Goal: Task Accomplishment & Management: Manage account settings

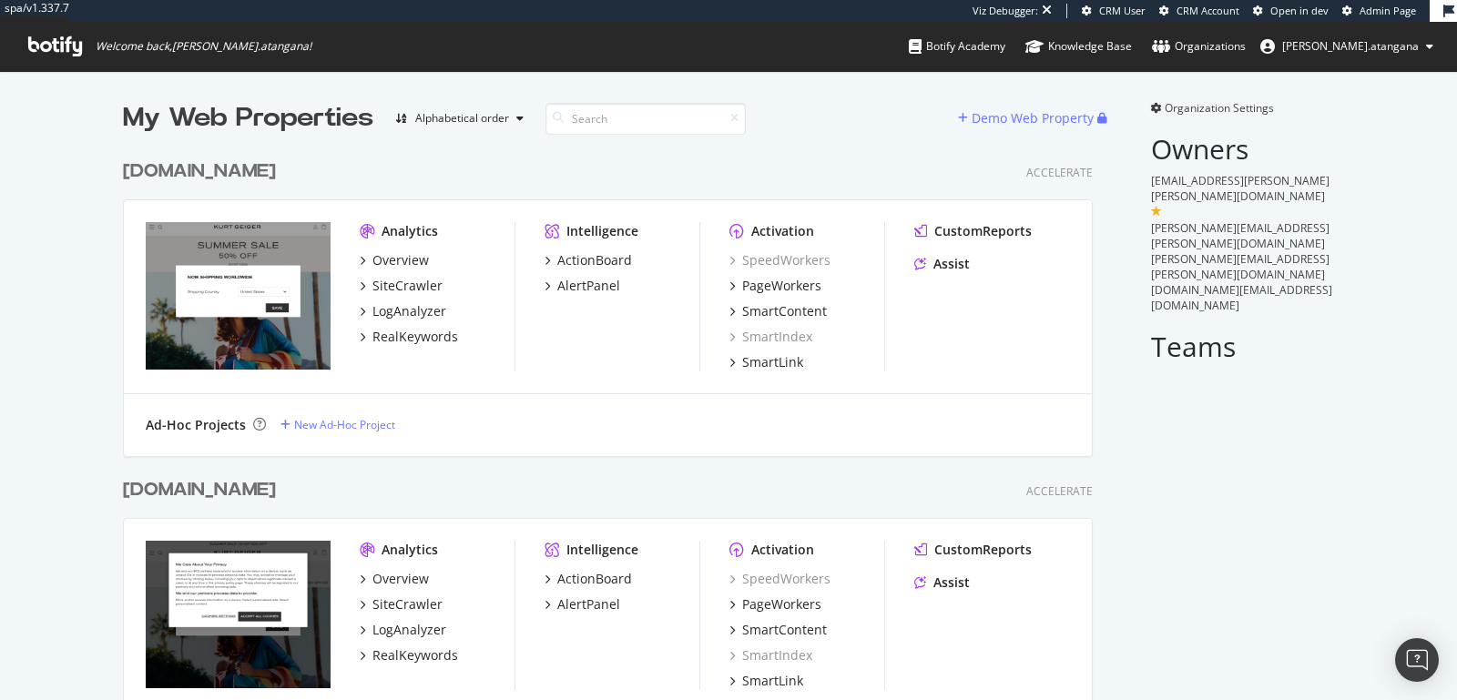
scroll to position [992, 969]
click at [422, 309] on div "LogAnalyzer" at bounding box center [409, 311] width 74 height 18
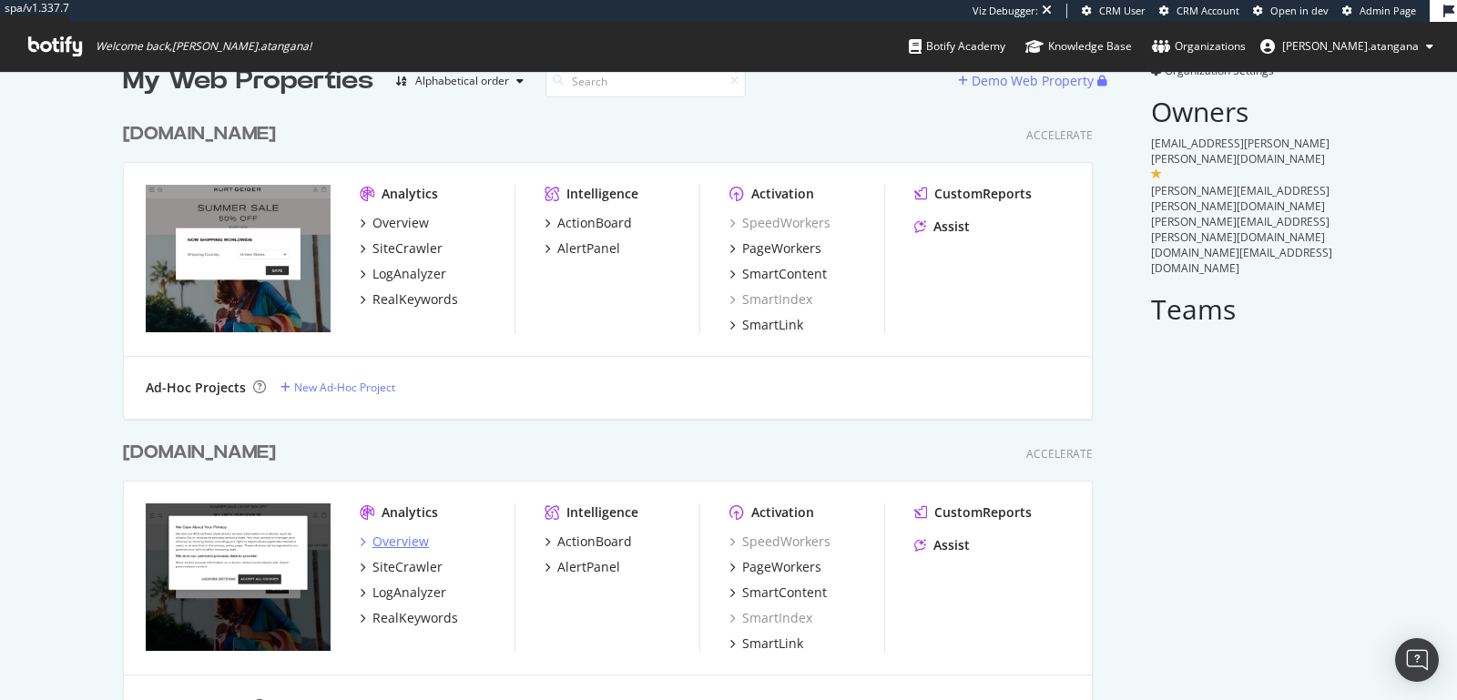
scroll to position [38, 0]
click at [413, 585] on div "LogAnalyzer" at bounding box center [409, 592] width 74 height 18
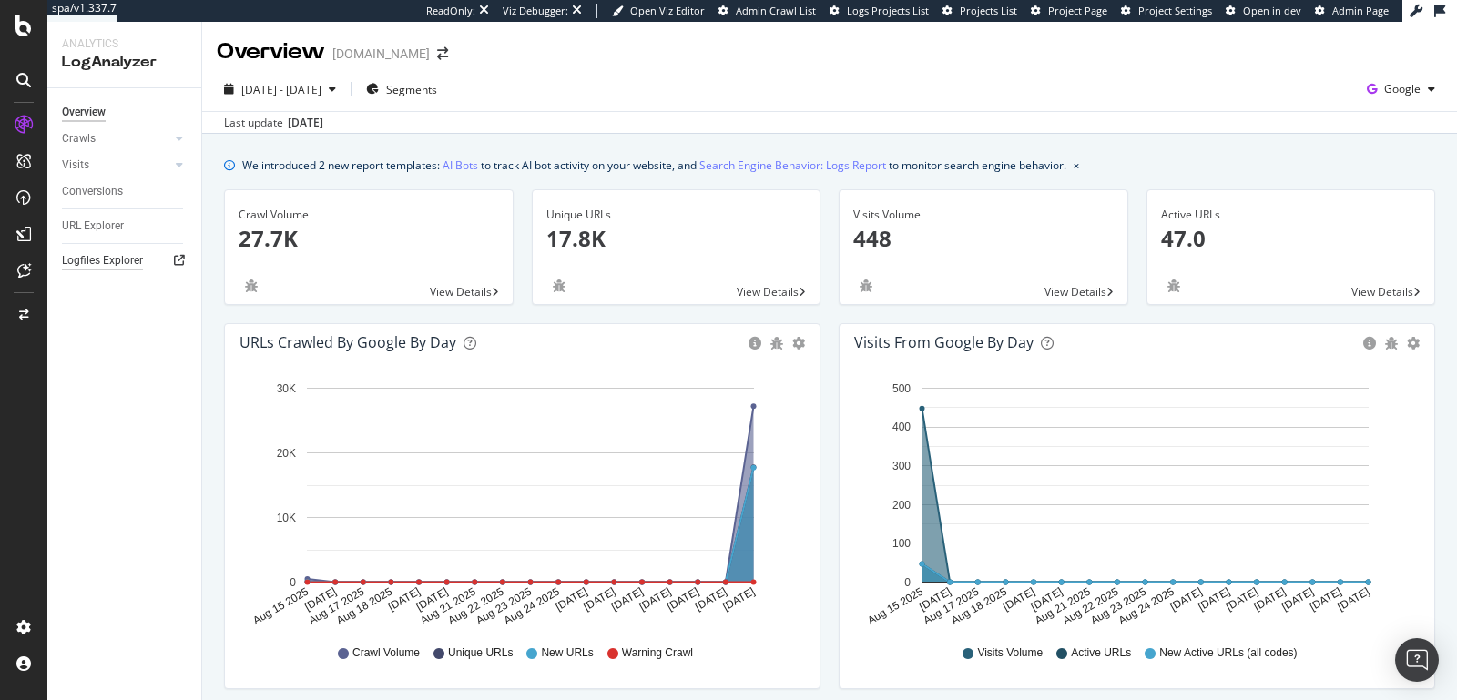
click at [127, 267] on div "Logfiles Explorer" at bounding box center [102, 260] width 81 height 19
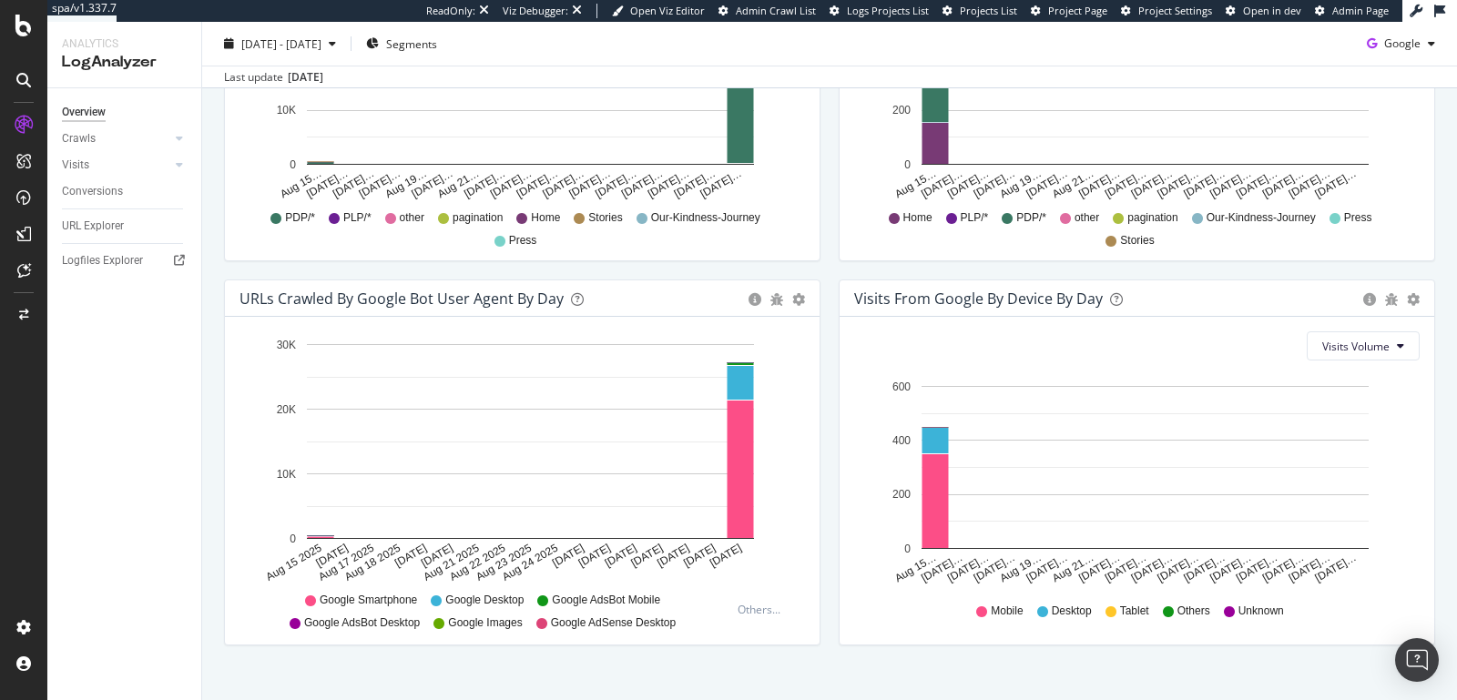
scroll to position [821, 0]
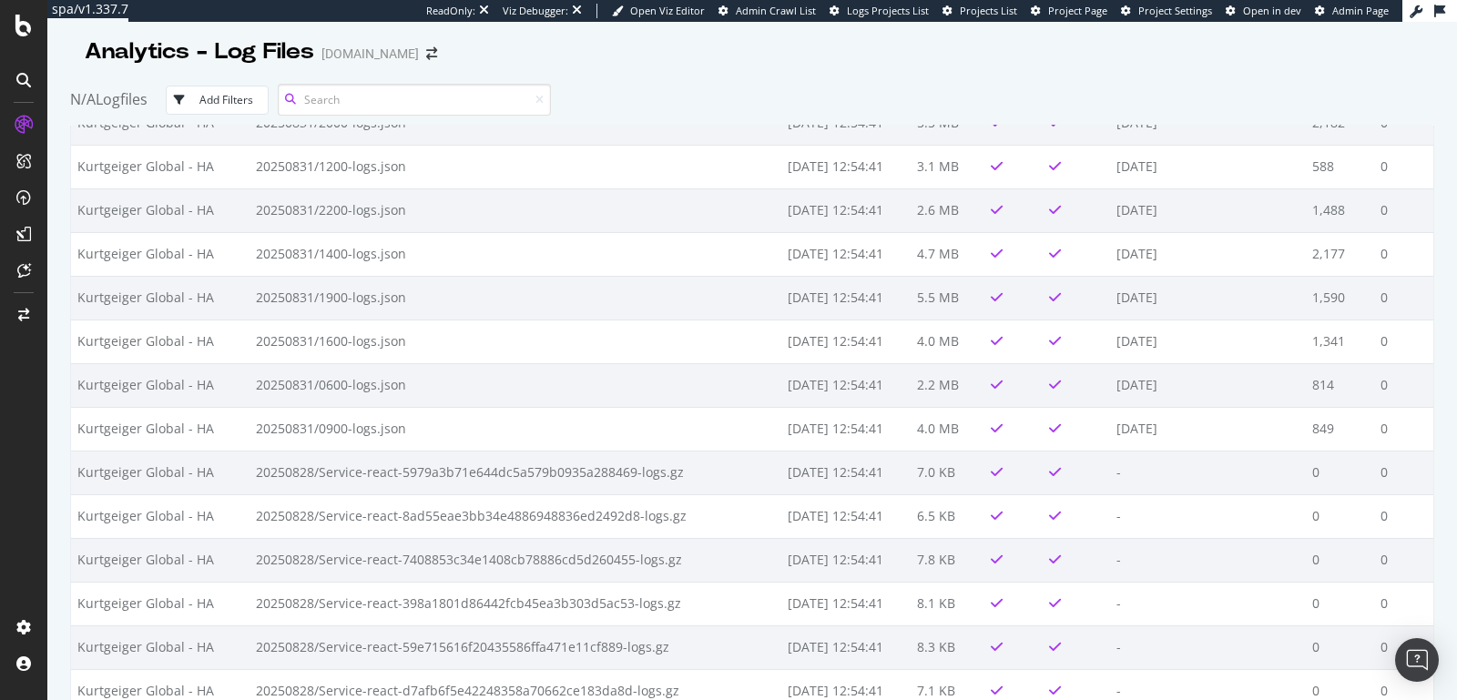
scroll to position [1354, 0]
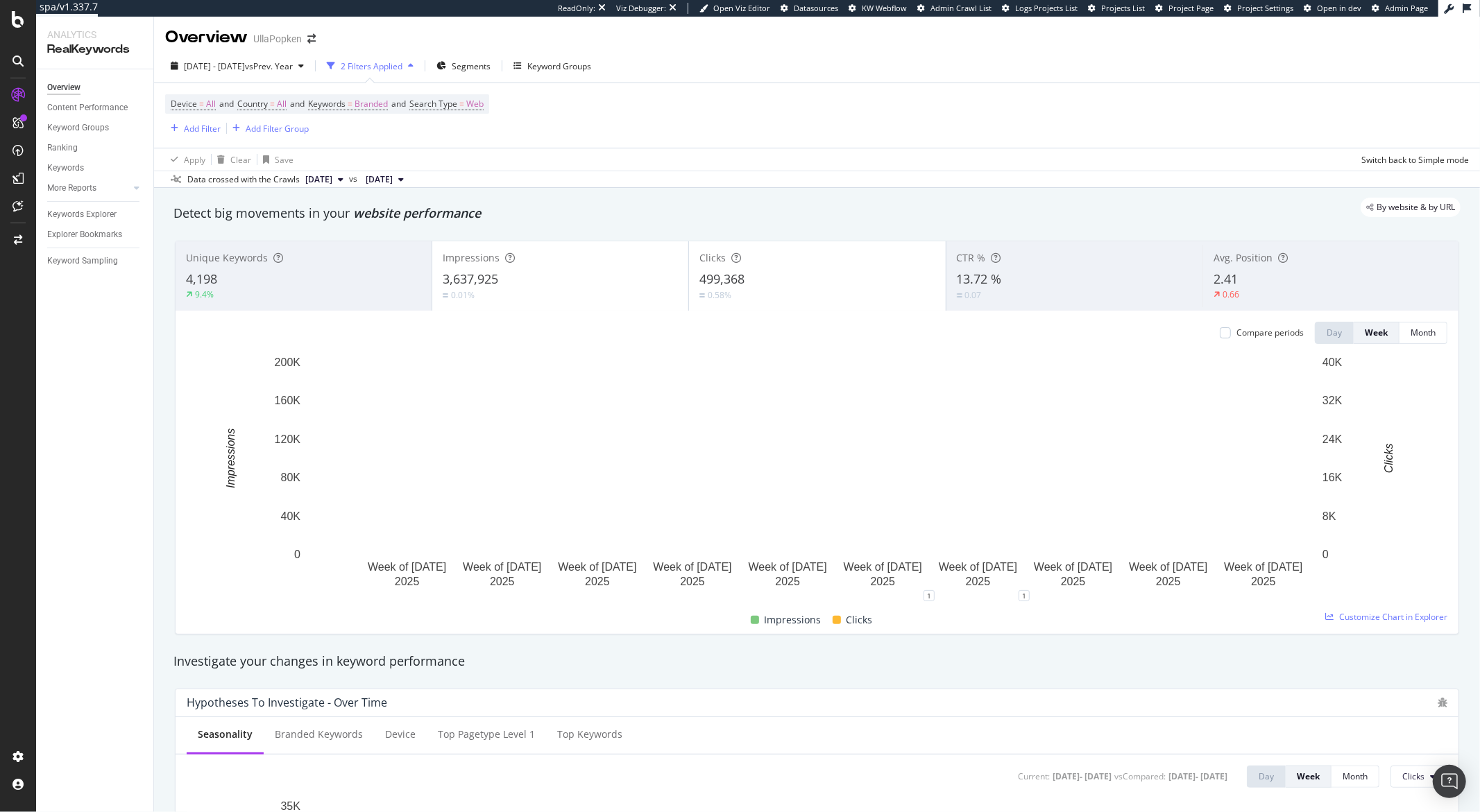
scroll to position [3, 0]
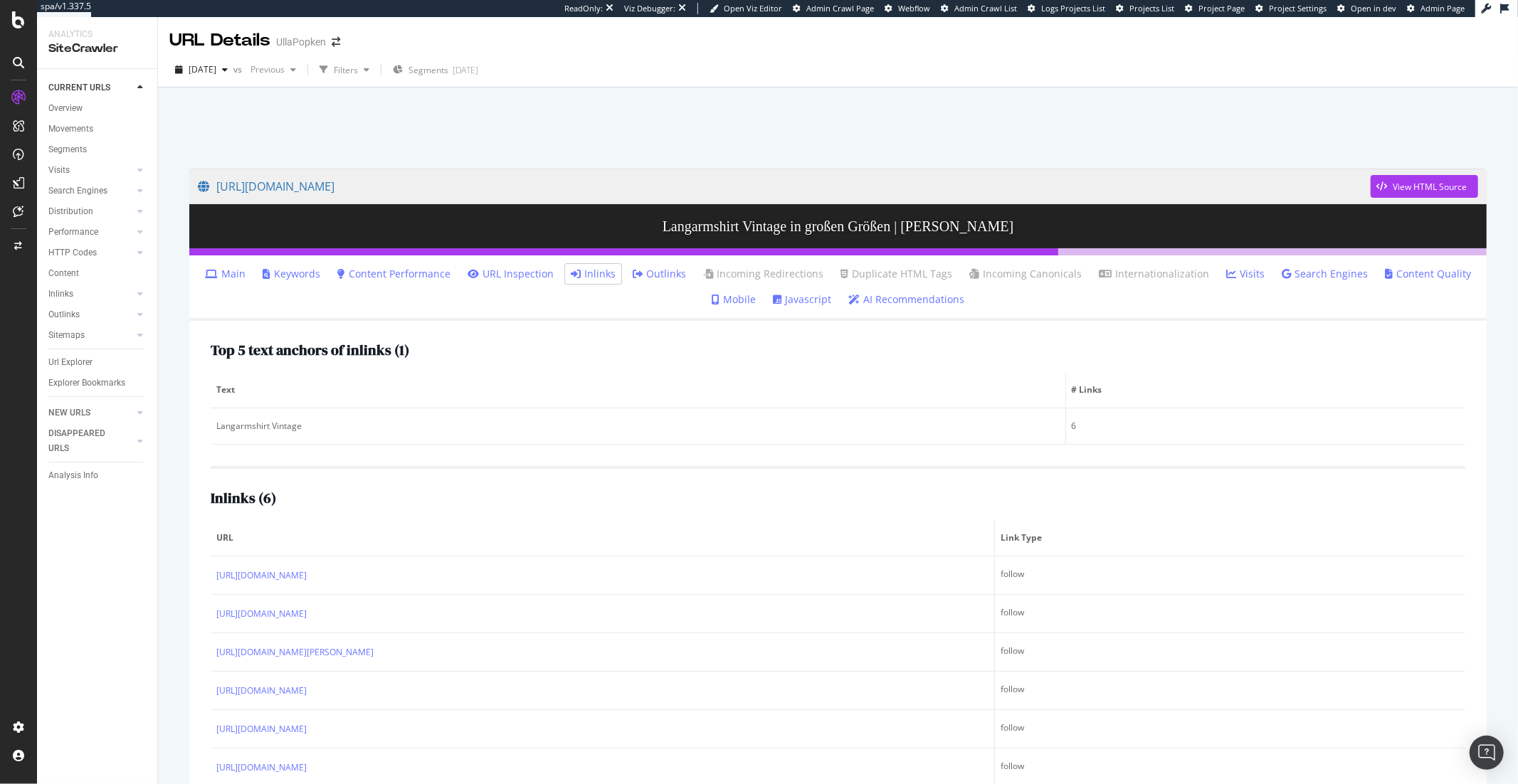
scroll to position [71, 0]
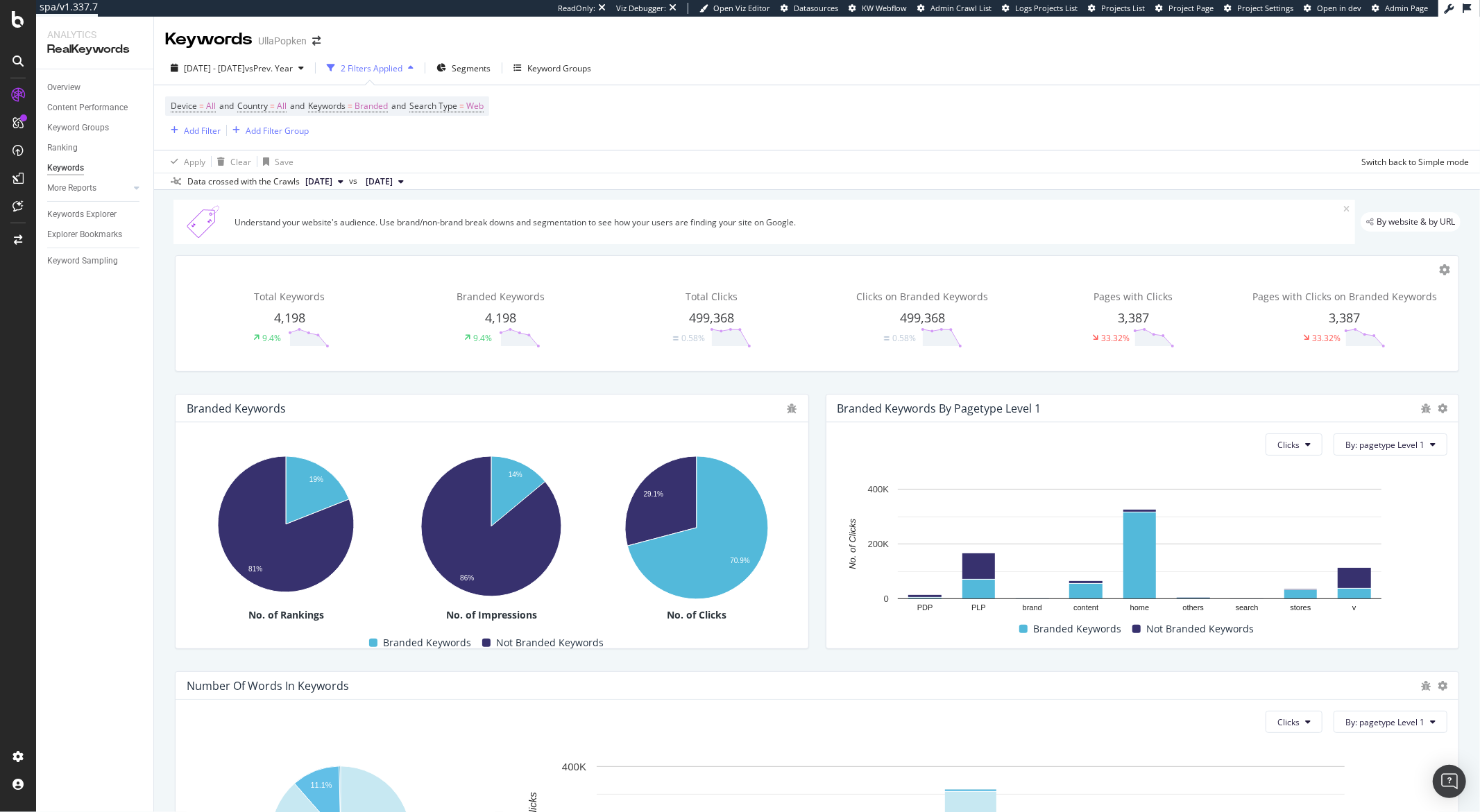
click at [734, 53] on div "[DATE] - [DATE] vs Prev. Year 2 Filters Applied Segments Keyword Groups Device …" at bounding box center [817, 120] width 1326 height 139
click at [376, 104] on span "Branded" at bounding box center [371, 106] width 34 height 19
click at [377, 137] on icon "button" at bounding box center [376, 139] width 5 height 8
click at [387, 221] on span "Non-Branded & Anonymized queries" at bounding box center [411, 227] width 142 height 12
click at [466, 170] on div "button" at bounding box center [462, 168] width 19 height 8
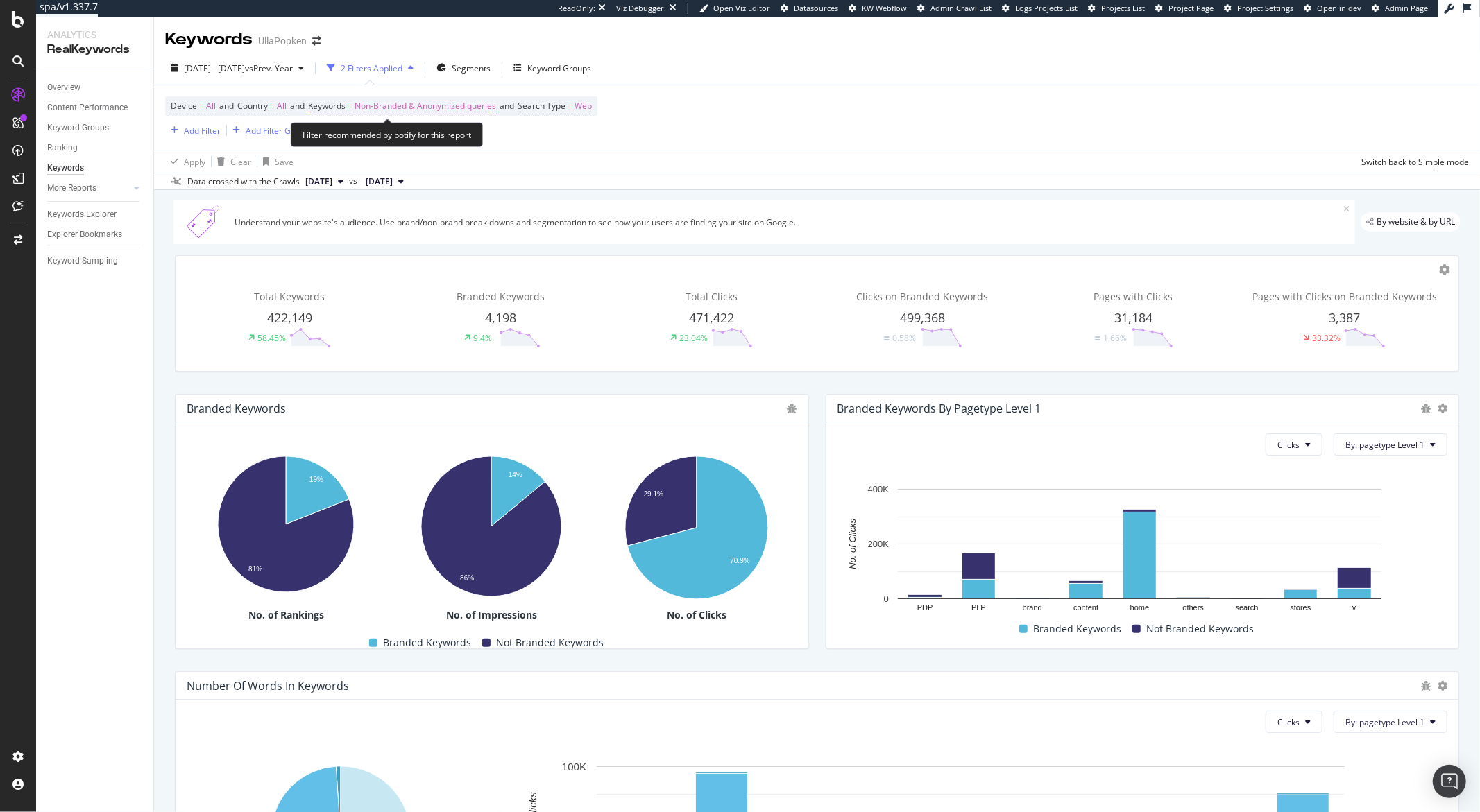
click at [402, 110] on span "Non-Branded & Anonymized queries" at bounding box center [425, 106] width 142 height 19
click at [415, 133] on span "Non-Branded & Anonymized queries" at bounding box center [402, 138] width 147 height 11
click at [410, 184] on span "Branded" at bounding box center [412, 187] width 145 height 12
click at [476, 171] on div "Apply" at bounding box center [471, 168] width 21 height 11
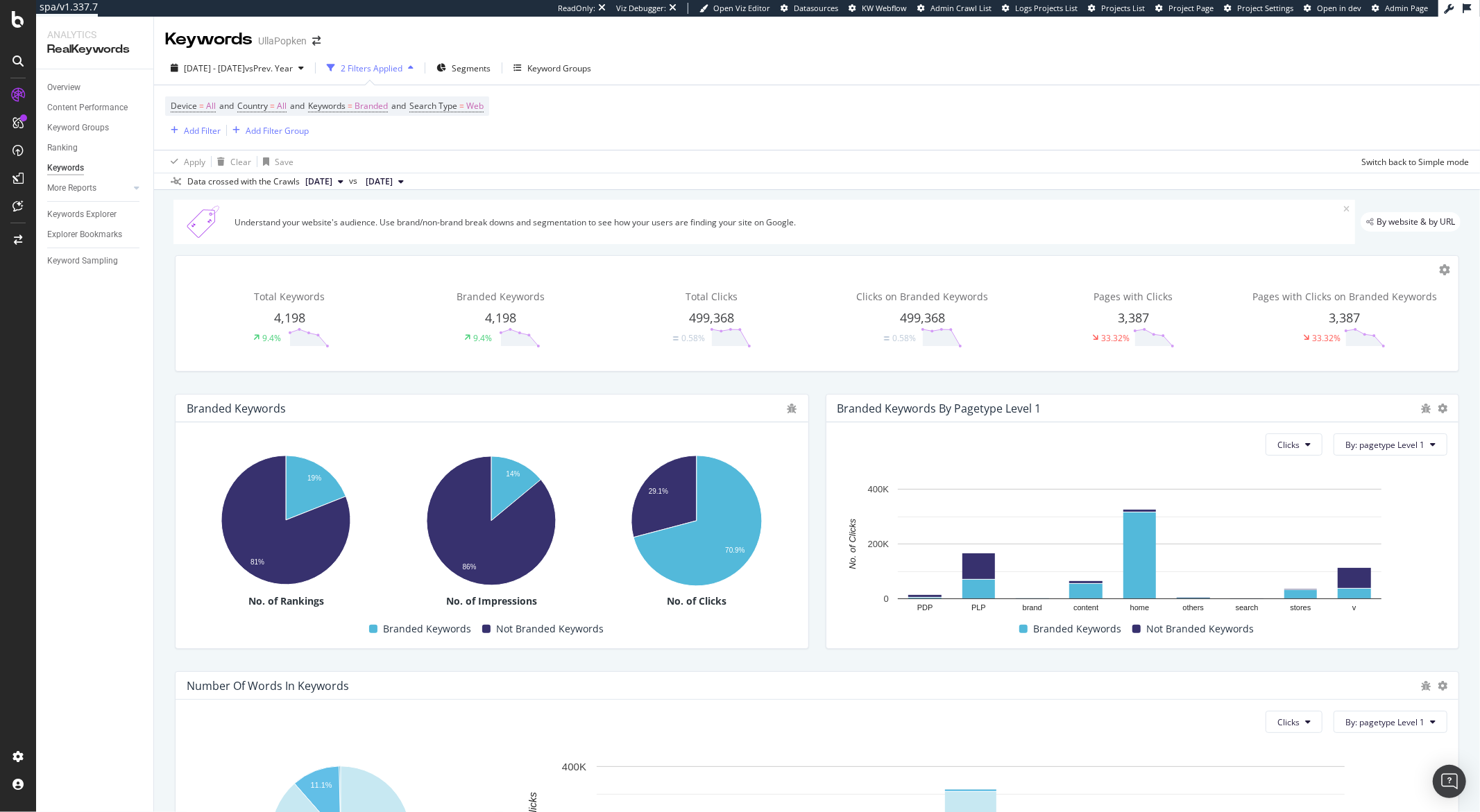
click at [469, 173] on div "Data crossed with the Crawls 2025 Aug. 24th vs 2025 Mar. 24th" at bounding box center [817, 181] width 1326 height 17
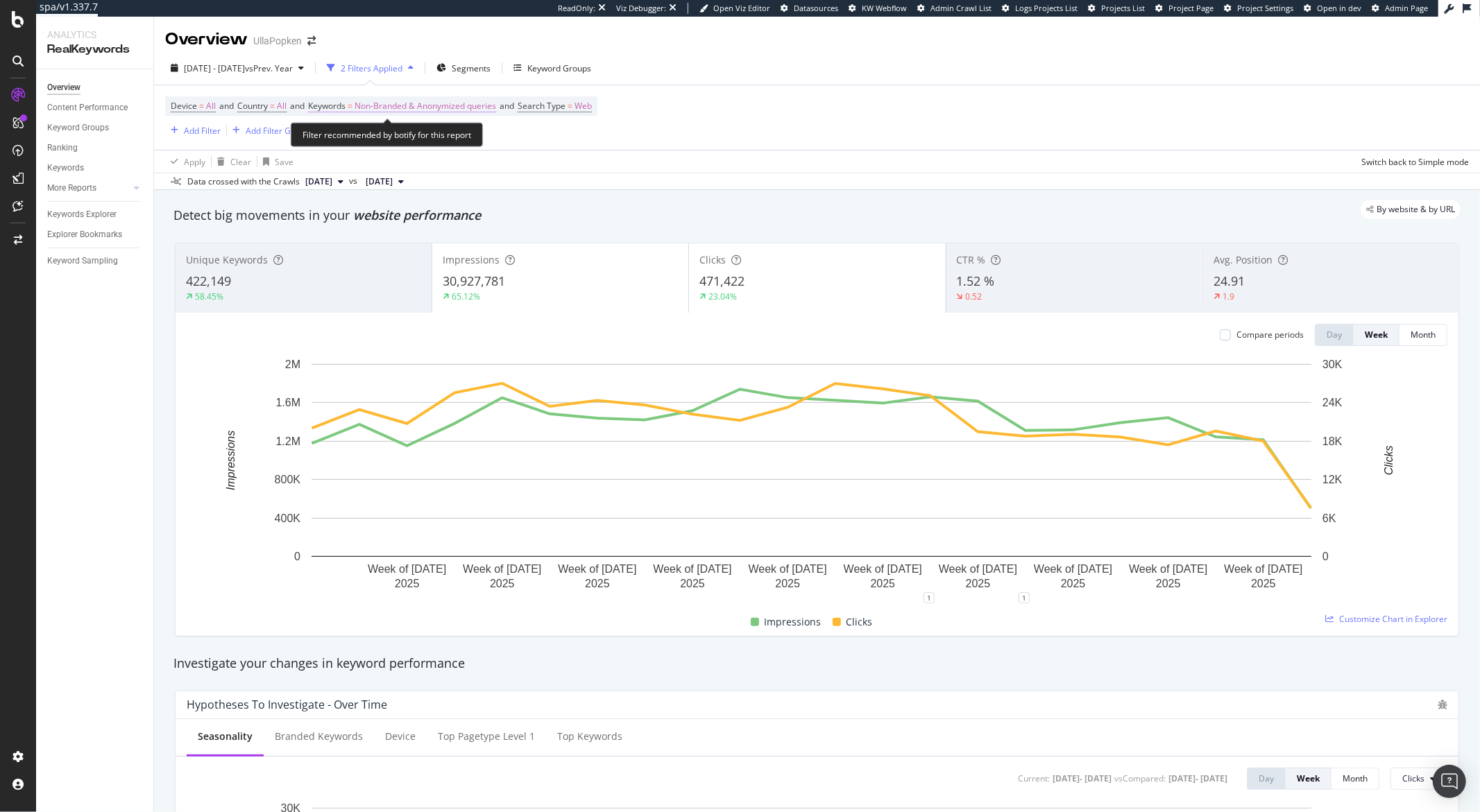
click at [477, 106] on span "Non-Branded & Anonymized queries" at bounding box center [425, 106] width 142 height 19
click at [392, 143] on span "Non-Branded & Anonymized queries" at bounding box center [402, 138] width 147 height 11
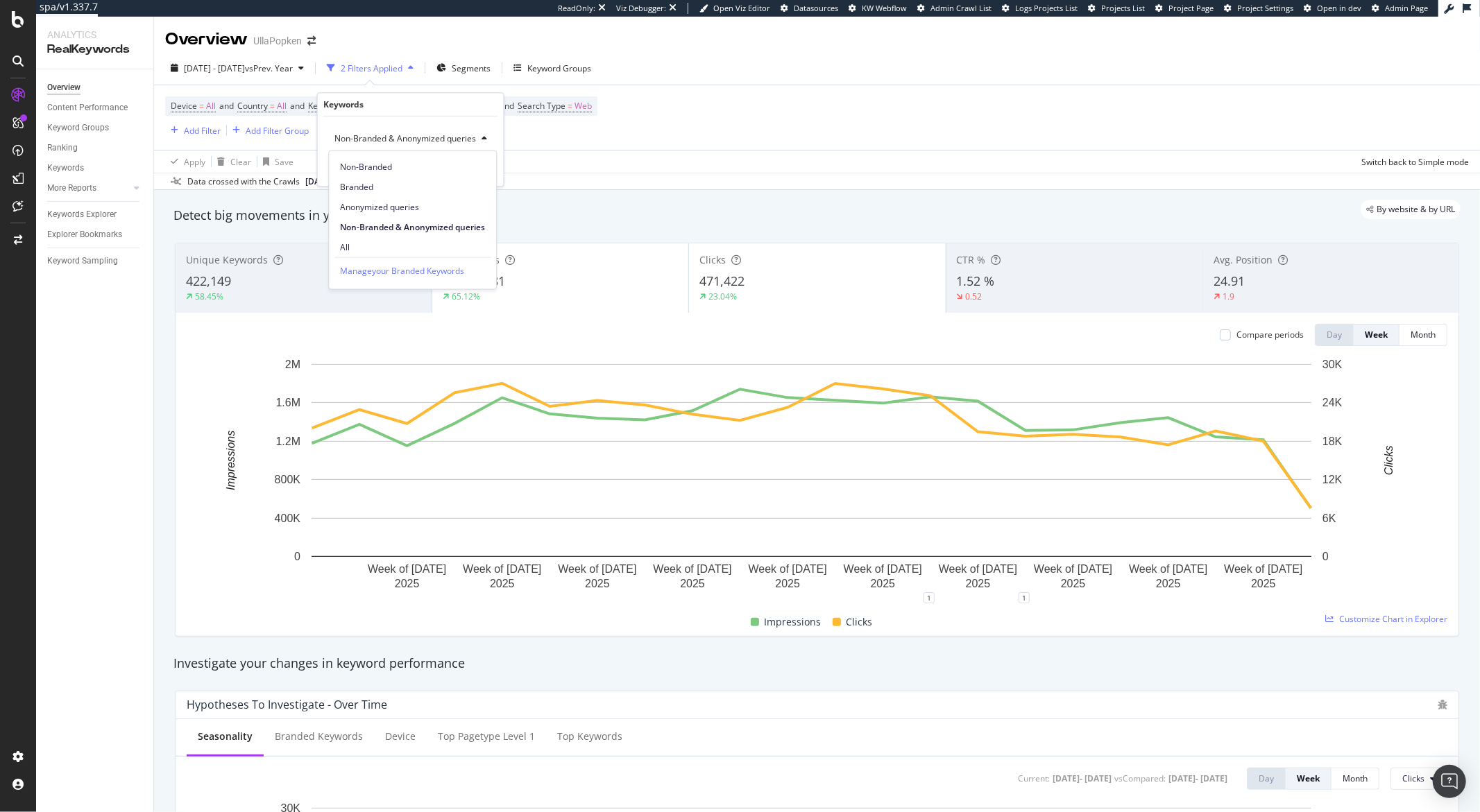
click at [396, 184] on span "Branded" at bounding box center [412, 187] width 145 height 12
click at [465, 168] on div "Apply" at bounding box center [471, 168] width 21 height 11
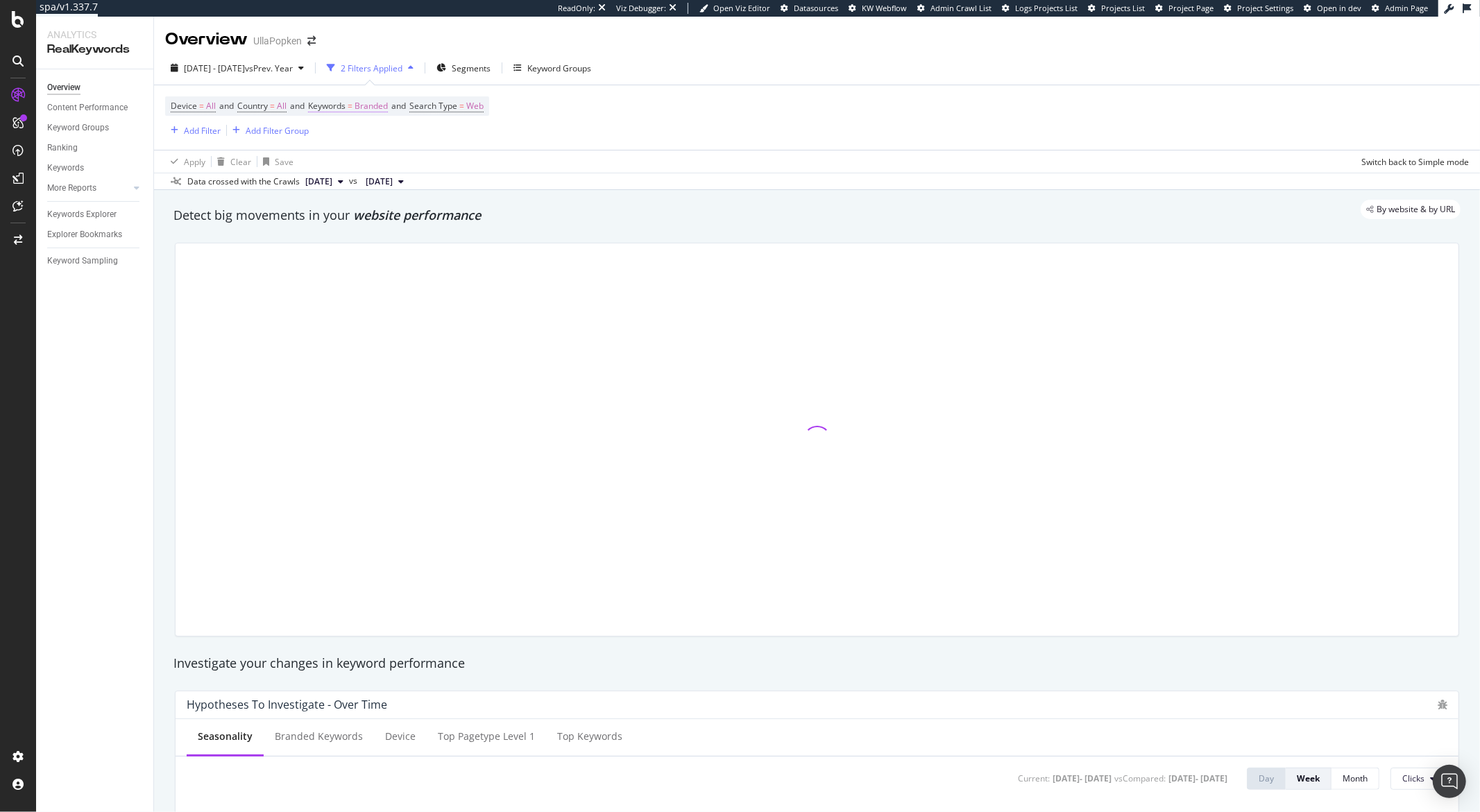
click at [388, 110] on span "Branded" at bounding box center [371, 106] width 34 height 19
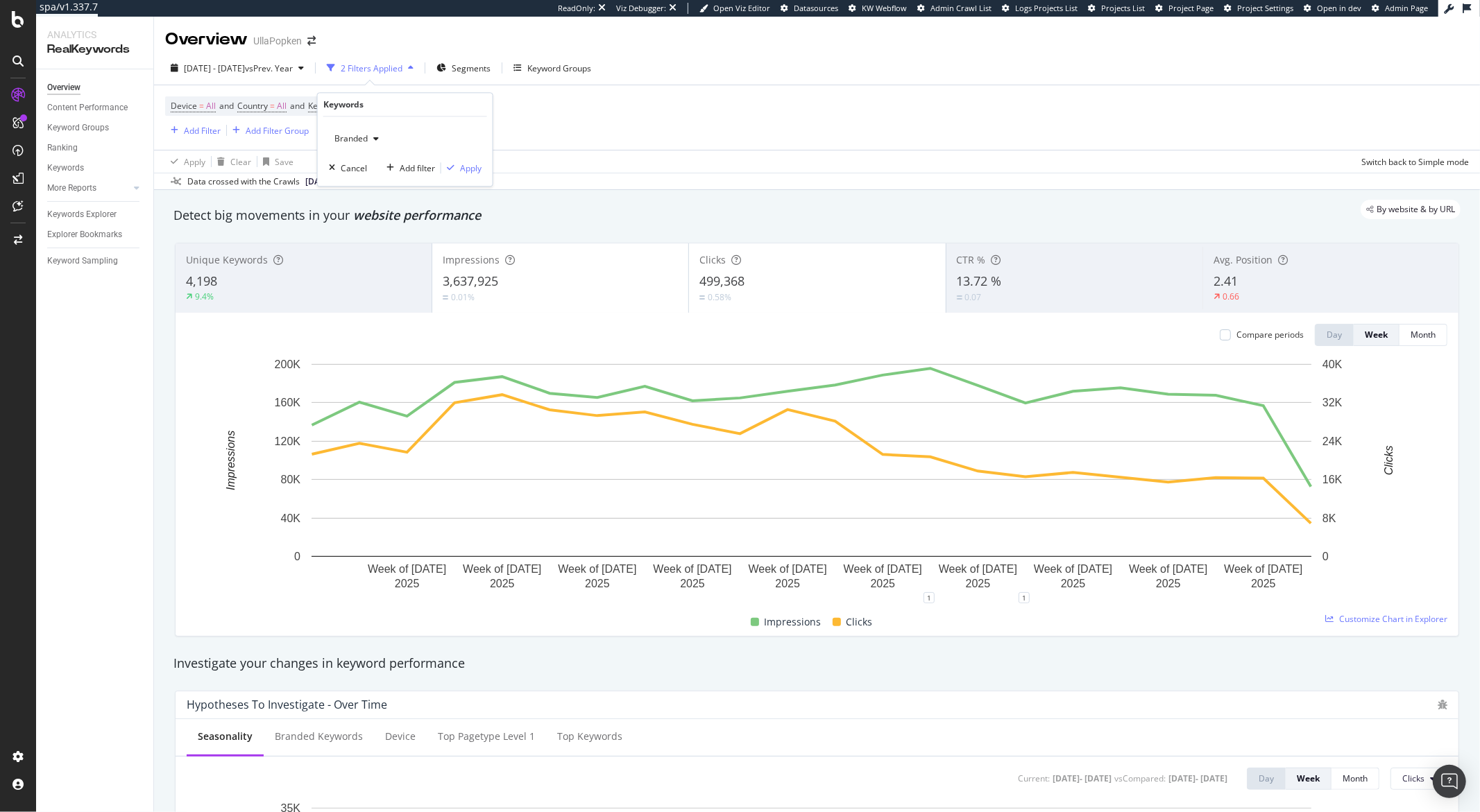
click at [375, 139] on icon "button" at bounding box center [376, 139] width 5 height 8
click at [376, 163] on span "Non-Branded" at bounding box center [411, 166] width 142 height 12
click at [455, 171] on div "button" at bounding box center [450, 168] width 19 height 8
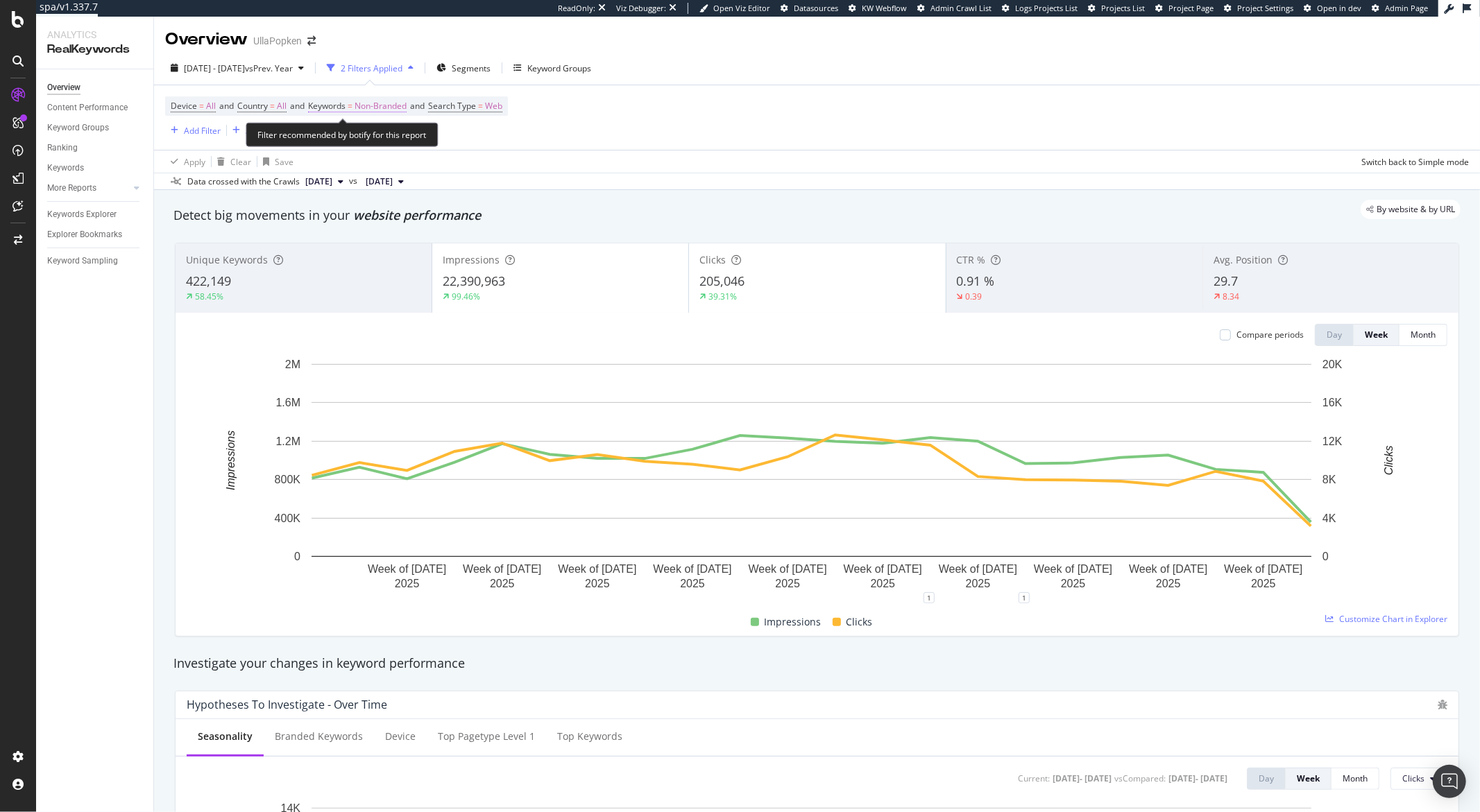
click at [404, 110] on span "Non-Branded" at bounding box center [380, 106] width 52 height 19
click at [390, 137] on div "button" at bounding box center [395, 139] width 17 height 8
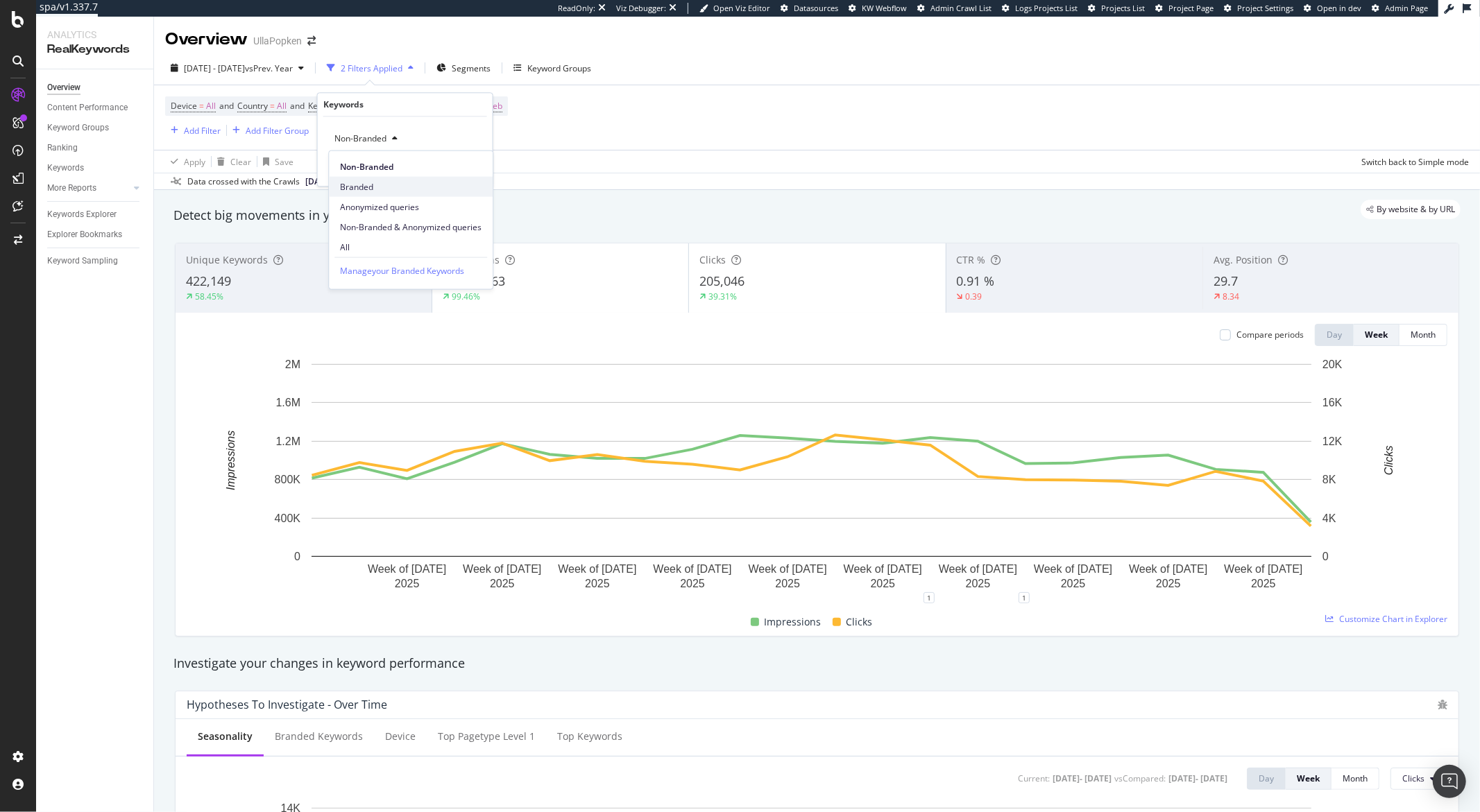
click at [388, 184] on span "Branded" at bounding box center [411, 187] width 142 height 12
click at [468, 171] on div "Apply" at bounding box center [471, 168] width 21 height 11
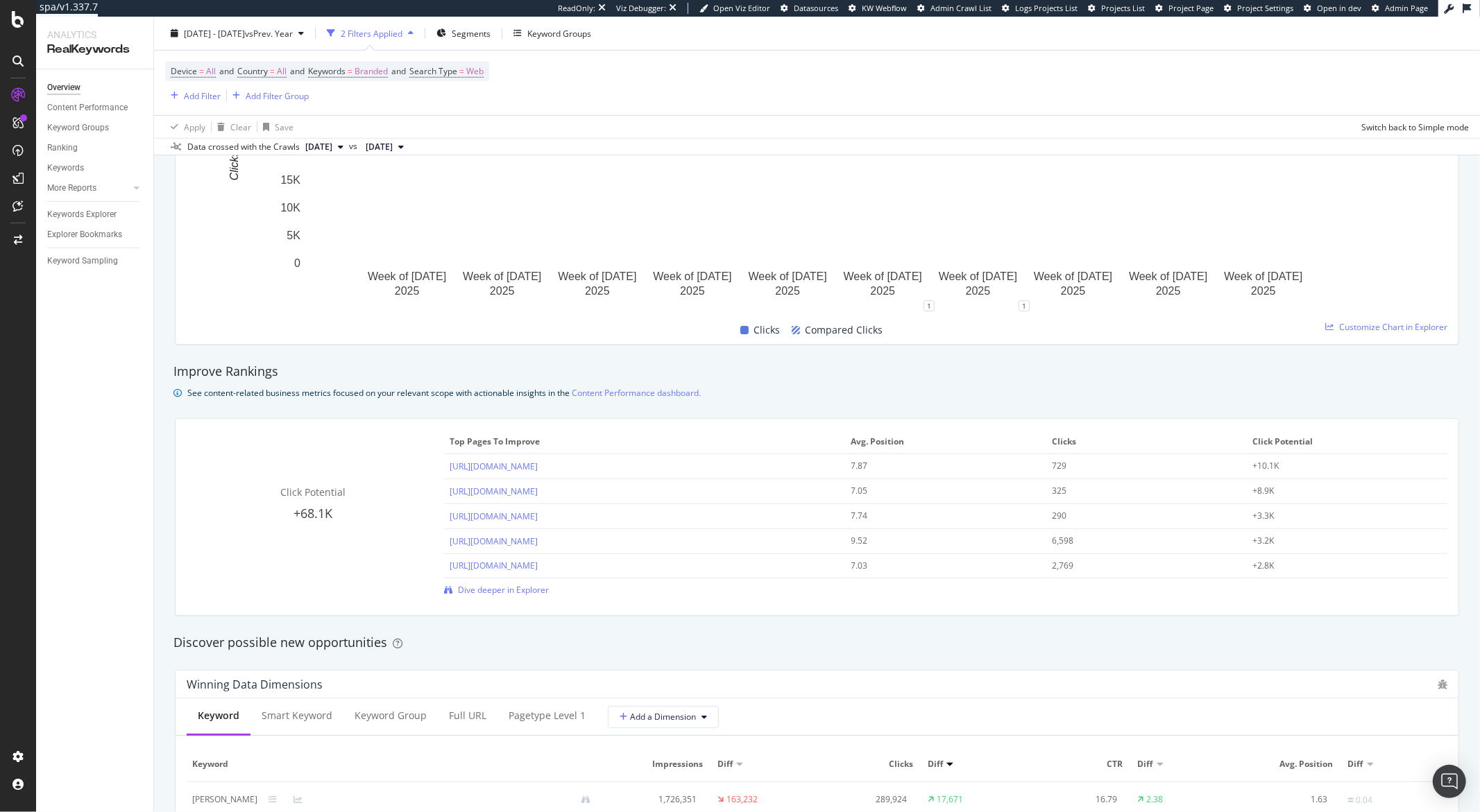
scroll to position [596, 0]
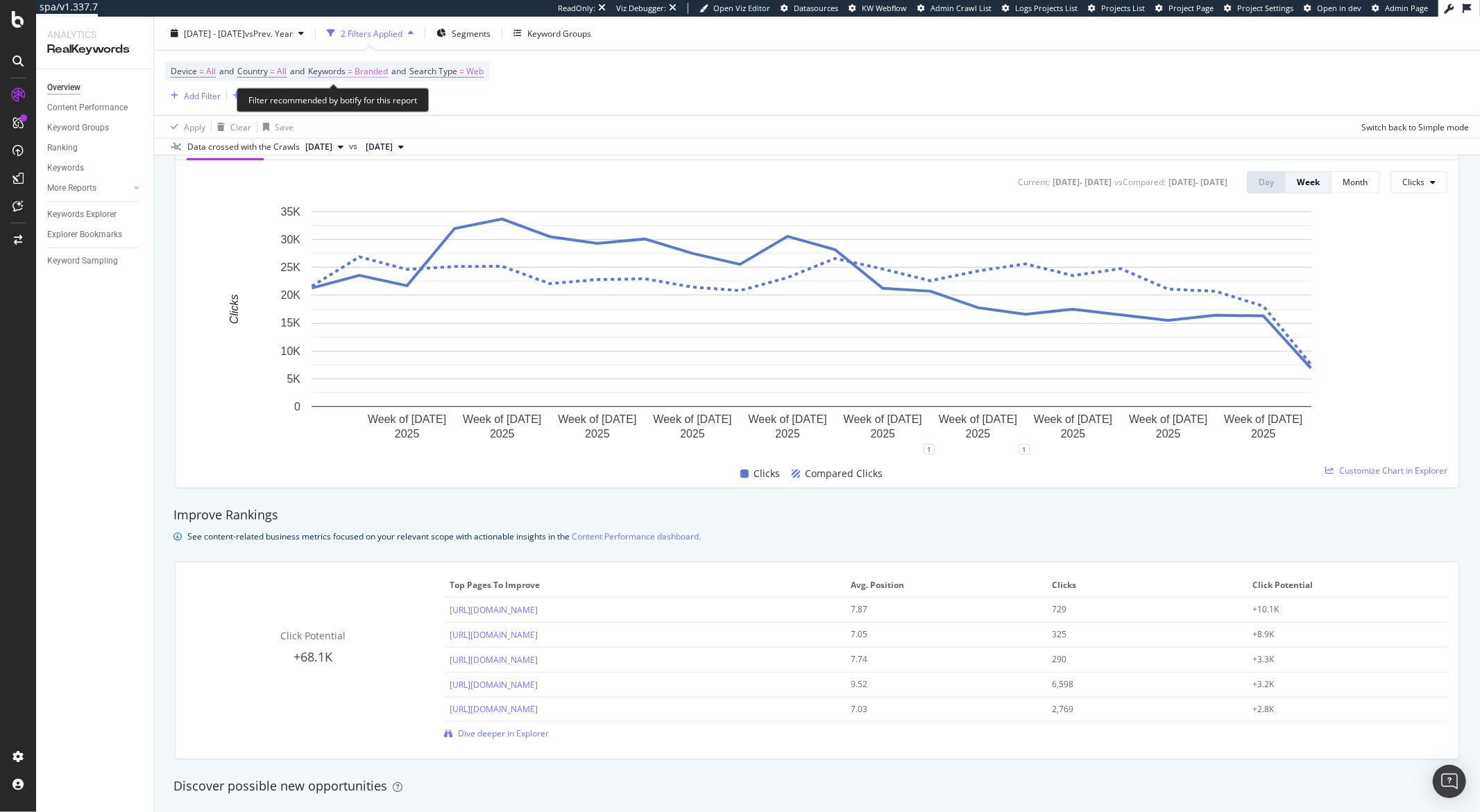
click at [369, 73] on span "Branded" at bounding box center [371, 71] width 34 height 19
click at [376, 106] on icon "button" at bounding box center [376, 104] width 5 height 8
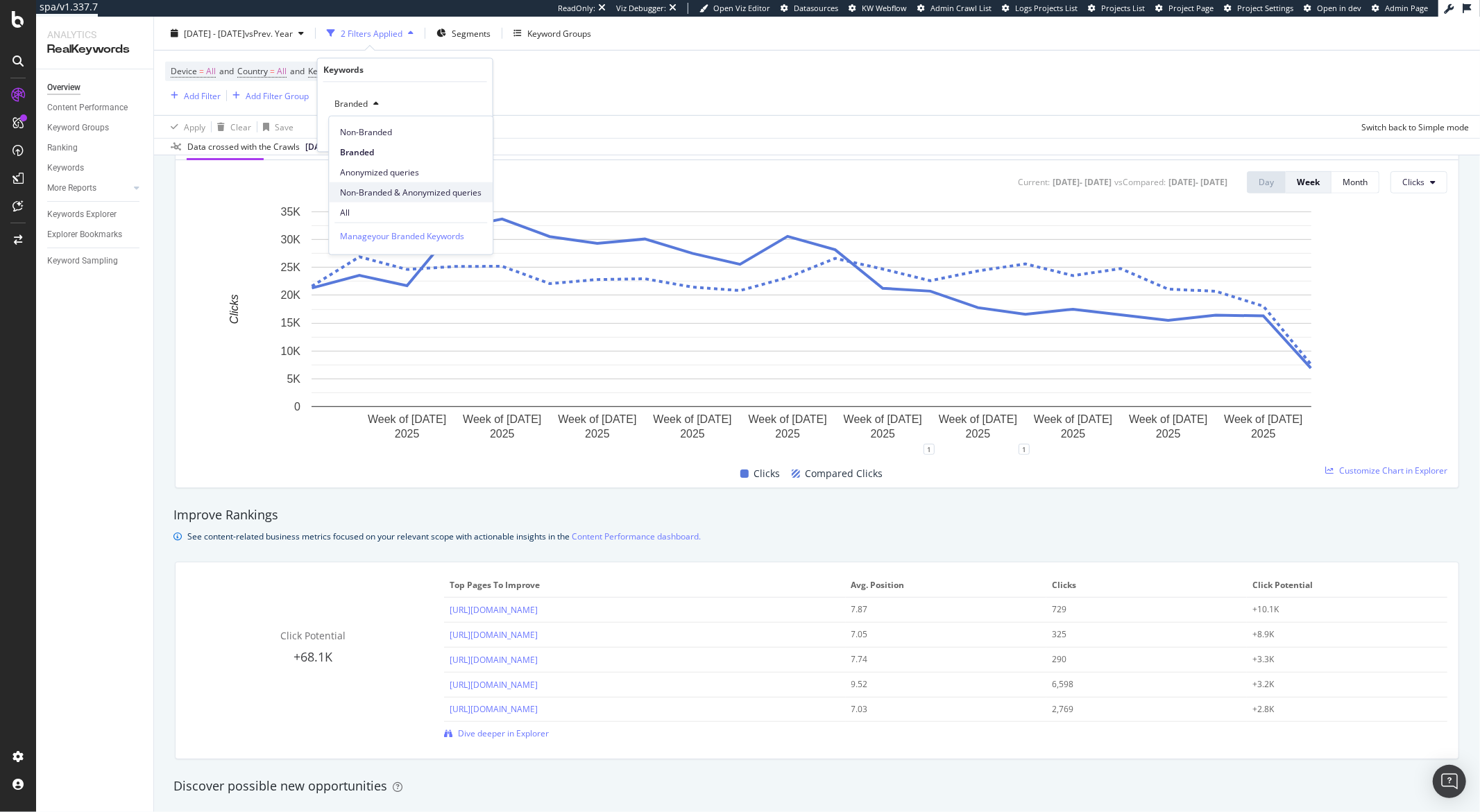
click at [415, 187] on span "Non-Branded & Anonymized queries" at bounding box center [411, 192] width 142 height 12
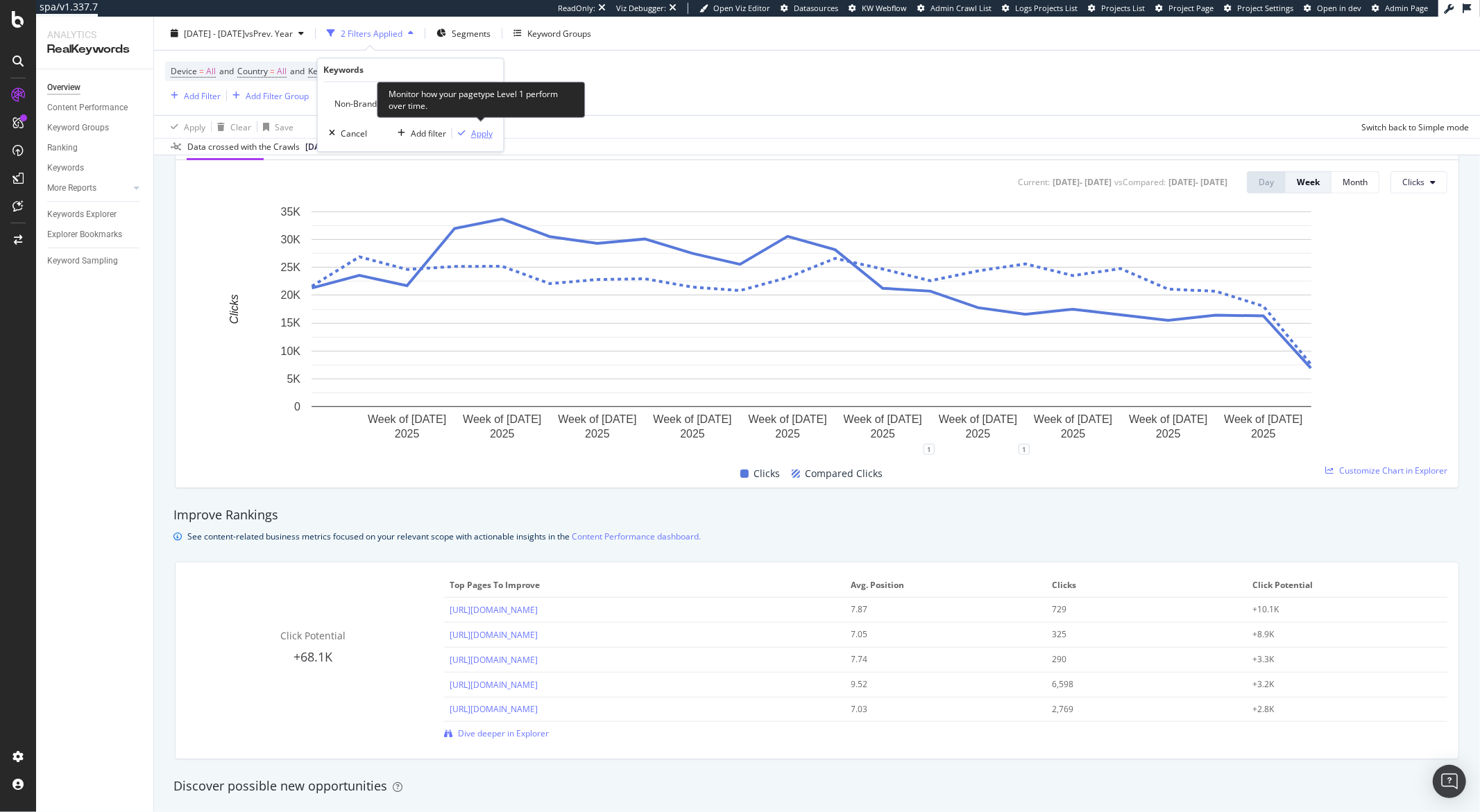
click at [472, 137] on div "Apply" at bounding box center [482, 133] width 21 height 11
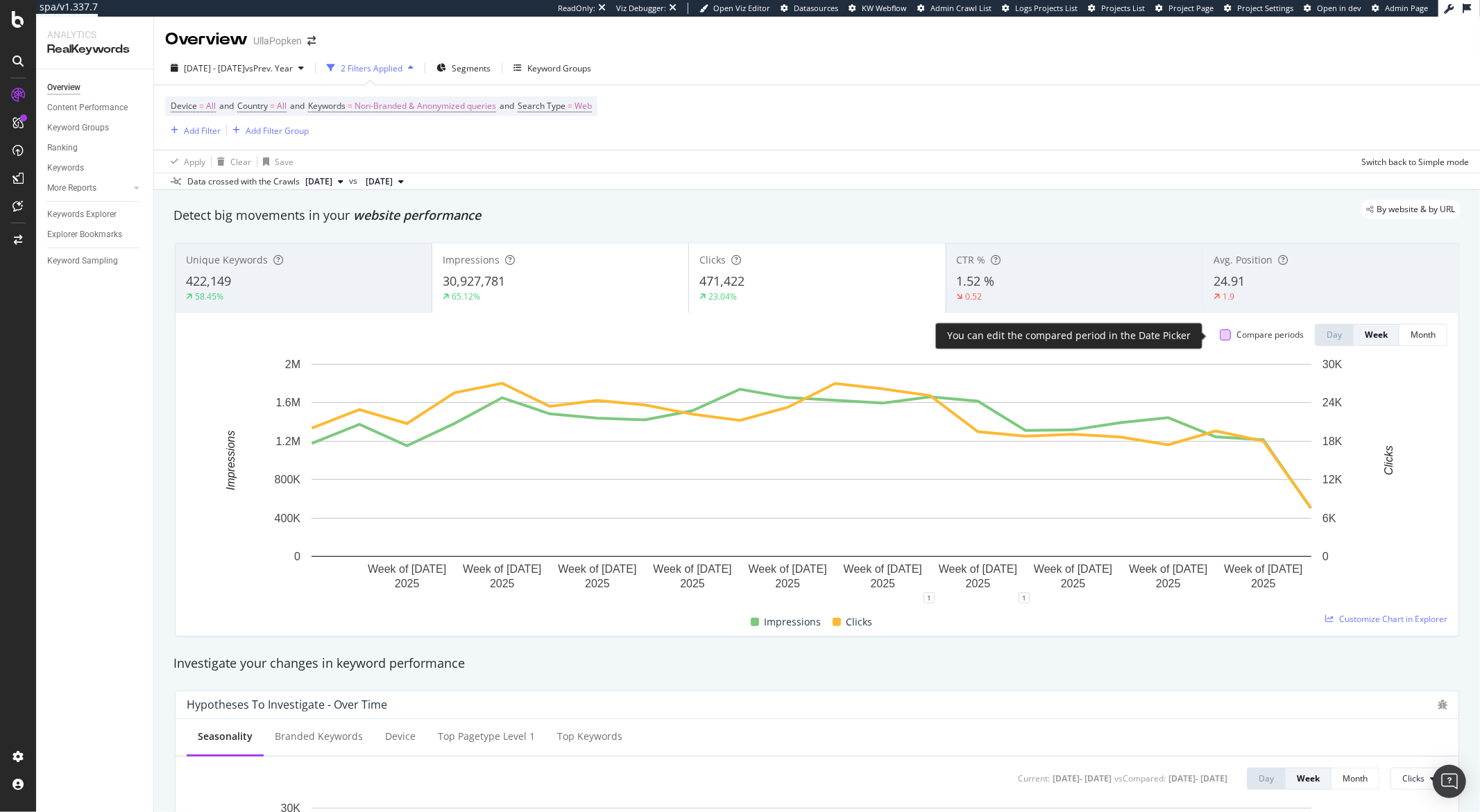
click at [1220, 338] on div at bounding box center [1225, 335] width 11 height 11
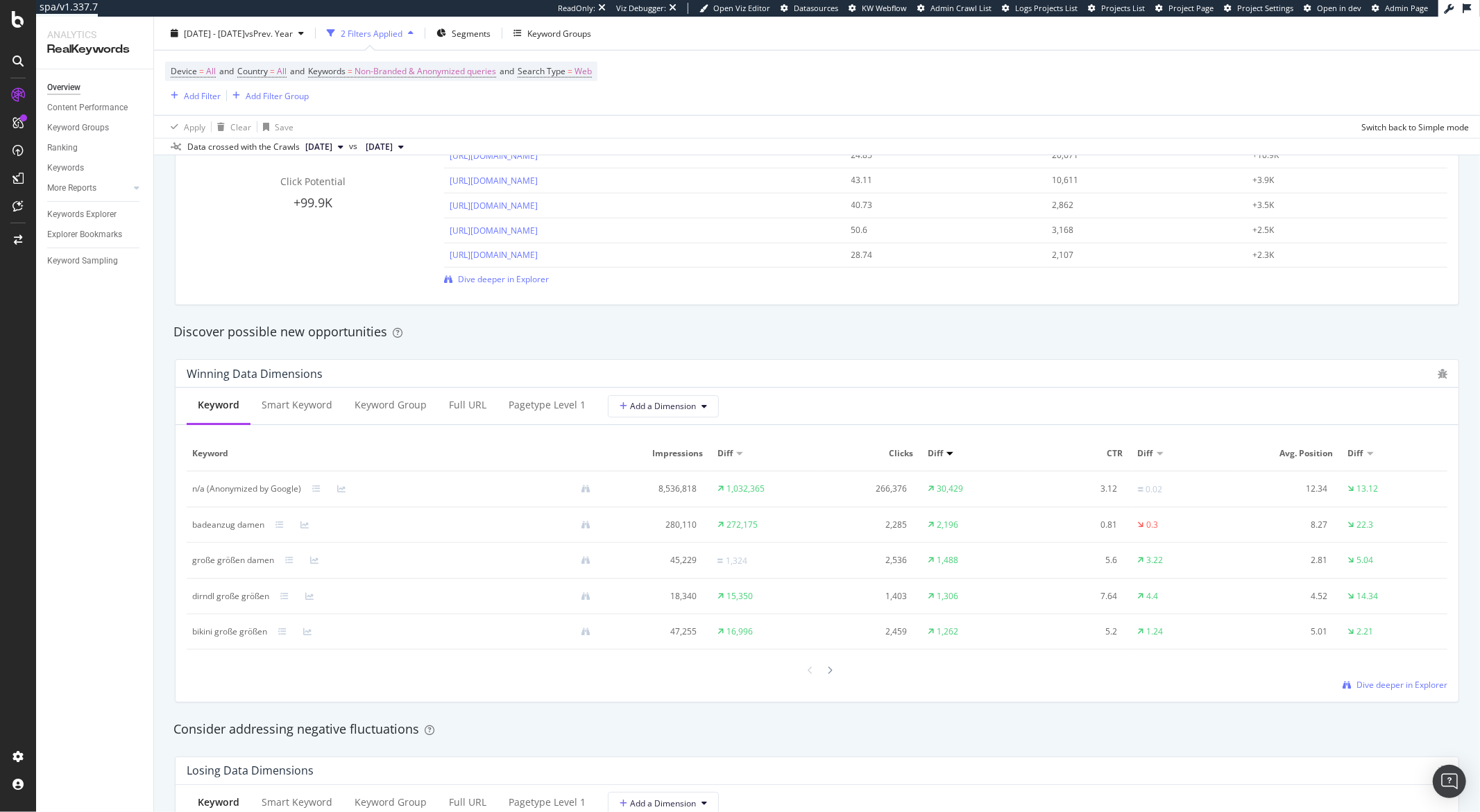
scroll to position [1054, 0]
click at [698, 410] on button "Add a Dimension" at bounding box center [664, 402] width 111 height 22
click at [702, 407] on icon at bounding box center [704, 403] width 5 height 8
click at [1438, 372] on icon "bug" at bounding box center [1443, 370] width 10 height 10
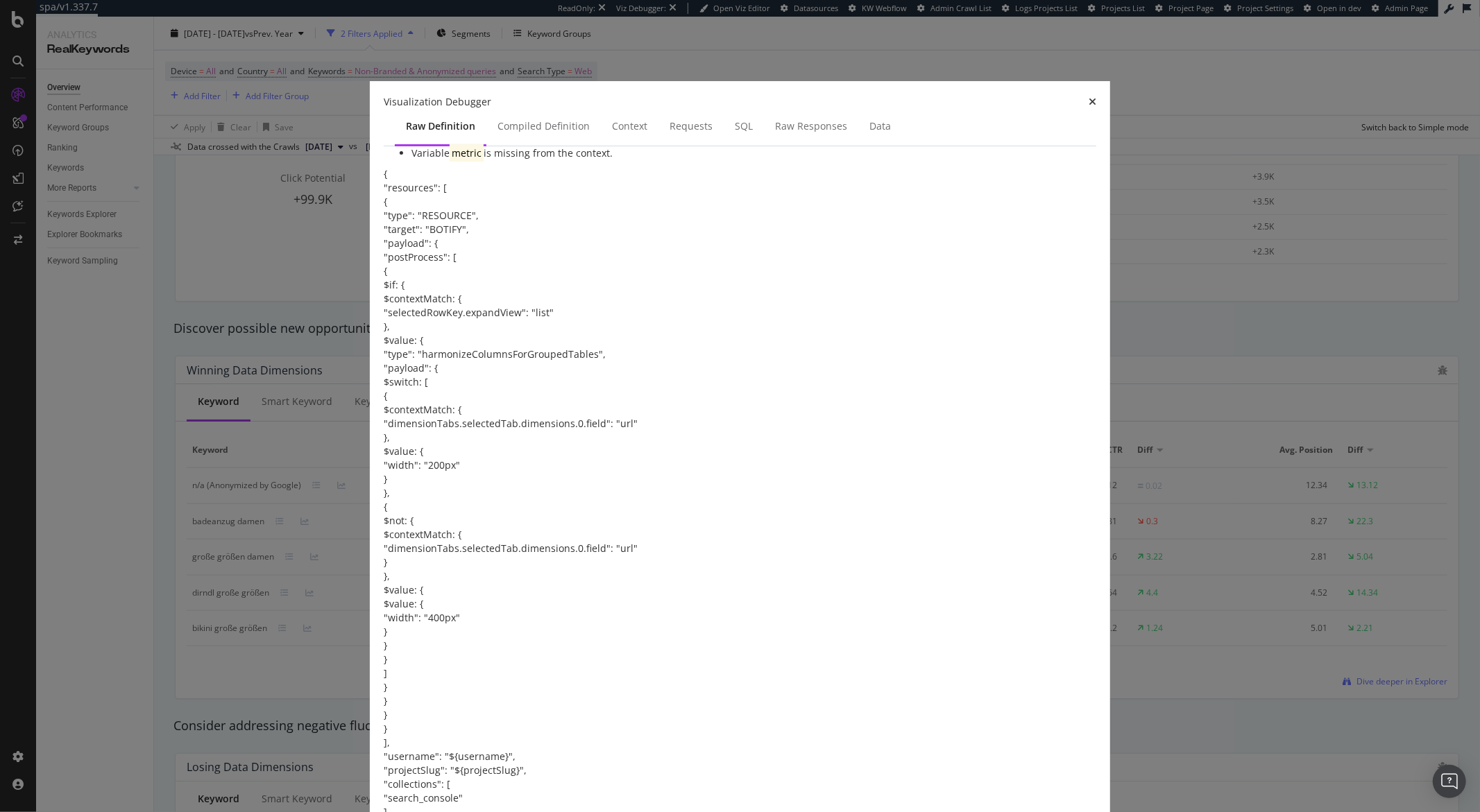
click at [1089, 107] on icon "times" at bounding box center [1093, 101] width 8 height 10
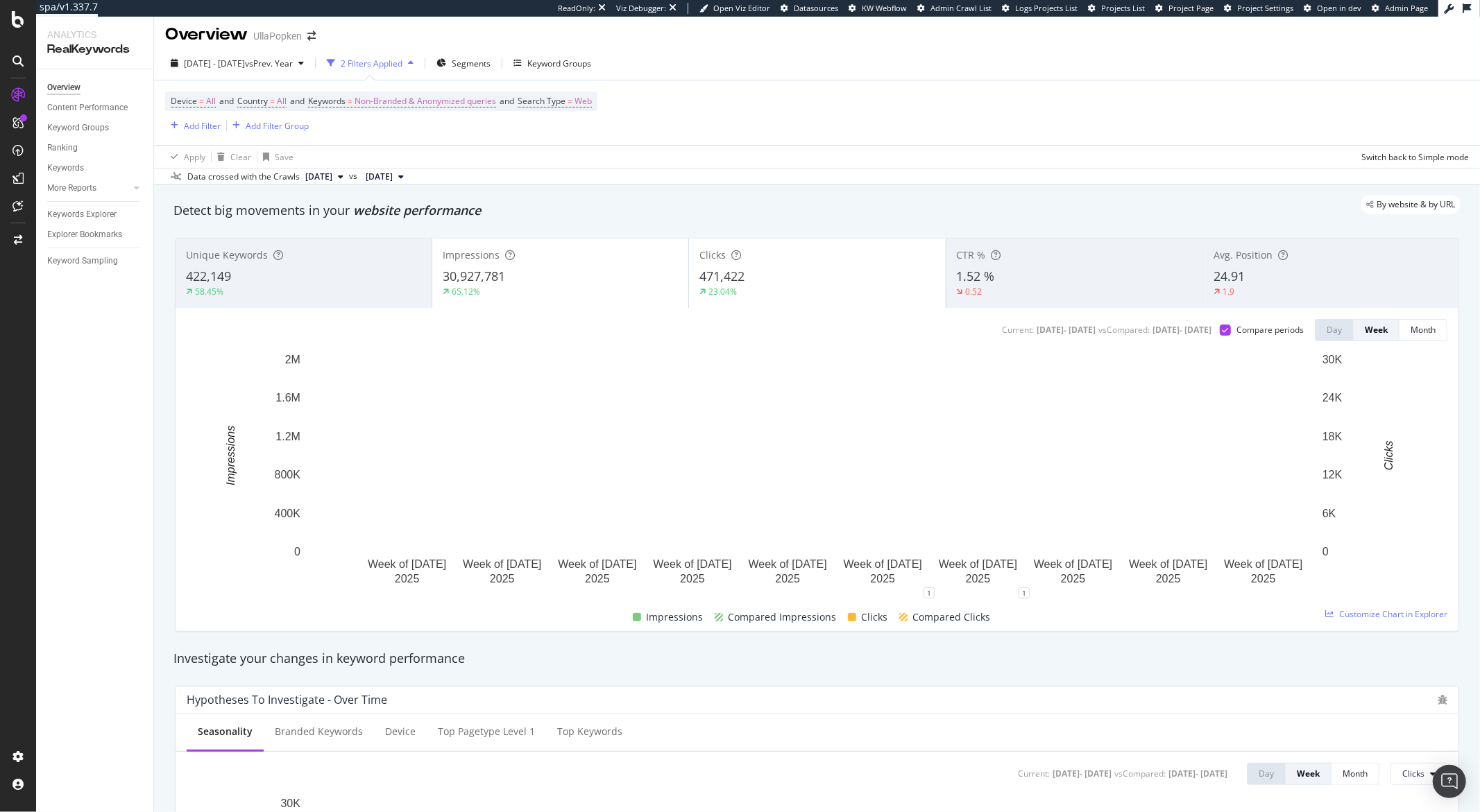
scroll to position [0, 0]
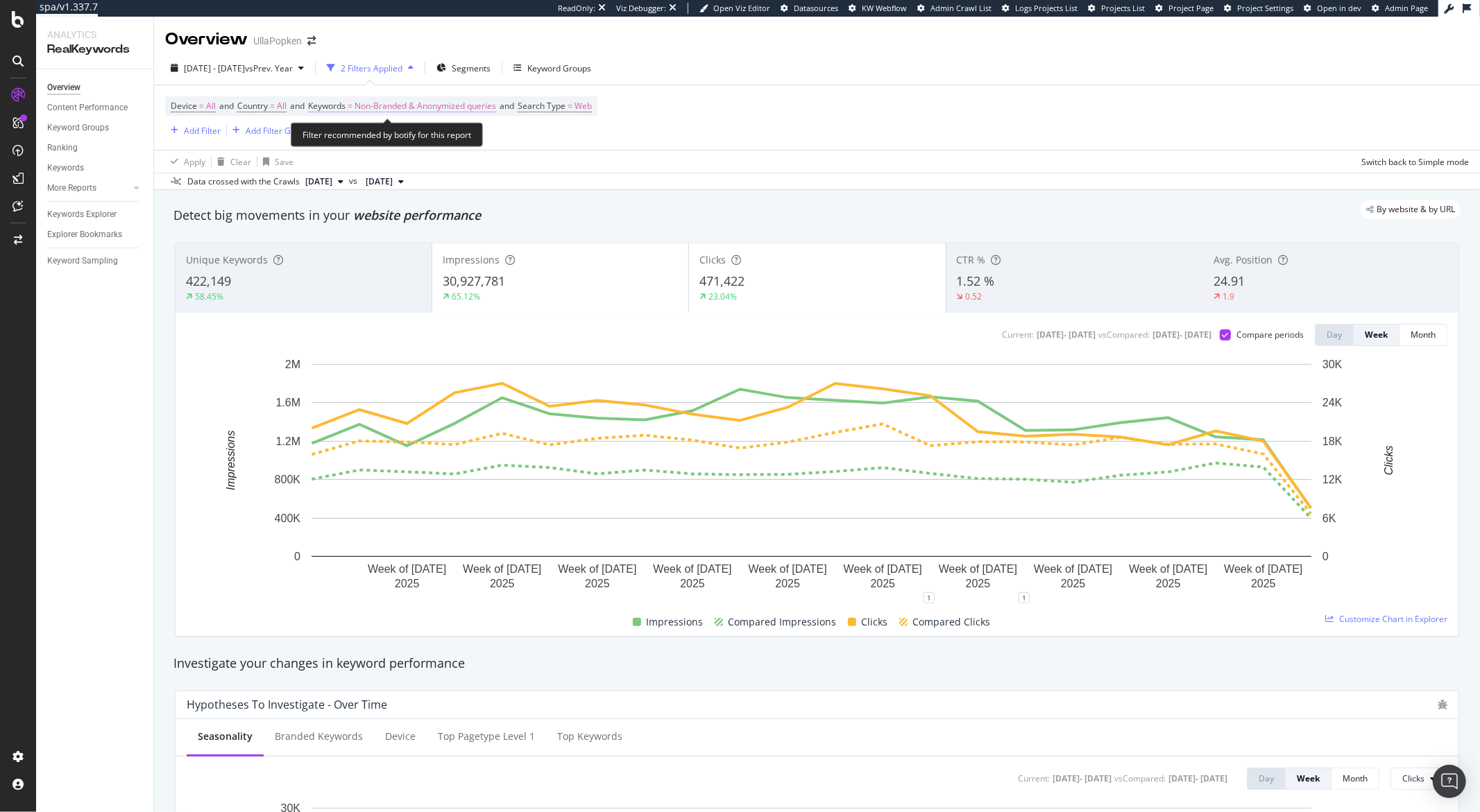
click at [400, 107] on span "Non-Branded & Anonymized queries" at bounding box center [425, 106] width 142 height 19
click at [454, 141] on span "Non-Branded & Anonymized queries" at bounding box center [402, 138] width 147 height 11
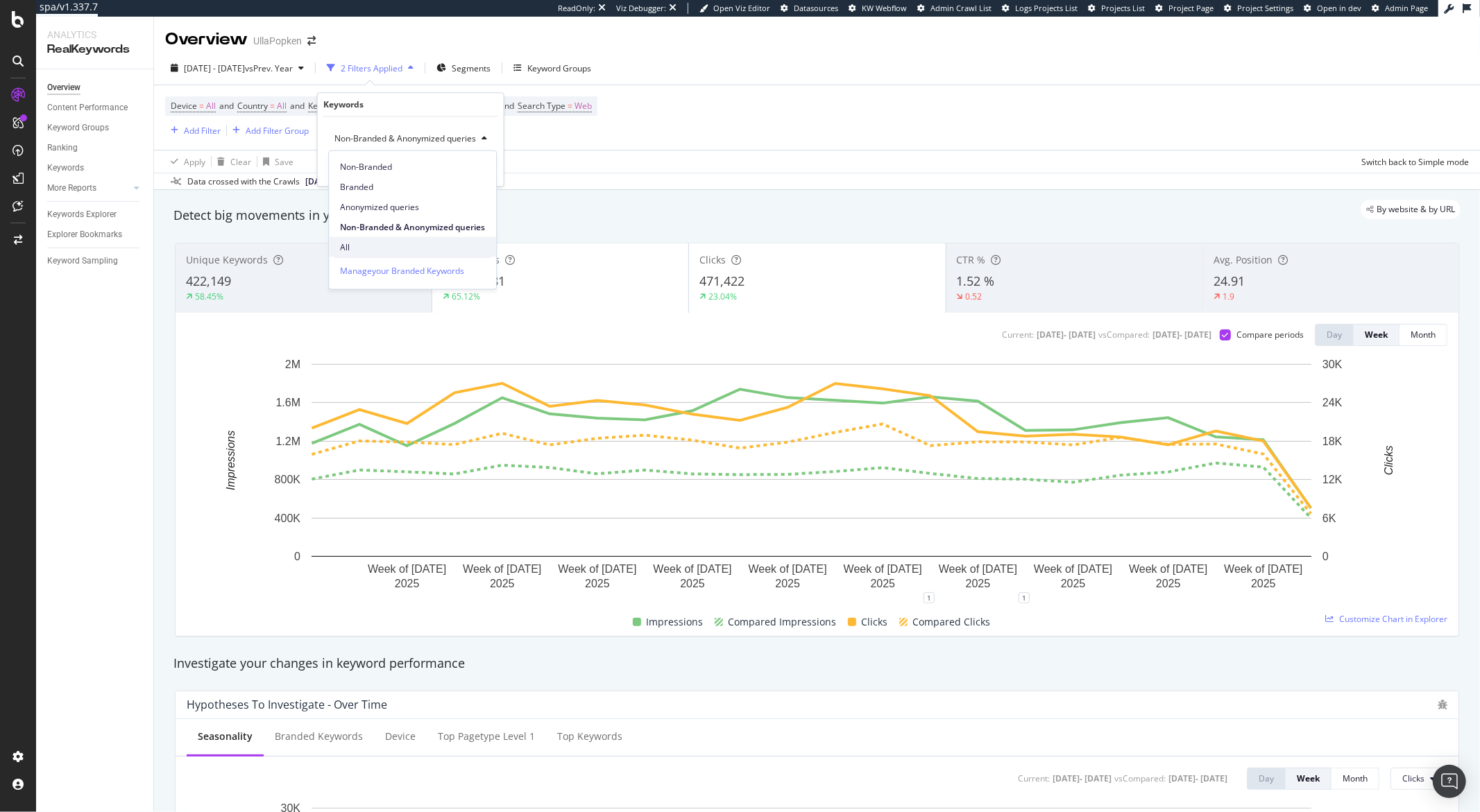
click at [374, 245] on span "All" at bounding box center [412, 247] width 145 height 12
click at [456, 171] on div "button" at bounding box center [450, 168] width 19 height 8
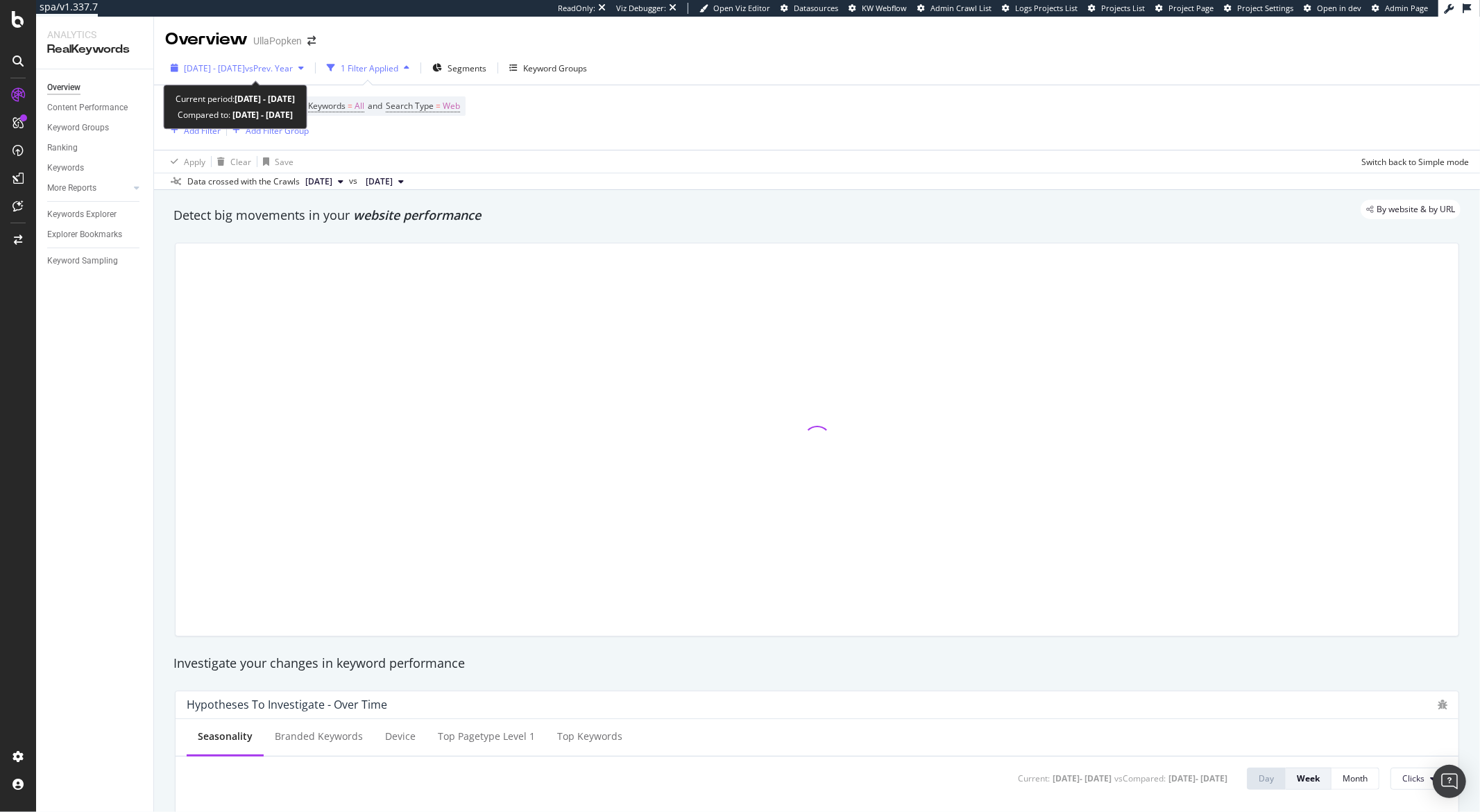
click at [243, 69] on span "2025 Apr. 1st - Aug. 27th" at bounding box center [214, 68] width 61 height 11
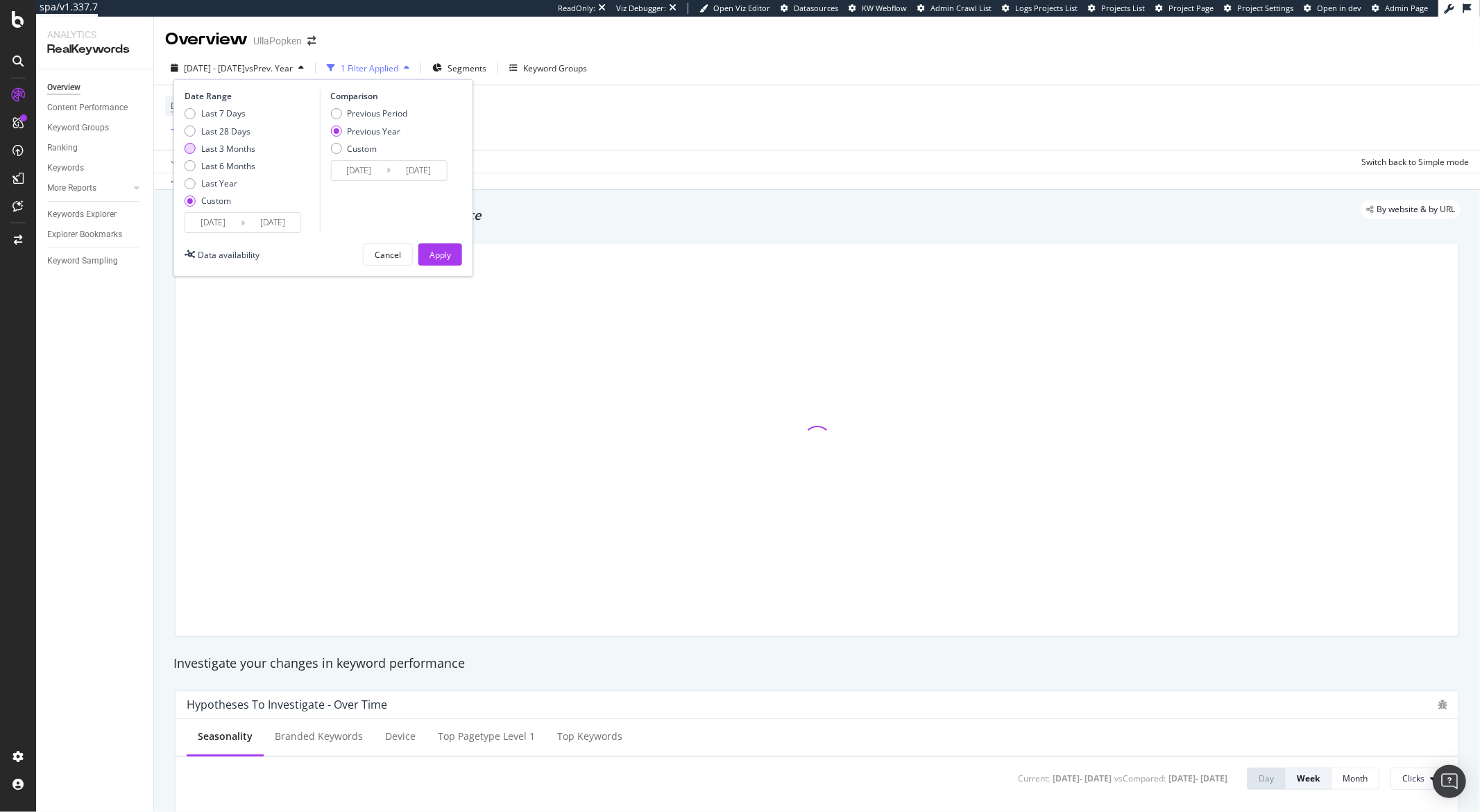
click at [217, 147] on div "Last 3 Months" at bounding box center [228, 149] width 54 height 11
type input "2025/05/29"
type input "2025/08/28"
type input "2024/05/30"
type input "2024/08/29"
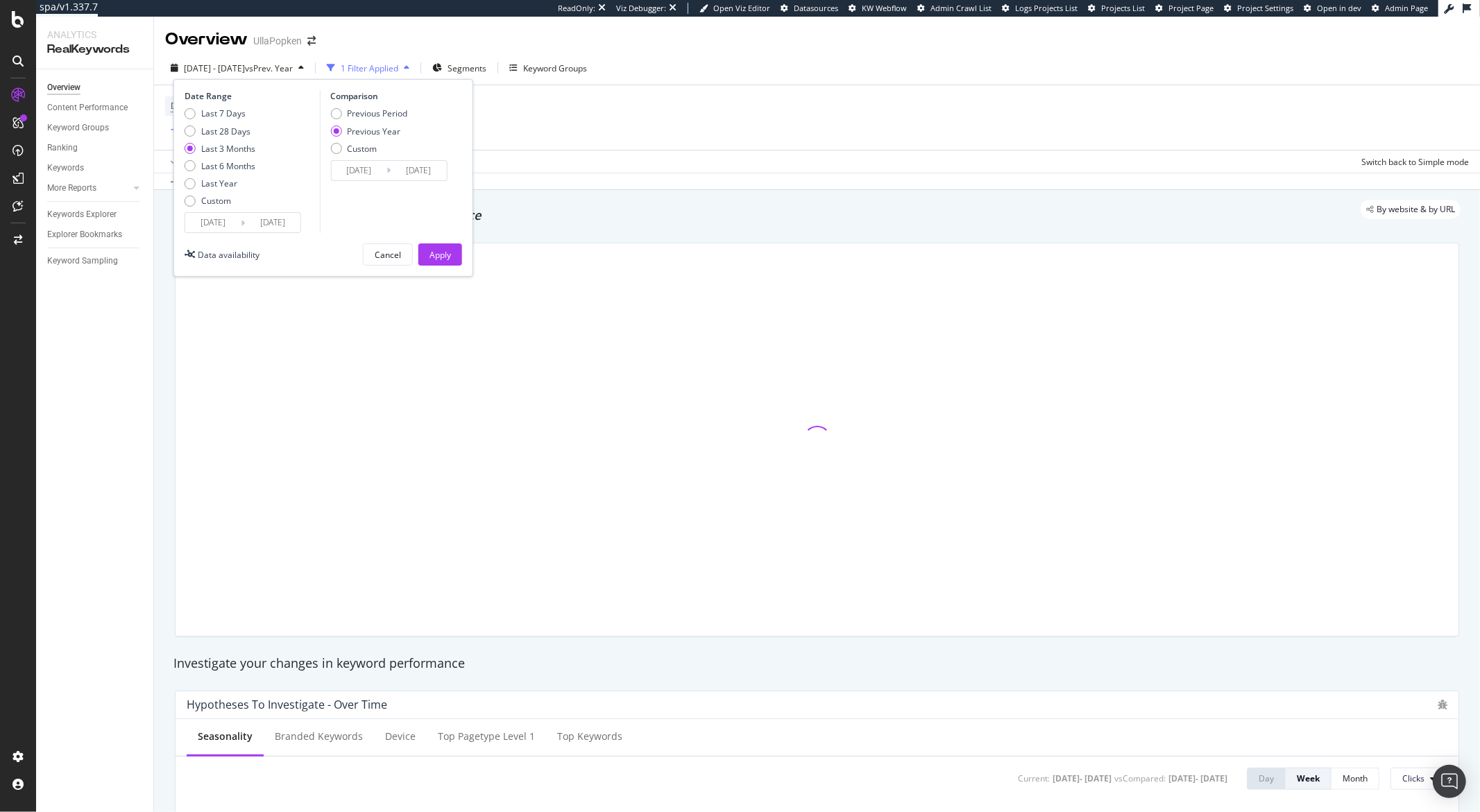
click at [443, 252] on div "Apply" at bounding box center [440, 254] width 21 height 11
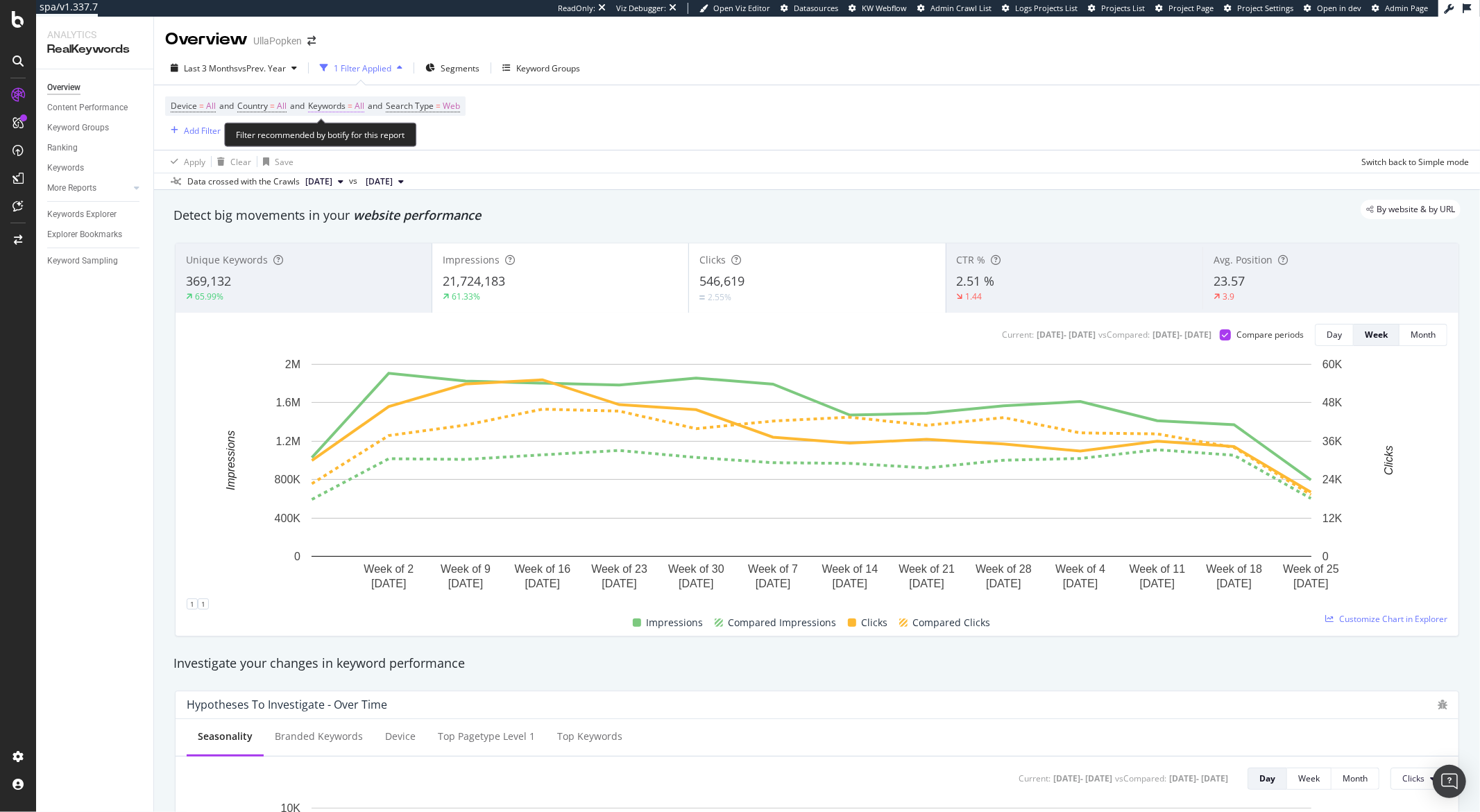
click at [354, 103] on span "Keywords = All" at bounding box center [336, 106] width 56 height 12
click at [360, 141] on div "All" at bounding box center [405, 139] width 152 height 22
click at [344, 139] on div "button" at bounding box center [353, 139] width 17 height 8
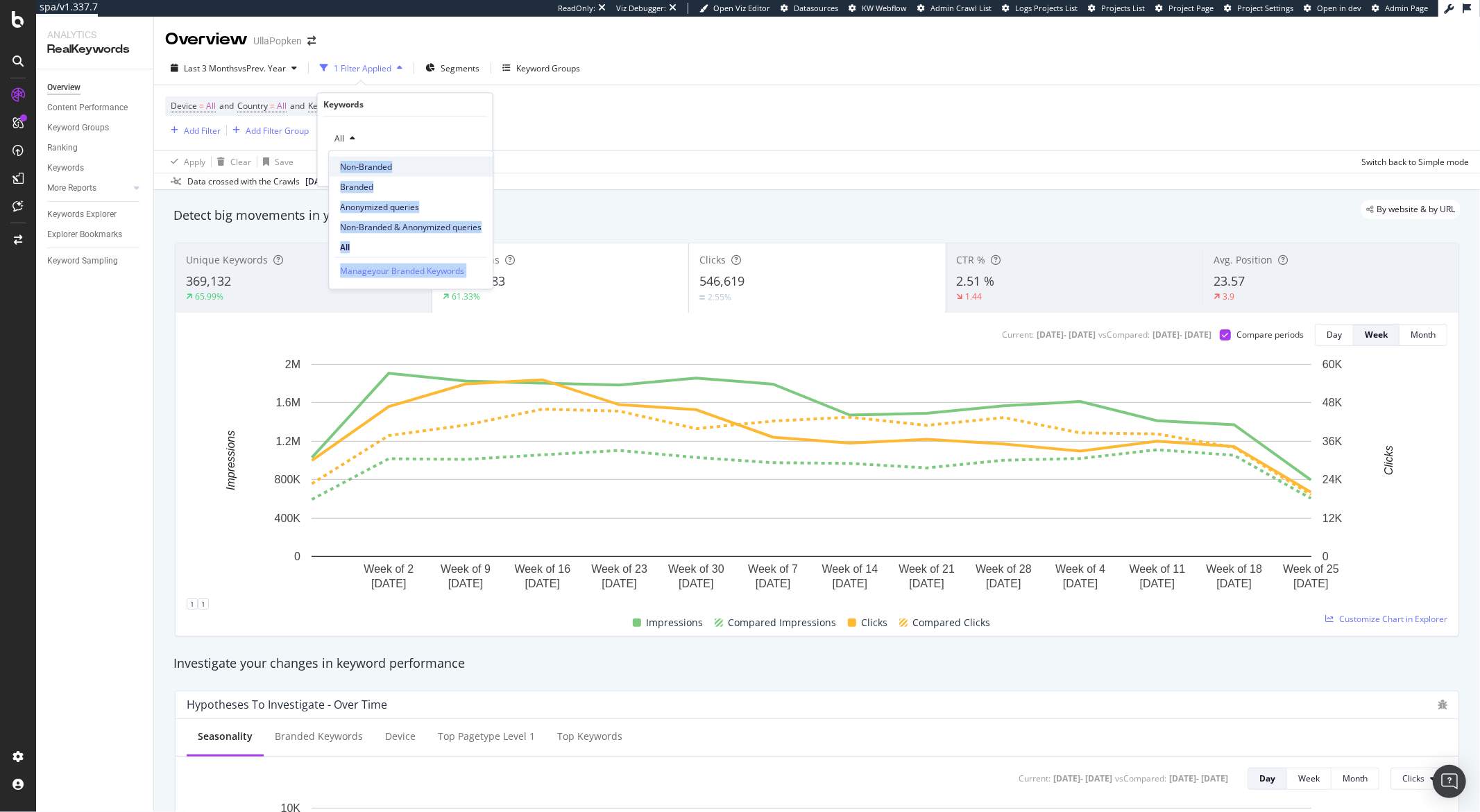
click at [367, 164] on span "Non-Branded" at bounding box center [411, 166] width 142 height 12
click at [458, 167] on div "button" at bounding box center [450, 168] width 19 height 8
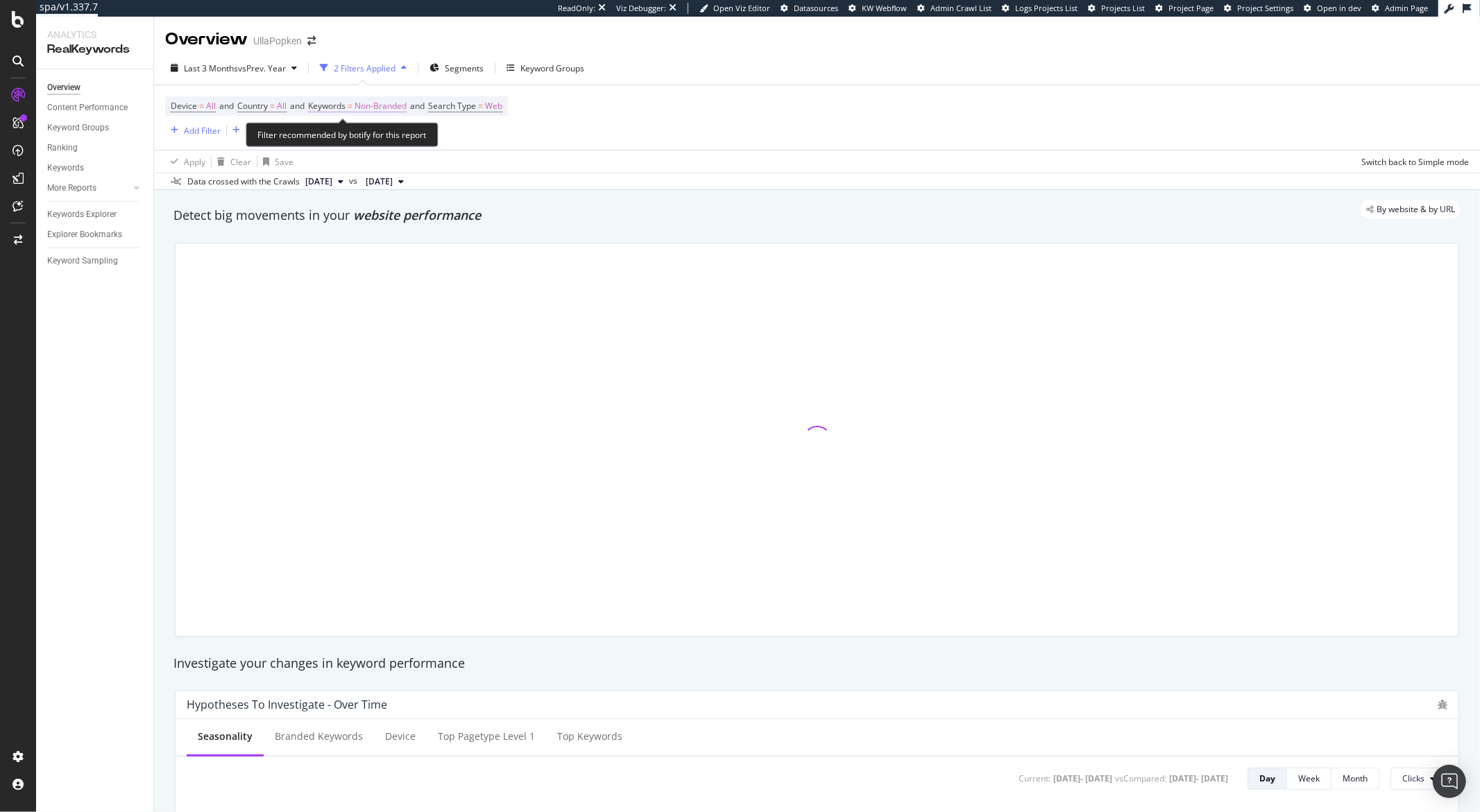
click at [403, 110] on span "Non-Branded" at bounding box center [380, 106] width 52 height 19
click at [397, 139] on div "button" at bounding box center [395, 139] width 17 height 8
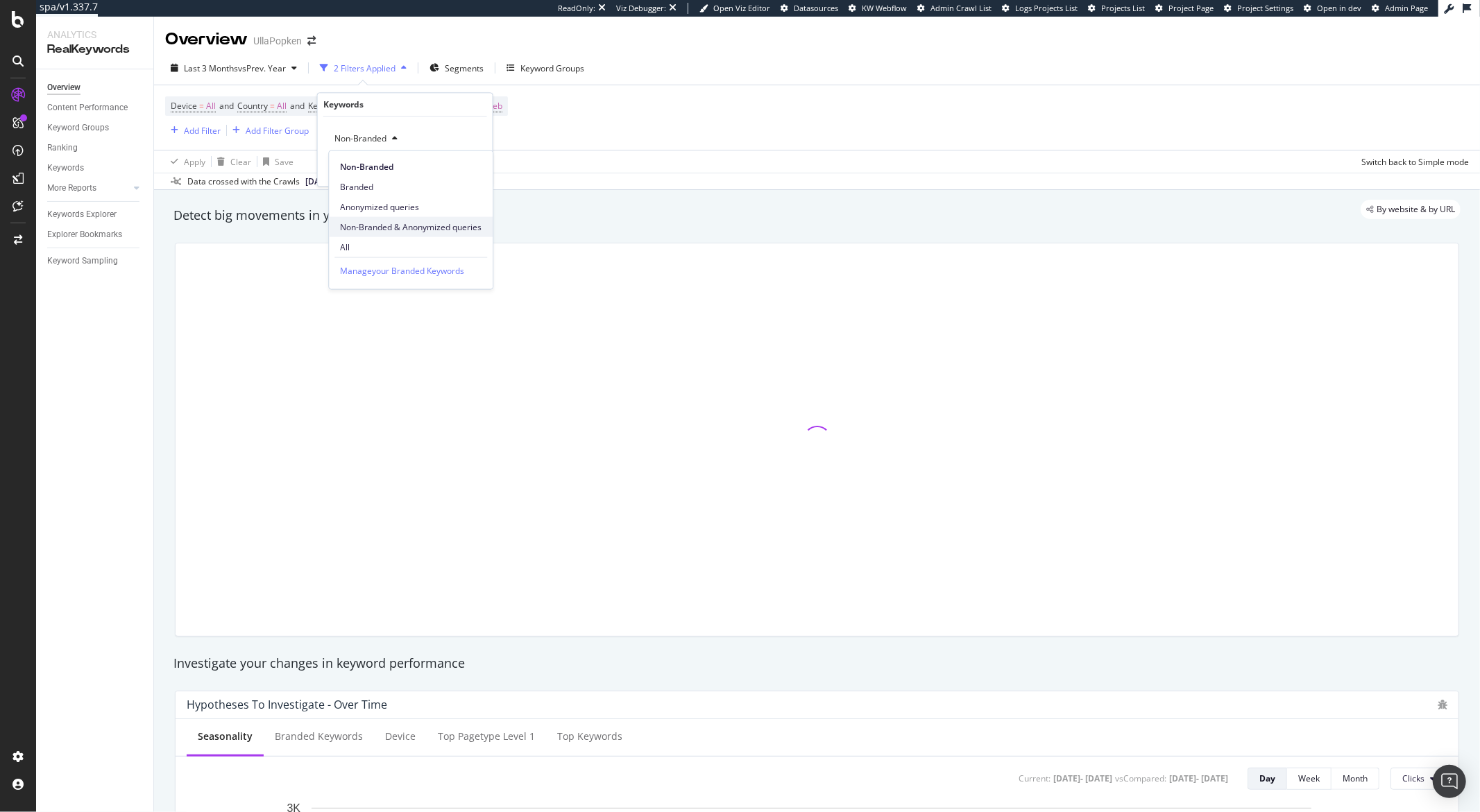
click at [433, 222] on span "Non-Branded & Anonymized queries" at bounding box center [411, 227] width 142 height 12
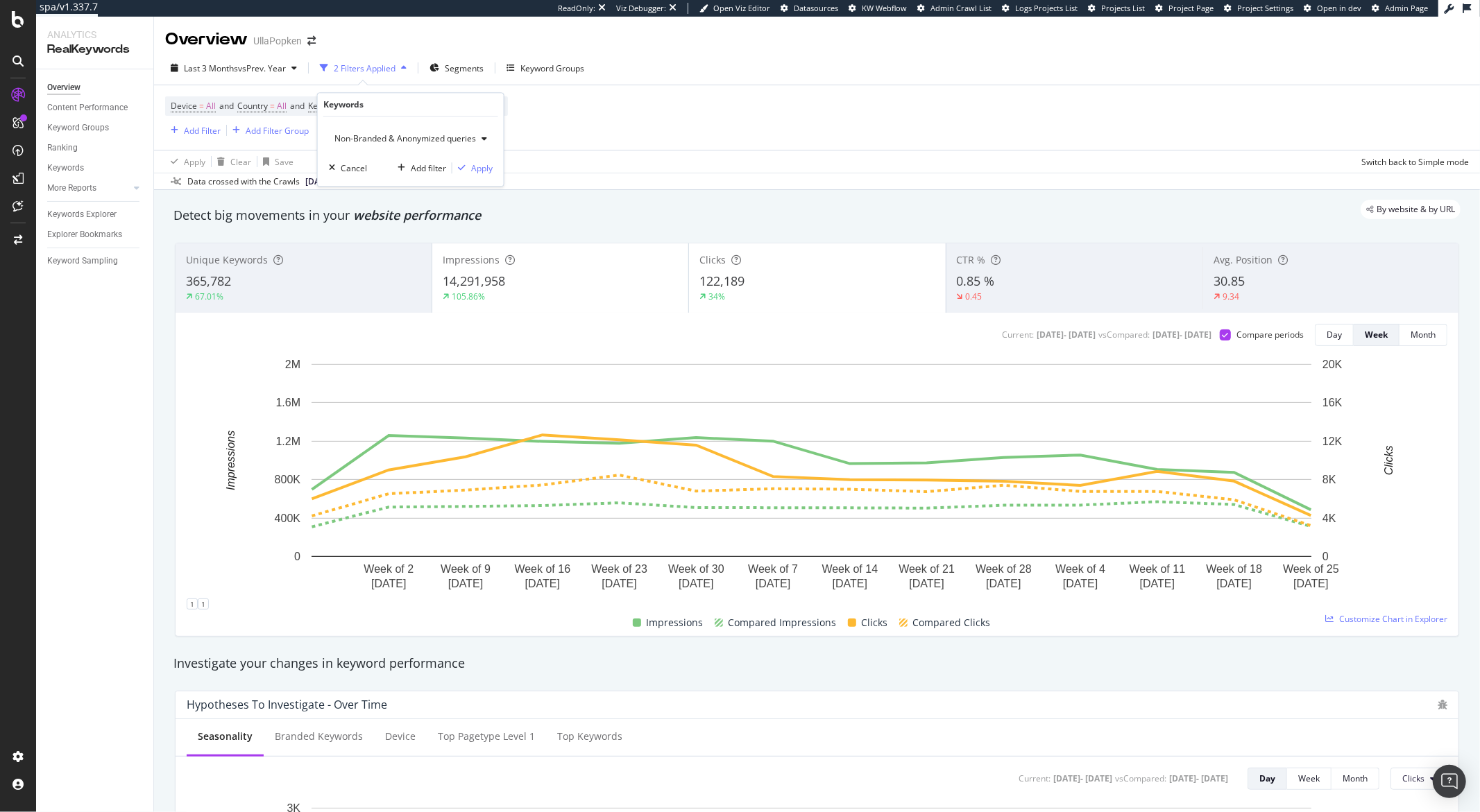
click at [472, 179] on div "Non-Branded & Anonymized queries Cancel Add filter Apply" at bounding box center [411, 151] width 186 height 69
click at [474, 172] on div "Apply" at bounding box center [482, 168] width 21 height 11
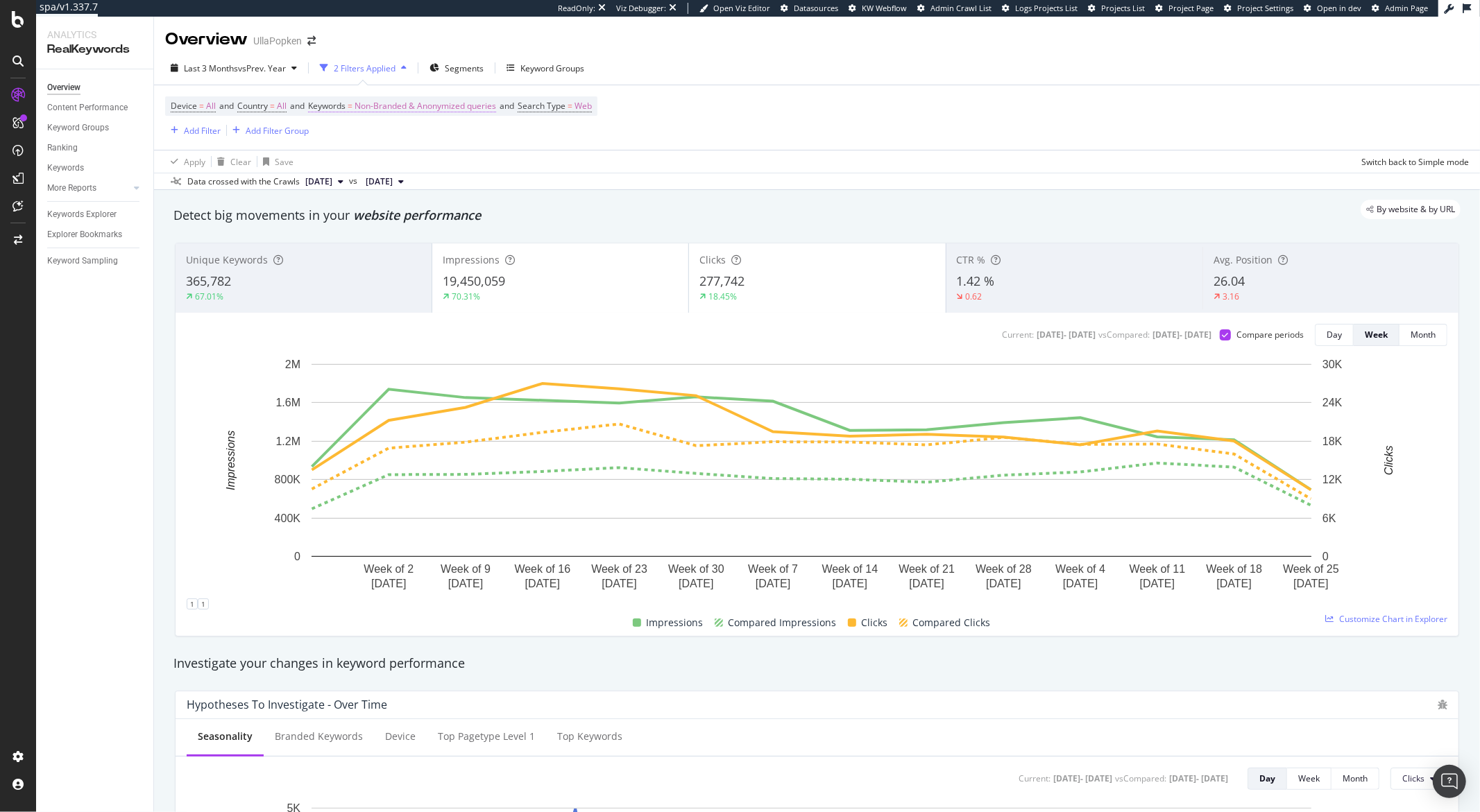
click at [436, 109] on span "Non-Branded & Anonymized queries" at bounding box center [425, 106] width 142 height 19
click at [416, 139] on span "Non-Branded & Anonymized queries" at bounding box center [402, 138] width 147 height 11
click at [358, 187] on span "Branded" at bounding box center [412, 187] width 145 height 12
click at [466, 165] on div "Apply" at bounding box center [471, 168] width 21 height 11
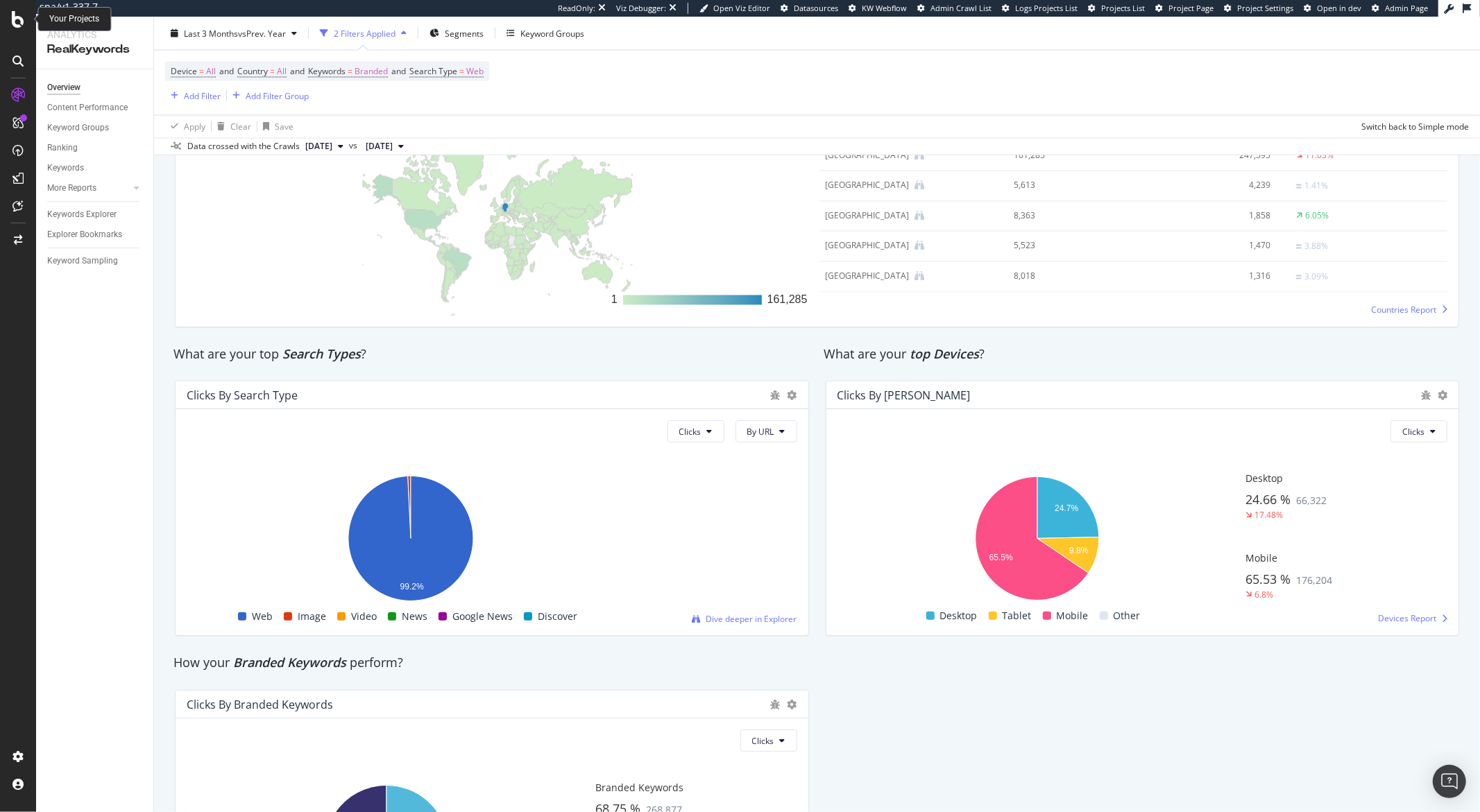
scroll to position [2294, 0]
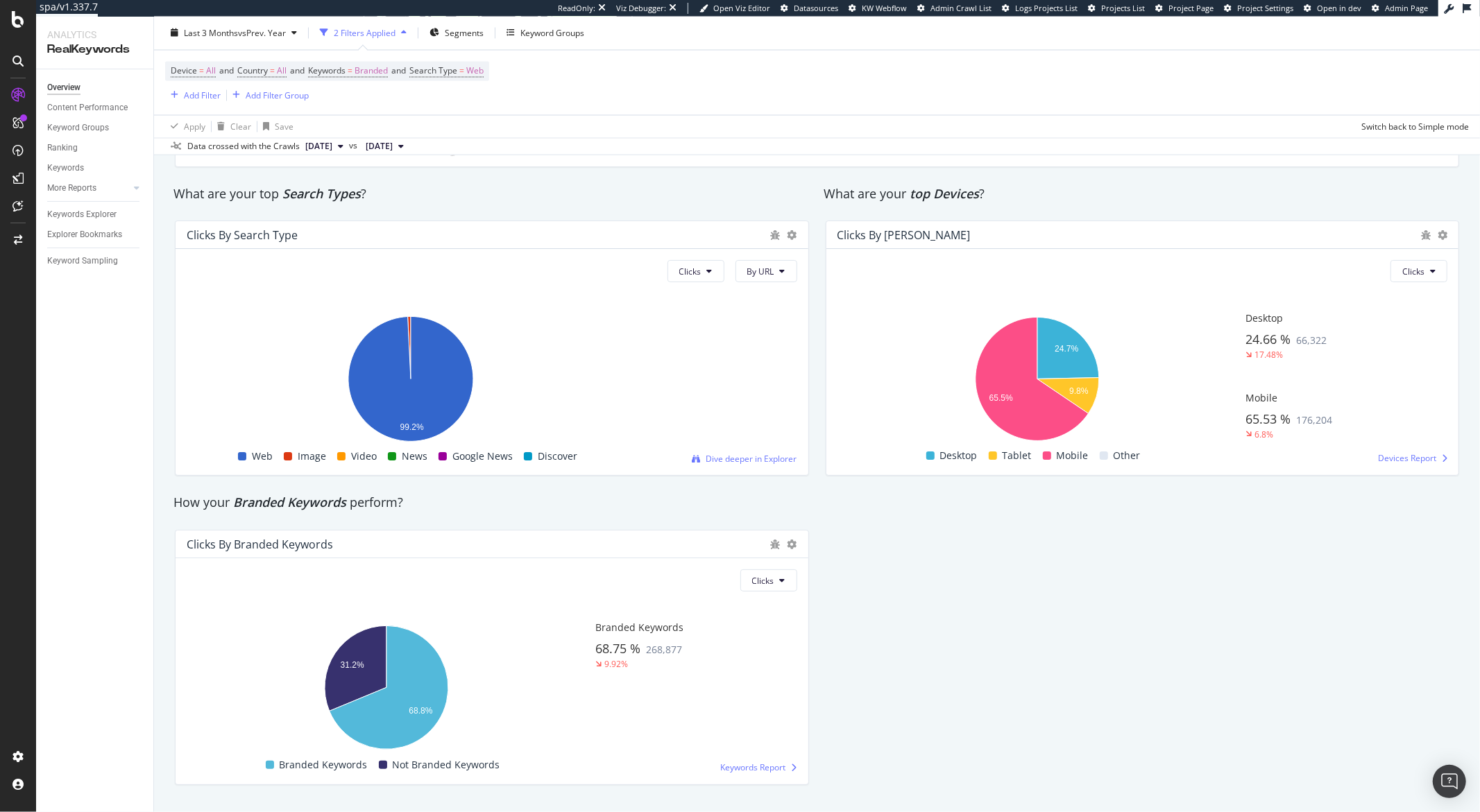
drag, startPoint x: 130, startPoint y: 366, endPoint x: 37, endPoint y: 139, distance: 245.3
click at [129, 364] on div "Overview Content Performance Keyword Groups Ranking Keywords More Reports Count…" at bounding box center [95, 440] width 117 height 743
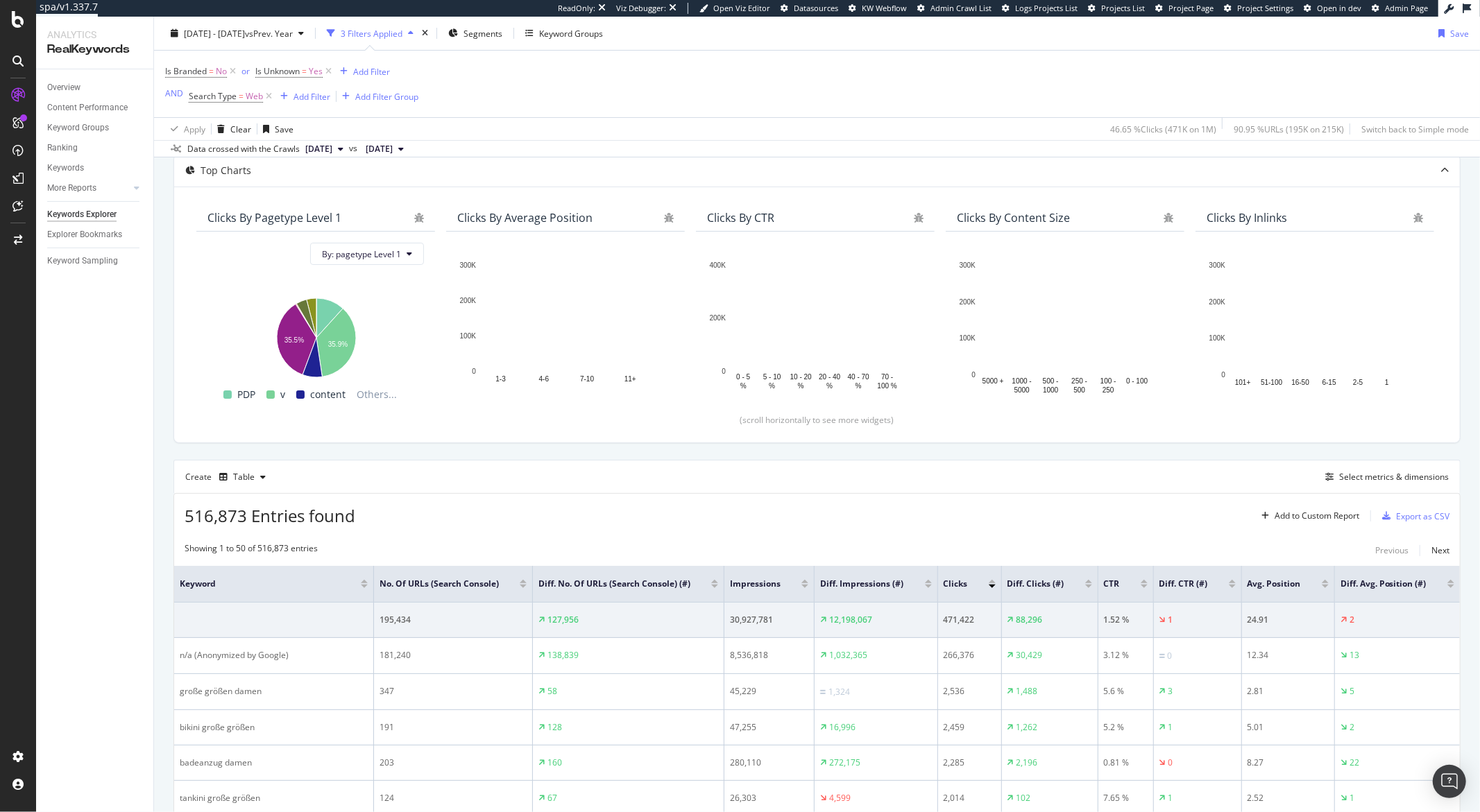
scroll to position [157, 0]
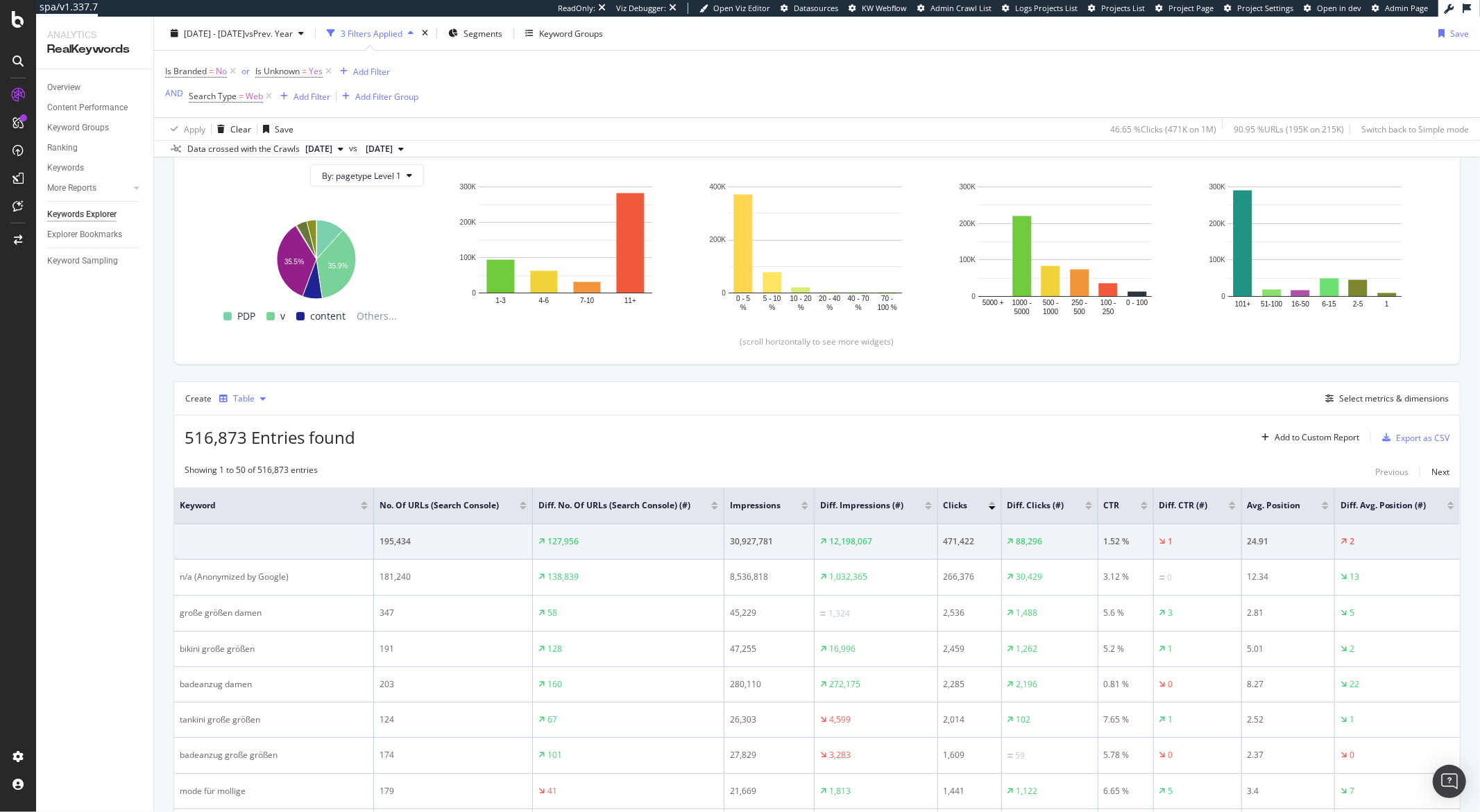
click at [261, 400] on icon "button" at bounding box center [262, 398] width 5 height 8
click at [374, 400] on div "Create Table Select metrics & dimensions" at bounding box center [817, 398] width 1287 height 34
click at [1355, 402] on div "Select metrics & dimensions" at bounding box center [1394, 398] width 110 height 11
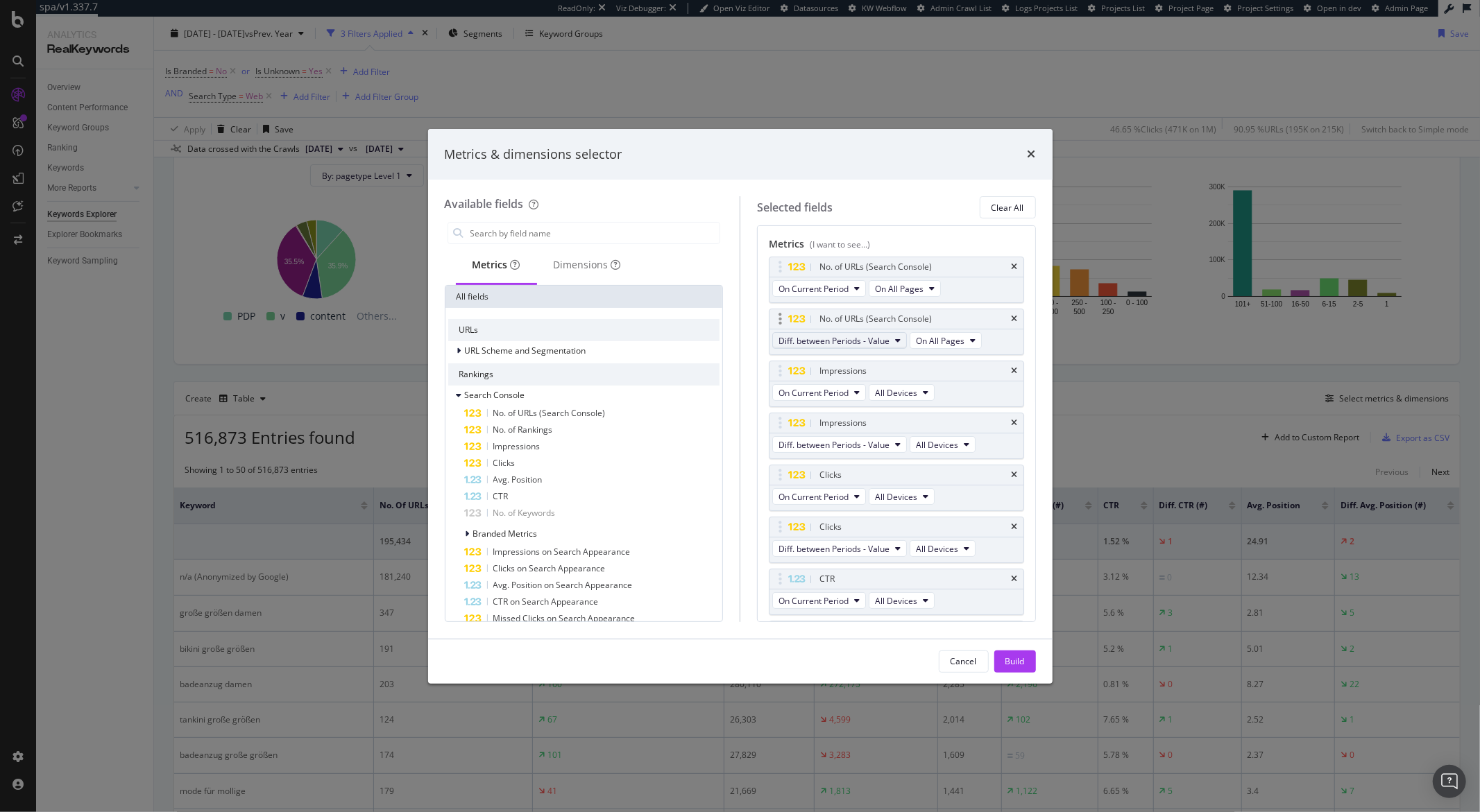
click at [885, 341] on span "Diff. between Periods - Value" at bounding box center [835, 340] width 111 height 11
click at [886, 416] on span "Diff. between Periods - Percentage" at bounding box center [851, 417] width 134 height 12
click at [876, 439] on span "Diff. between Periods - Value" at bounding box center [835, 444] width 111 height 11
click at [877, 516] on span "Diff. between Periods - Percentage" at bounding box center [851, 521] width 134 height 12
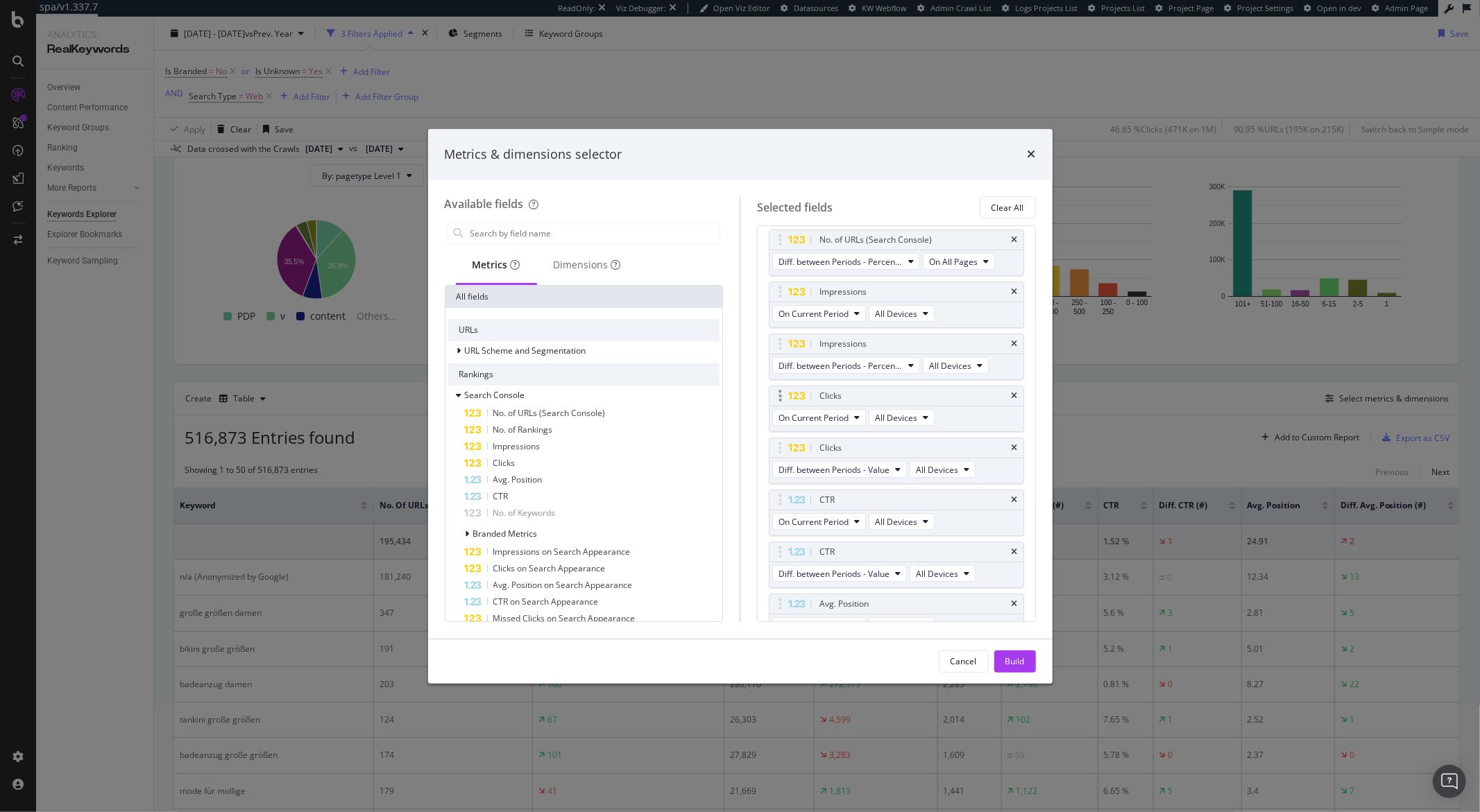
scroll to position [88, 0]
click at [833, 462] on span "Diff. between Periods - Value" at bounding box center [835, 461] width 111 height 11
click at [854, 532] on span "Diff. between Periods - Percentage" at bounding box center [851, 537] width 134 height 12
click at [844, 484] on button "Diff. between Periods - Value" at bounding box center [839, 478] width 135 height 17
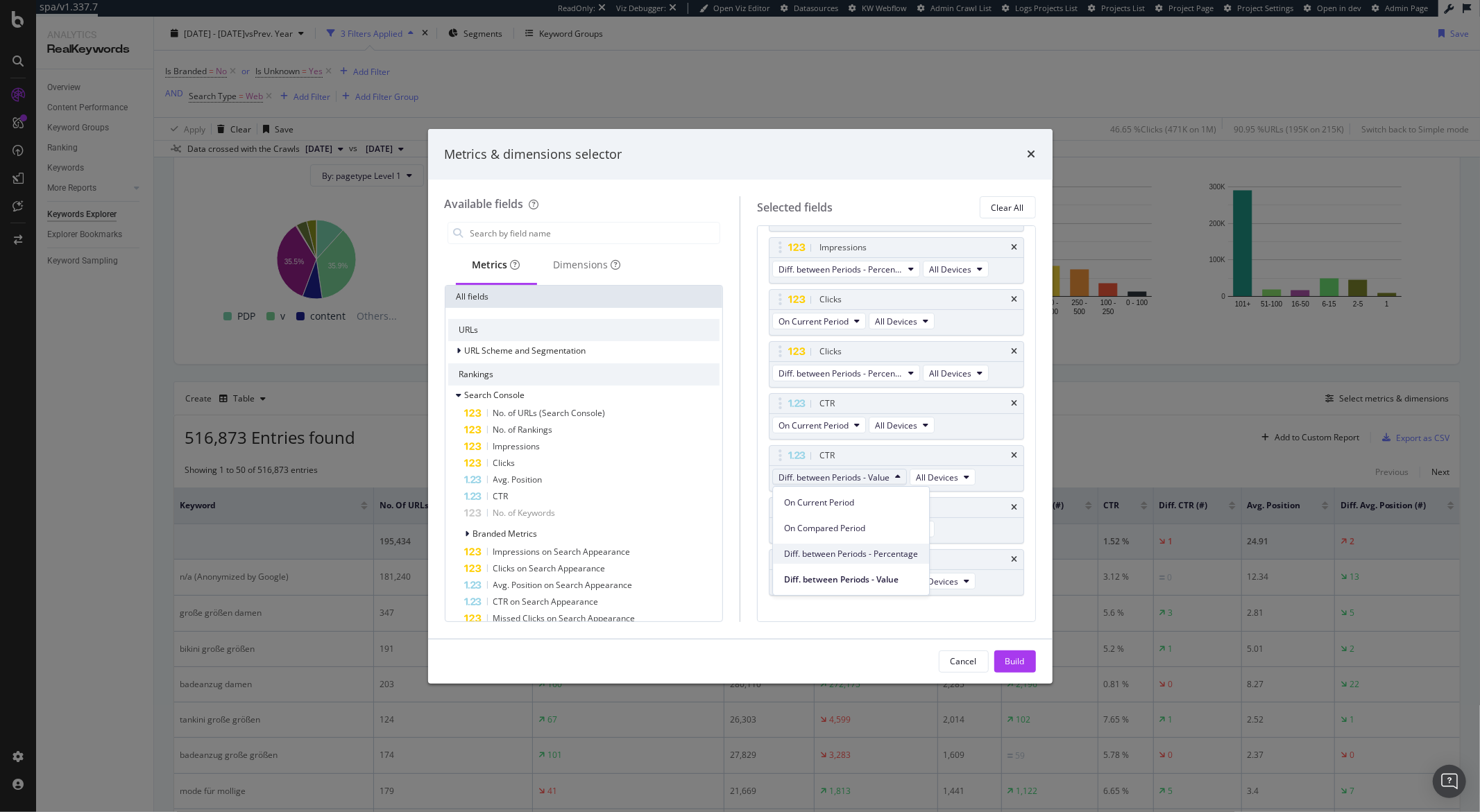
click at [860, 550] on span "Diff. between Periods - Percentage" at bounding box center [851, 554] width 134 height 12
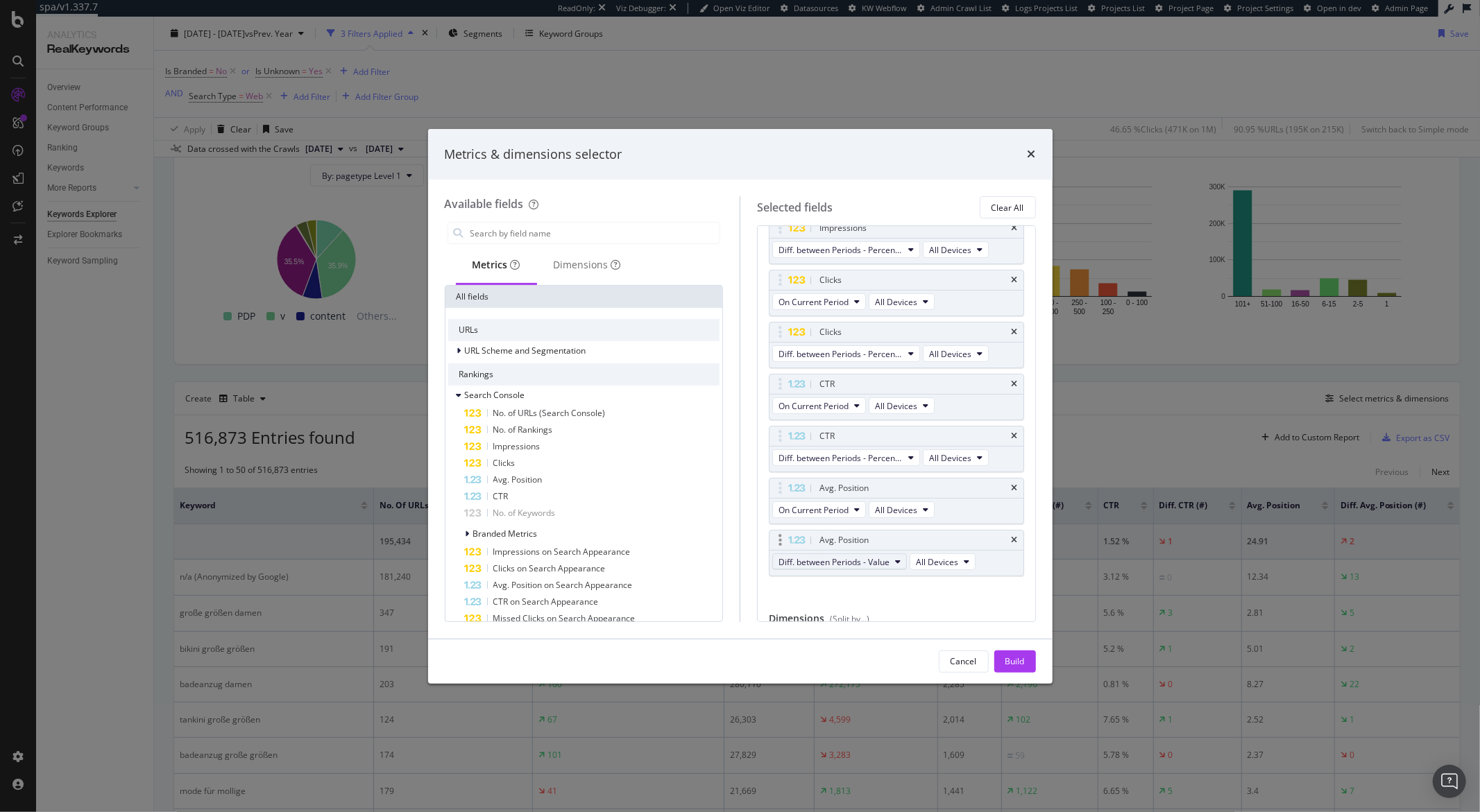
click at [850, 558] on span "Diff. between Periods - Value" at bounding box center [835, 561] width 111 height 11
click at [867, 635] on span "Diff. between Periods - Percentage" at bounding box center [851, 638] width 134 height 12
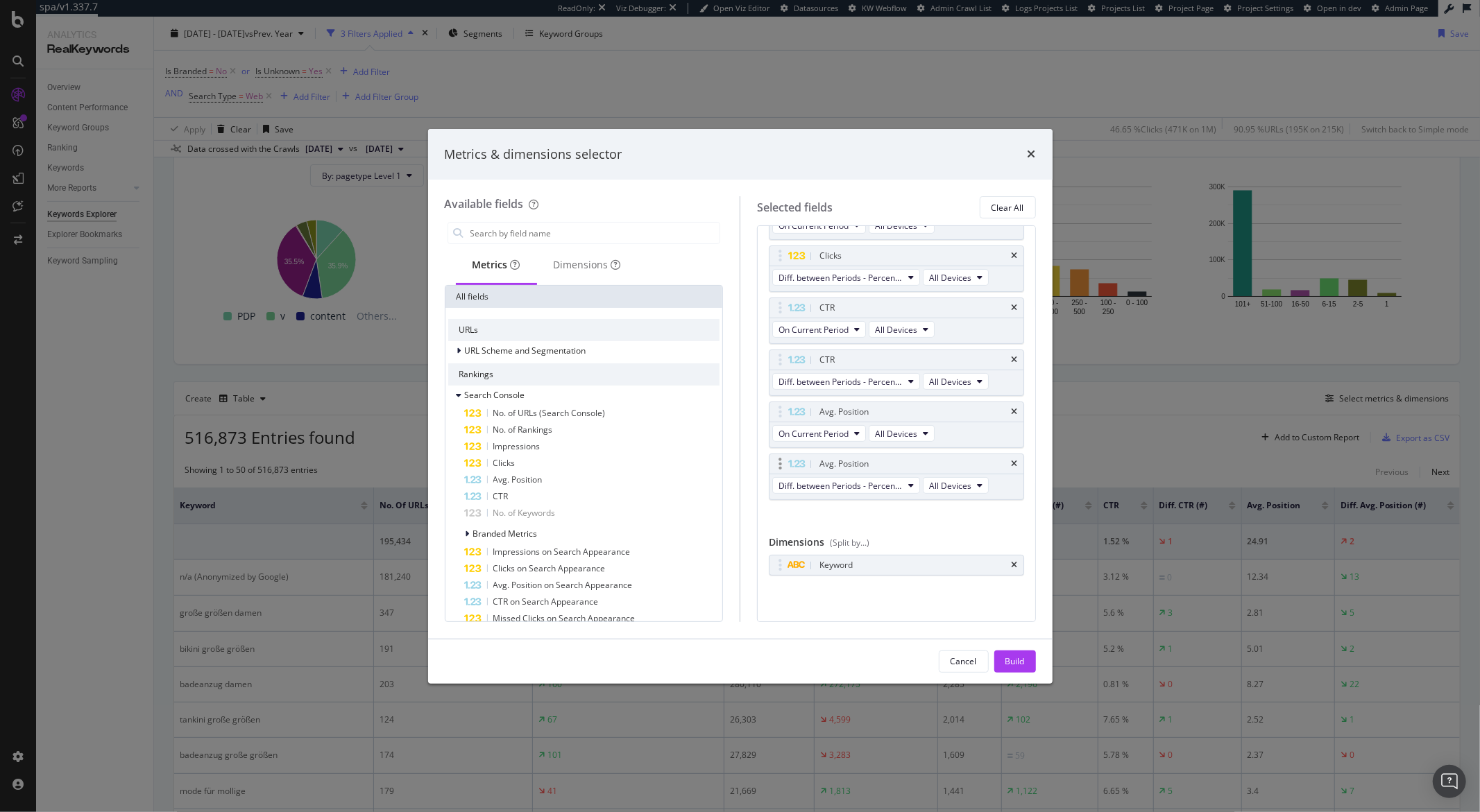
scroll to position [274, 0]
drag, startPoint x: 1001, startPoint y: 657, endPoint x: 928, endPoint y: 601, distance: 92.0
click at [1001, 657] on button "Build" at bounding box center [1015, 661] width 42 height 22
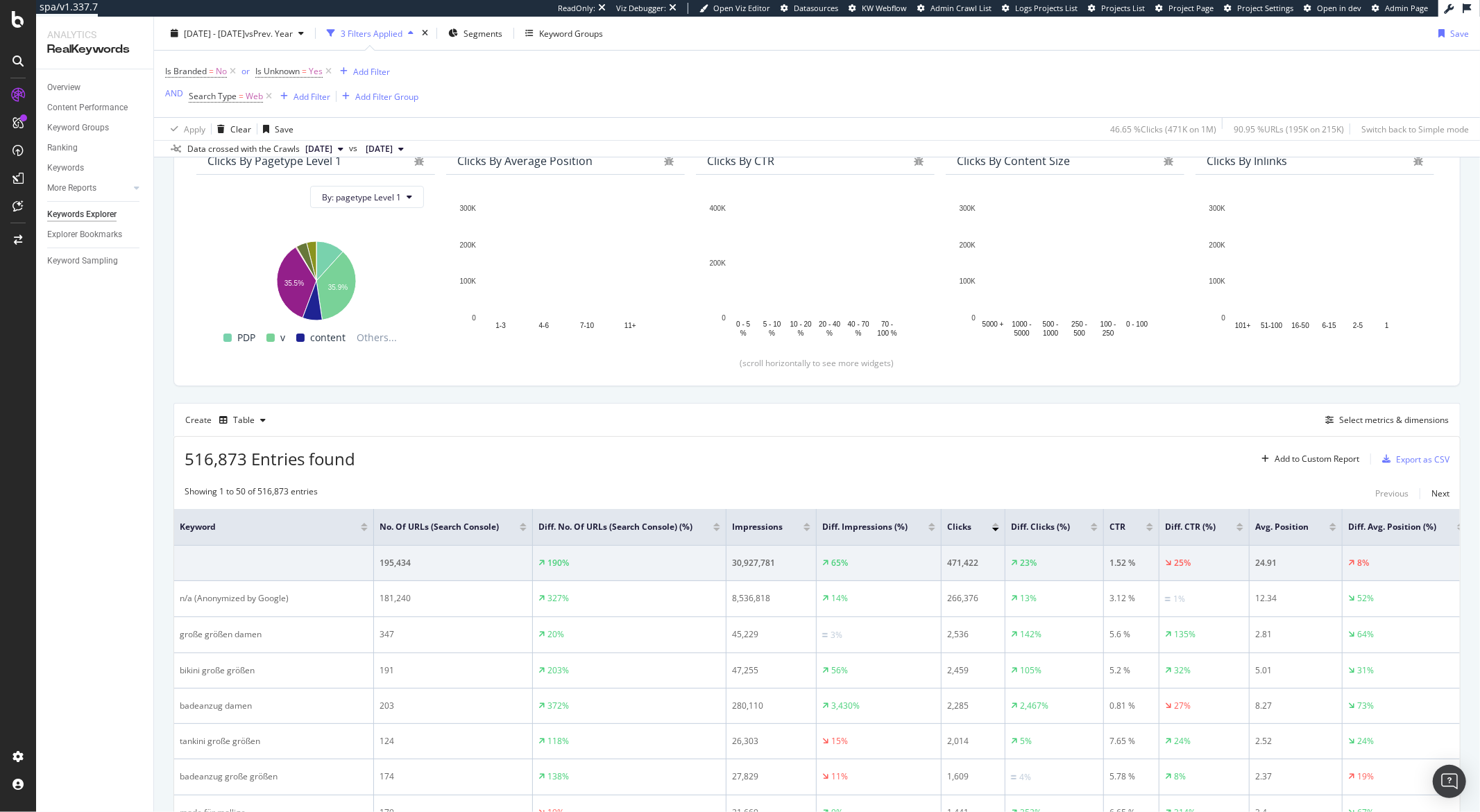
scroll to position [320, 0]
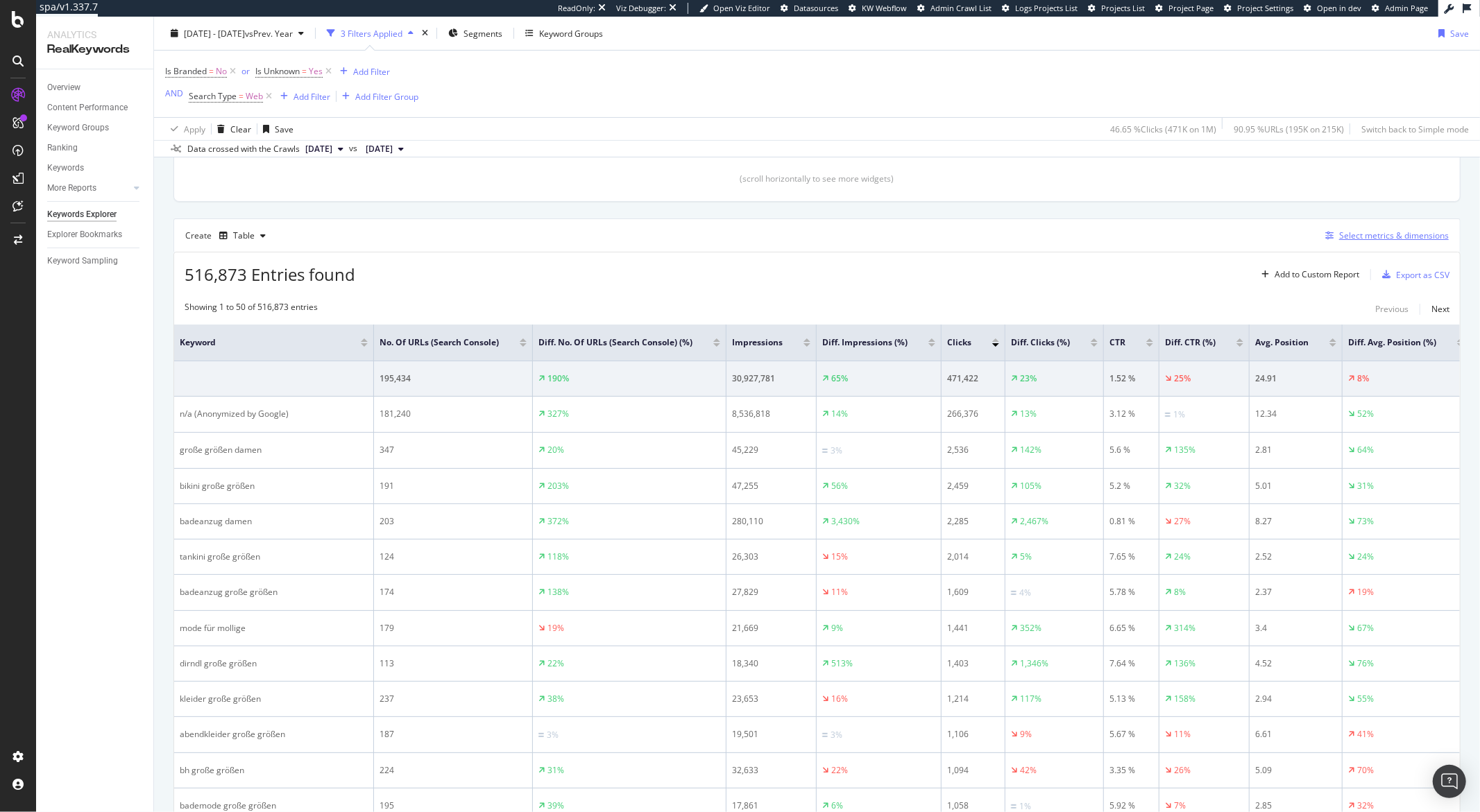
click at [1348, 241] on div "Select metrics & dimensions" at bounding box center [1394, 235] width 110 height 11
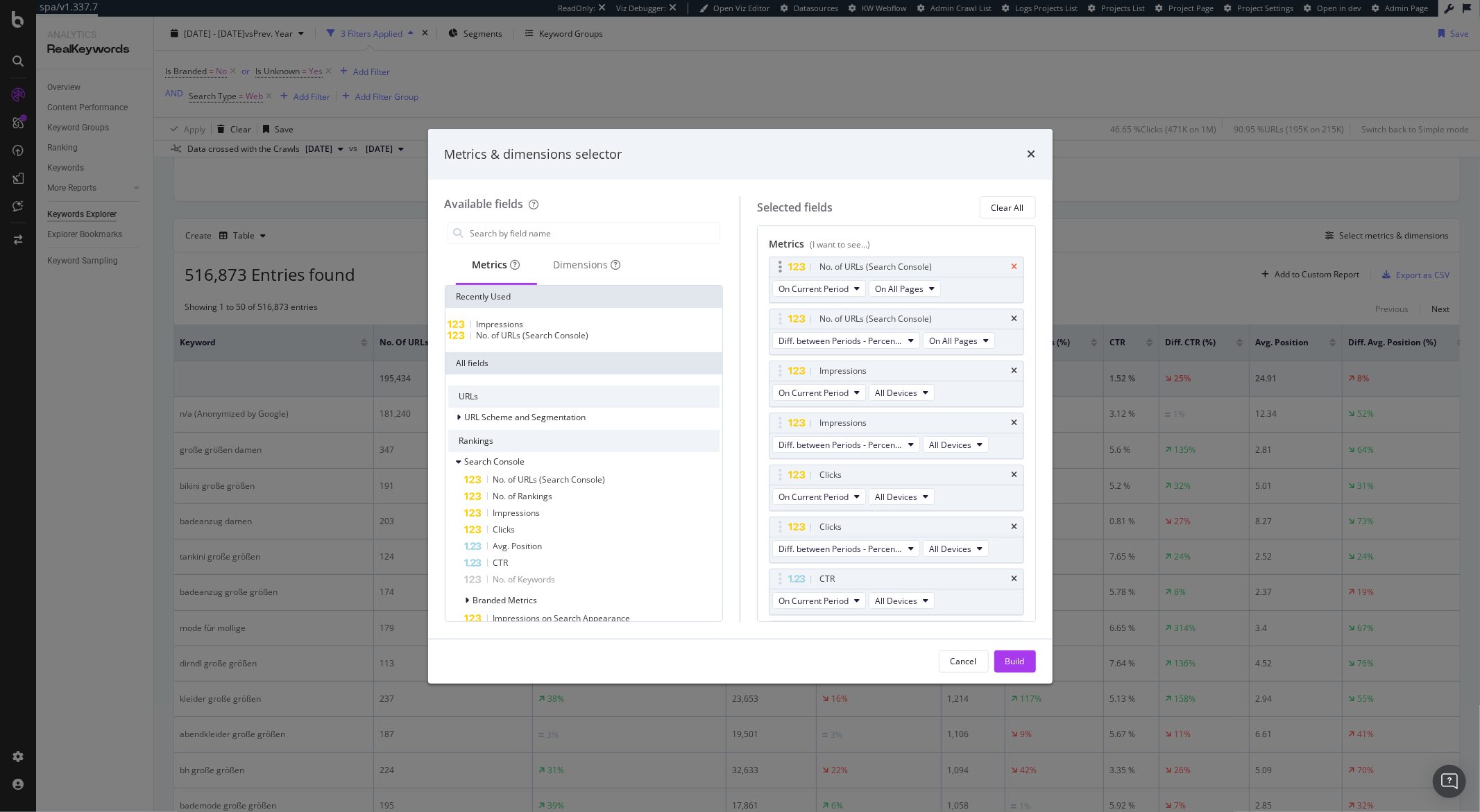
click at [1012, 267] on icon "times" at bounding box center [1015, 267] width 6 height 8
click at [1006, 654] on div "Build" at bounding box center [1014, 661] width 19 height 21
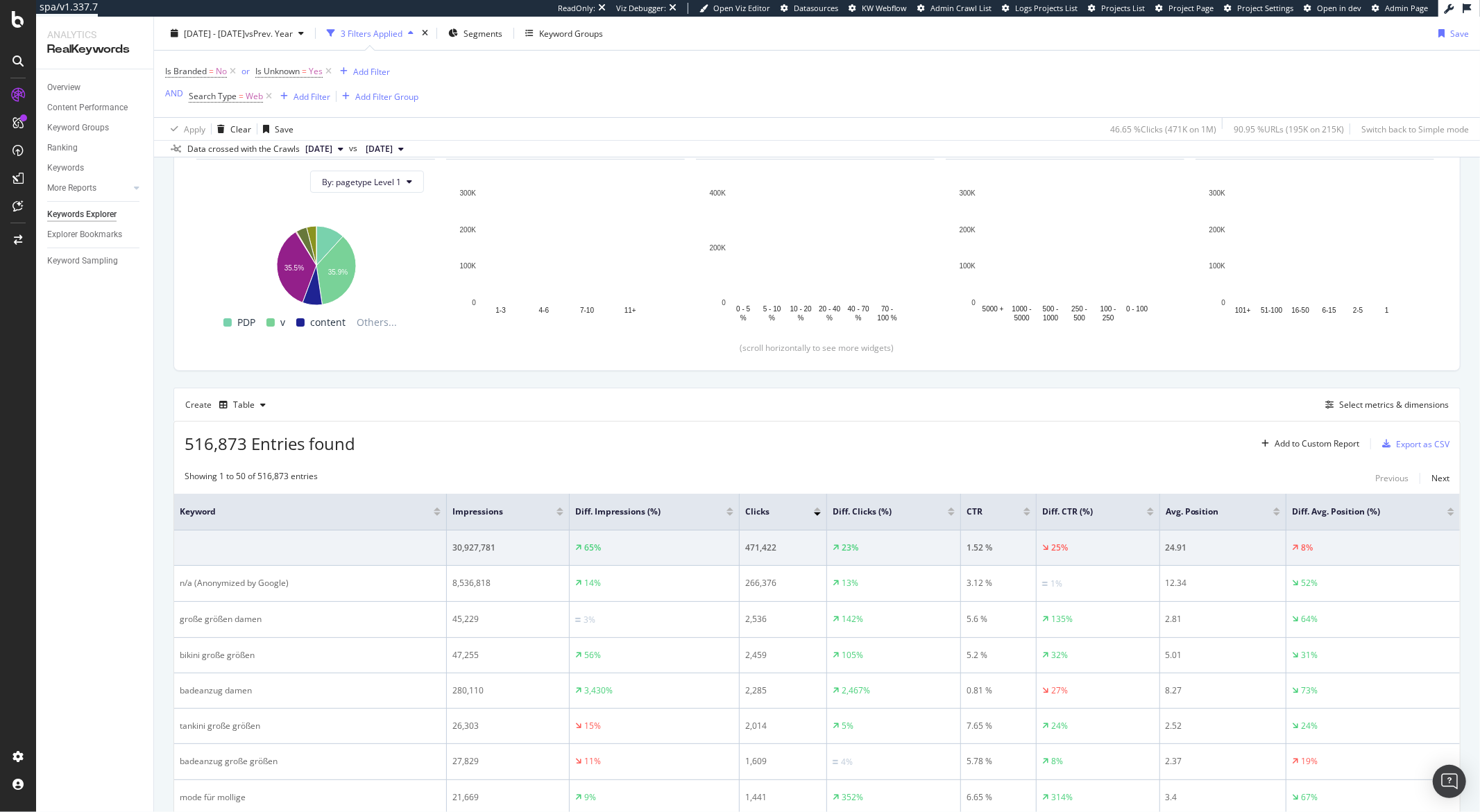
scroll to position [153, 0]
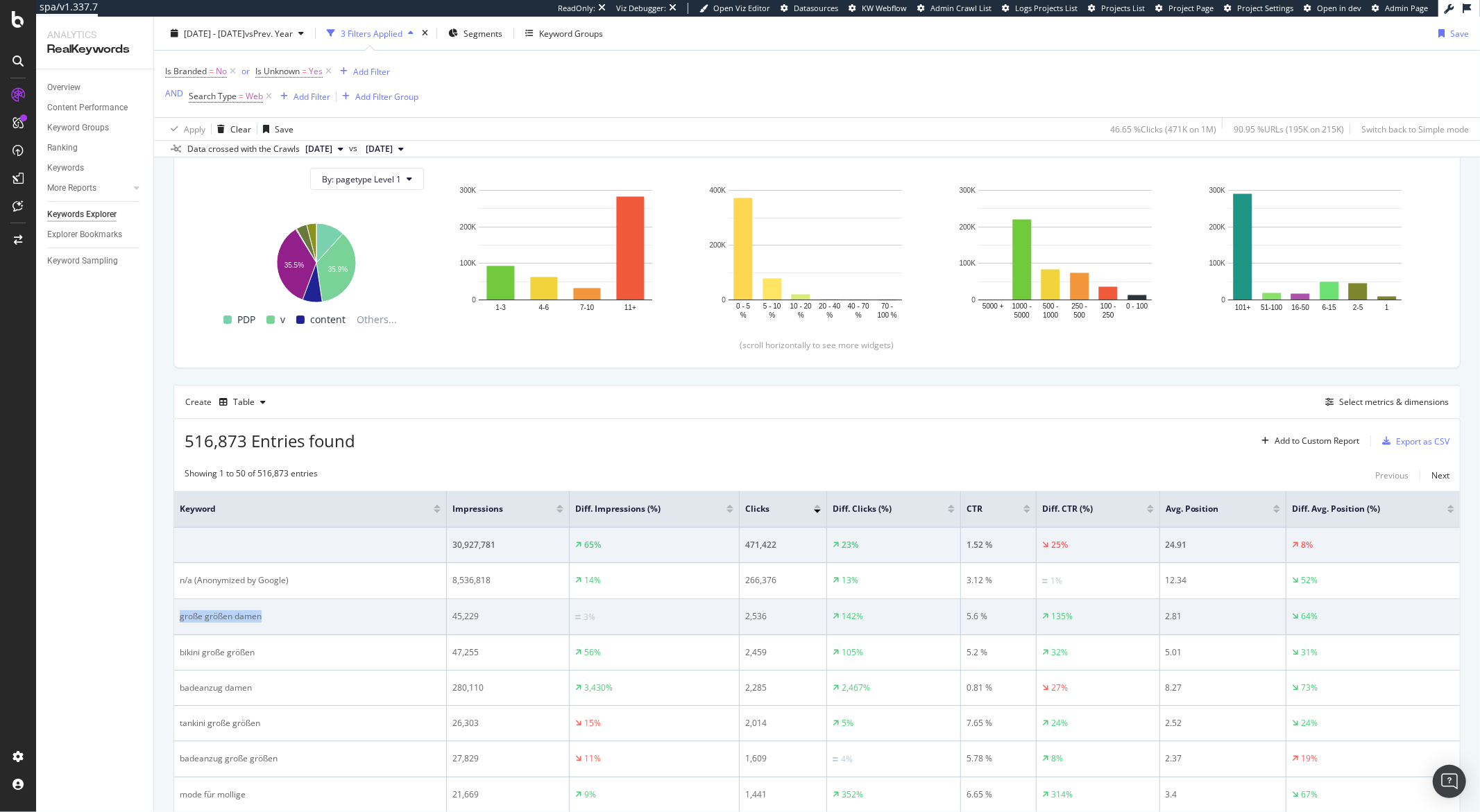
drag, startPoint x: 269, startPoint y: 623, endPoint x: 181, endPoint y: 622, distance: 88.0
click at [181, 622] on div "große größen damen" at bounding box center [310, 616] width 261 height 12
copy div "große größen damen"
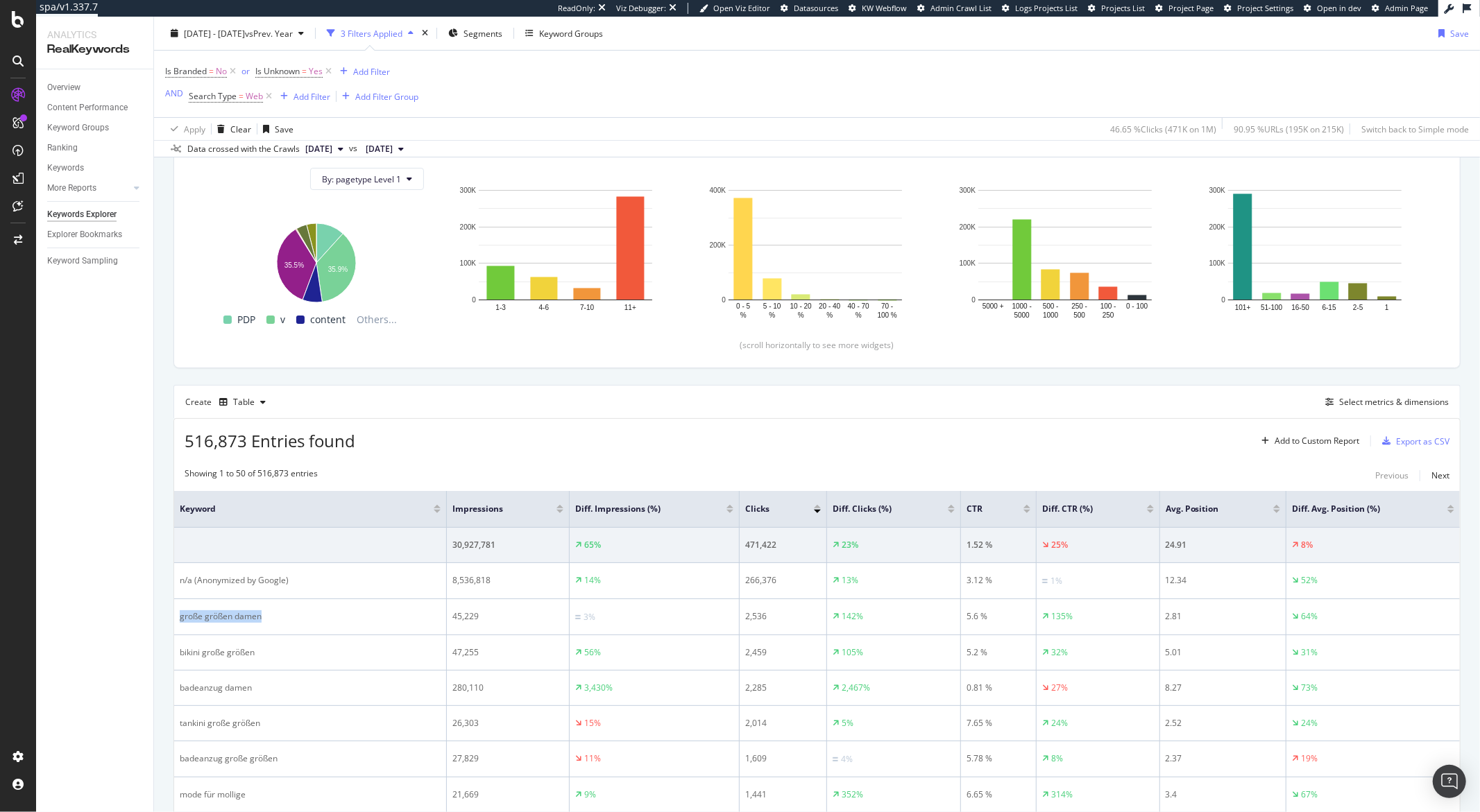
copy div "große größen damen"
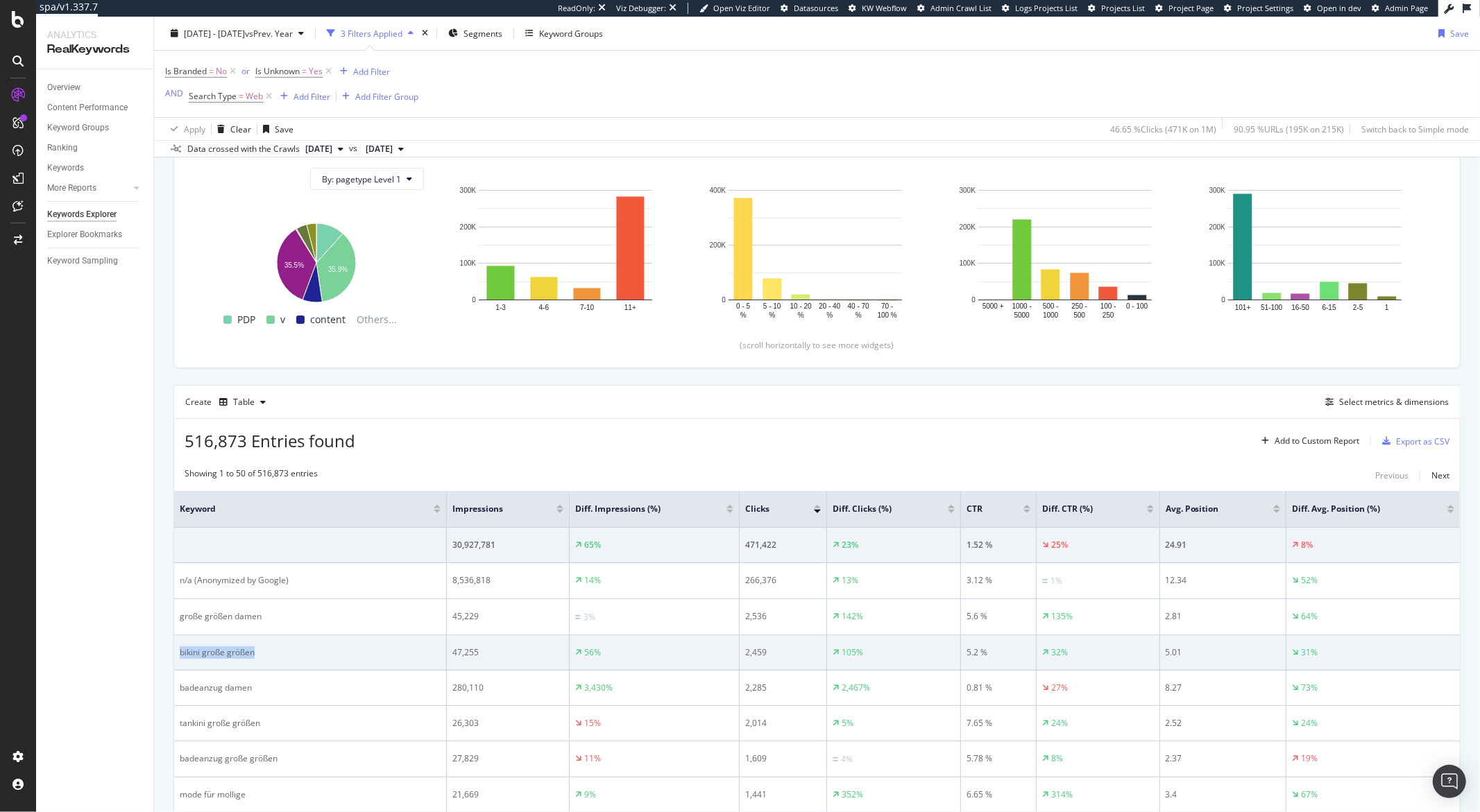
drag, startPoint x: 259, startPoint y: 654, endPoint x: 176, endPoint y: 649, distance: 83.2
click at [177, 652] on td "bikini große größen" at bounding box center [311, 653] width 273 height 35
copy div "bikini große größen"
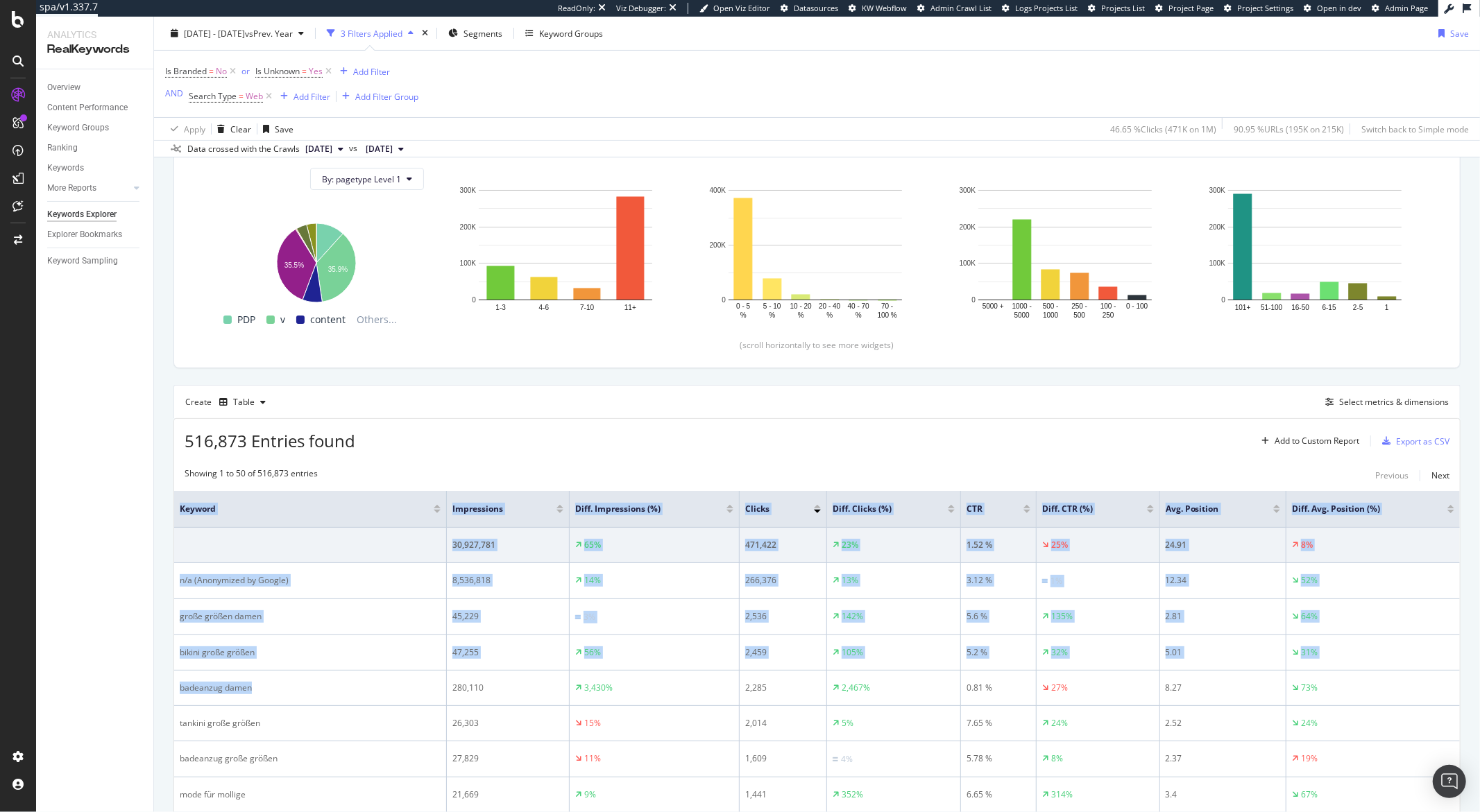
drag, startPoint x: 255, startPoint y: 691, endPoint x: 172, endPoint y: 691, distance: 83.0
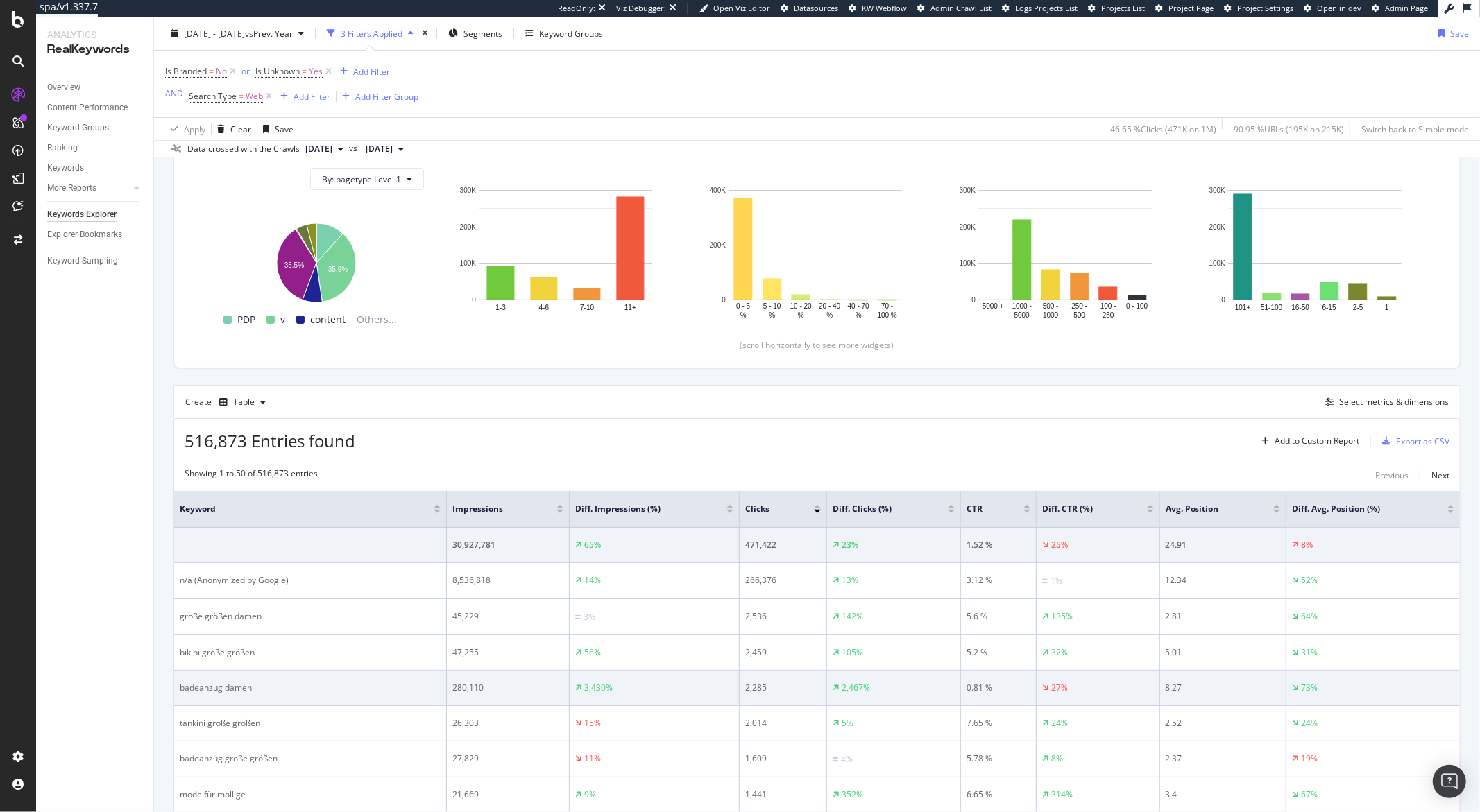
drag, startPoint x: 221, startPoint y: 691, endPoint x: 235, endPoint y: 691, distance: 14.0
click at [221, 691] on div "badeanzug damen" at bounding box center [310, 688] width 261 height 12
drag, startPoint x: 255, startPoint y: 692, endPoint x: 179, endPoint y: 695, distance: 76.1
click at [180, 694] on div "badeanzug damen" at bounding box center [310, 688] width 261 height 12
copy div "badeanzug damen"
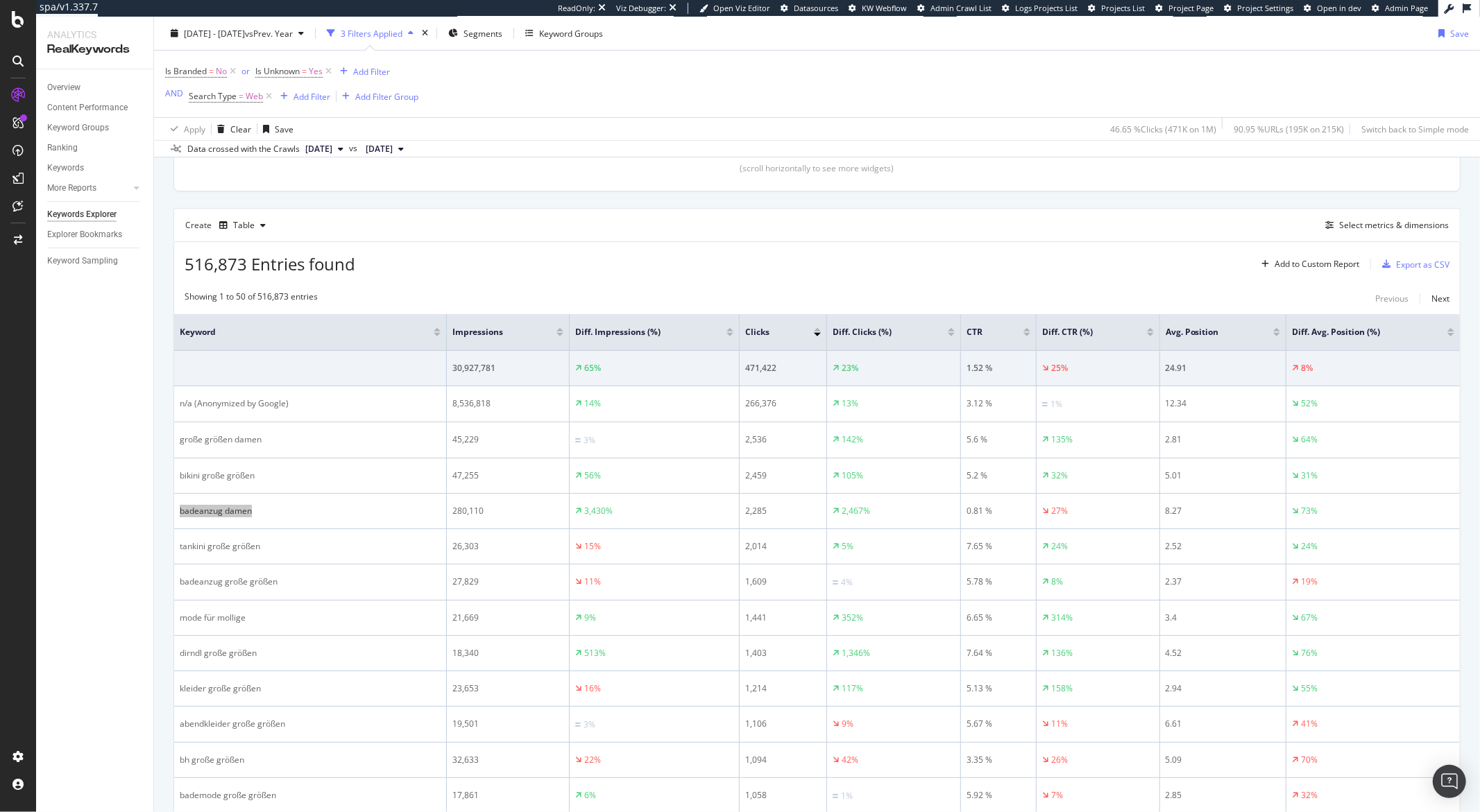
scroll to position [376, 0]
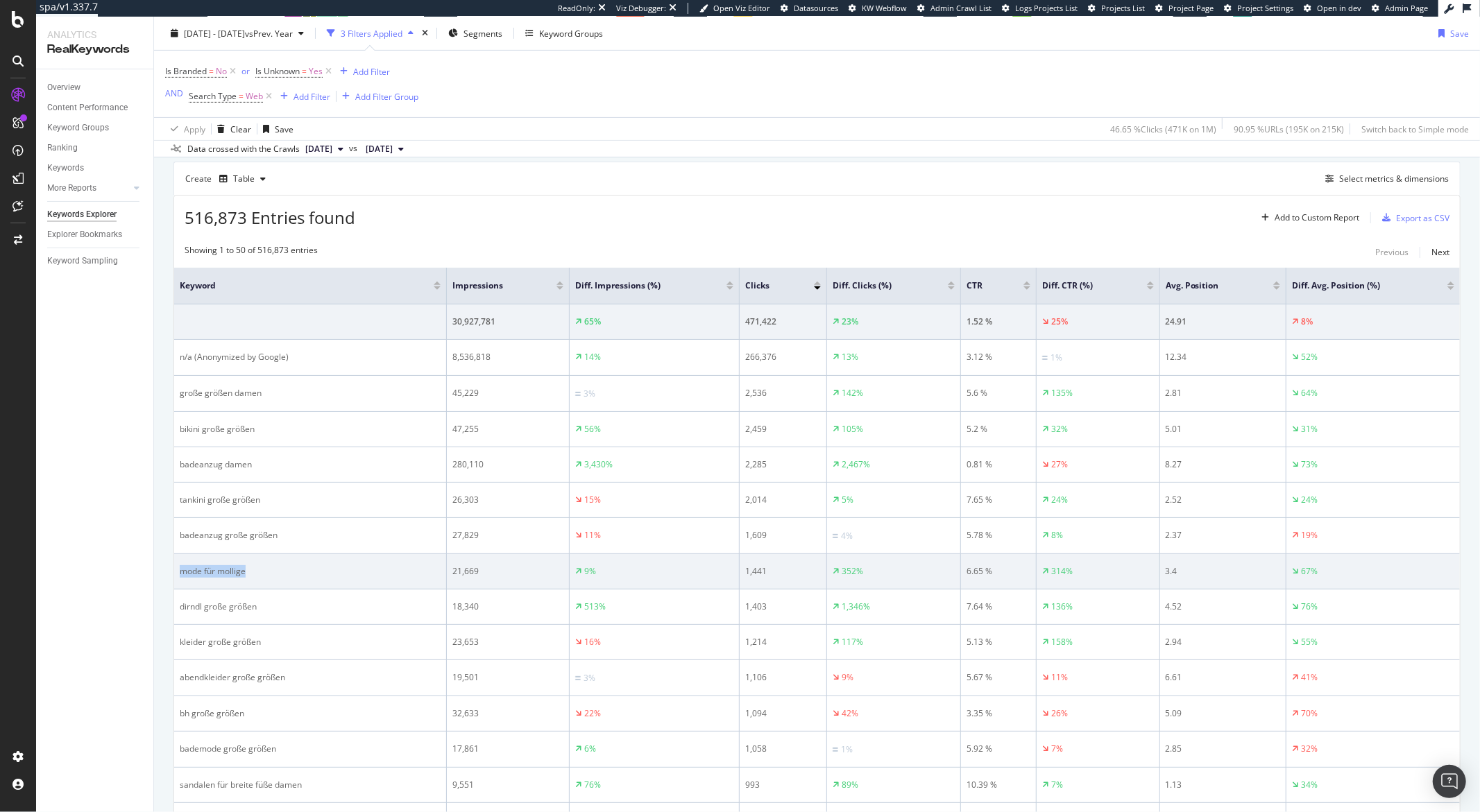
drag, startPoint x: 256, startPoint y: 578, endPoint x: 180, endPoint y: 575, distance: 76.1
click at [181, 576] on div "mode für mollige" at bounding box center [310, 571] width 261 height 12
copy div "mode für mollige"
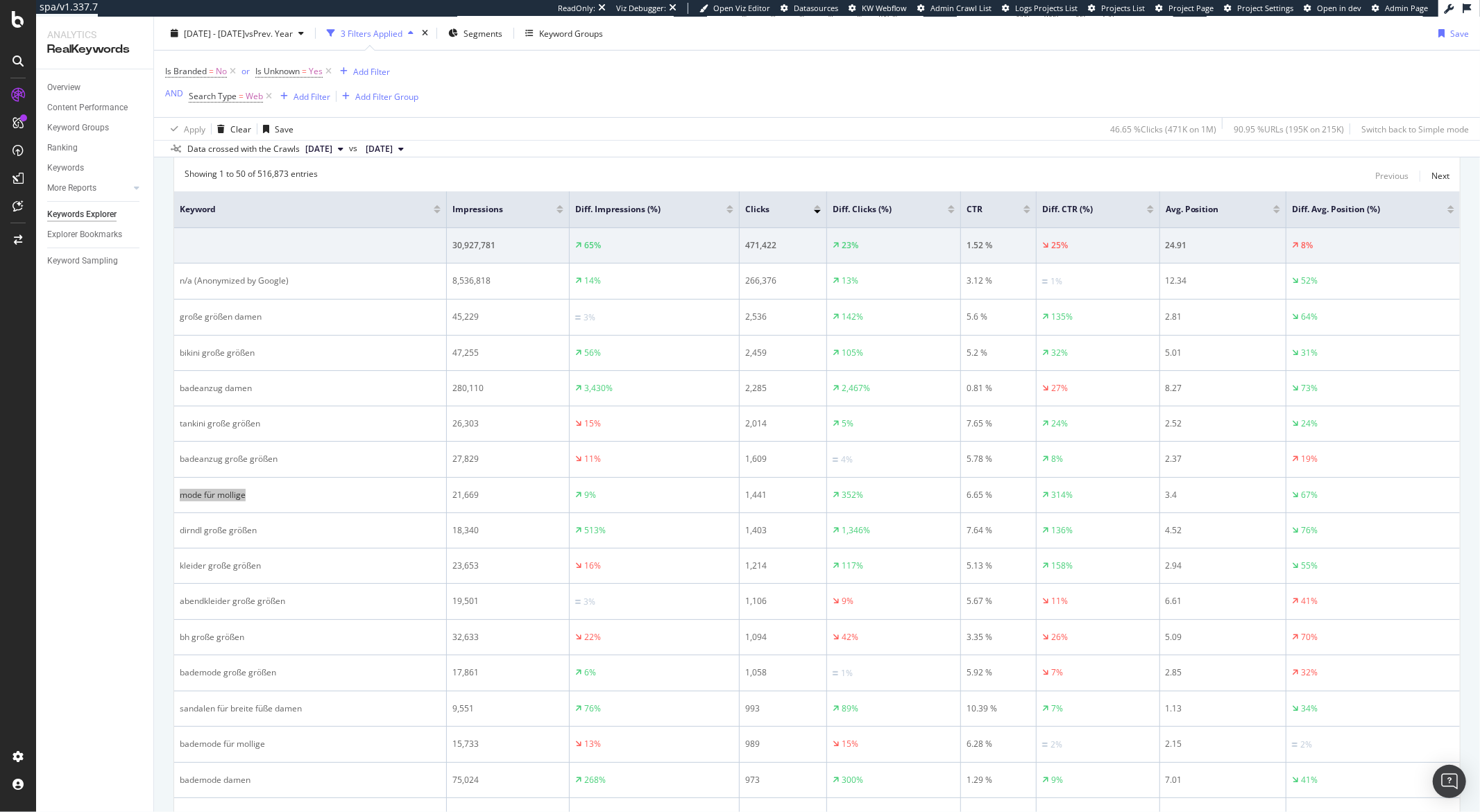
scroll to position [583, 0]
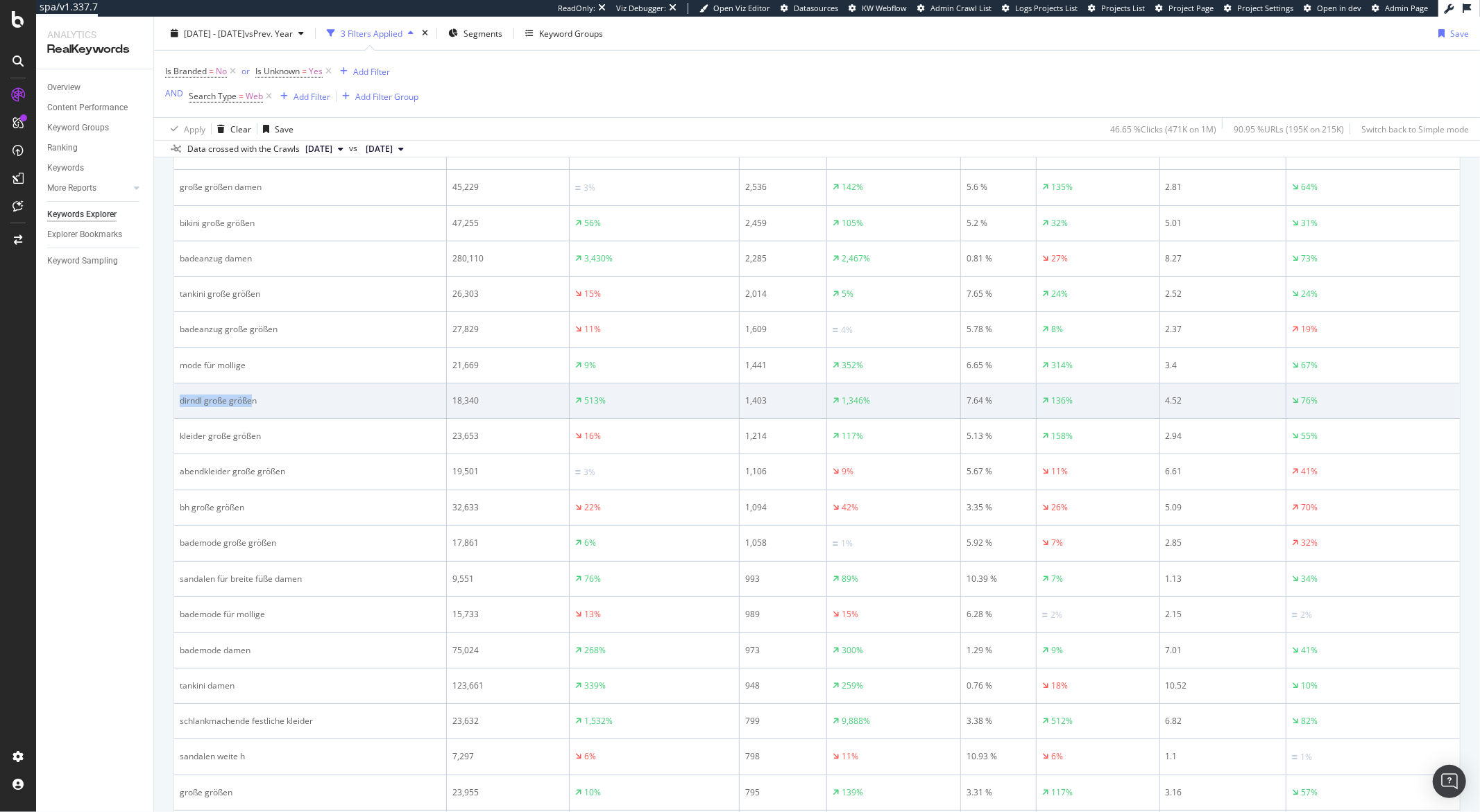
drag, startPoint x: 254, startPoint y: 405, endPoint x: 176, endPoint y: 409, distance: 78.1
click at [176, 409] on td "dirndl große größen" at bounding box center [311, 401] width 273 height 35
drag, startPoint x: 185, startPoint y: 404, endPoint x: 217, endPoint y: 400, distance: 32.2
click at [187, 404] on div "dirndl große größen" at bounding box center [310, 401] width 261 height 12
drag, startPoint x: 262, startPoint y: 405, endPoint x: 176, endPoint y: 408, distance: 86.1
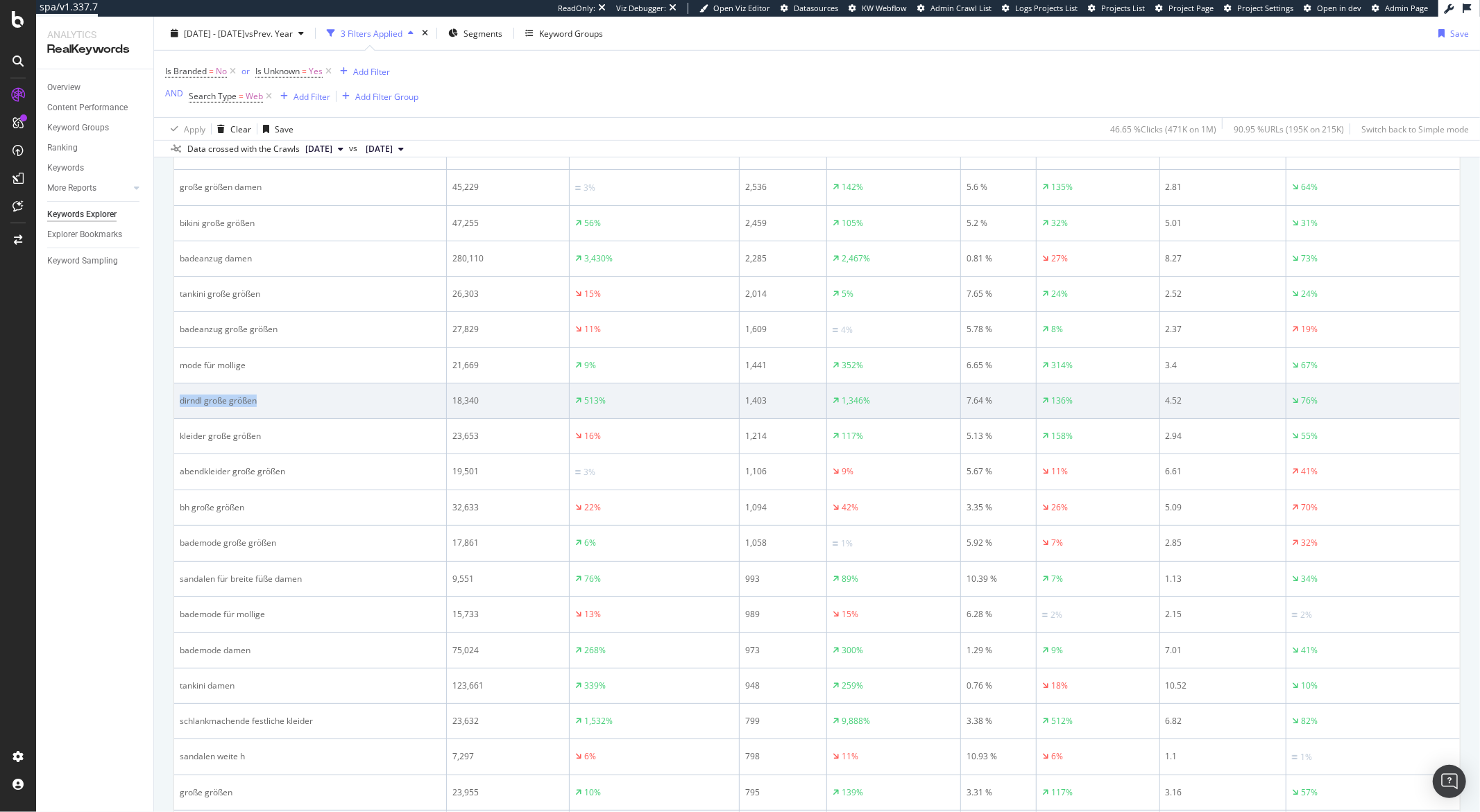
click at [176, 408] on td "dirndl große größen" at bounding box center [311, 401] width 273 height 35
copy div "dirndl große größen"
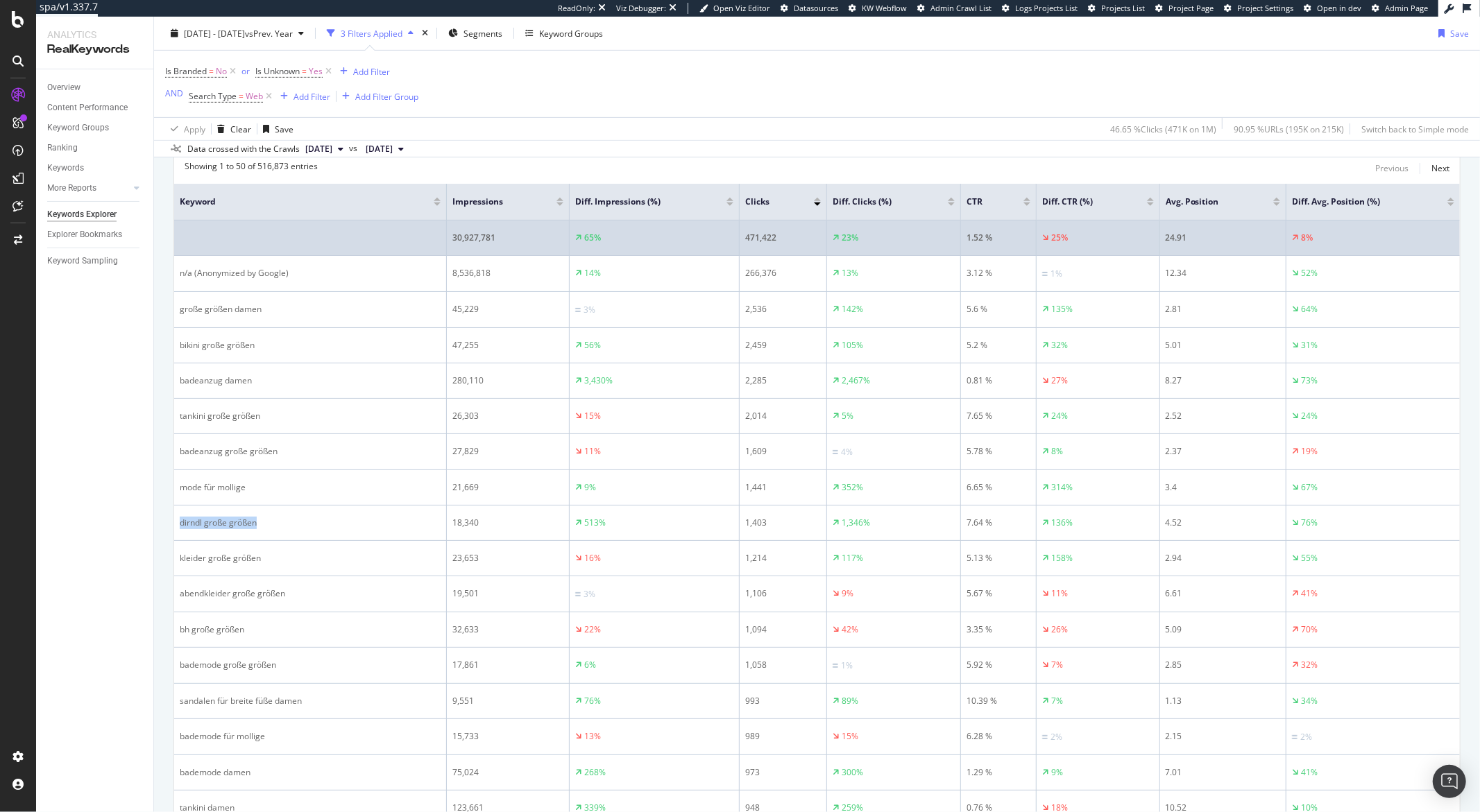
scroll to position [459, 0]
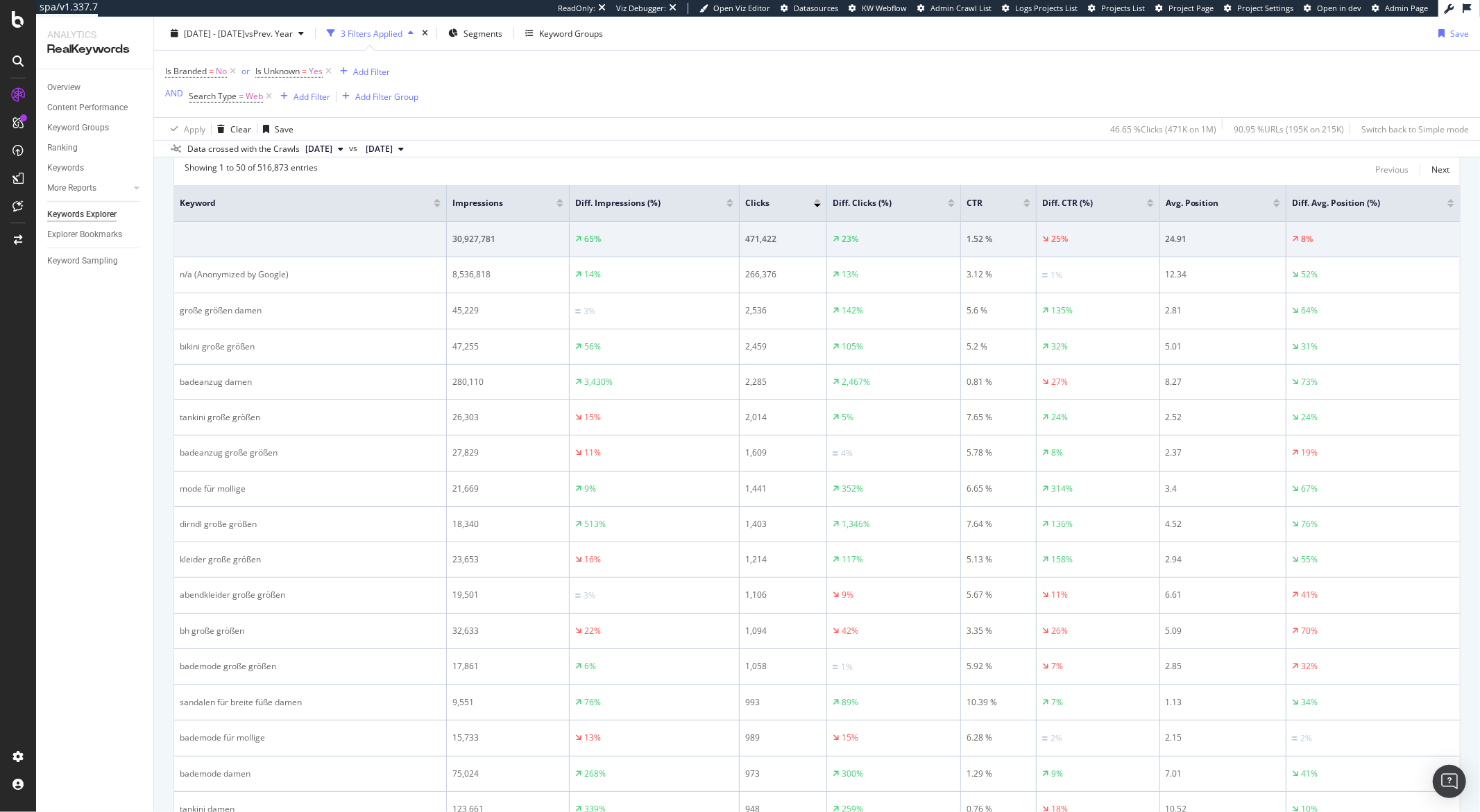
click at [948, 203] on div at bounding box center [951, 200] width 7 height 4
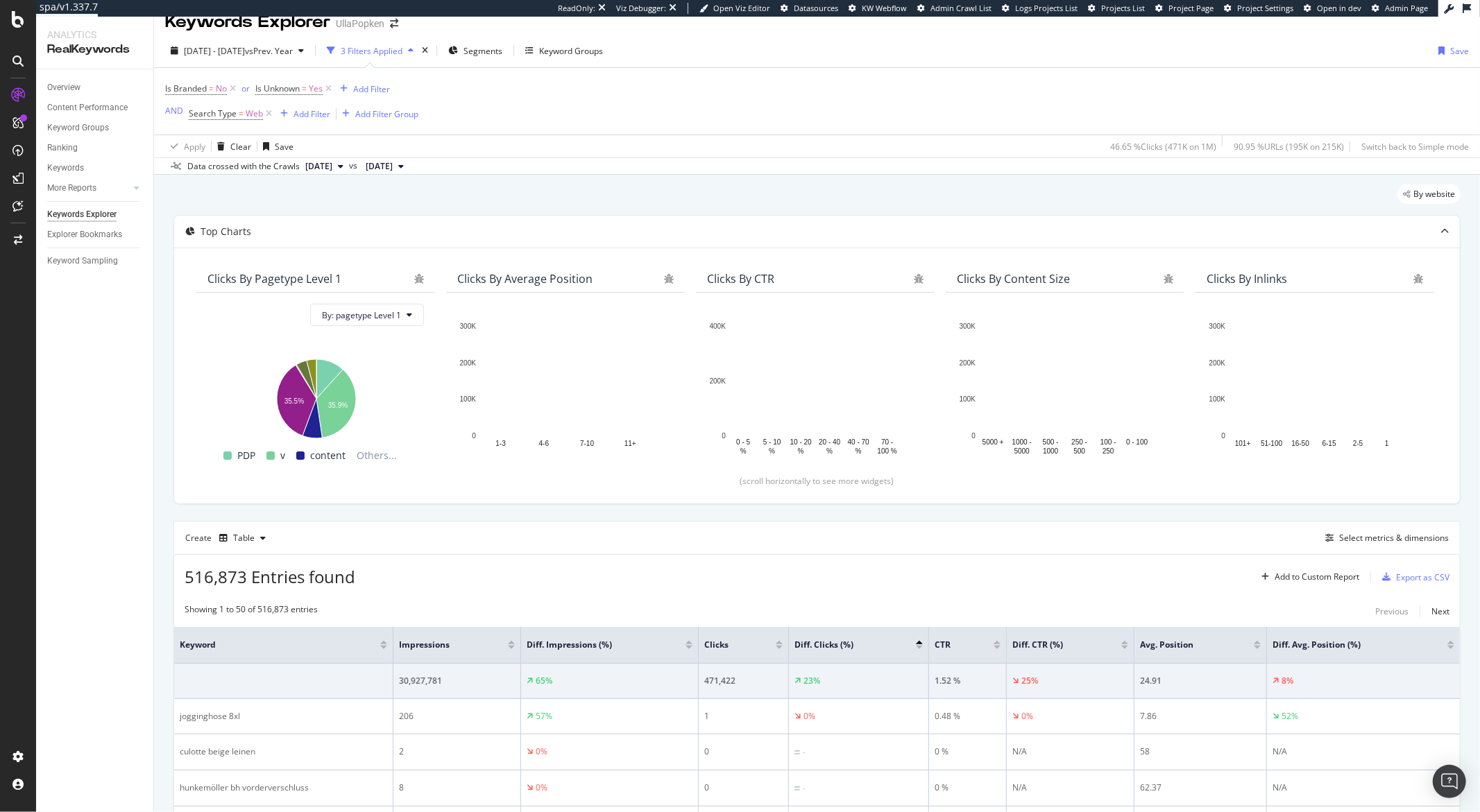
scroll to position [286, 0]
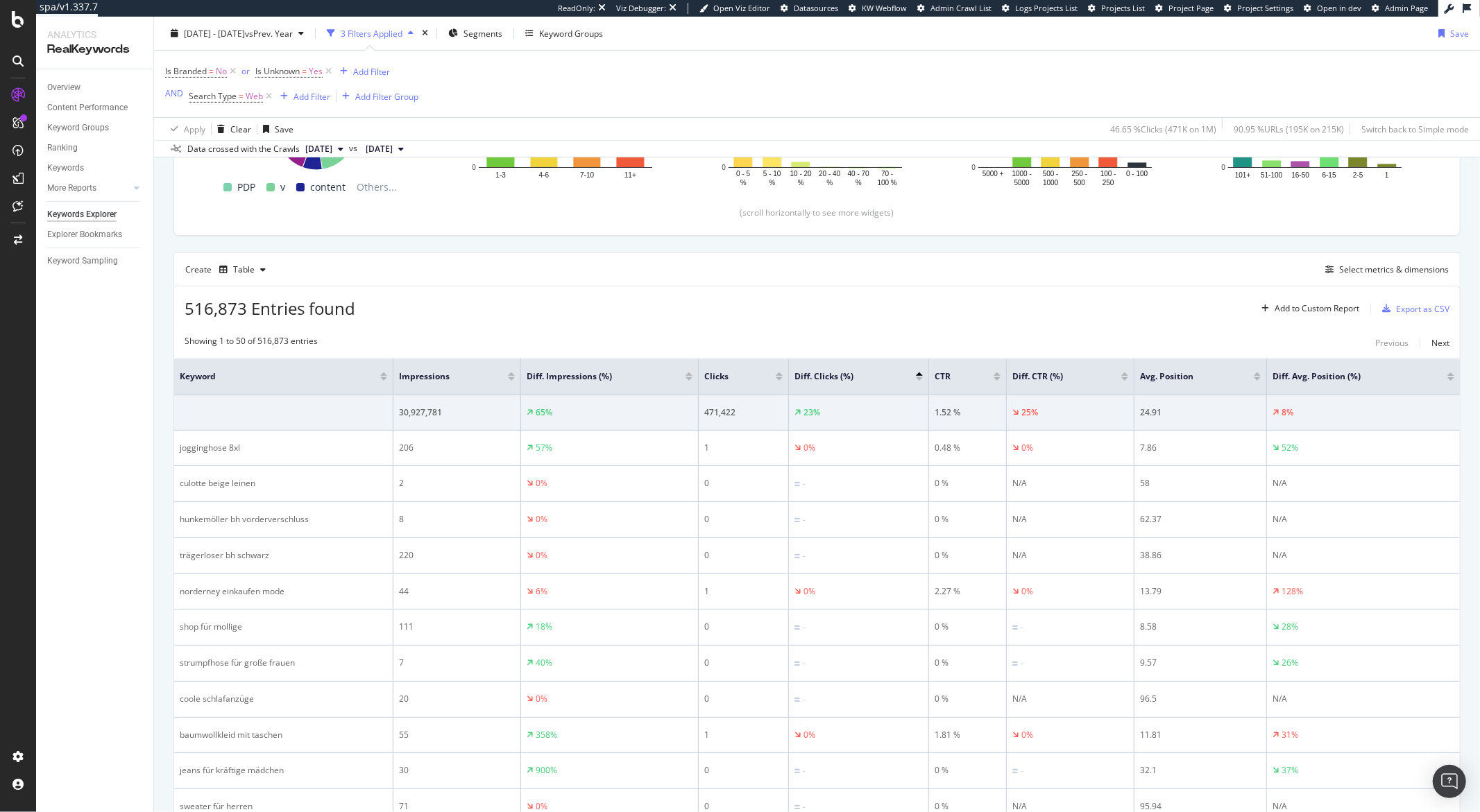
click at [921, 380] on div at bounding box center [919, 379] width 7 height 4
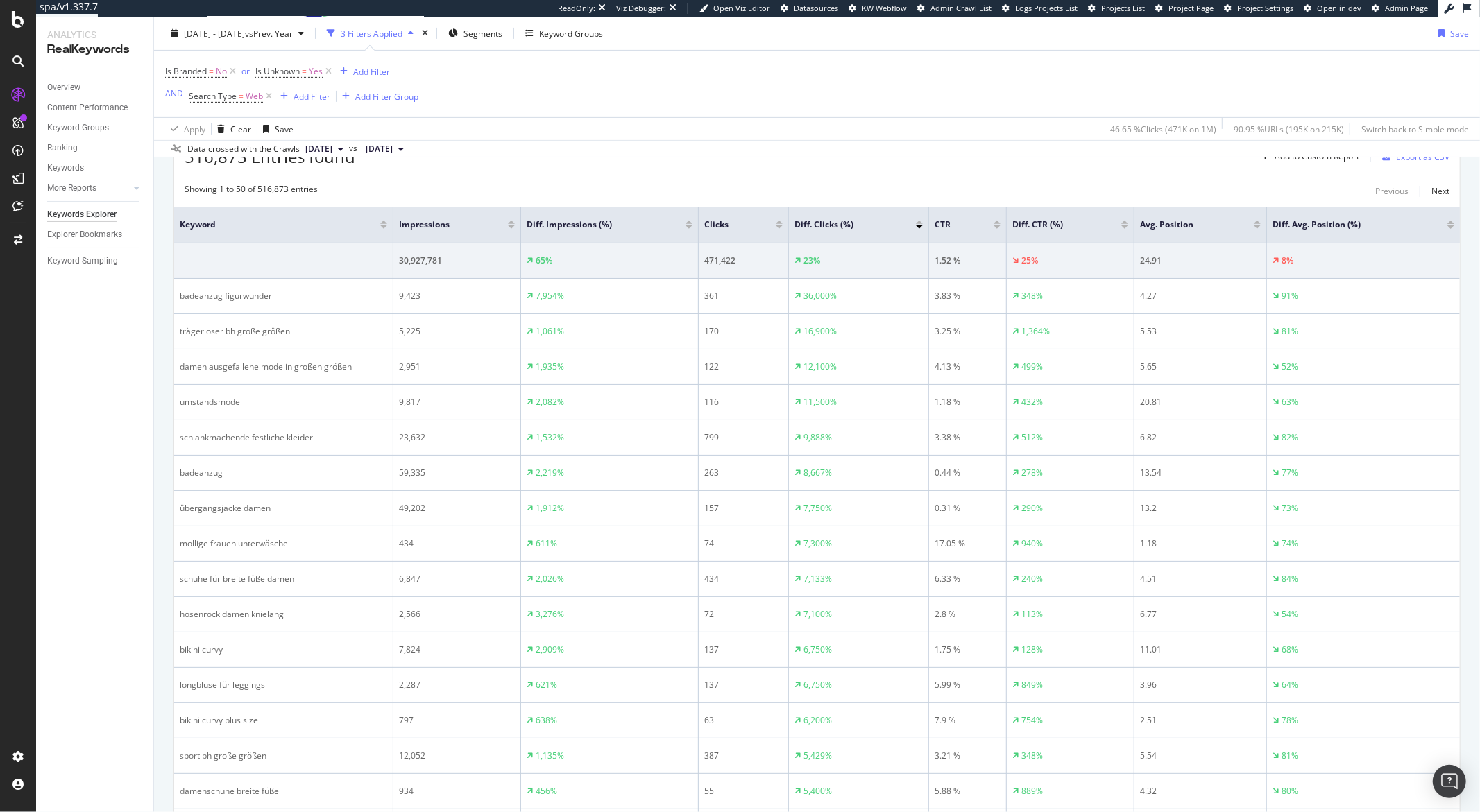
scroll to position [267, 0]
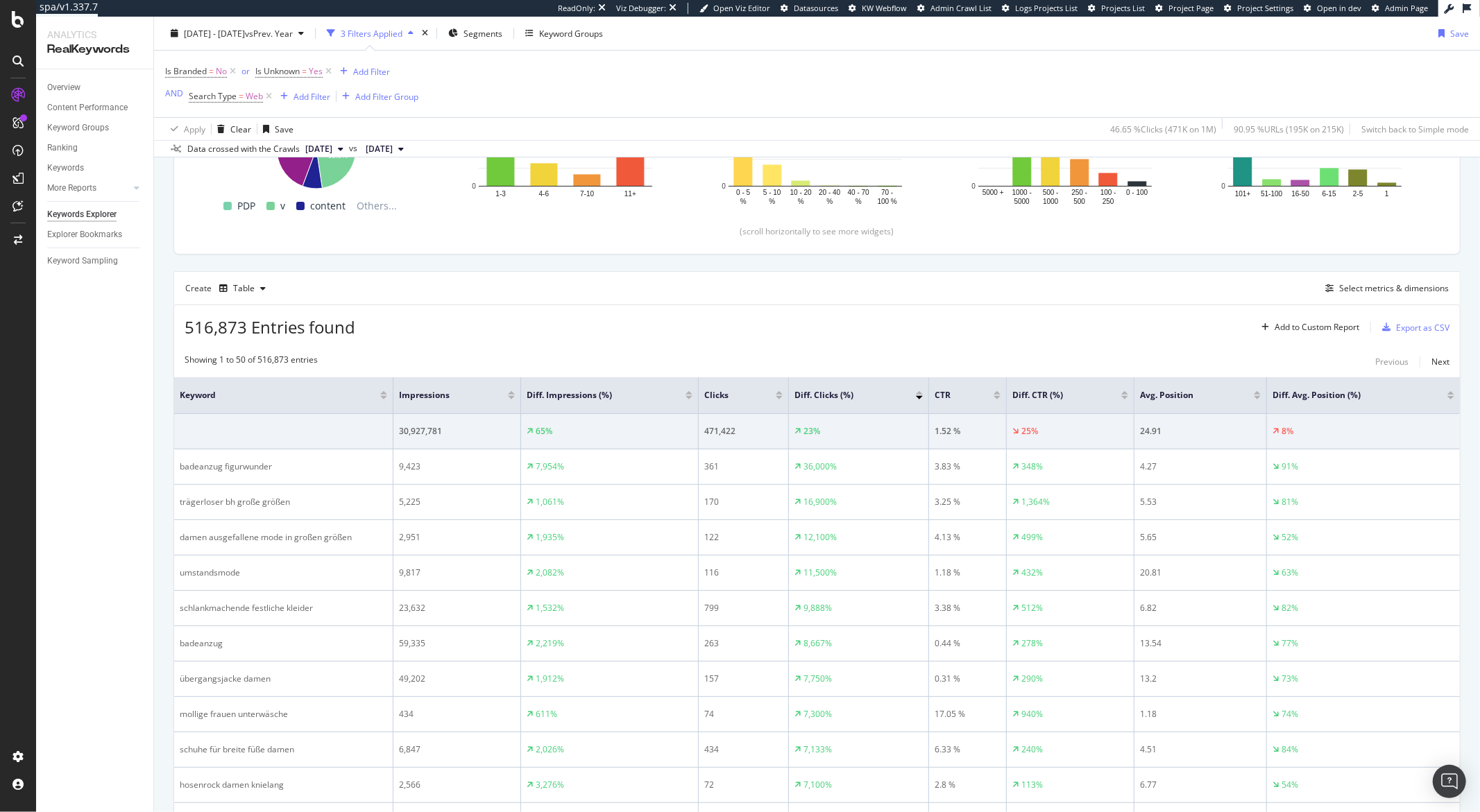
click at [384, 395] on div at bounding box center [383, 393] width 7 height 4
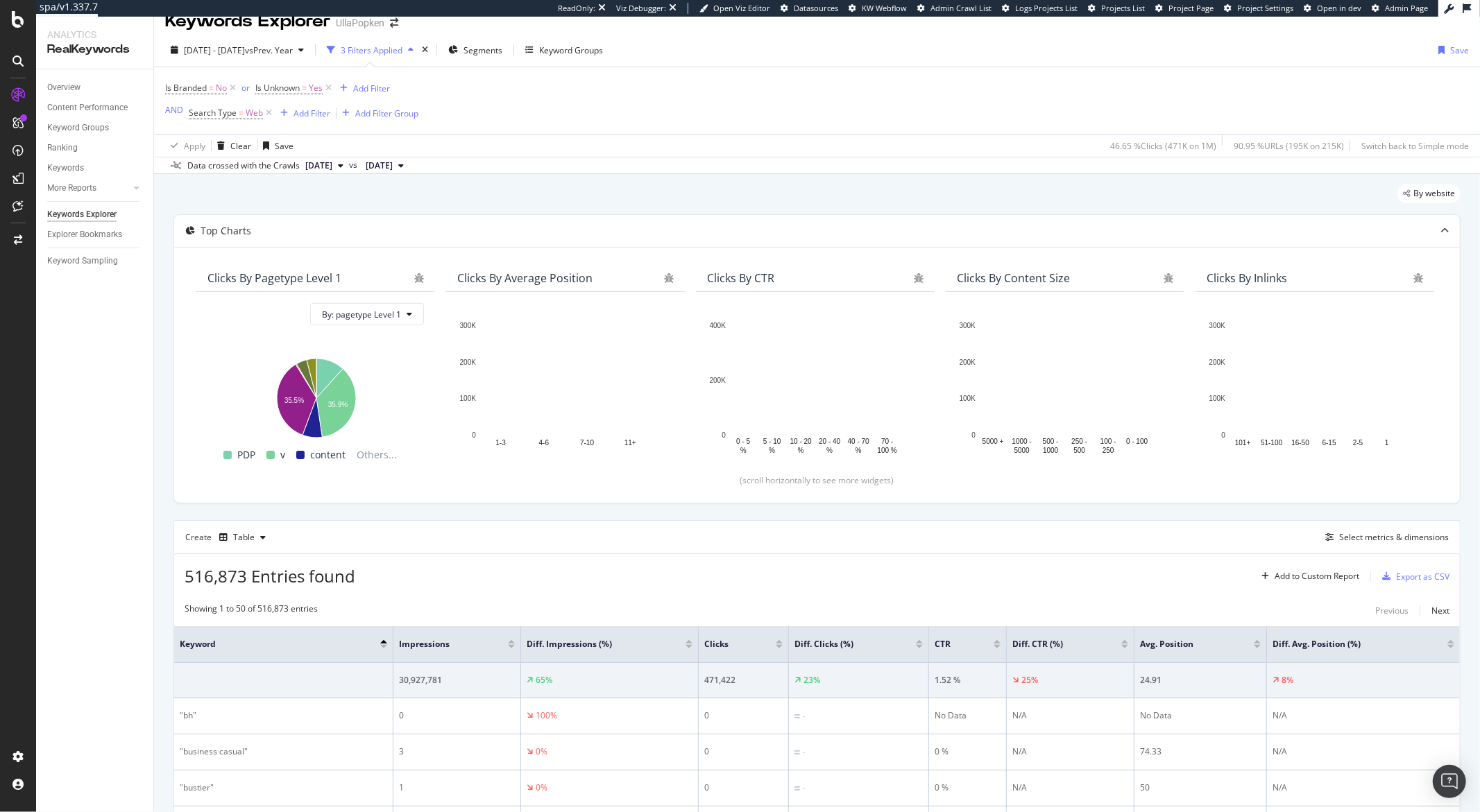
scroll to position [267, 0]
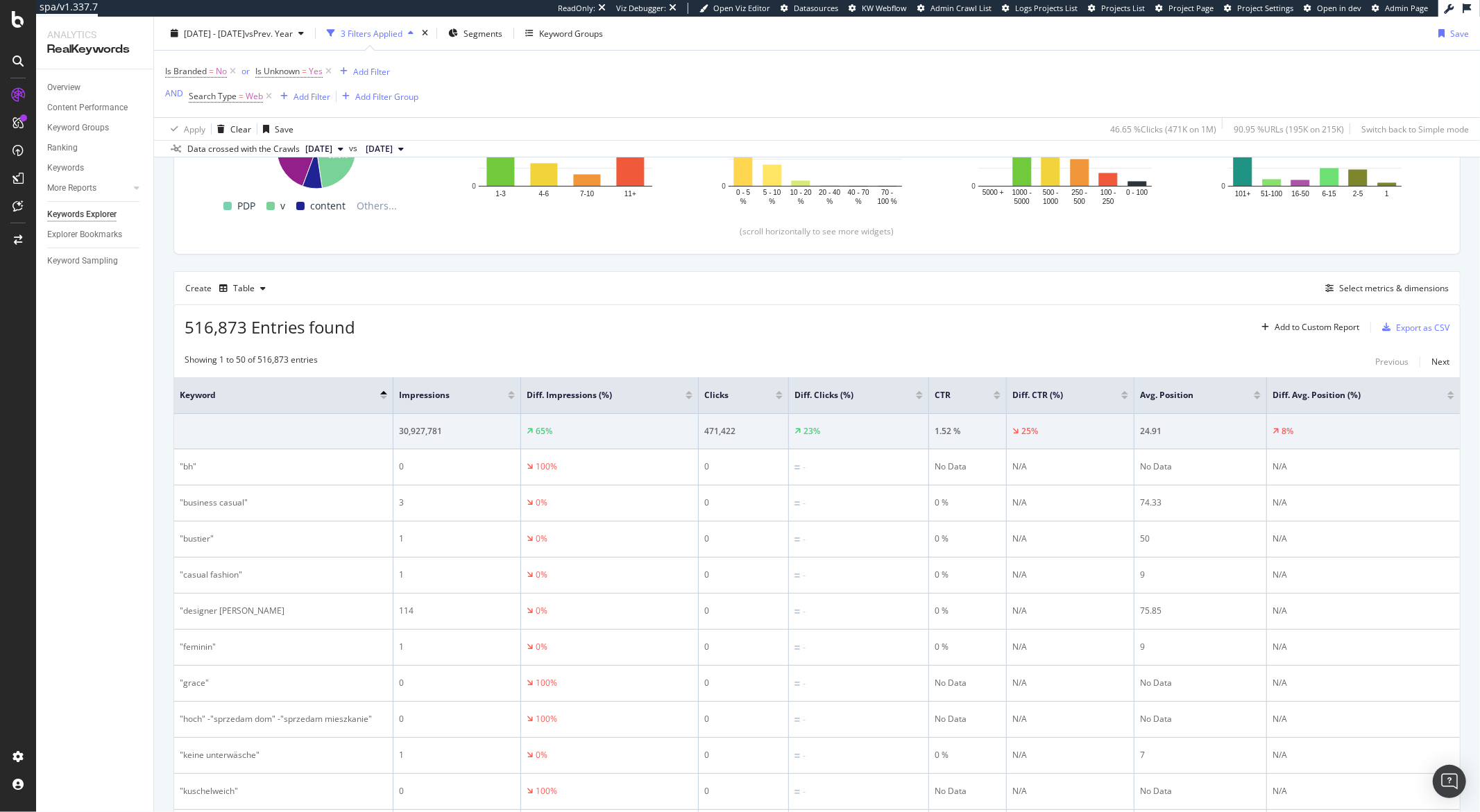
click at [386, 398] on div at bounding box center [383, 398] width 7 height 4
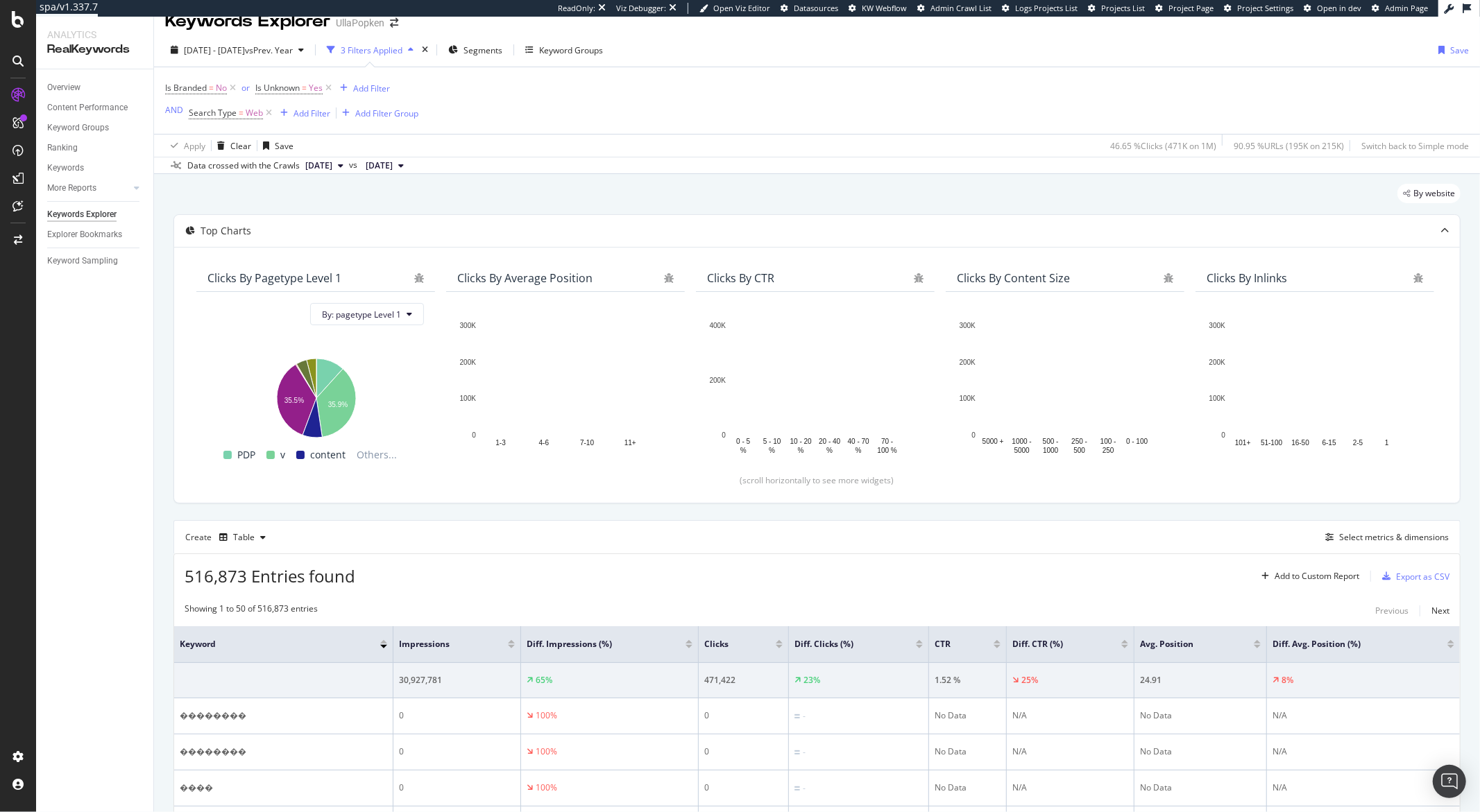
scroll to position [267, 0]
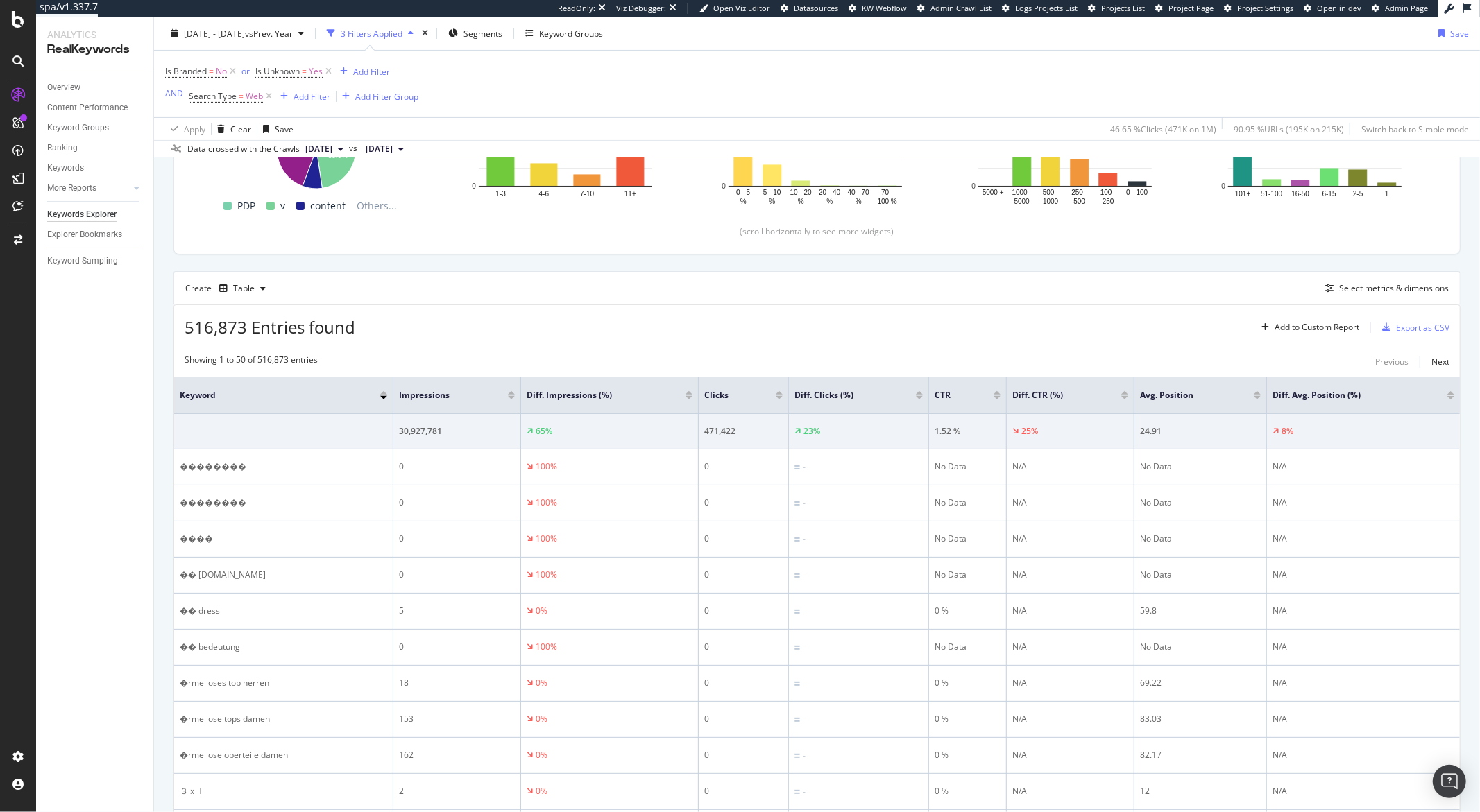
click at [512, 394] on div at bounding box center [511, 393] width 7 height 4
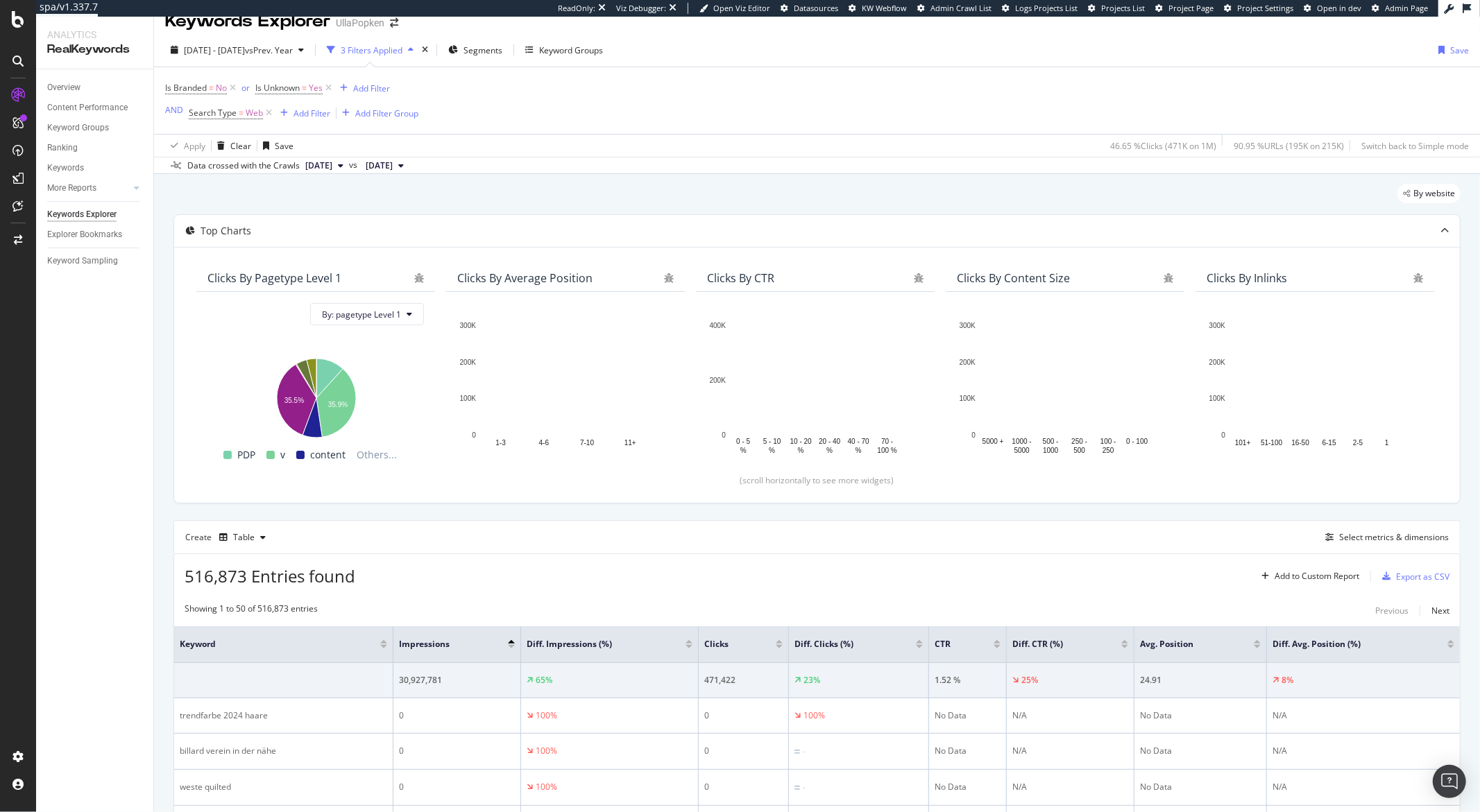
scroll to position [267, 0]
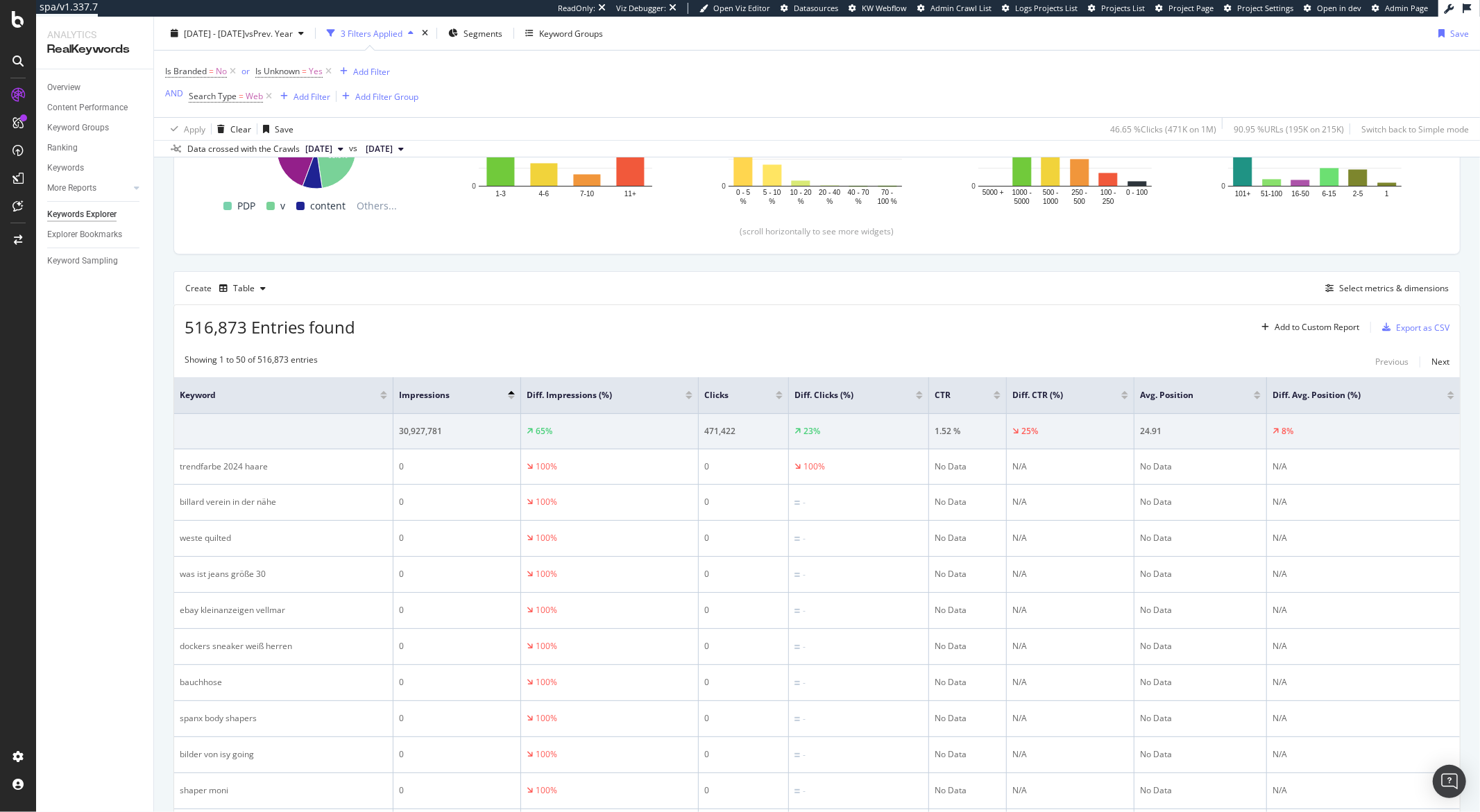
click at [511, 398] on div at bounding box center [511, 398] width 7 height 4
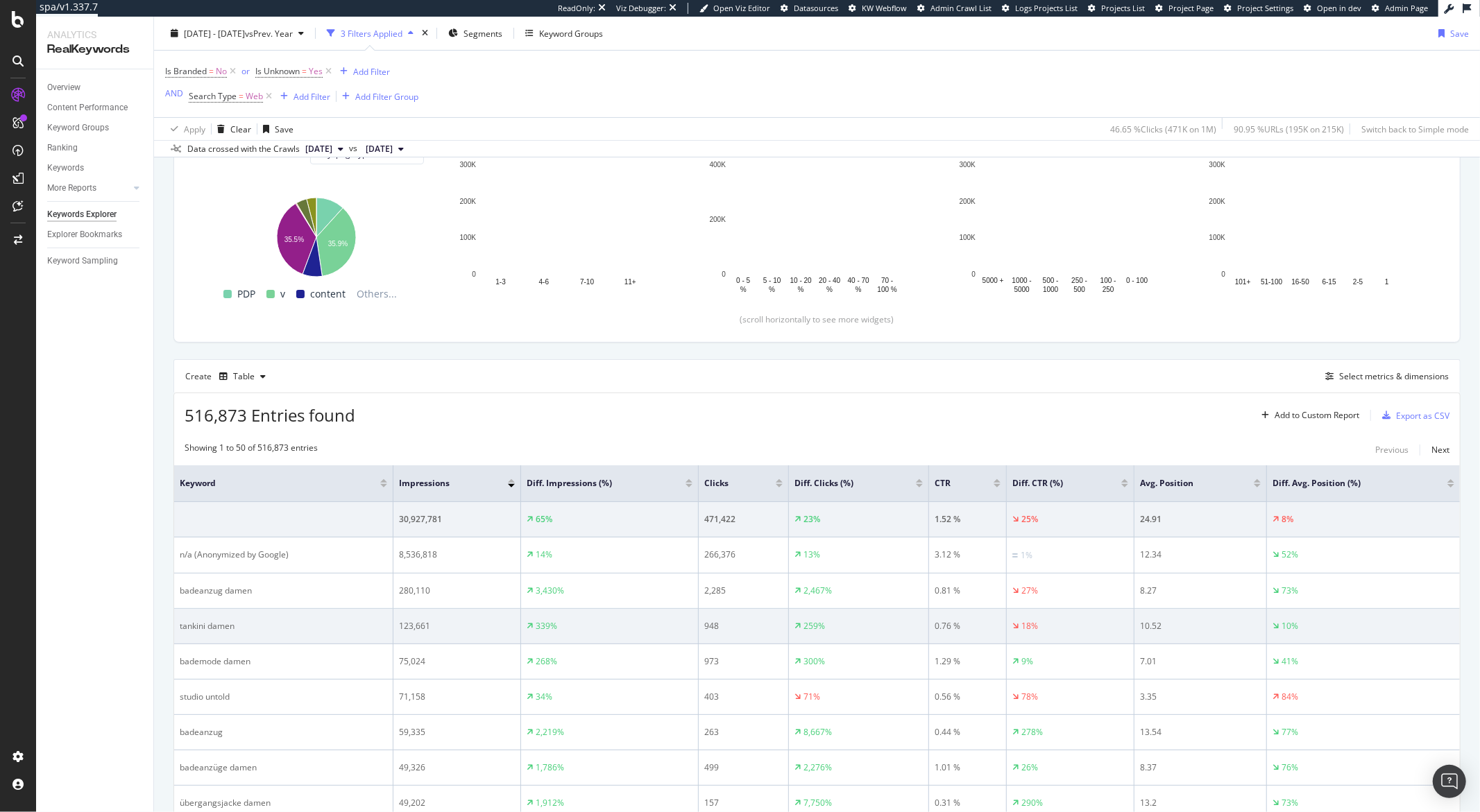
scroll to position [477, 0]
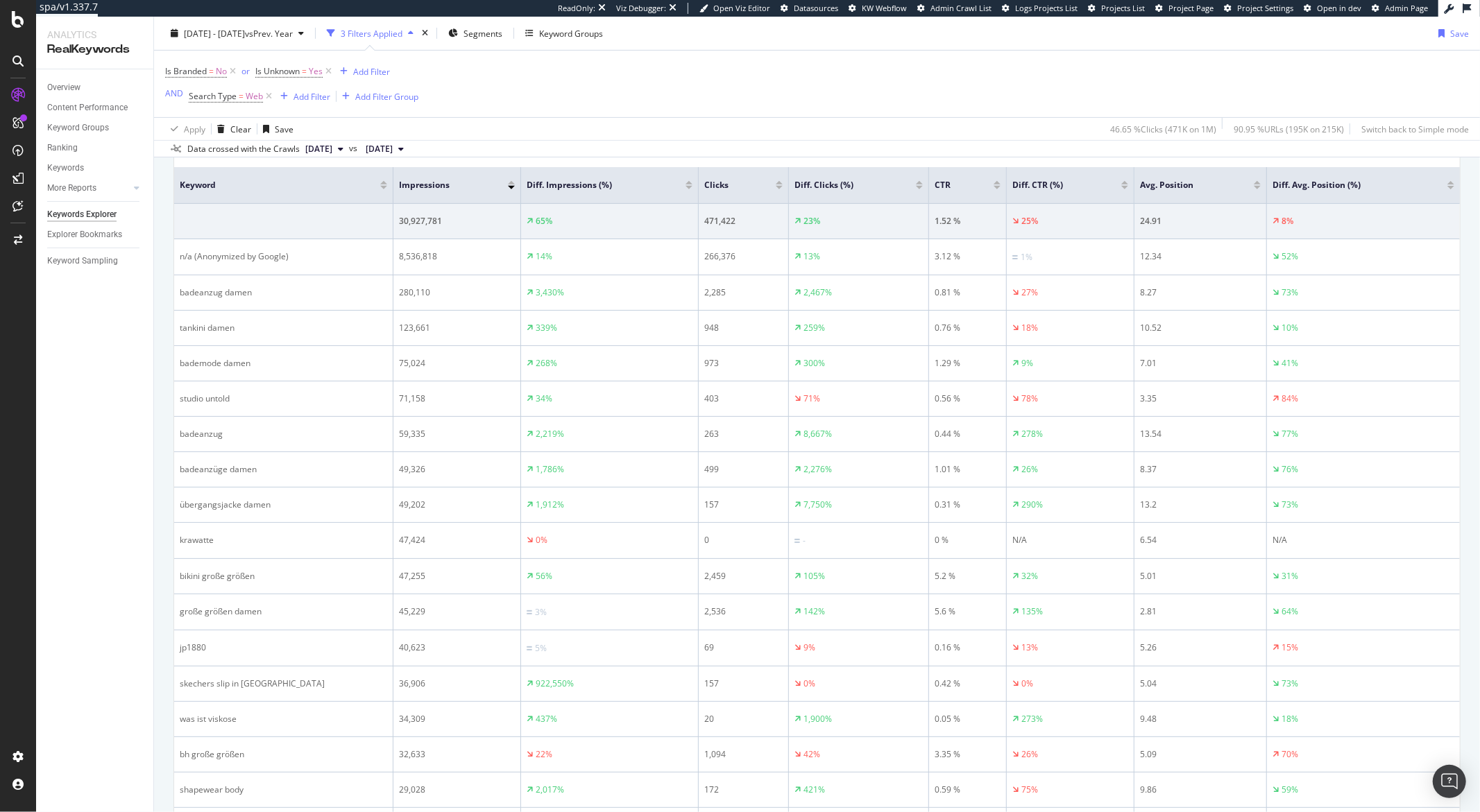
click at [780, 184] on div at bounding box center [779, 183] width 7 height 4
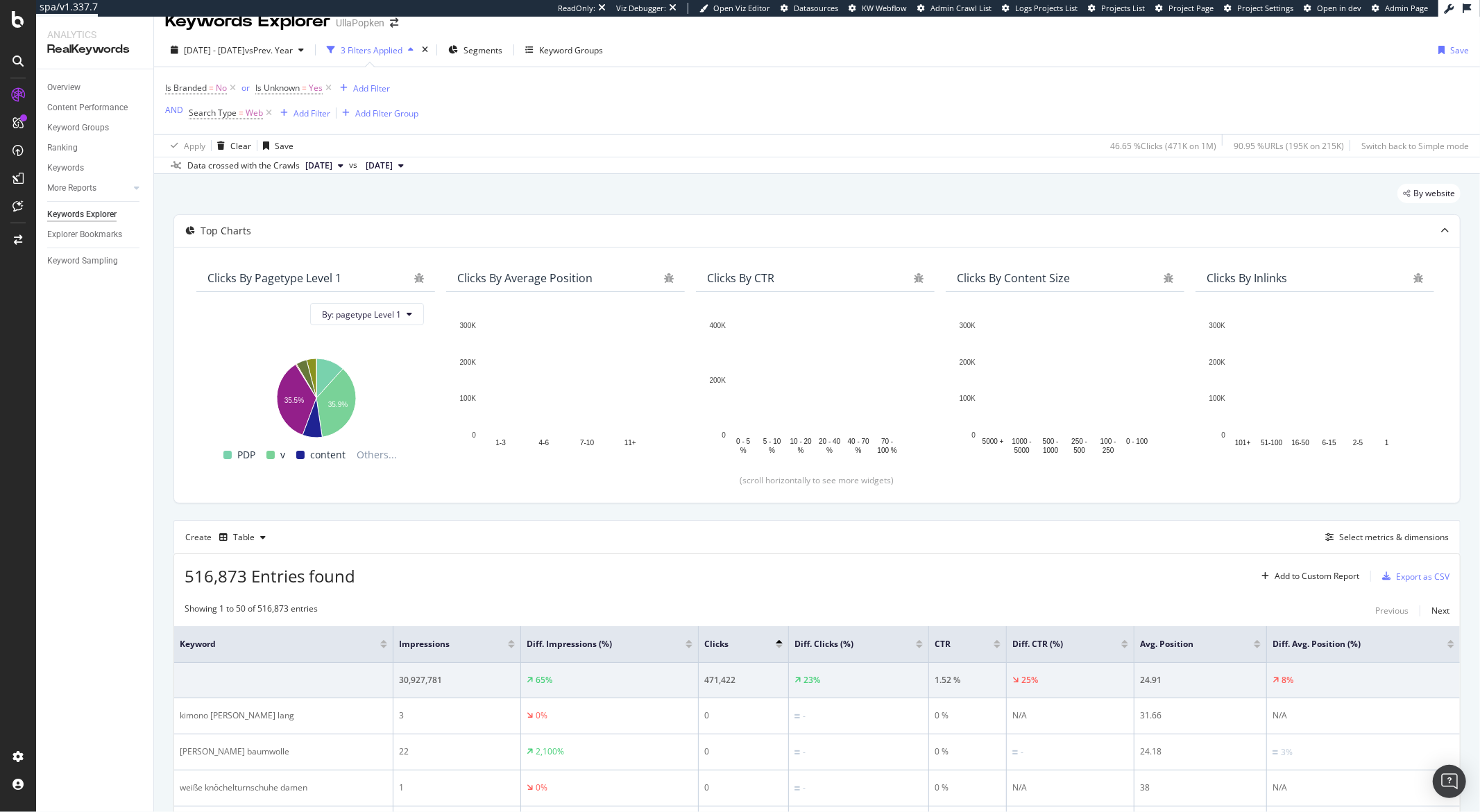
scroll to position [477, 0]
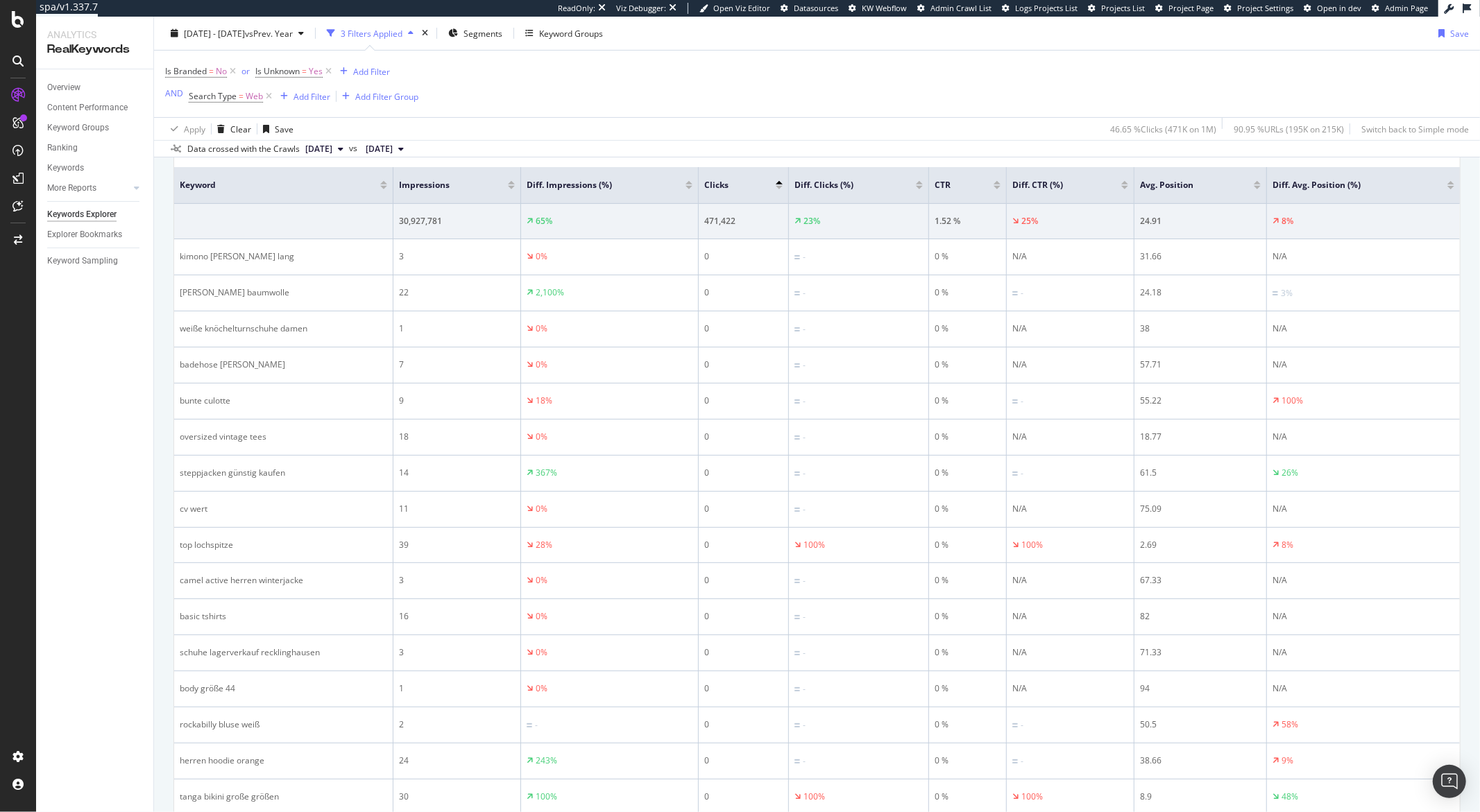
click at [779, 189] on div at bounding box center [779, 187] width 7 height 4
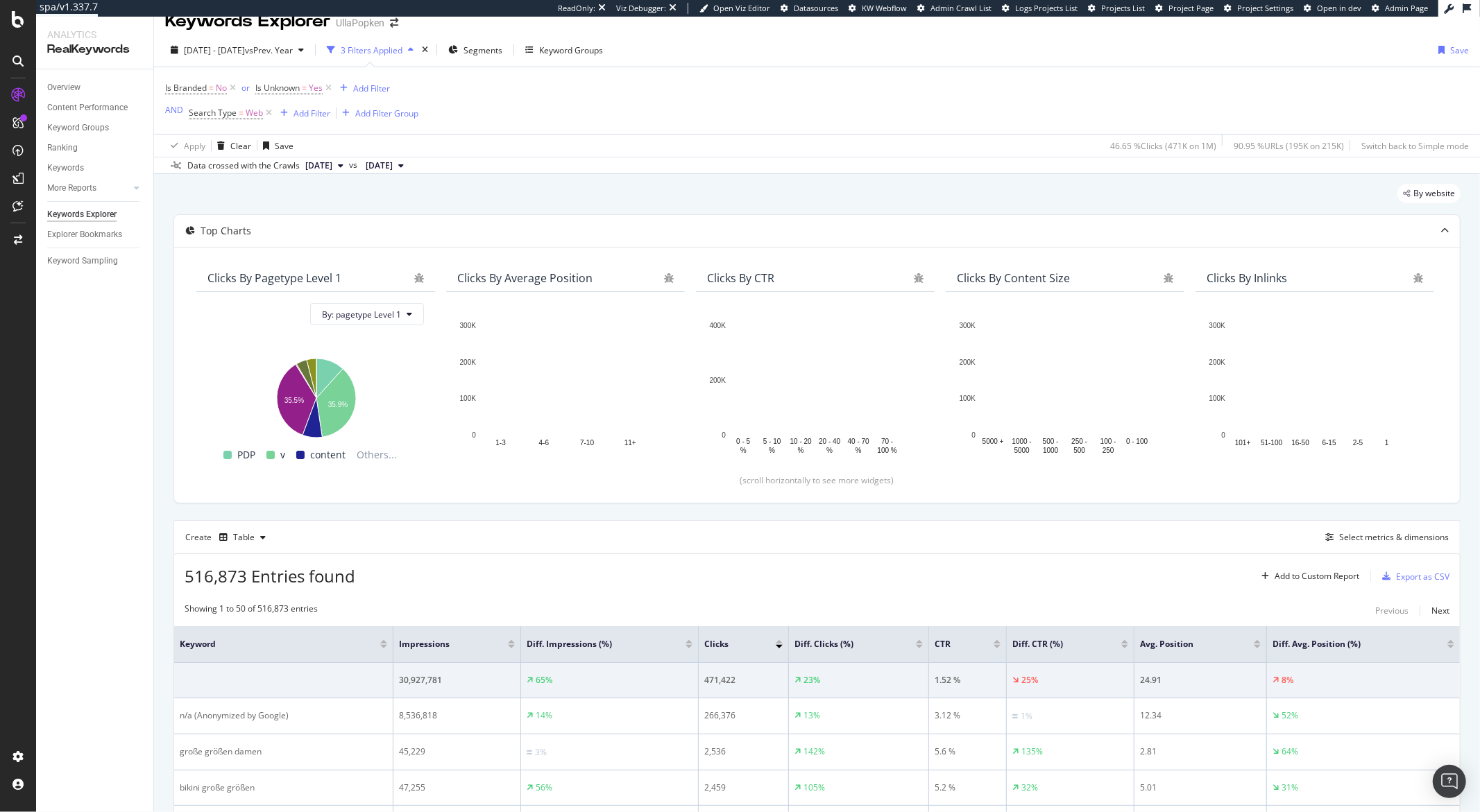
scroll to position [477, 0]
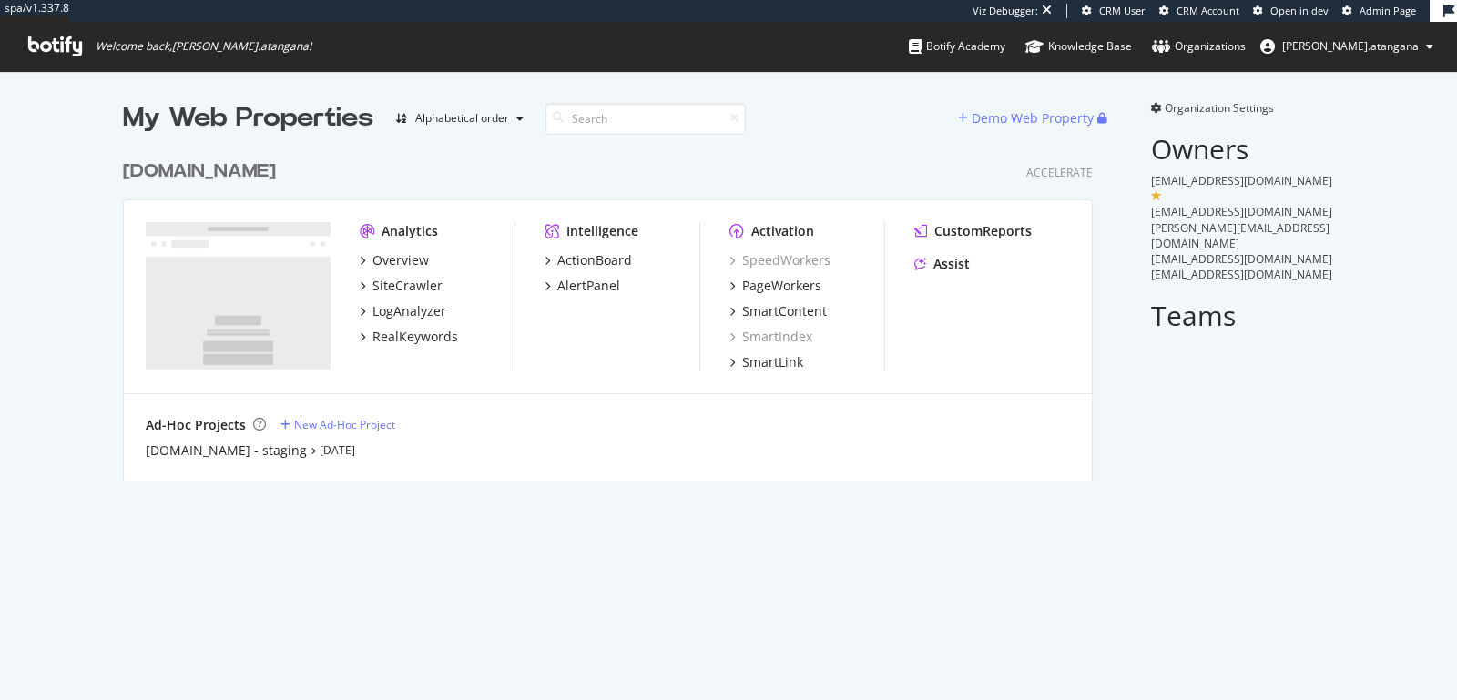
scroll to position [685, 1426]
click at [424, 316] on div "LogAnalyzer" at bounding box center [409, 311] width 74 height 18
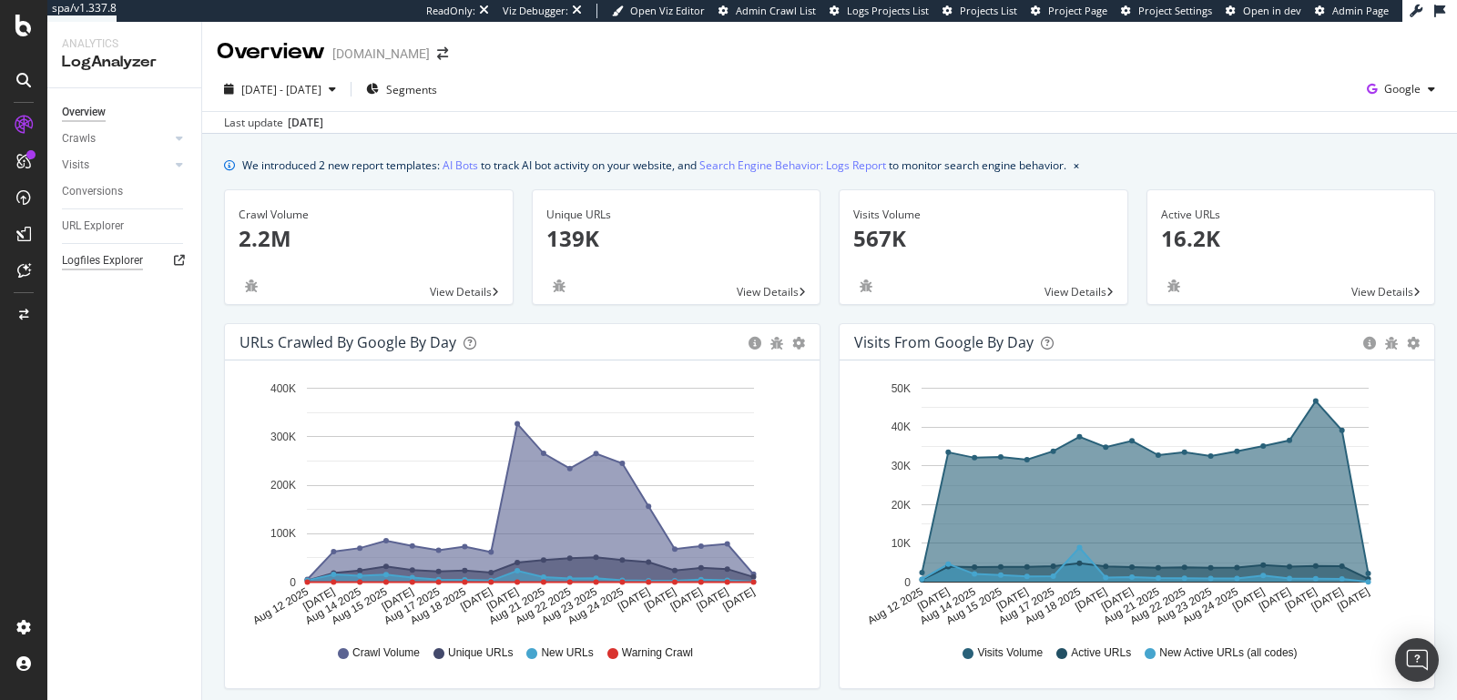
click at [93, 261] on div "Logfiles Explorer" at bounding box center [102, 260] width 81 height 19
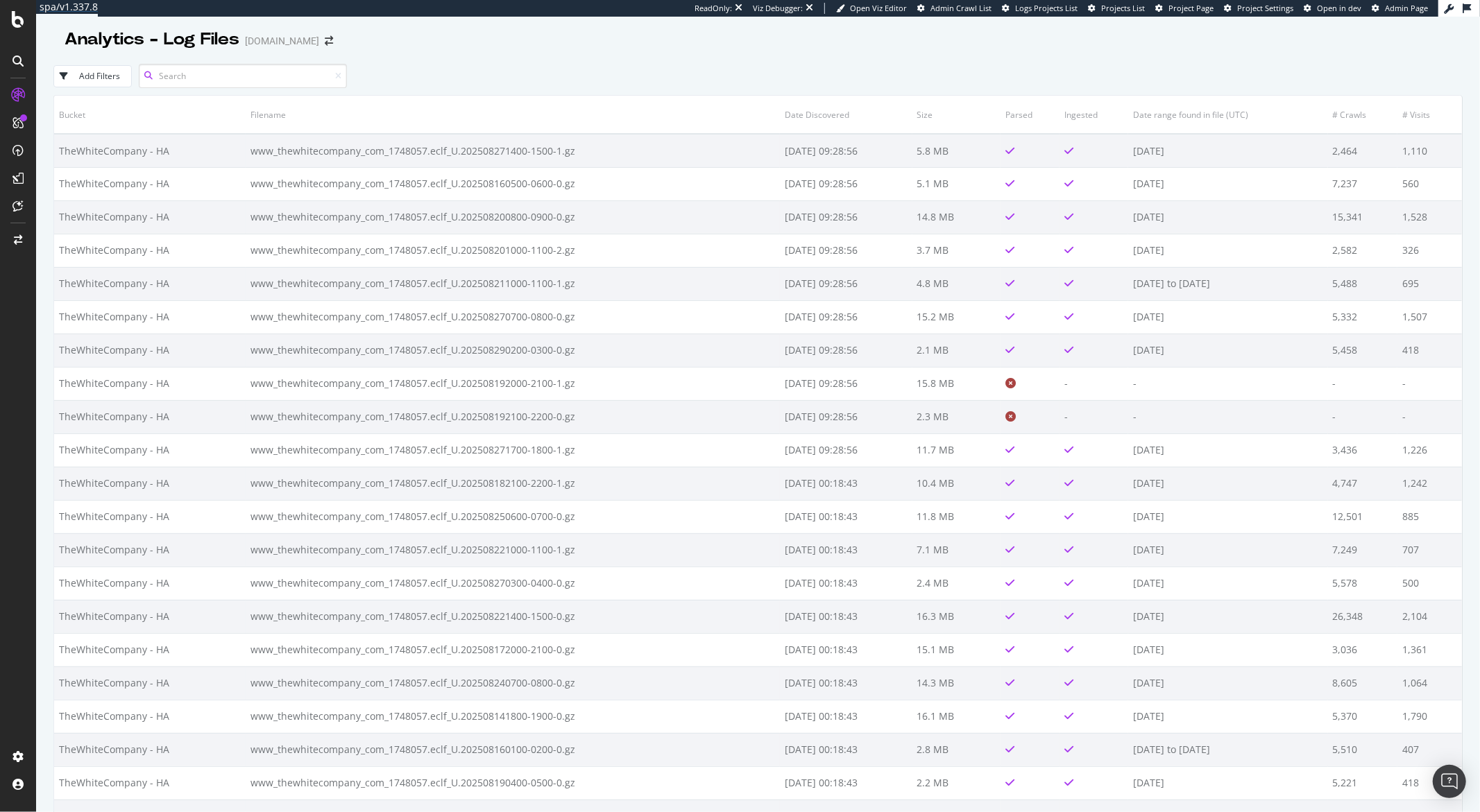
type input "e"
click at [463, 84] on div "Add Filters" at bounding box center [758, 76] width 1409 height 38
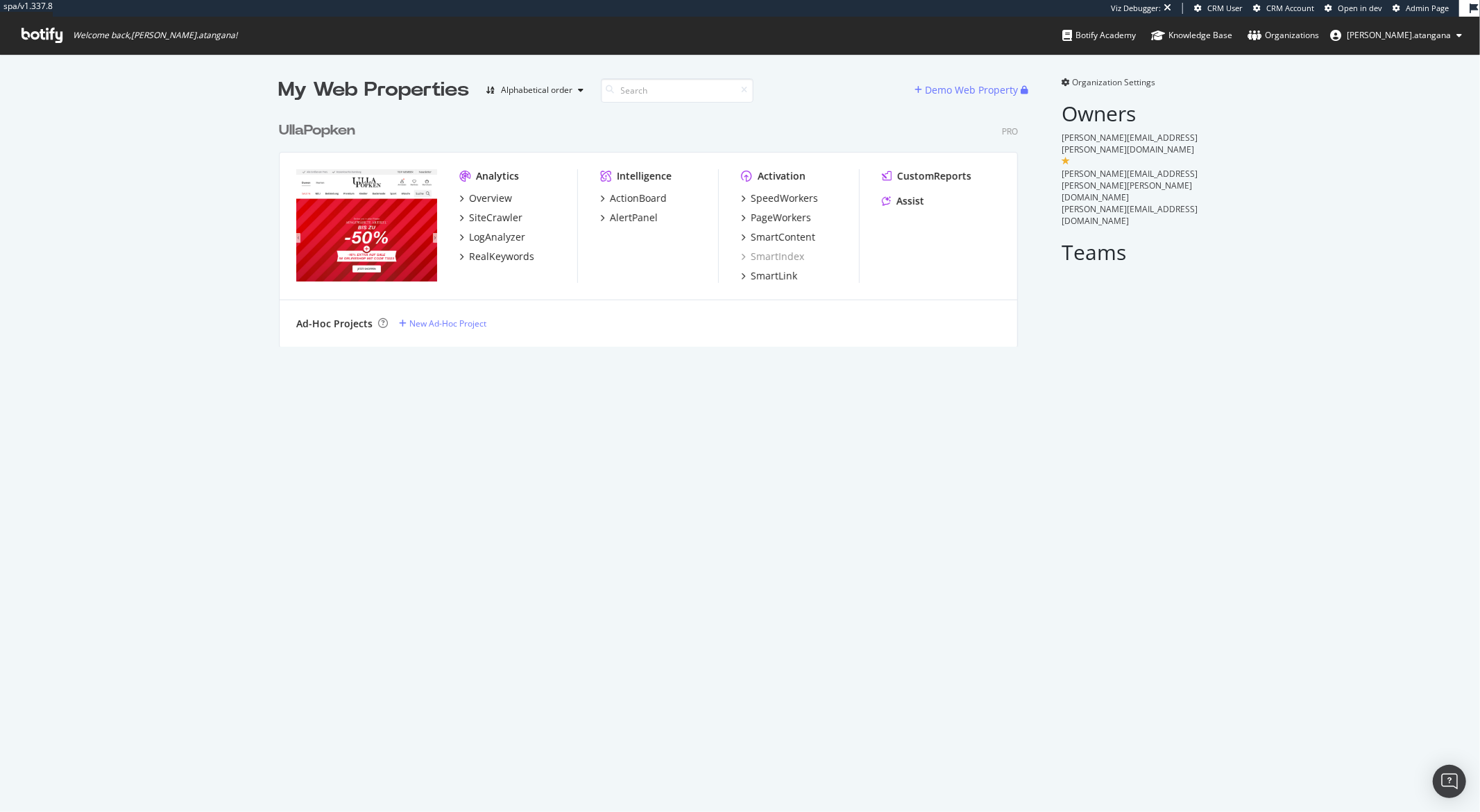
scroll to position [231, 738]
click at [493, 241] on div "LogAnalyzer" at bounding box center [498, 237] width 56 height 14
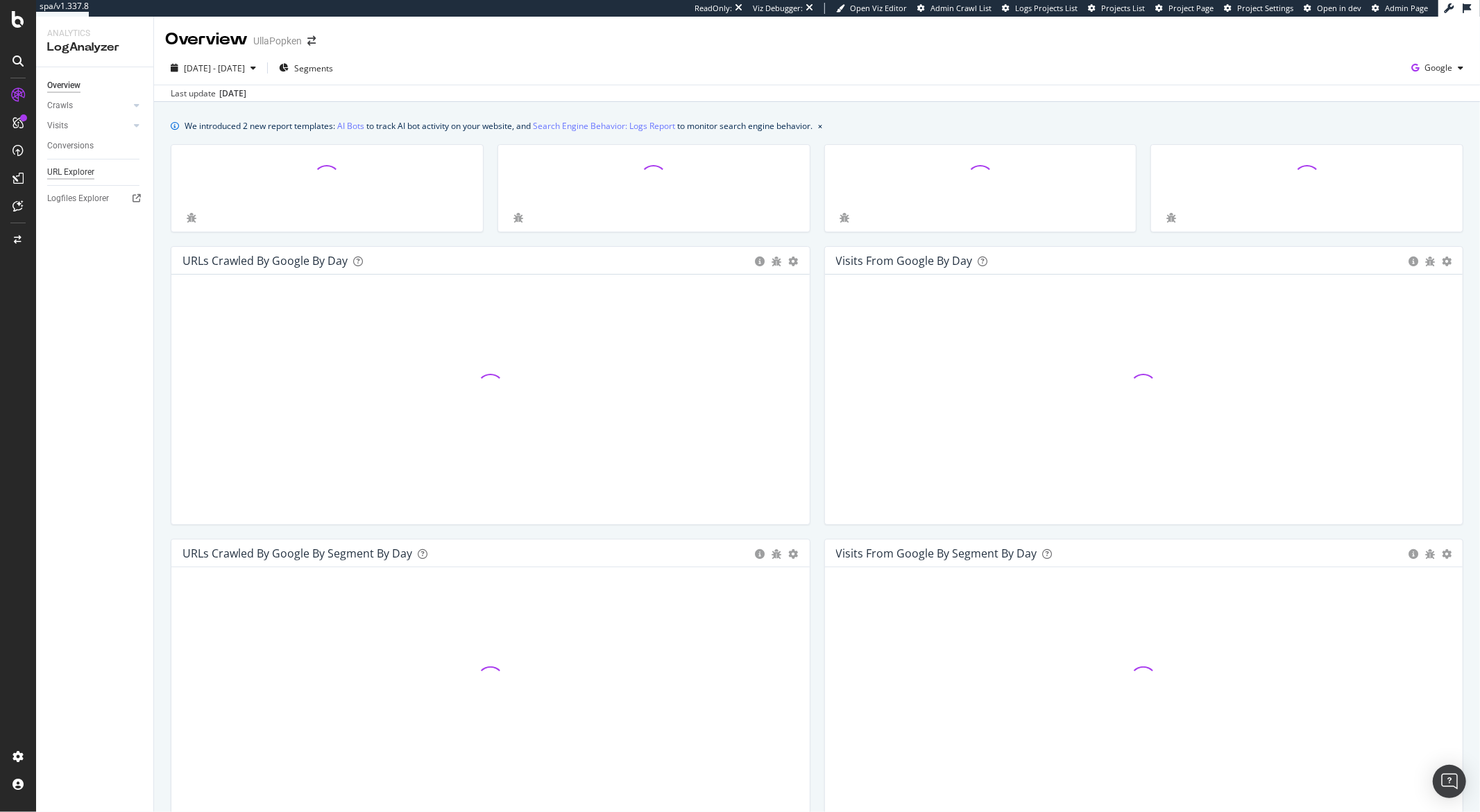
click at [90, 174] on div "URL Explorer" at bounding box center [71, 172] width 47 height 14
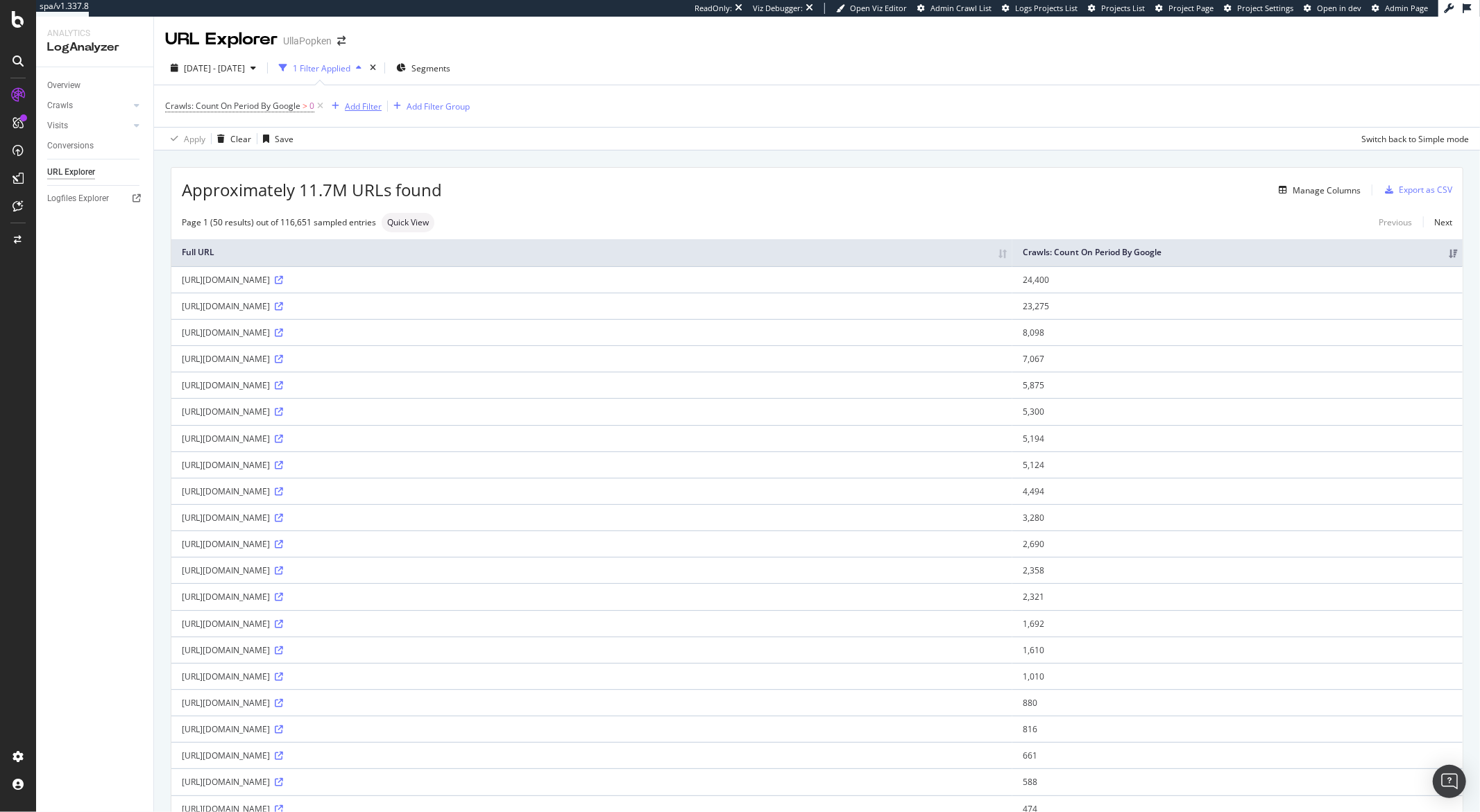
click at [373, 114] on button "Add Filter" at bounding box center [354, 106] width 56 height 17
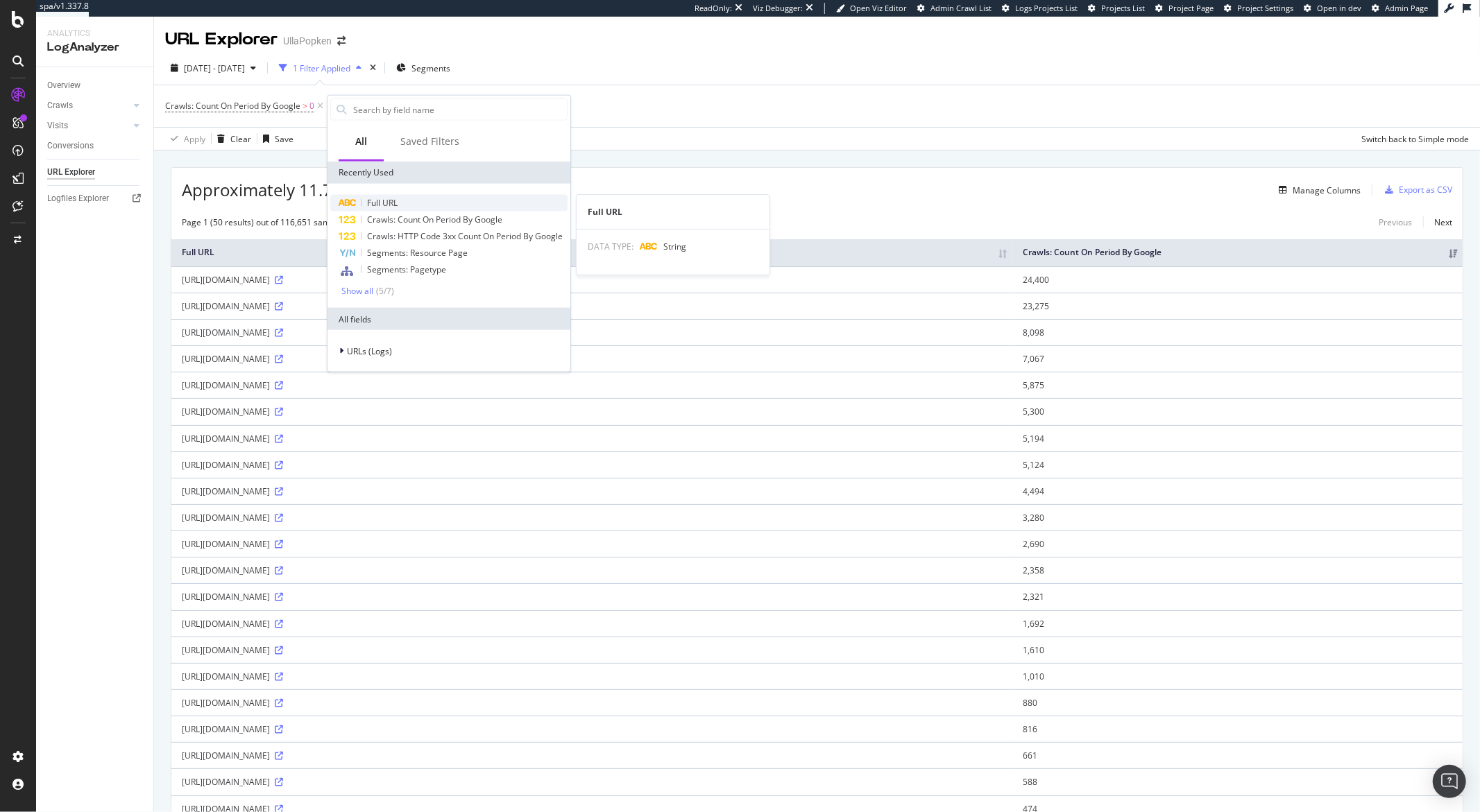
click at [381, 198] on span "Full URL" at bounding box center [383, 203] width 30 height 11
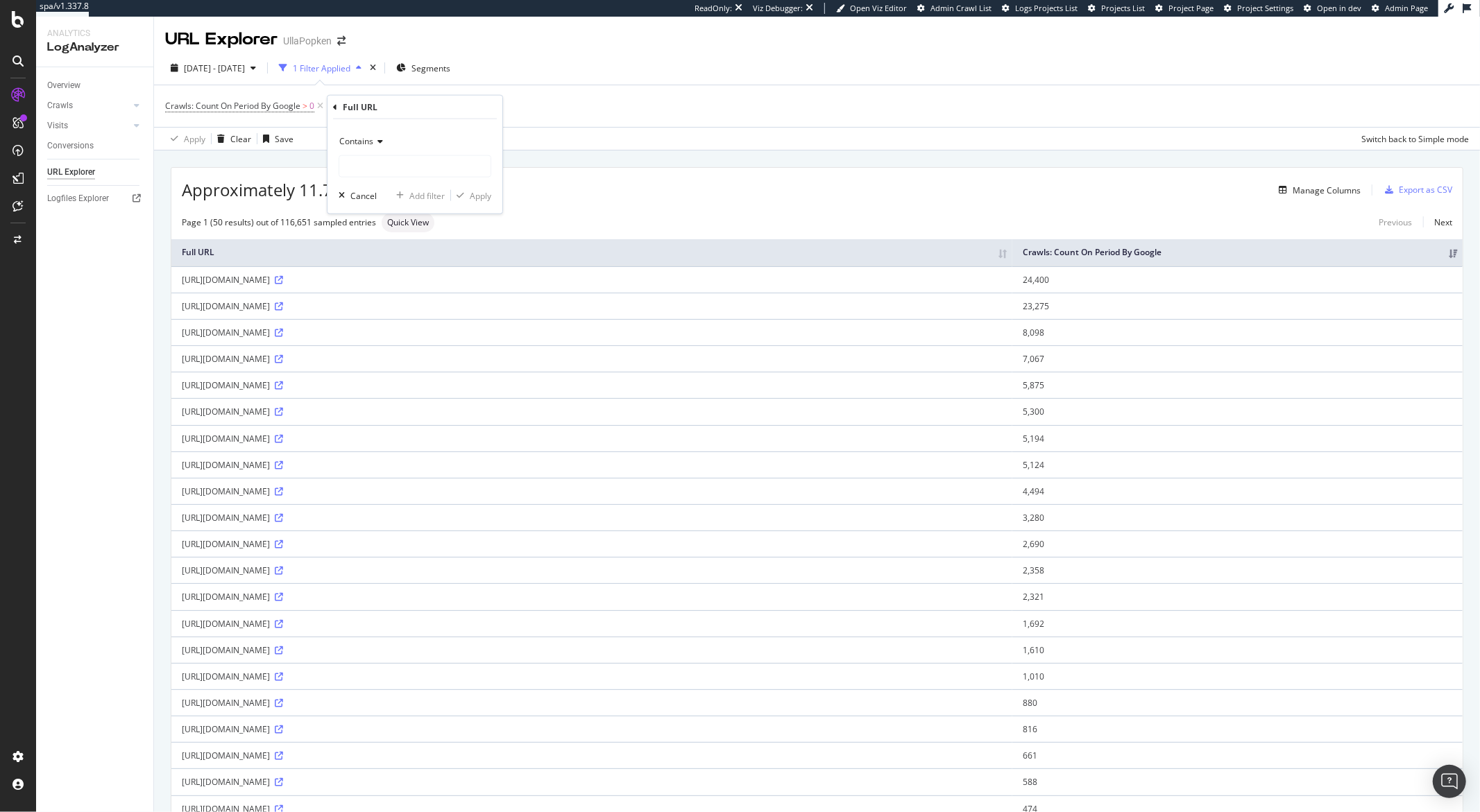
click at [383, 143] on icon at bounding box center [378, 141] width 10 height 8
drag, startPoint x: 379, startPoint y: 293, endPoint x: 373, endPoint y: 253, distance: 40.4
click at [379, 293] on span "Doesn't contain" at bounding box center [375, 296] width 60 height 11
click at [371, 168] on input "text" at bounding box center [415, 166] width 152 height 22
type input "/de"
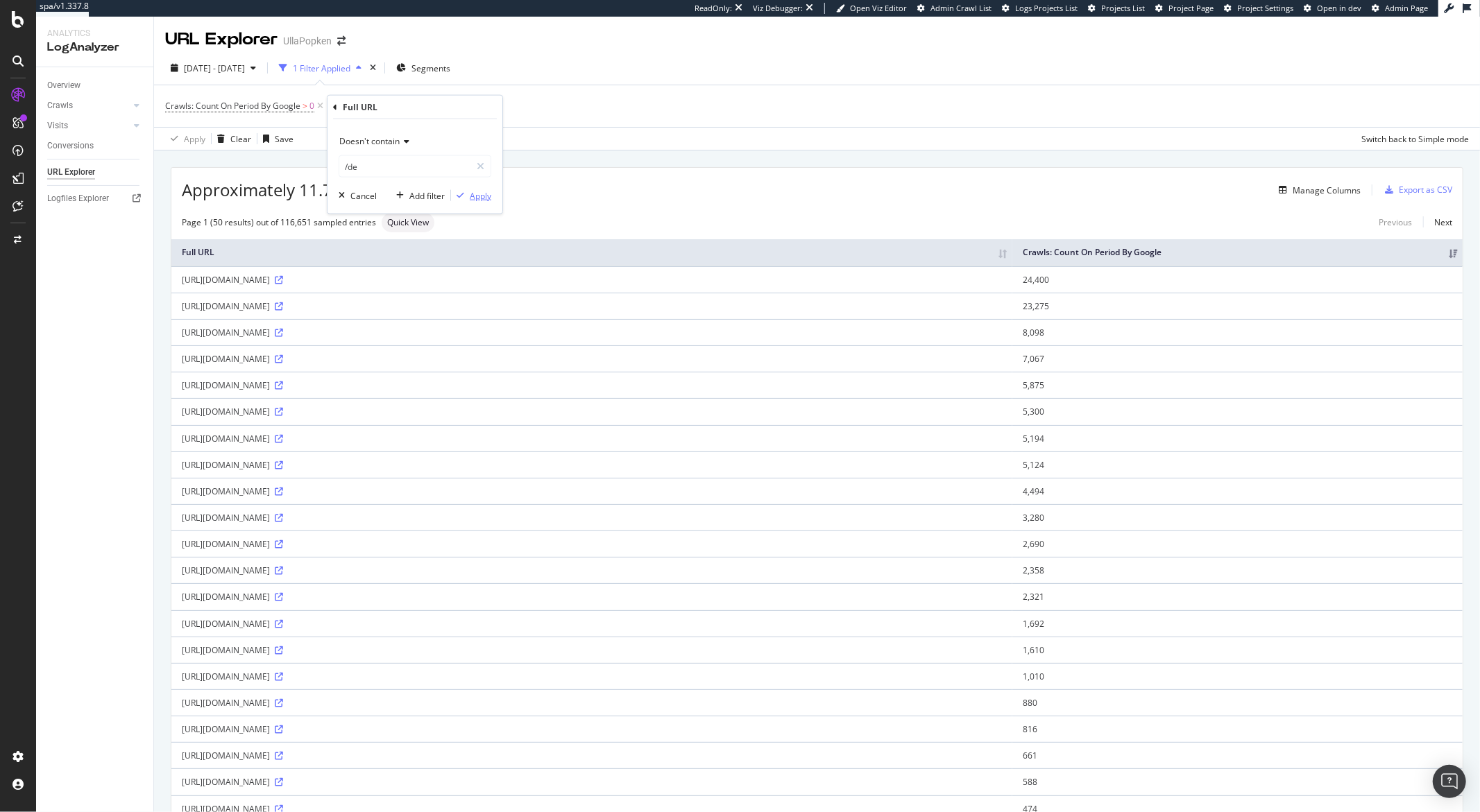
click at [473, 193] on div "Apply" at bounding box center [480, 195] width 21 height 11
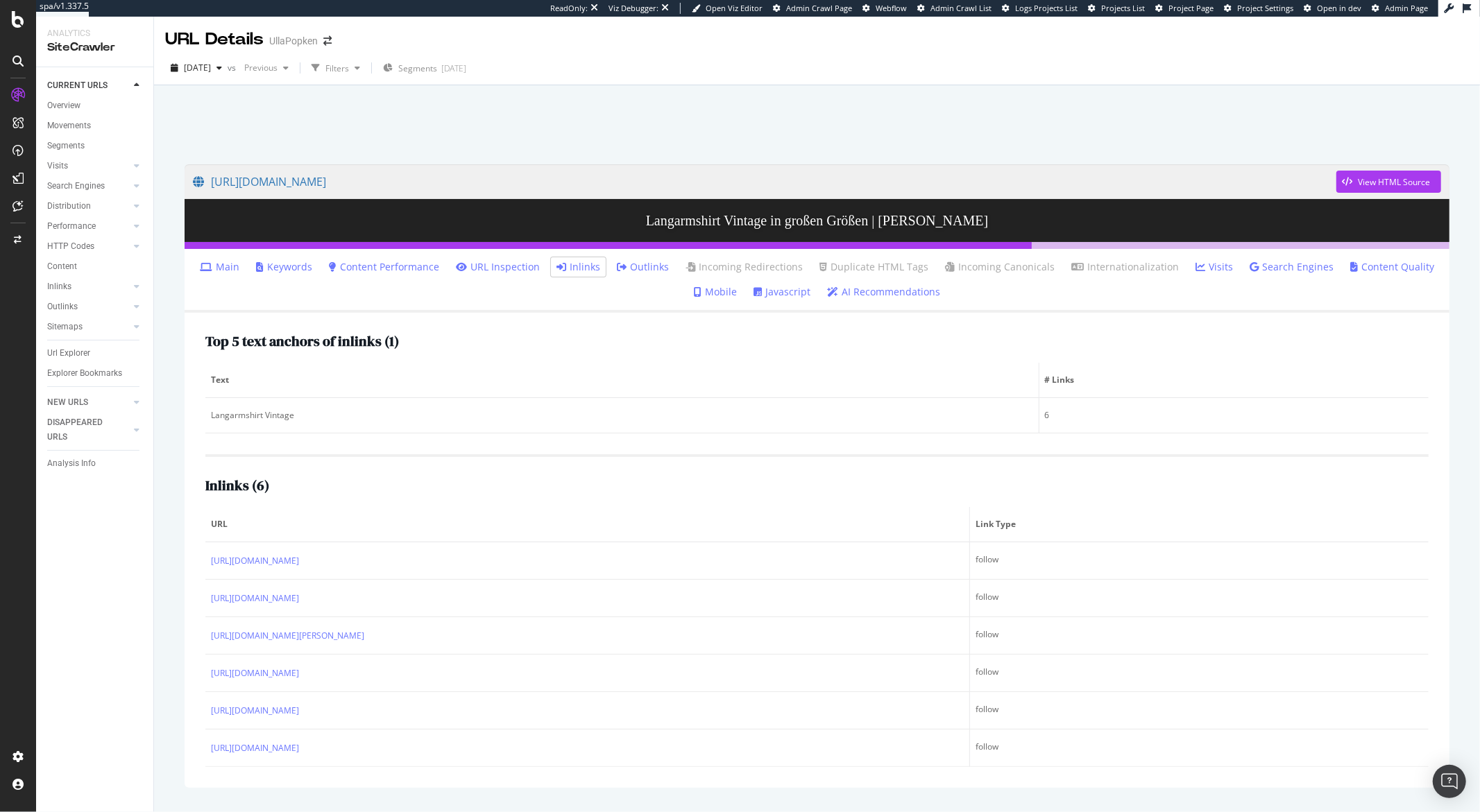
scroll to position [38, 0]
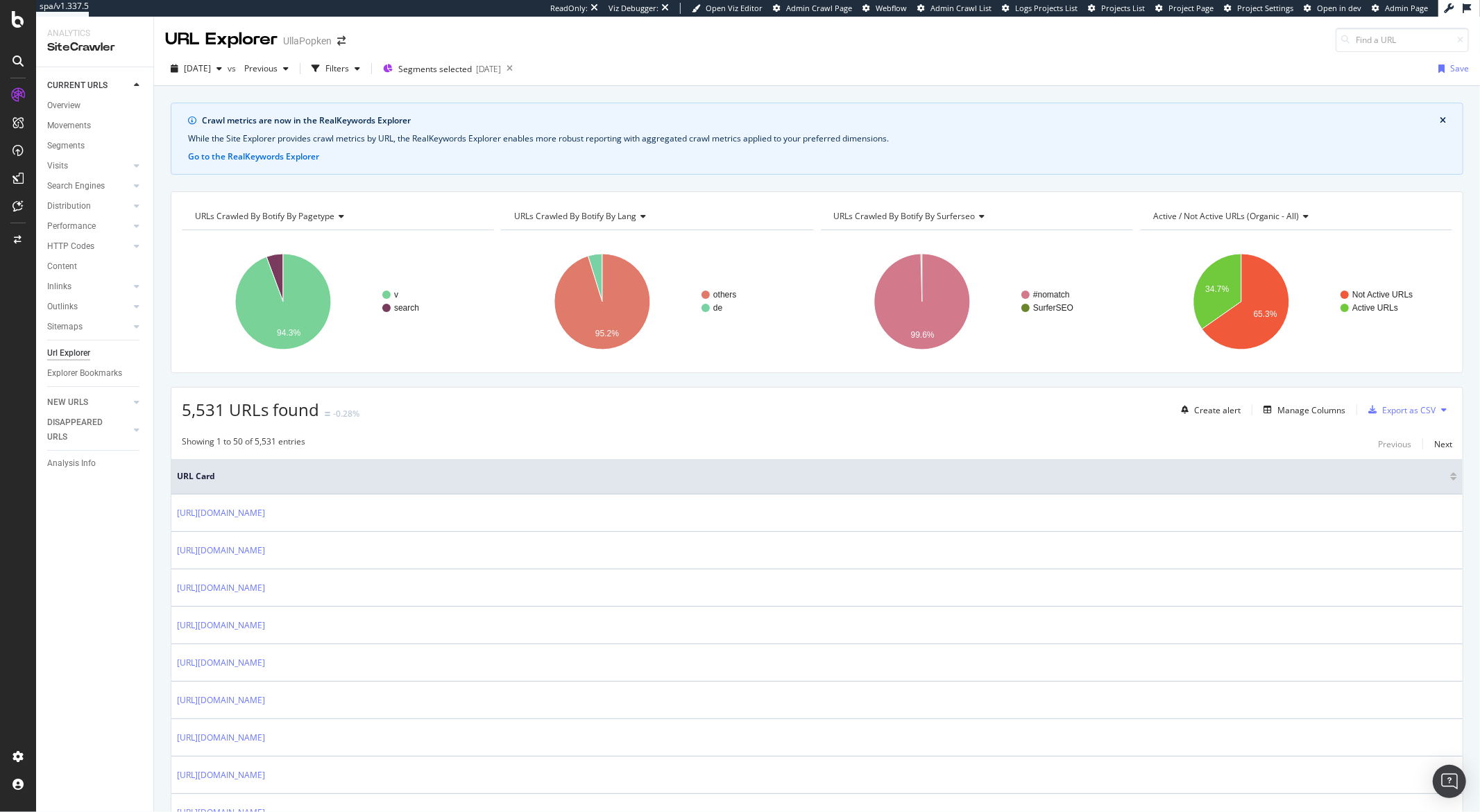
scroll to position [128, 0]
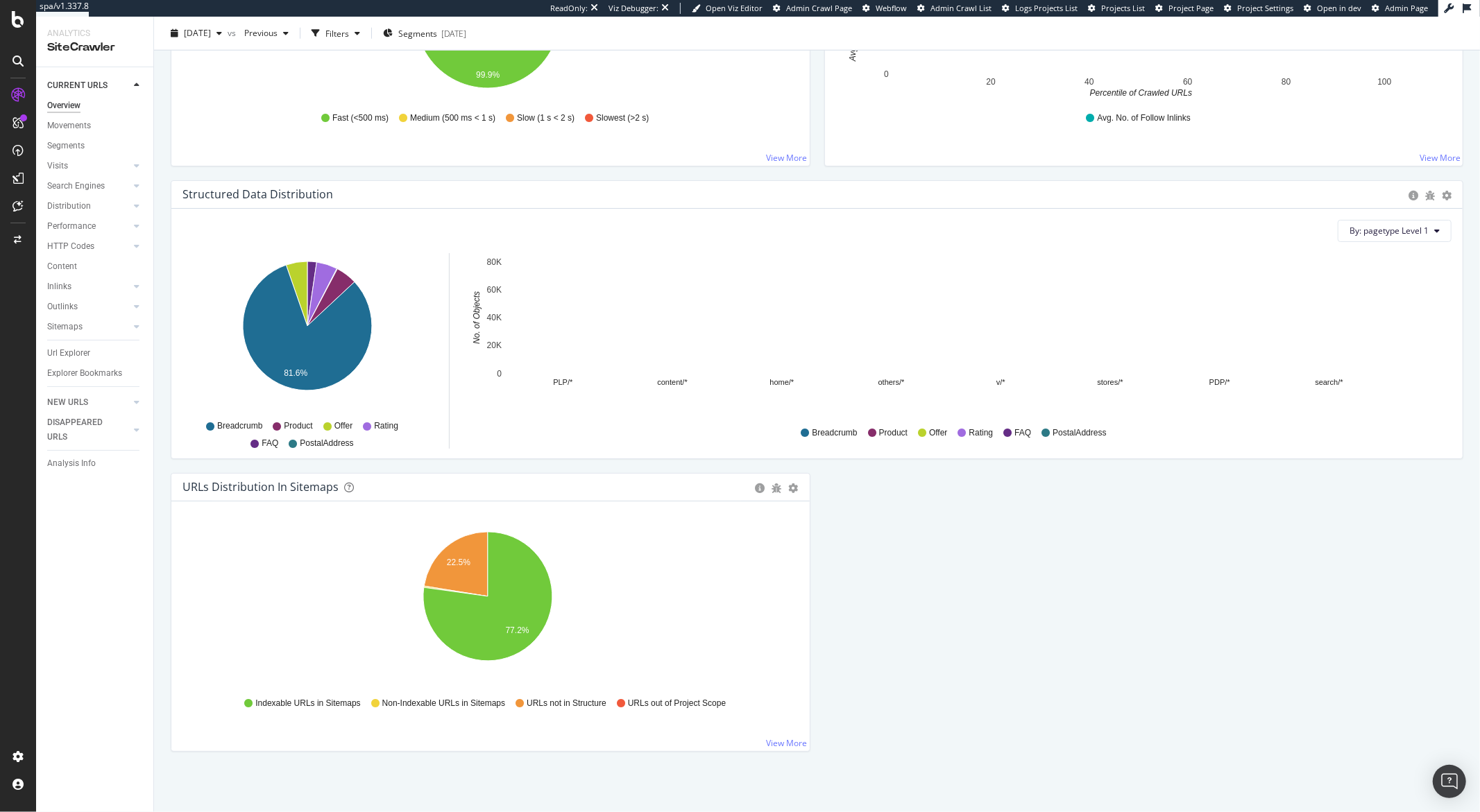
scroll to position [1210, 0]
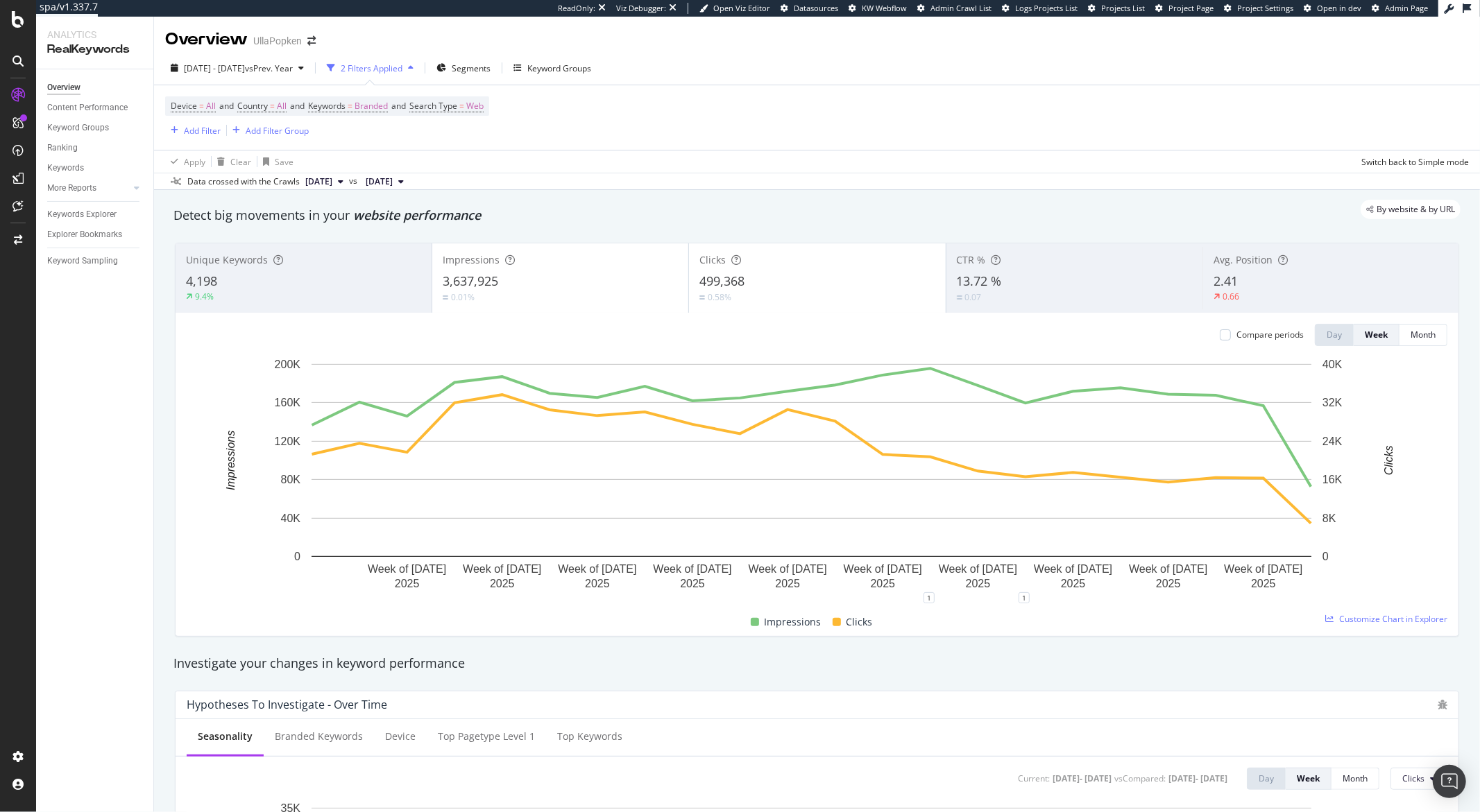
scroll to position [3, 0]
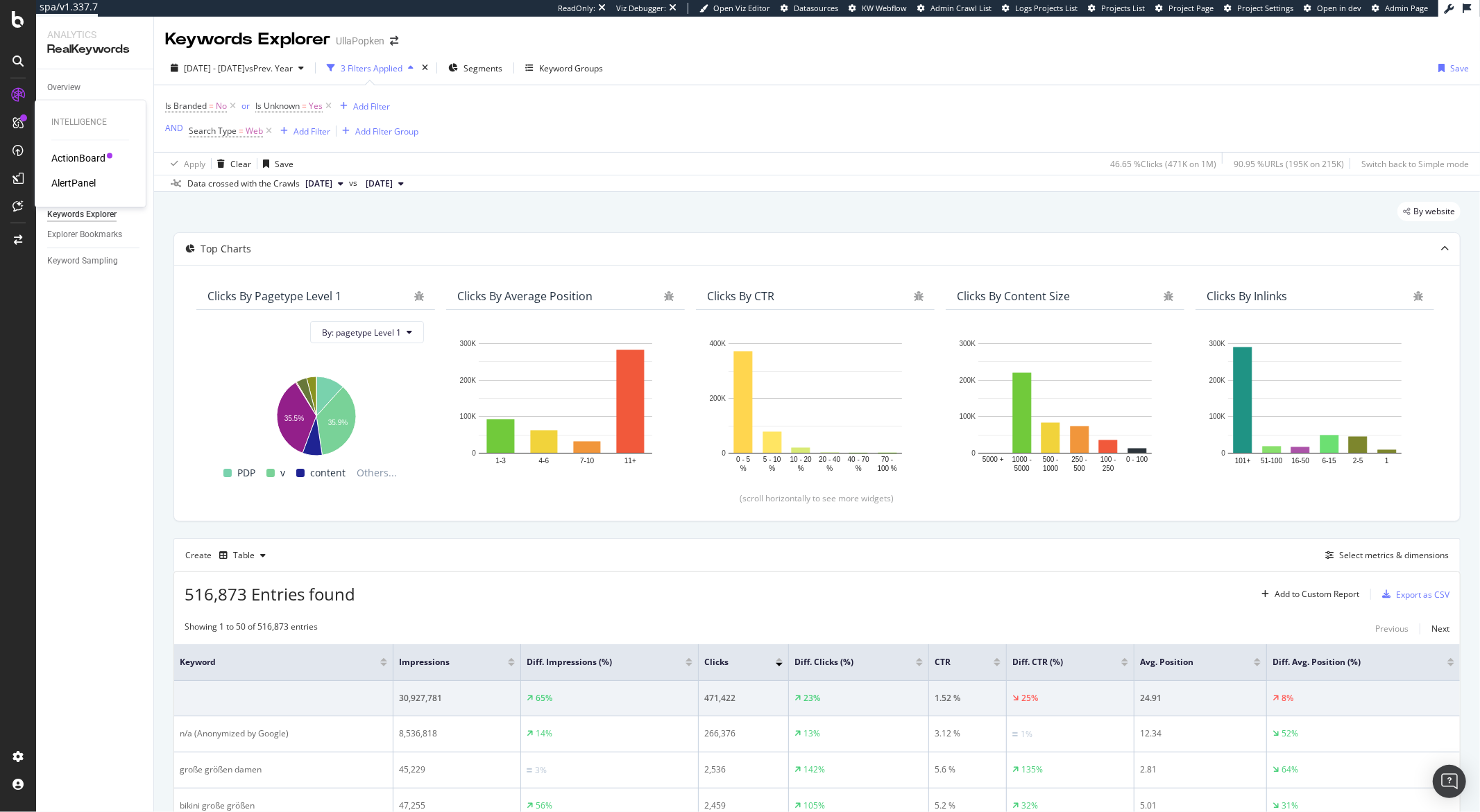
scroll to position [477, 0]
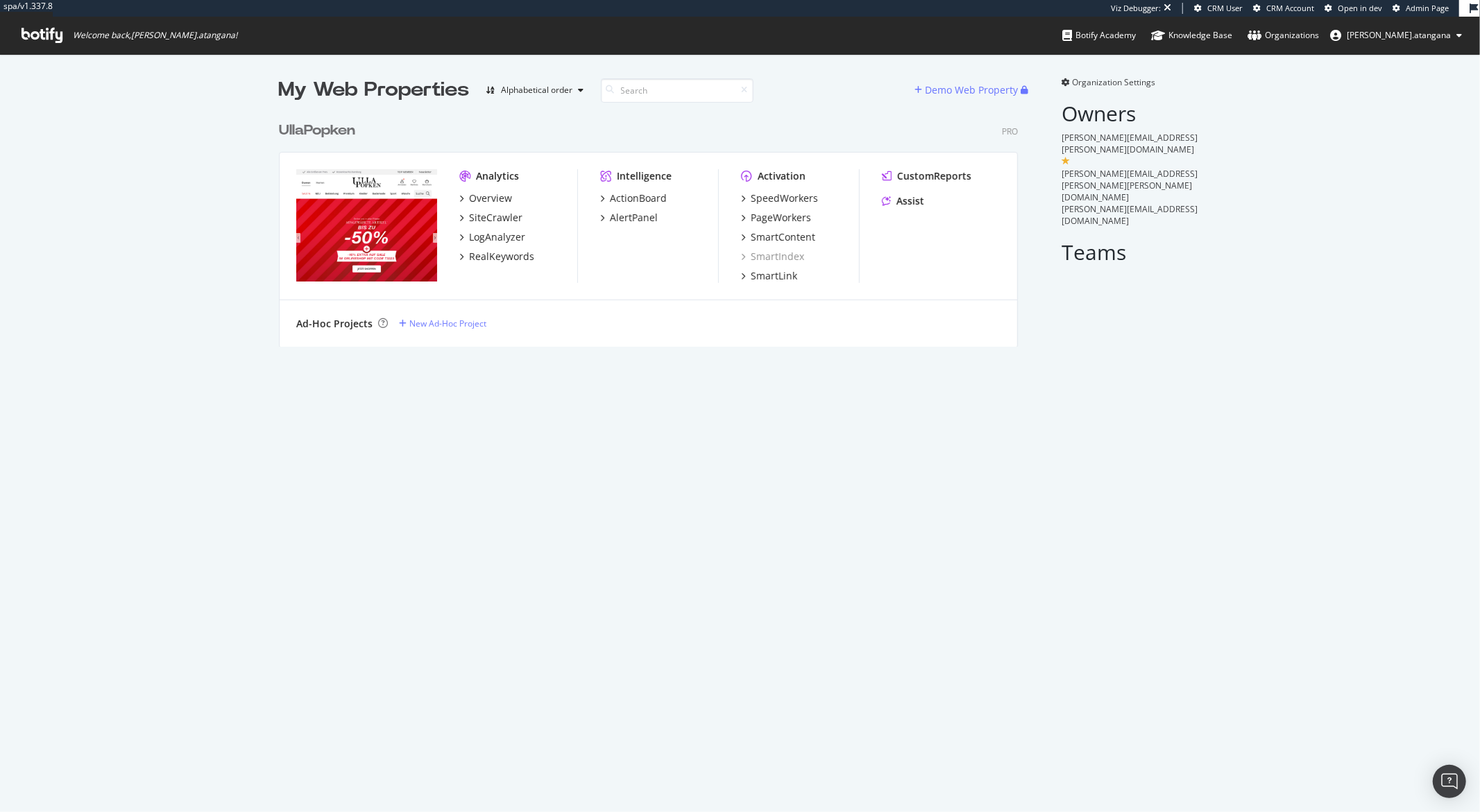
scroll to position [231, 738]
click at [637, 203] on div "ActionBoard" at bounding box center [638, 198] width 57 height 14
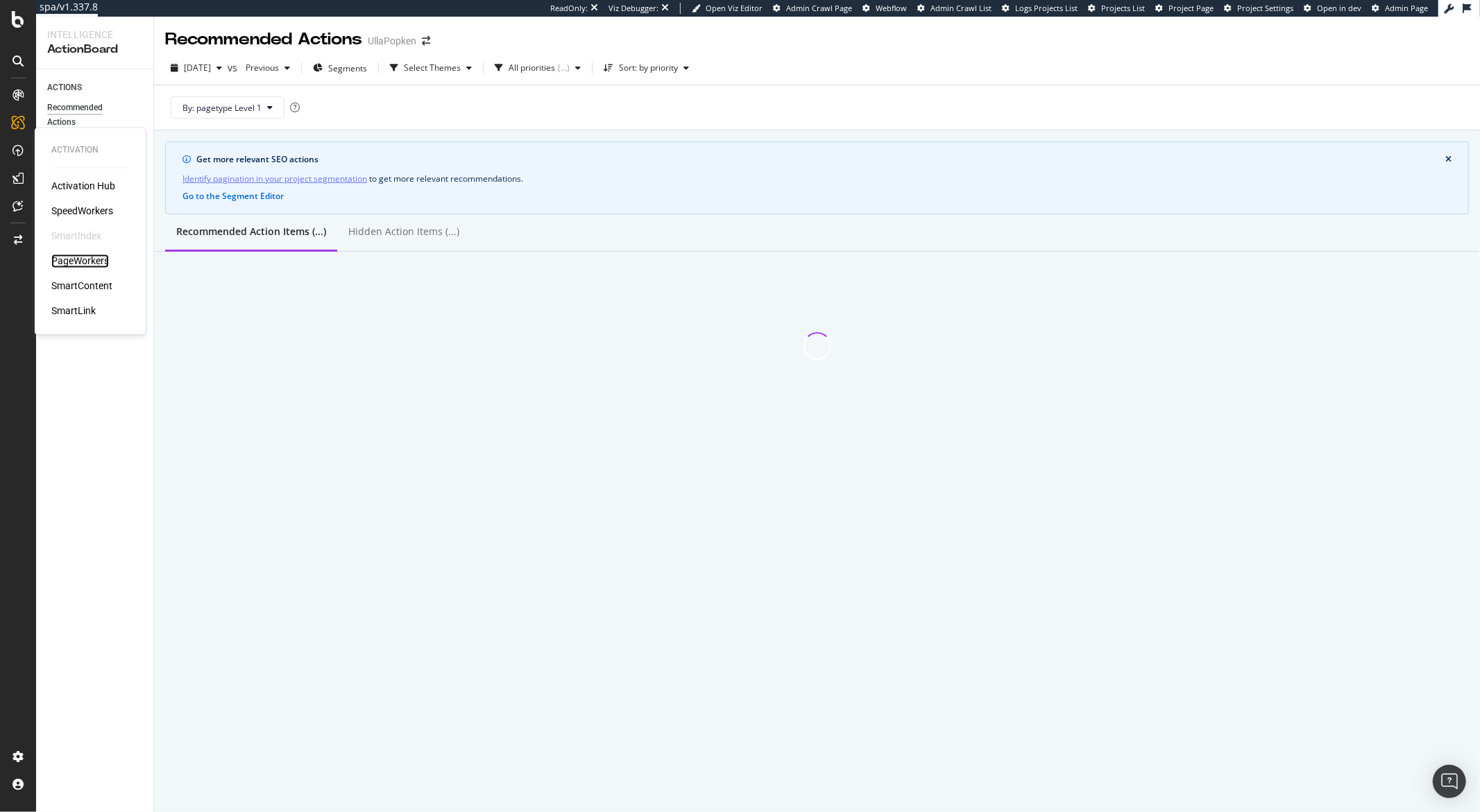
click at [70, 259] on div "PageWorkers" at bounding box center [80, 261] width 58 height 14
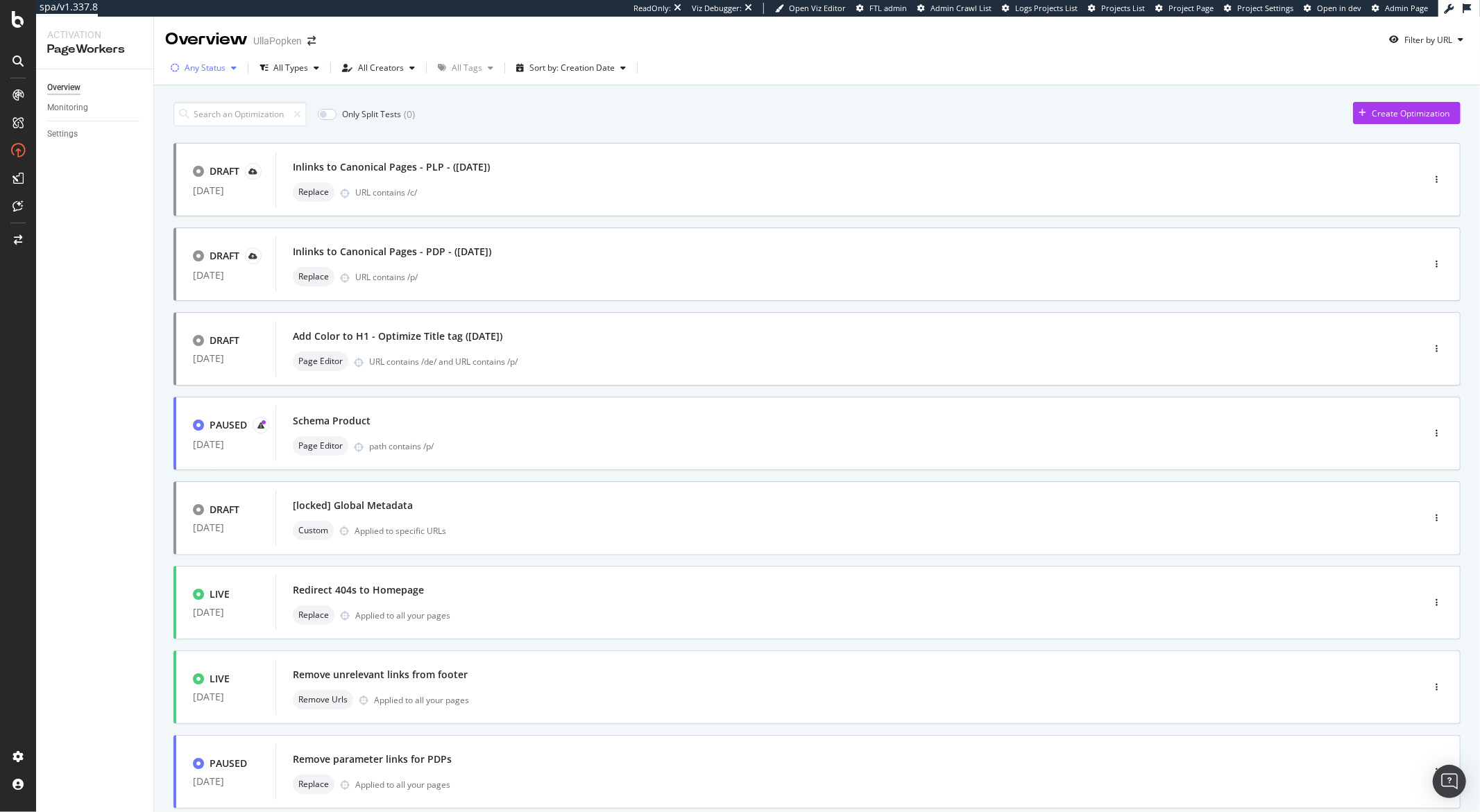
click at [213, 72] on div "Any Status" at bounding box center [205, 68] width 41 height 8
click at [212, 120] on div "( 4 )" at bounding box center [217, 120] width 11 height 11
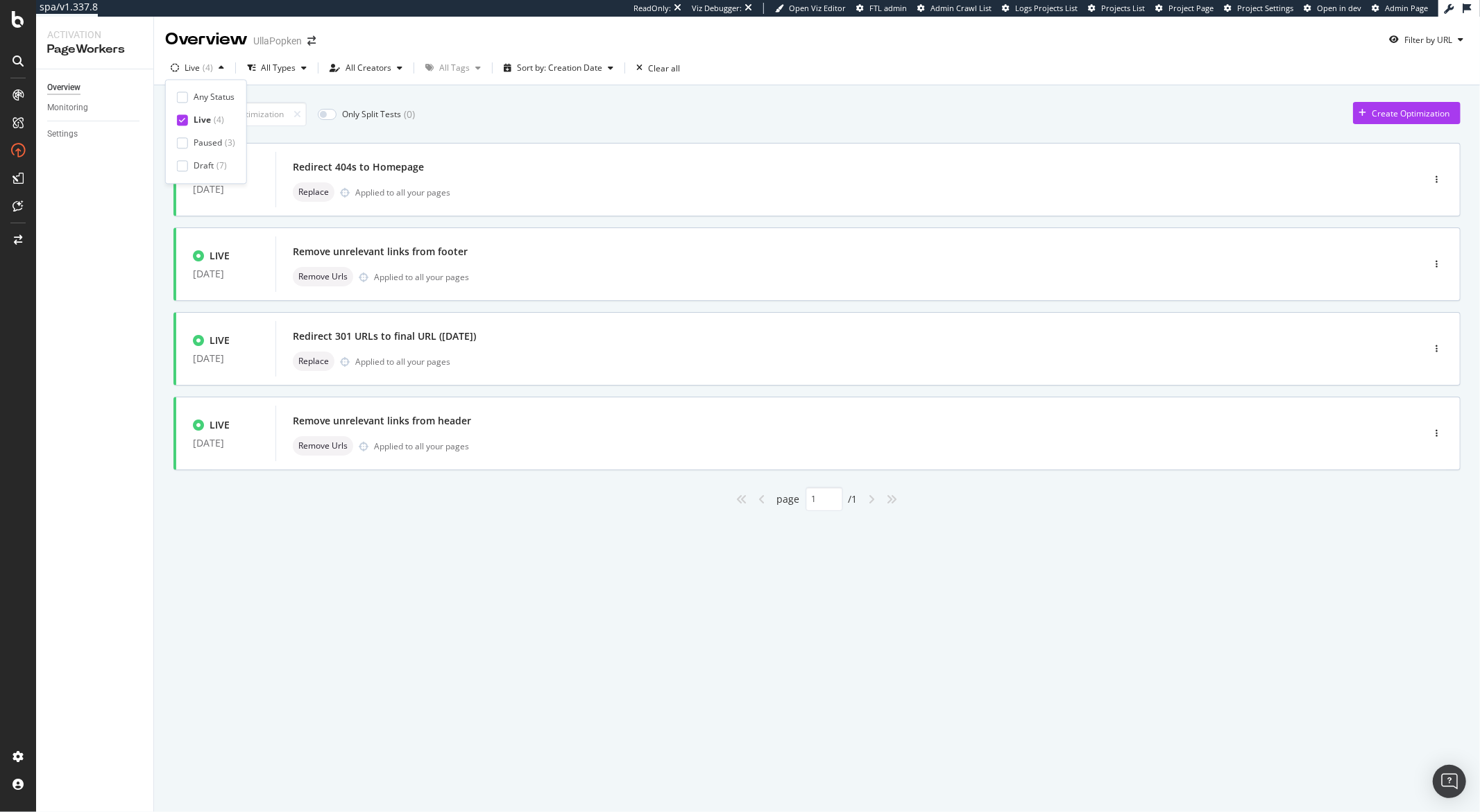
click at [274, 519] on div "Only Split Tests ( 0 ) Create Optimization LIVE 25 Jun. 2025 Redirect 404s to H…" at bounding box center [817, 322] width 1326 height 475
click at [421, 350] on div "Redirect 301 URLs to final URL (24.06.2025) Replace Applied to all your pages" at bounding box center [828, 349] width 1071 height 44
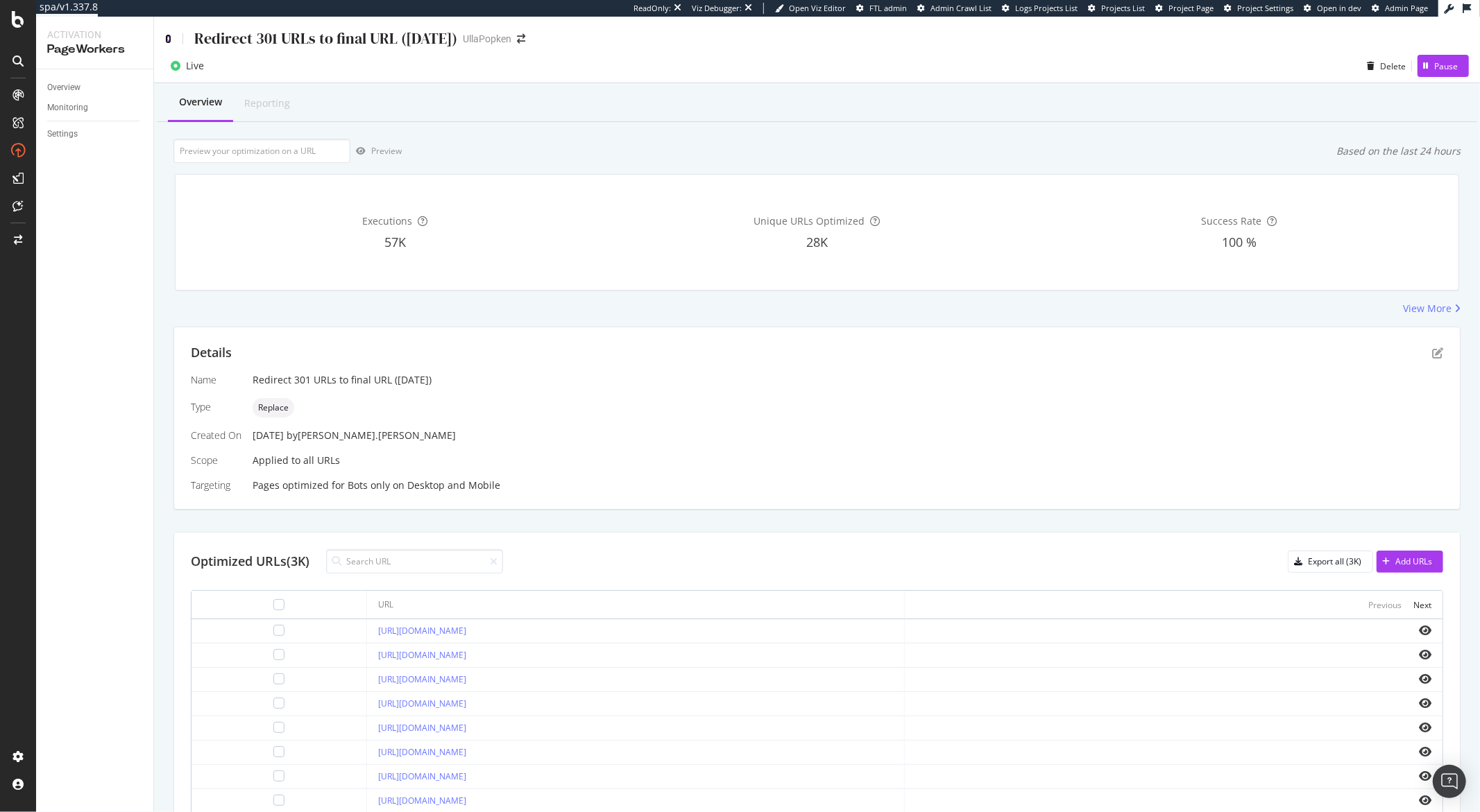
click at [167, 36] on icon at bounding box center [168, 39] width 6 height 10
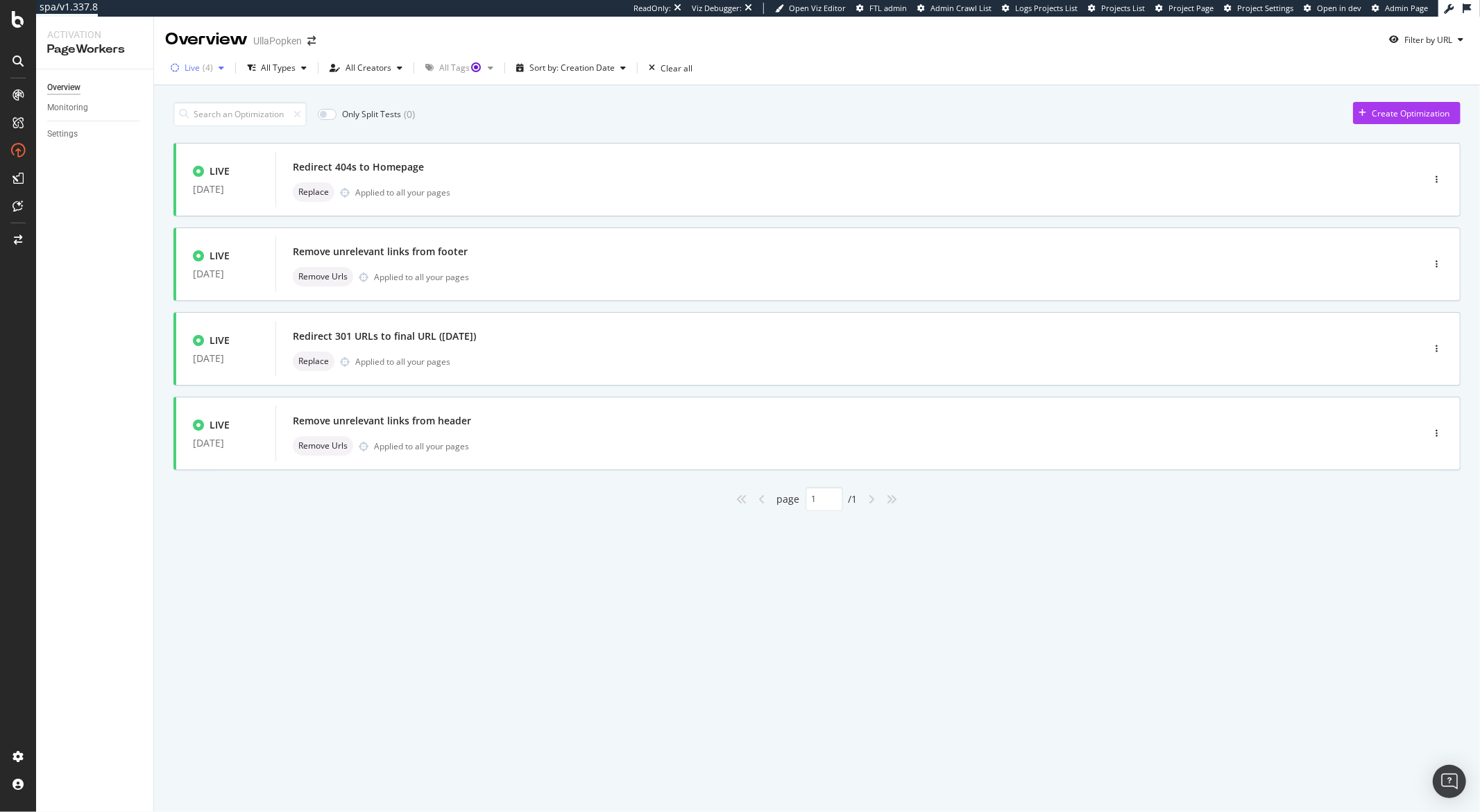
click at [216, 70] on div "button" at bounding box center [222, 68] width 17 height 8
click at [199, 142] on div "Paused" at bounding box center [207, 142] width 28 height 11
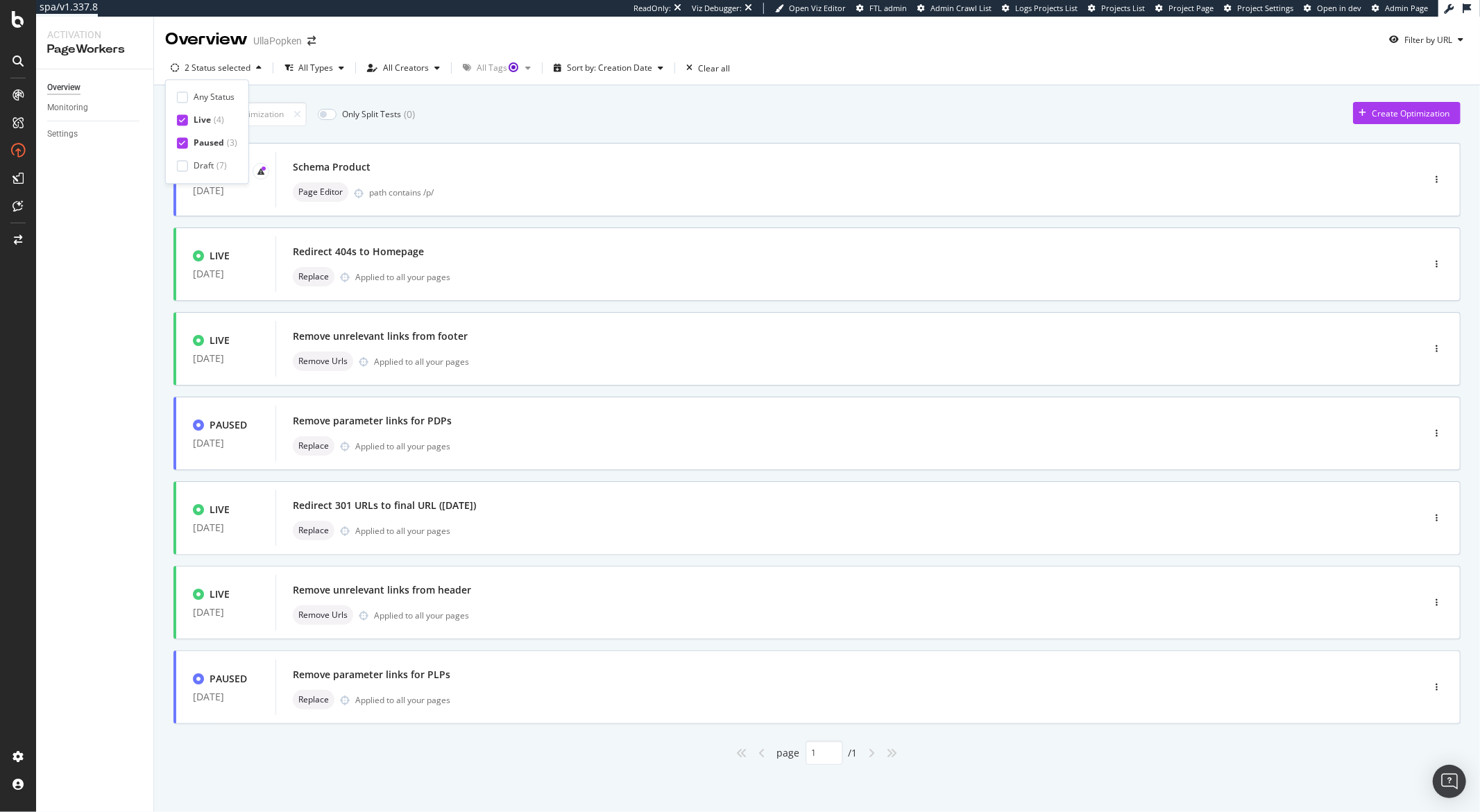
click at [188, 120] on div "Live ( 4 )" at bounding box center [207, 120] width 60 height 11
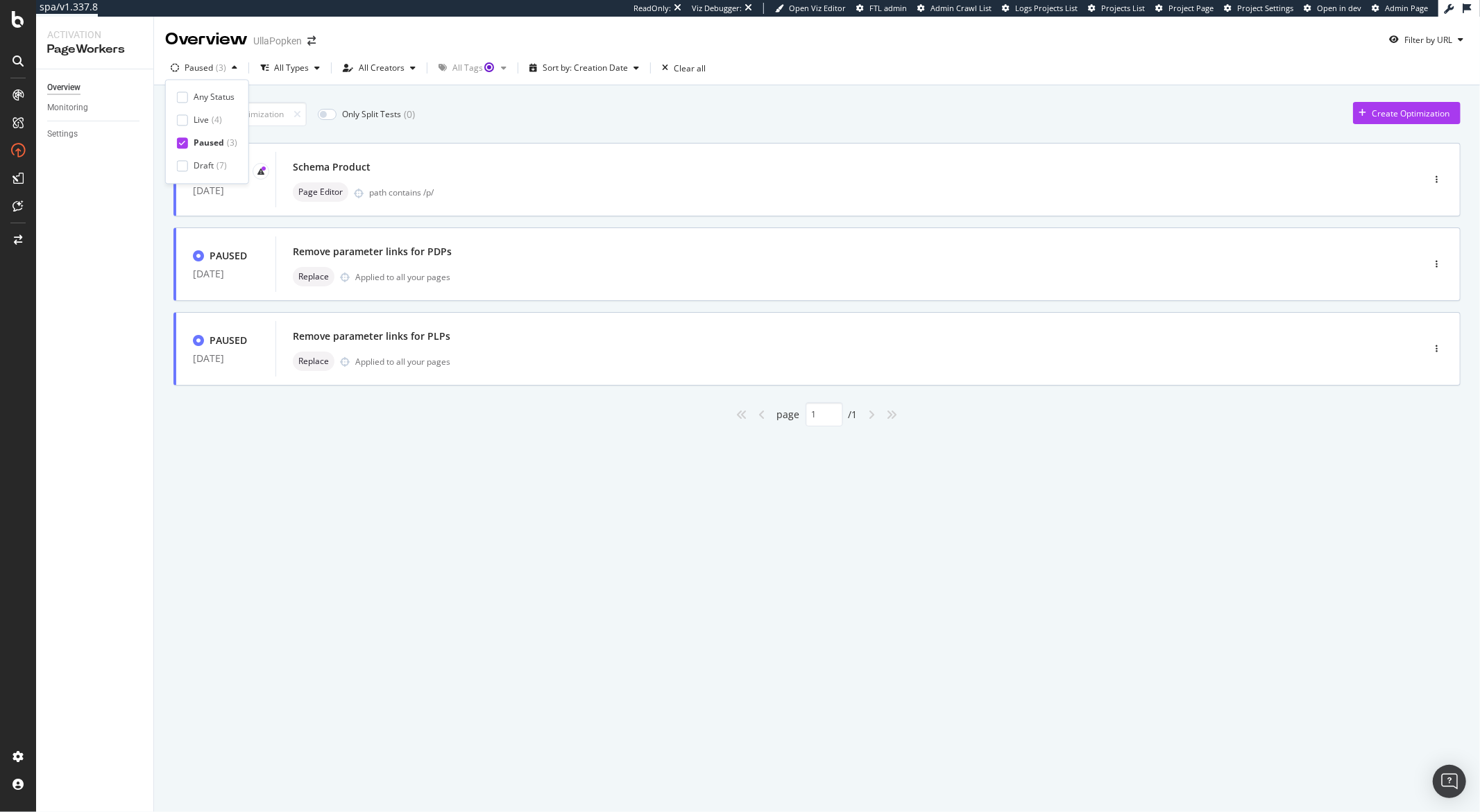
click at [267, 398] on div "PAUSED 08 Jul. 2025 Schema Product Page Editor path contains /p/ PAUSED 25 Jun.…" at bounding box center [817, 285] width 1287 height 283
click at [275, 187] on div "Schema Product Page Editor path contains /p/" at bounding box center [828, 179] width 1105 height 56
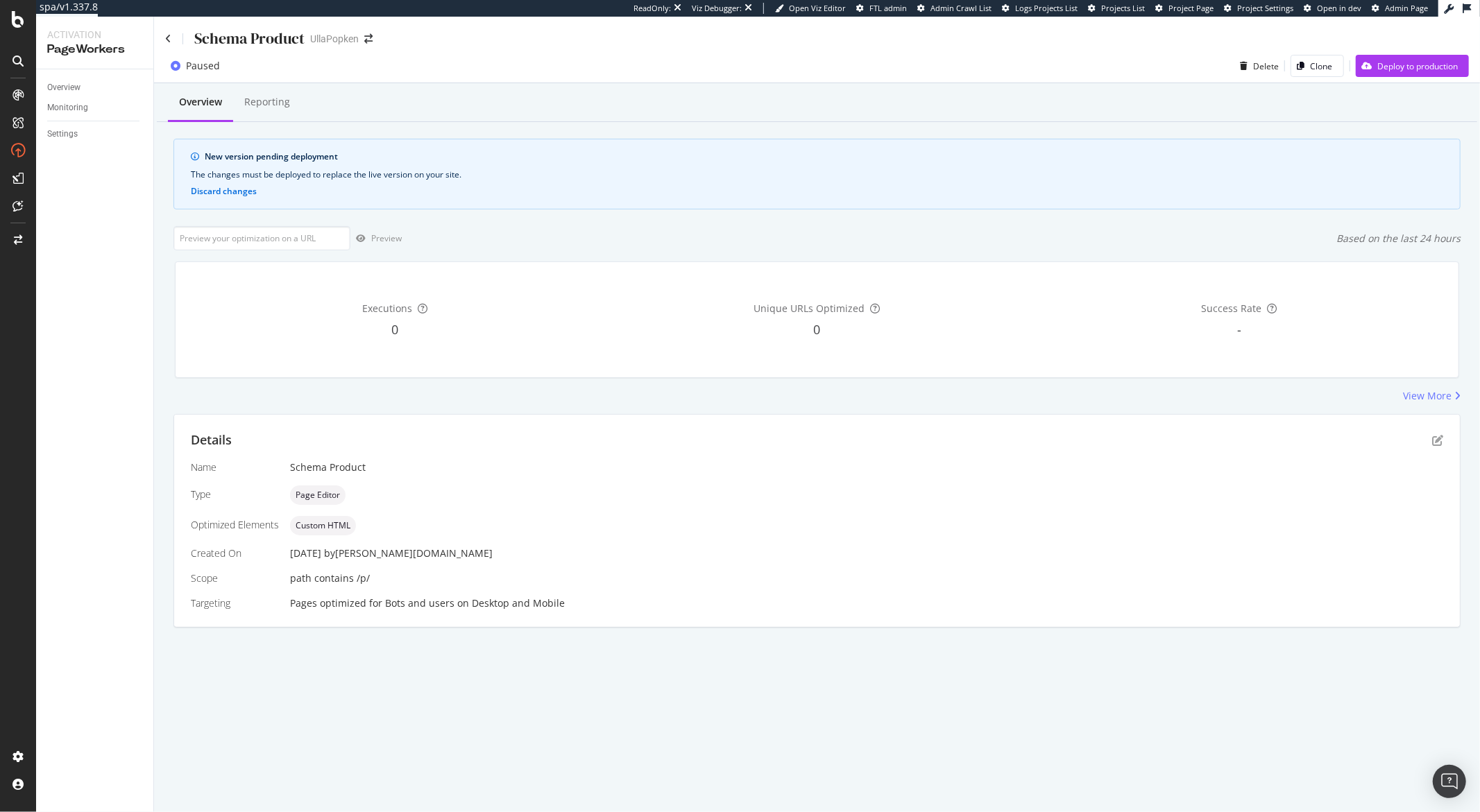
click at [171, 42] on div "Schema Product" at bounding box center [235, 38] width 139 height 21
click at [167, 35] on icon at bounding box center [168, 39] width 6 height 10
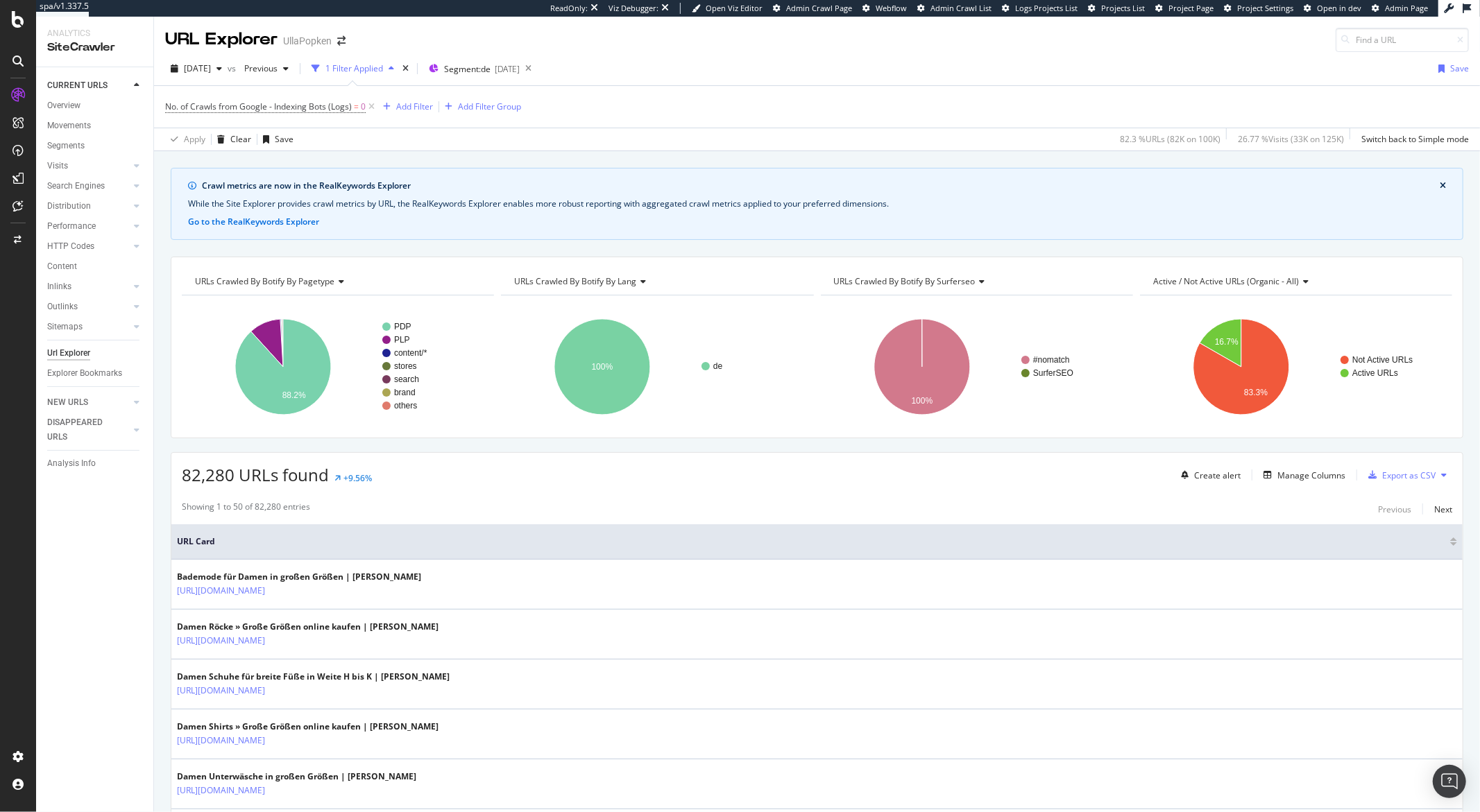
scroll to position [139, 0]
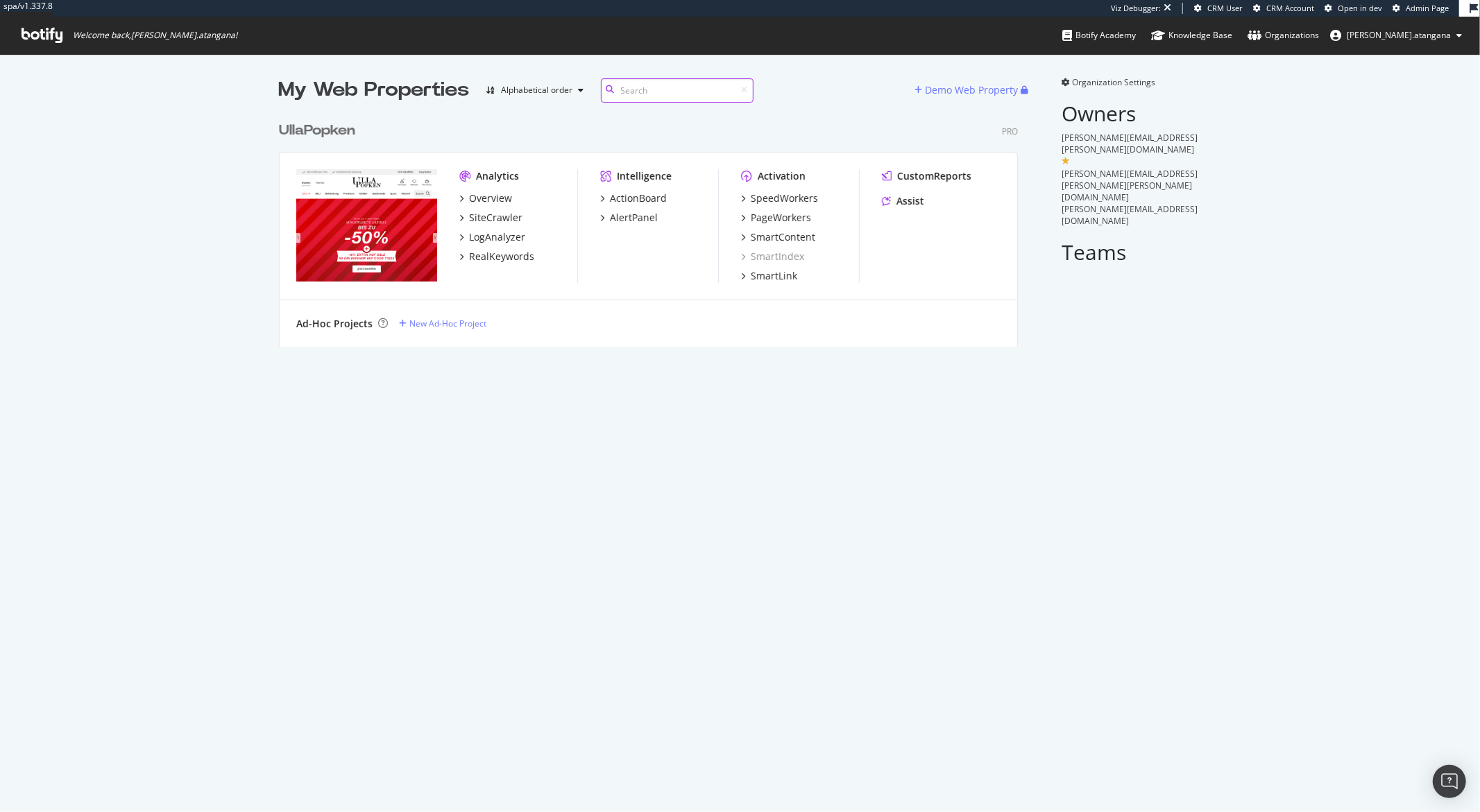
scroll to position [231, 738]
click at [481, 217] on div "SiteCrawler" at bounding box center [496, 218] width 53 height 14
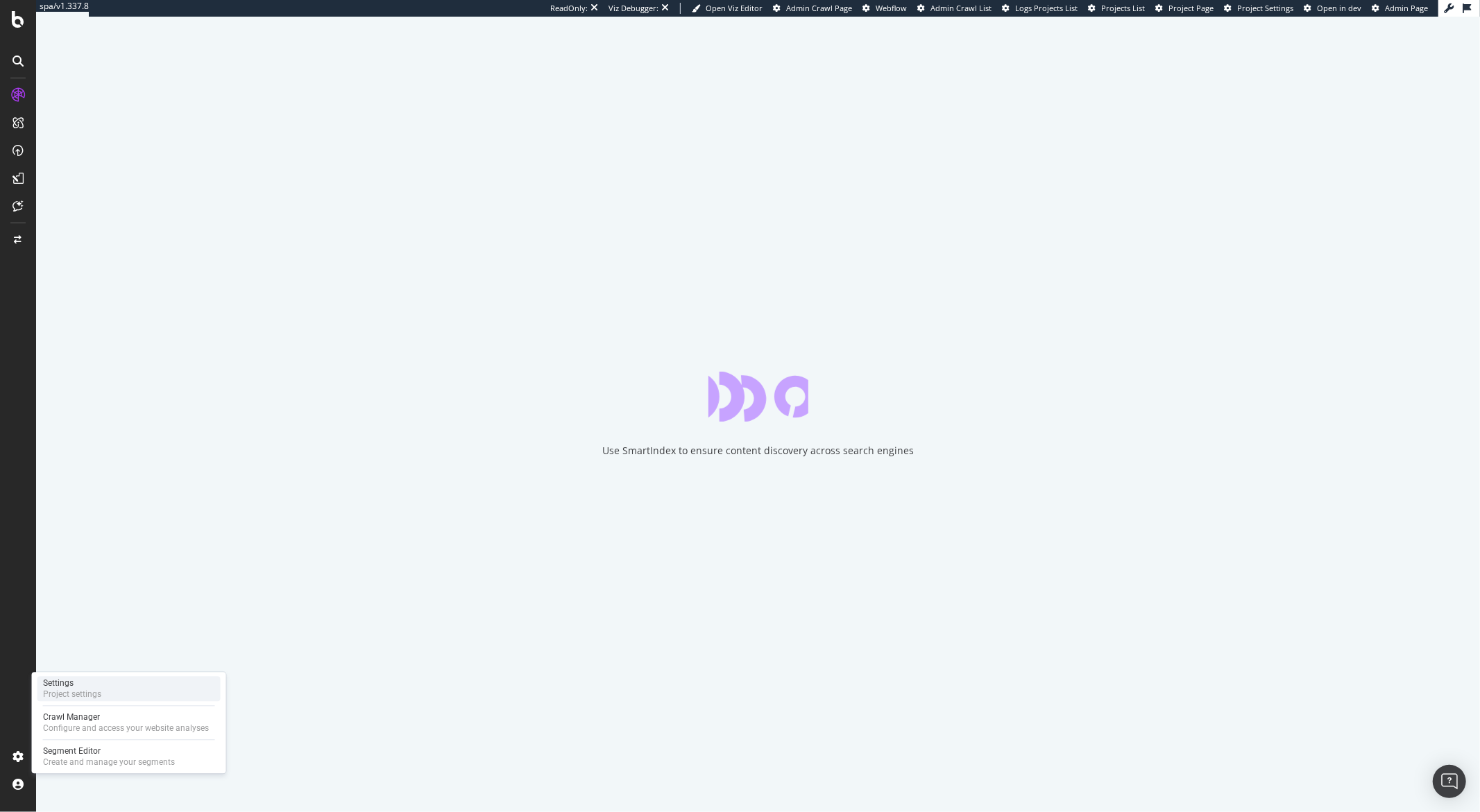
click at [74, 686] on div "Settings" at bounding box center [72, 683] width 58 height 11
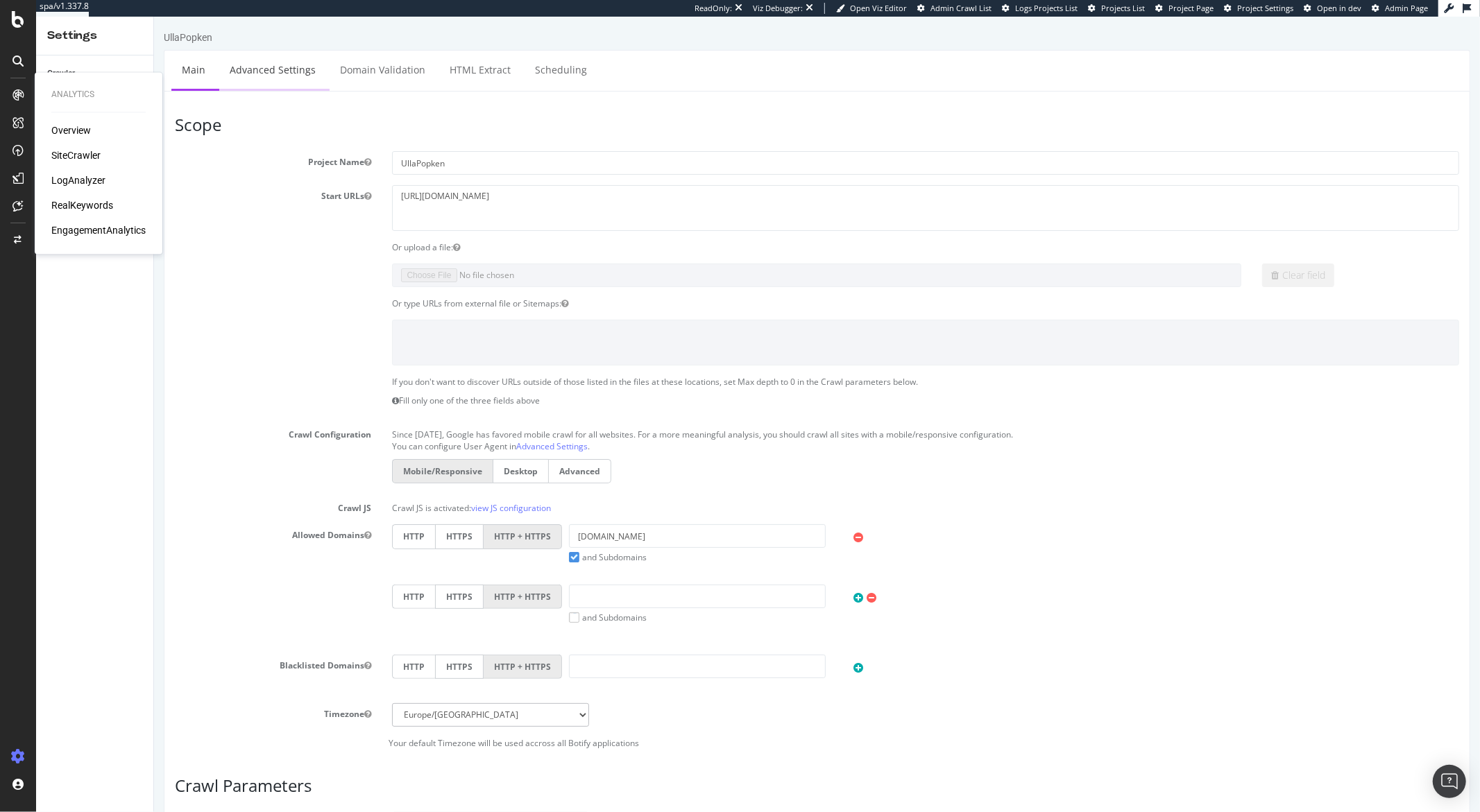
click at [284, 68] on link "Advanced Settings" at bounding box center [272, 69] width 107 height 38
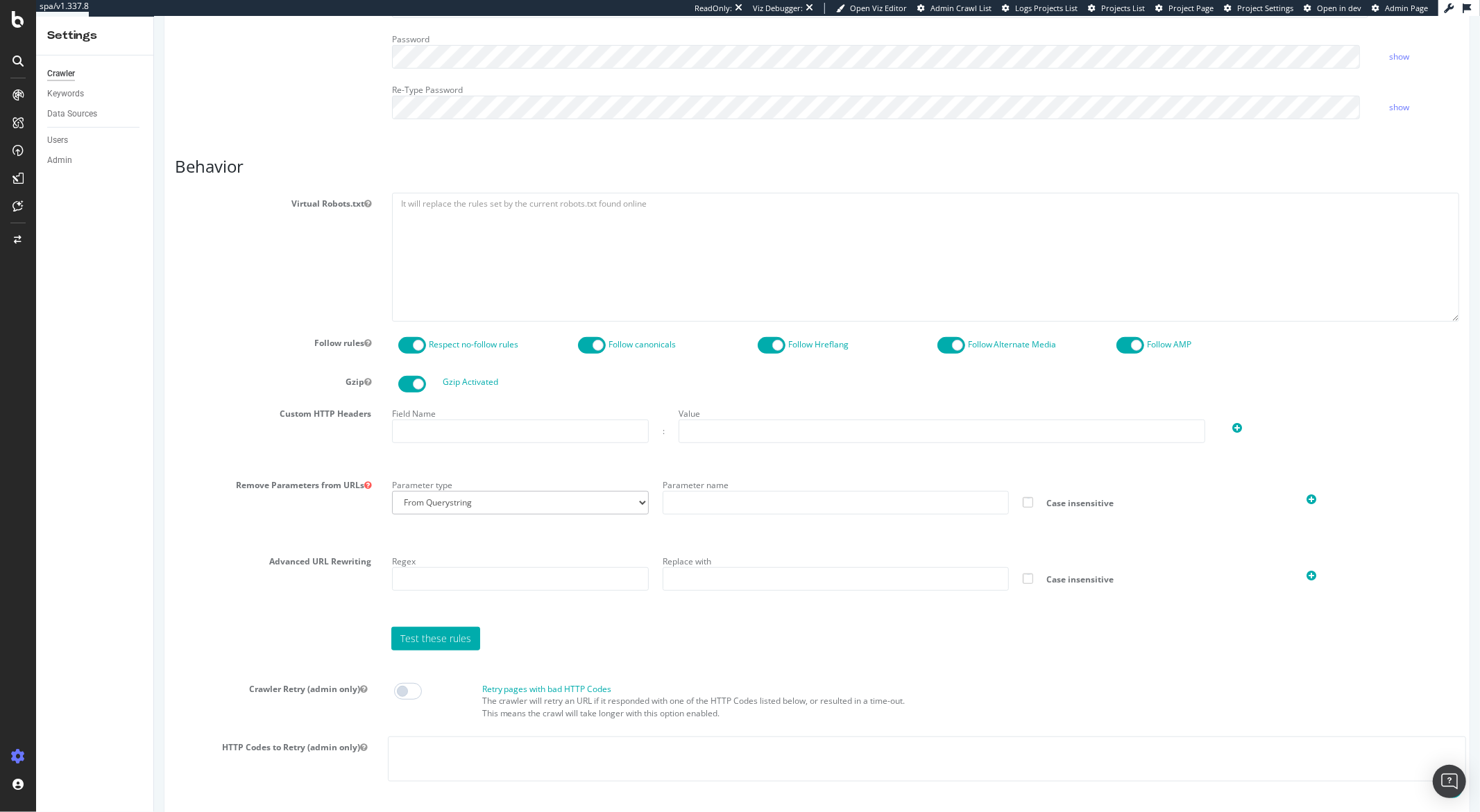
scroll to position [556, 0]
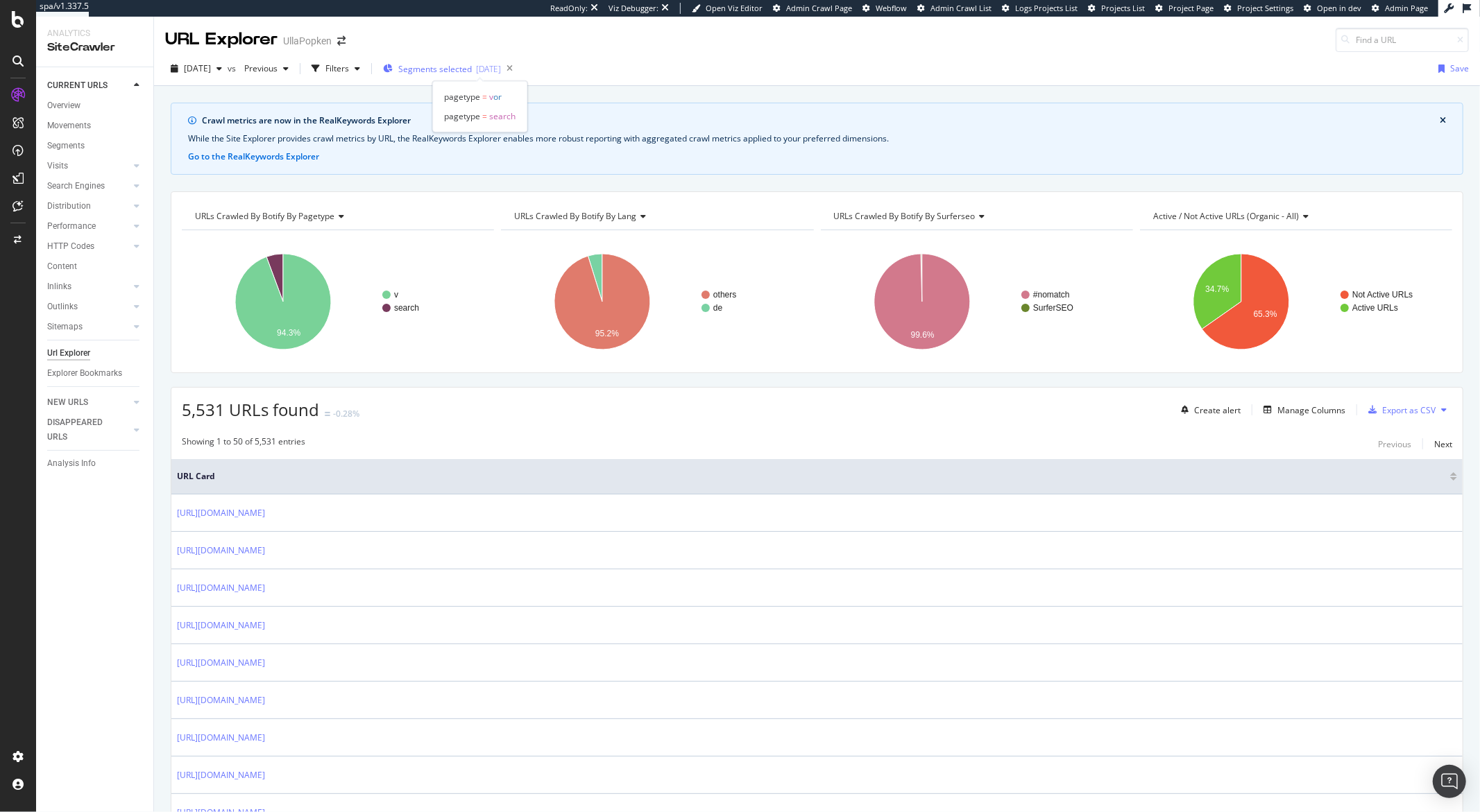
click at [501, 71] on div "[DATE]" at bounding box center [489, 69] width 25 height 11
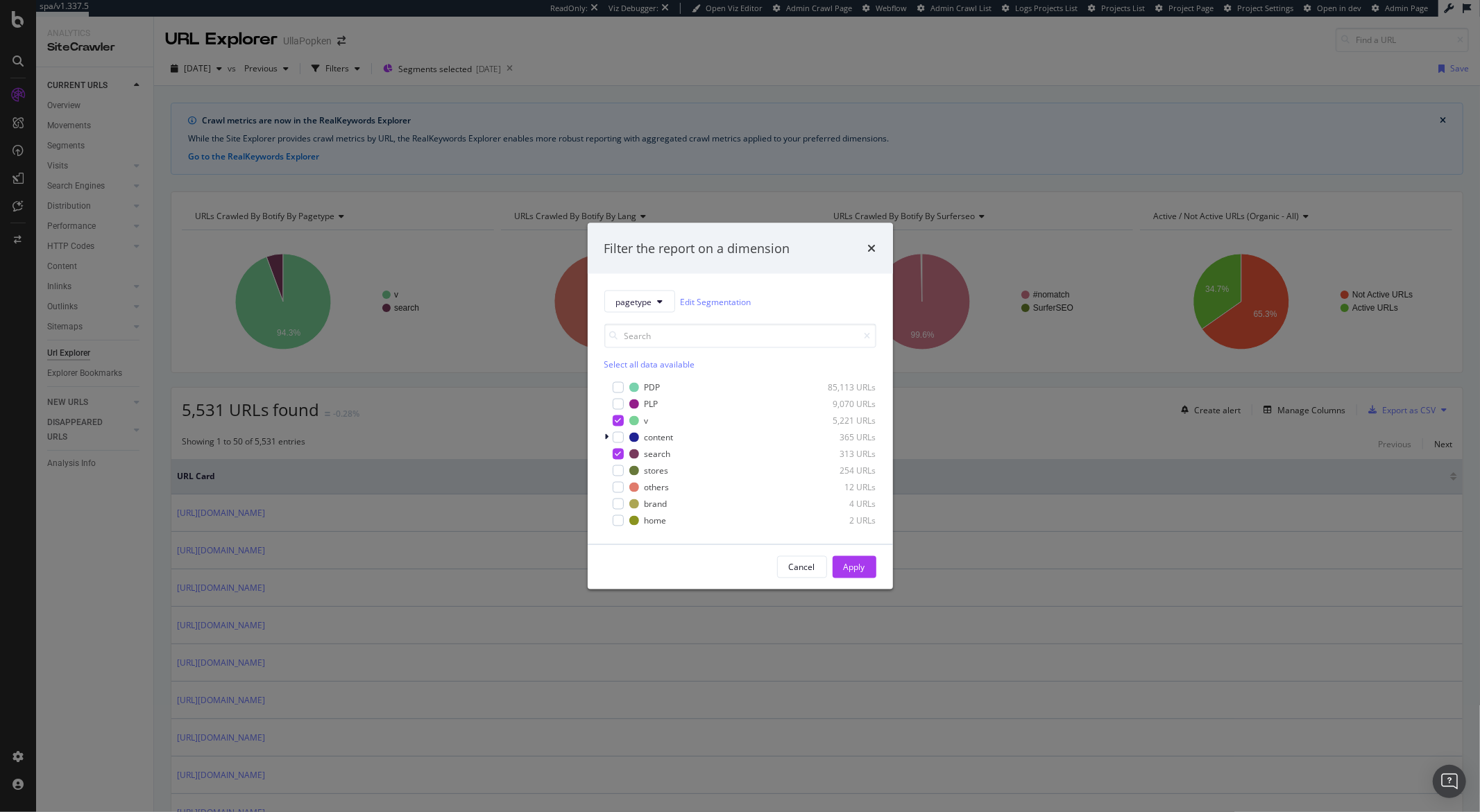
click at [677, 59] on div "Filter the report on a dimension pagetype Edit Segmentation Select all data ava…" at bounding box center [740, 406] width 1480 height 812
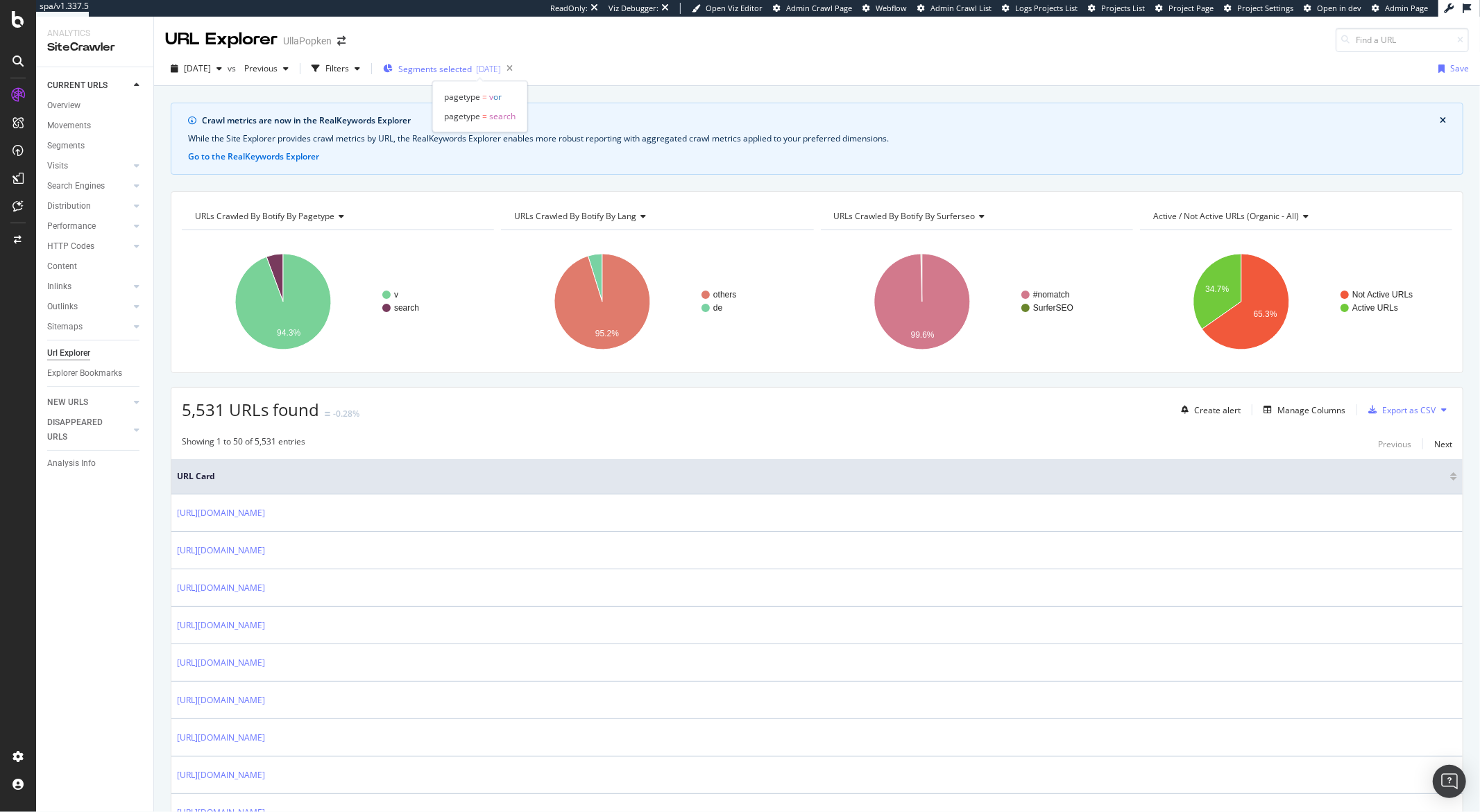
click at [472, 69] on span "Segments selected" at bounding box center [435, 69] width 74 height 11
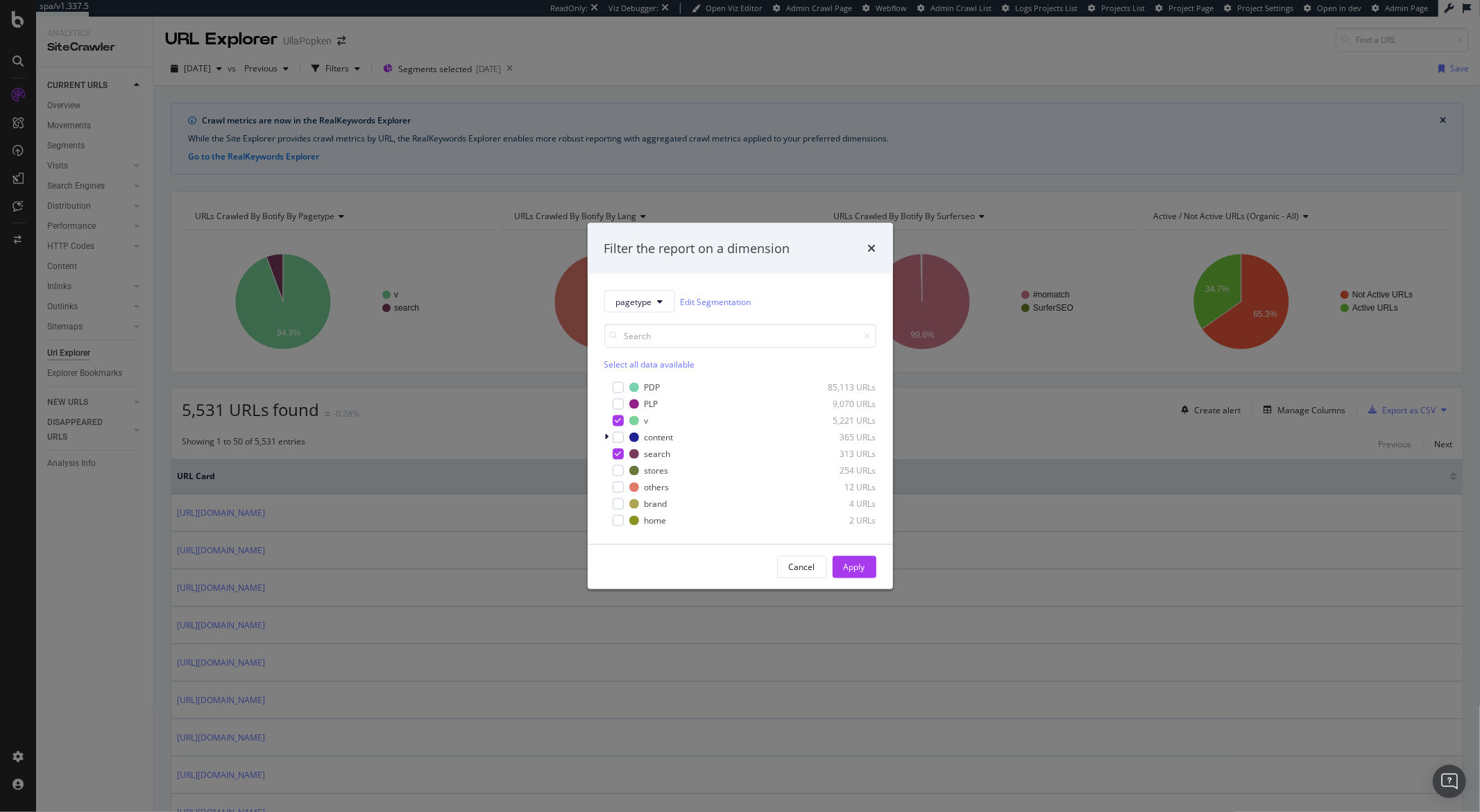
click at [680, 58] on div "Filter the report on a dimension pagetype Edit Segmentation Select all data ava…" at bounding box center [740, 406] width 1480 height 812
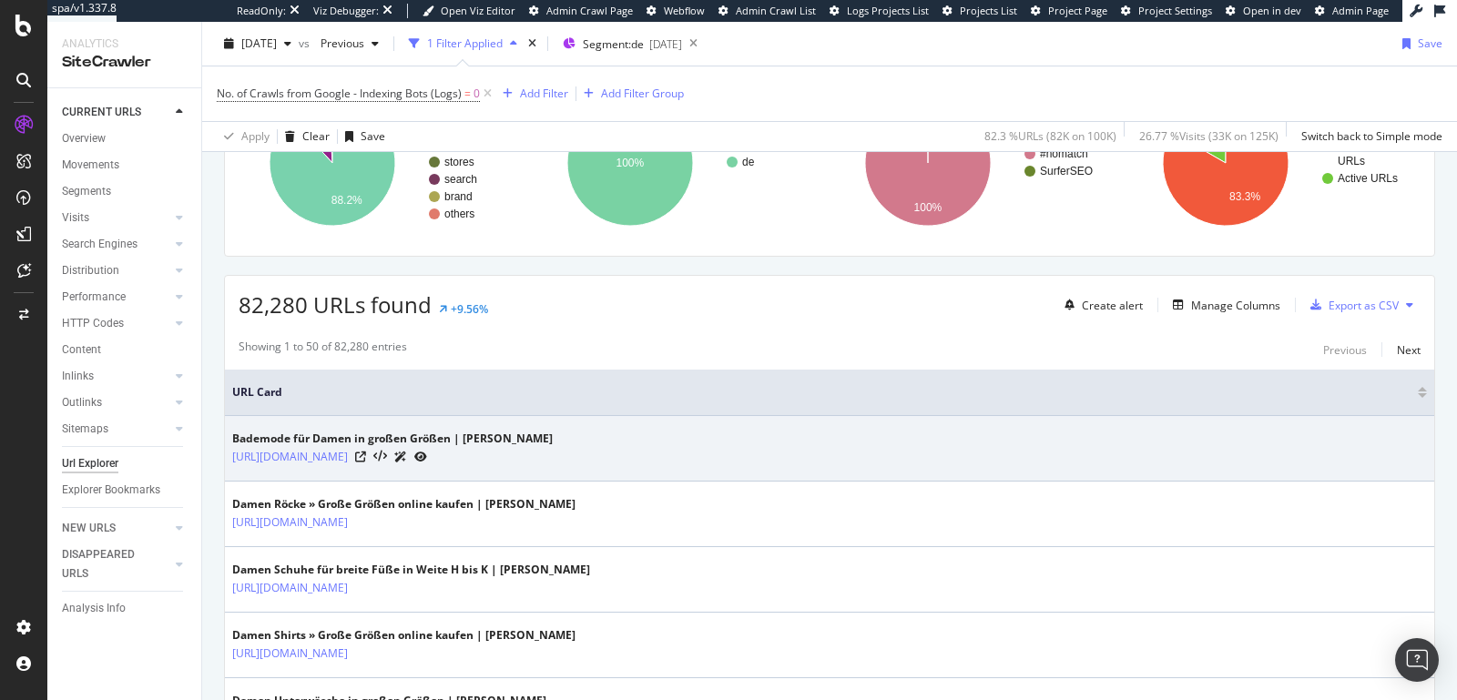
scroll to position [462, 0]
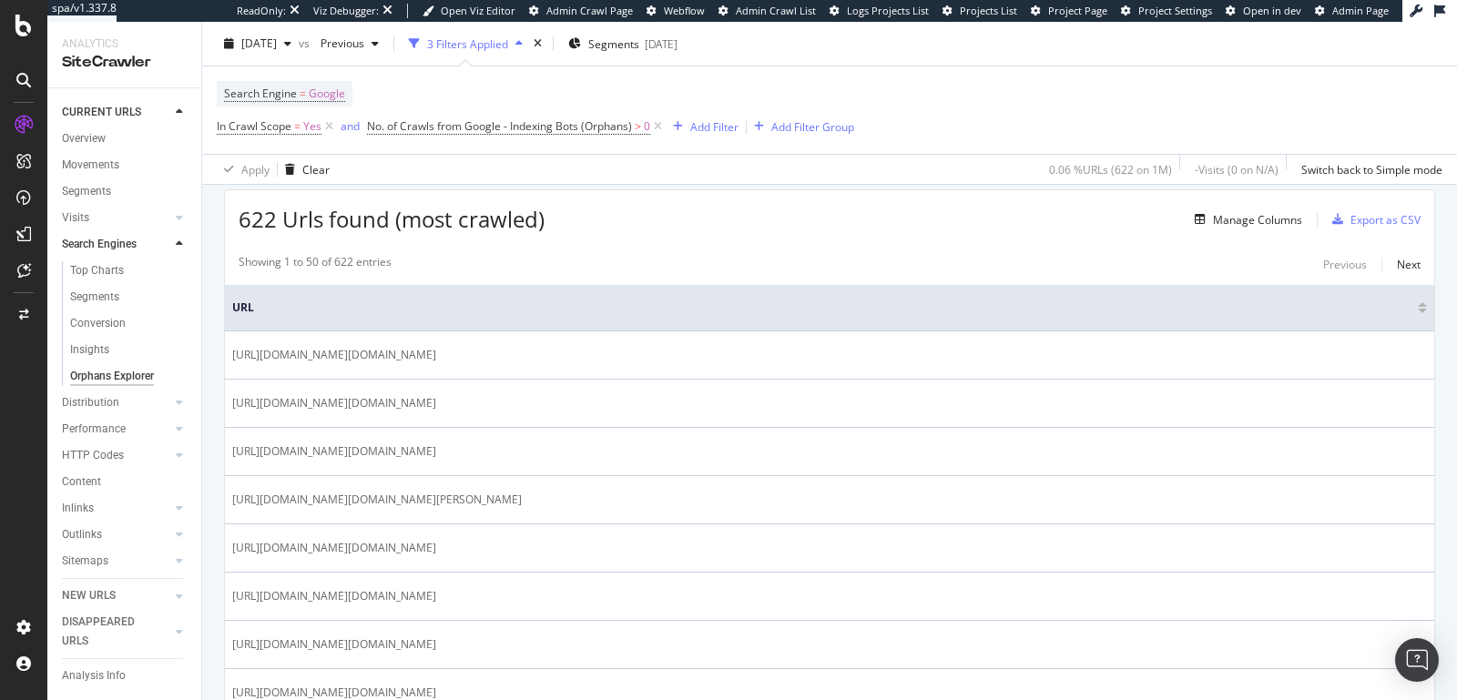
scroll to position [524, 0]
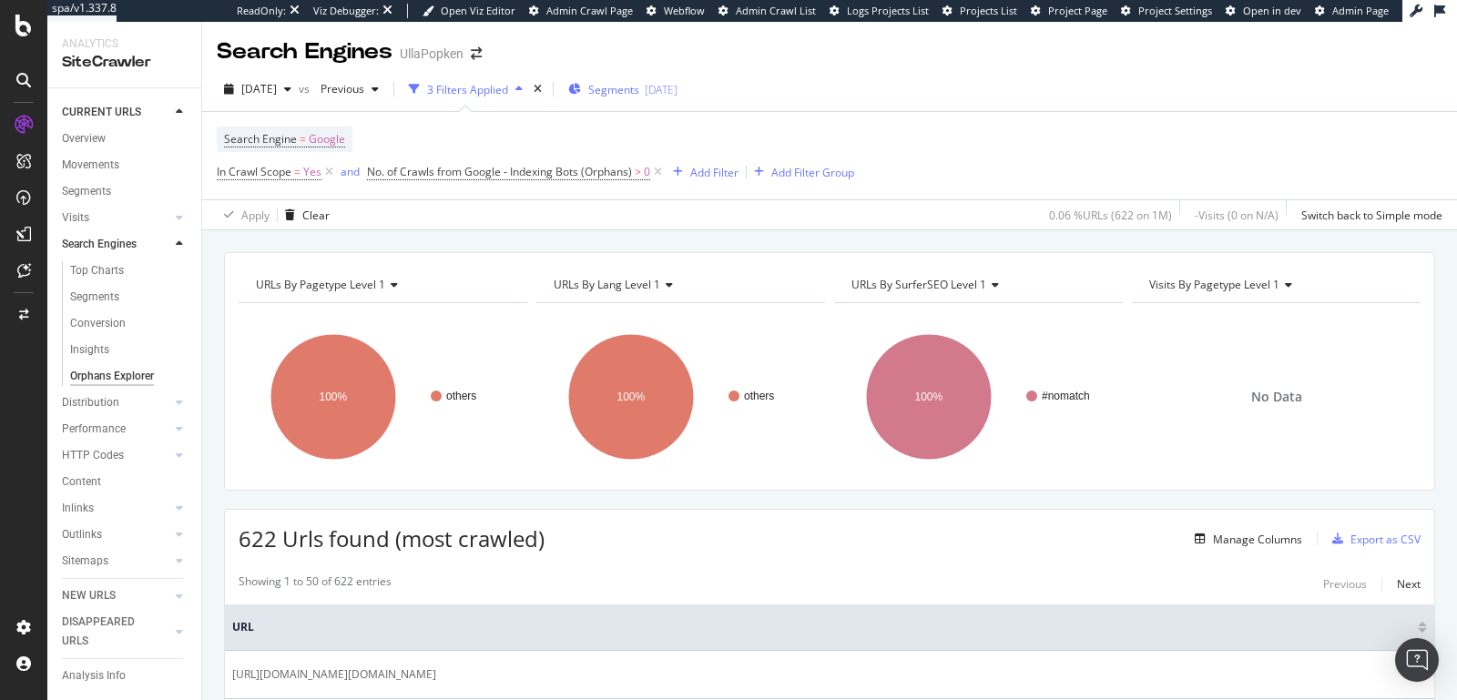
click at [639, 92] on span "Segments" at bounding box center [613, 89] width 51 height 15
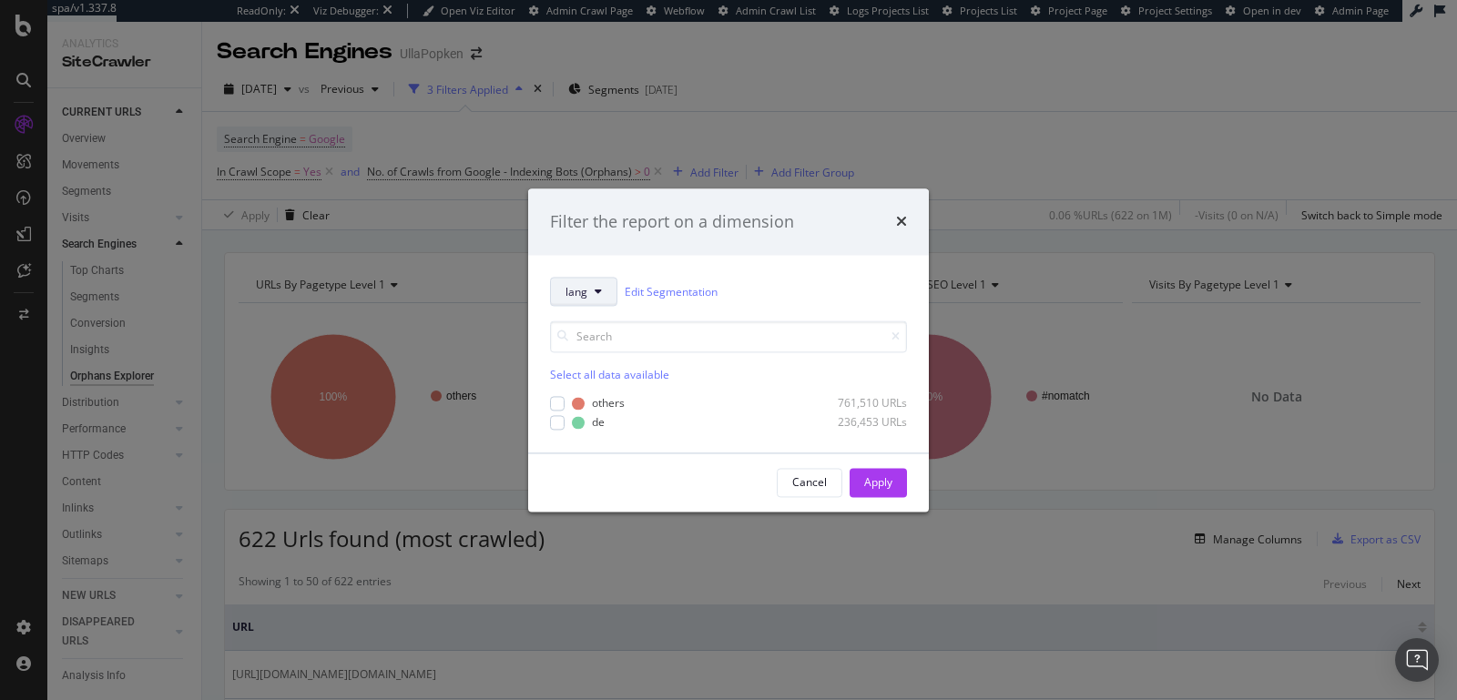
click at [597, 291] on icon "modal" at bounding box center [598, 292] width 7 height 11
click at [599, 348] on div "pagetype" at bounding box center [598, 357] width 95 height 26
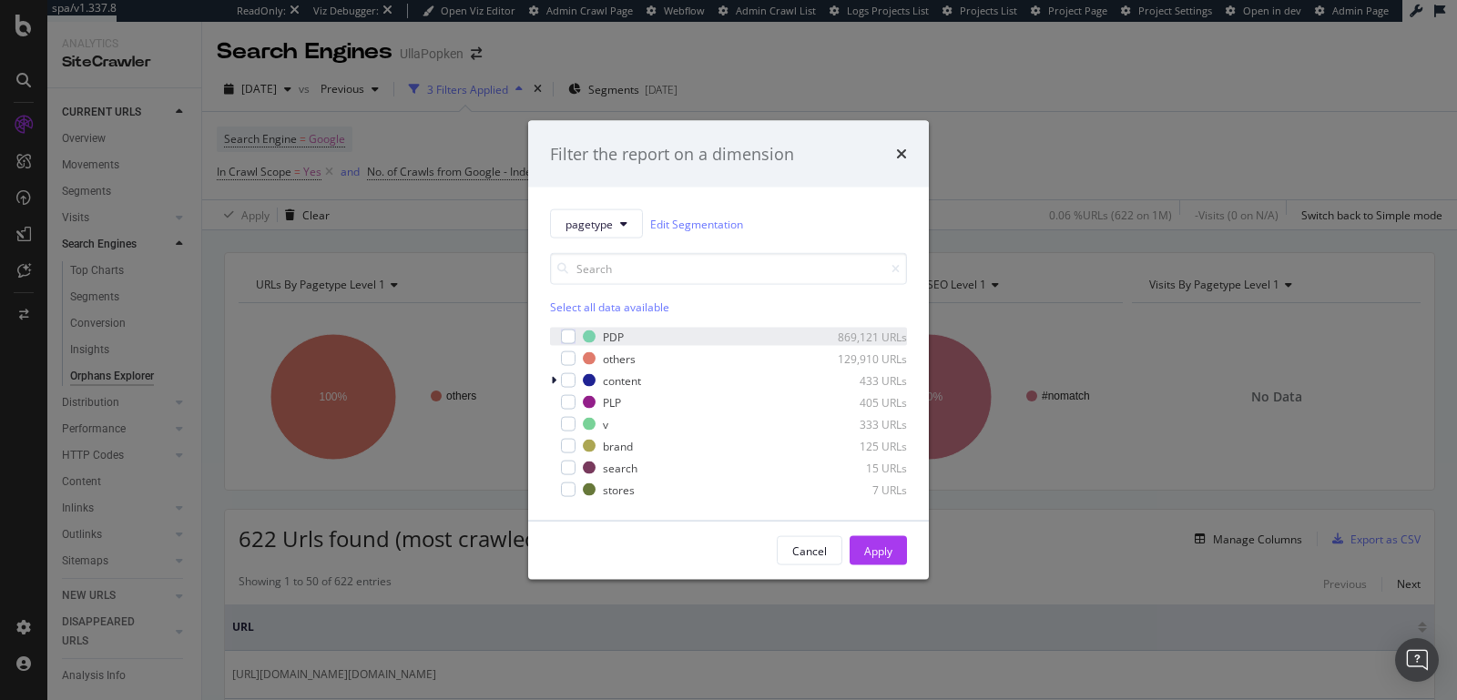
click at [576, 332] on div "PDP 869,121 URLs" at bounding box center [728, 337] width 357 height 18
click at [876, 554] on div "Apply" at bounding box center [878, 550] width 28 height 15
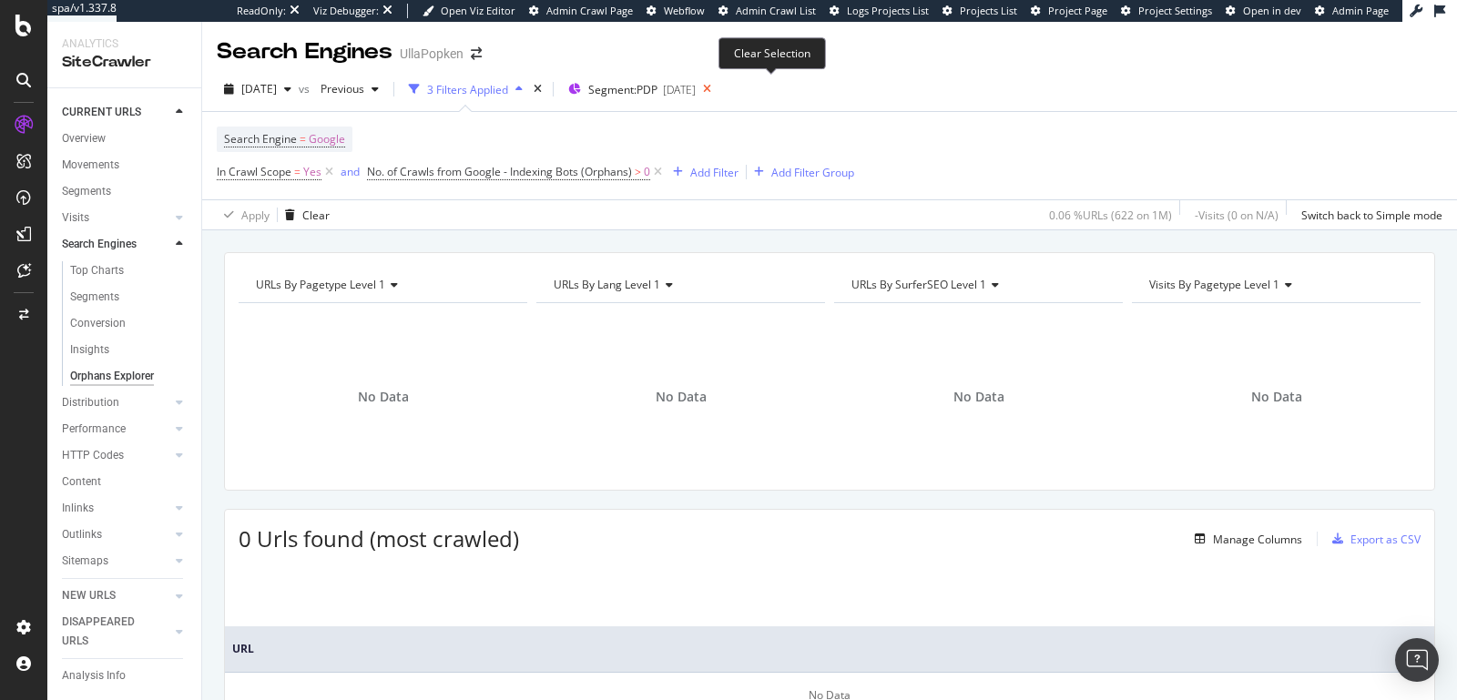
click at [718, 91] on icon at bounding box center [707, 88] width 23 height 25
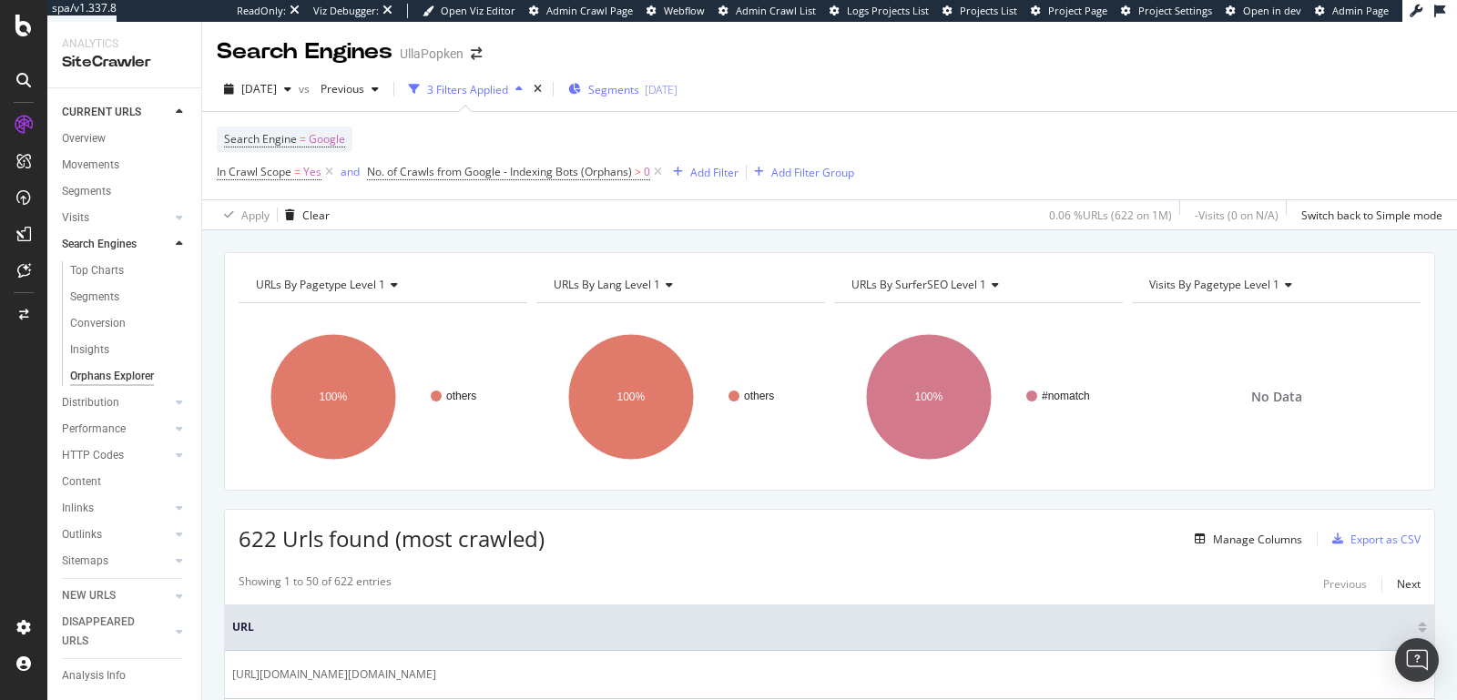
click at [639, 93] on span "Segments" at bounding box center [613, 89] width 51 height 15
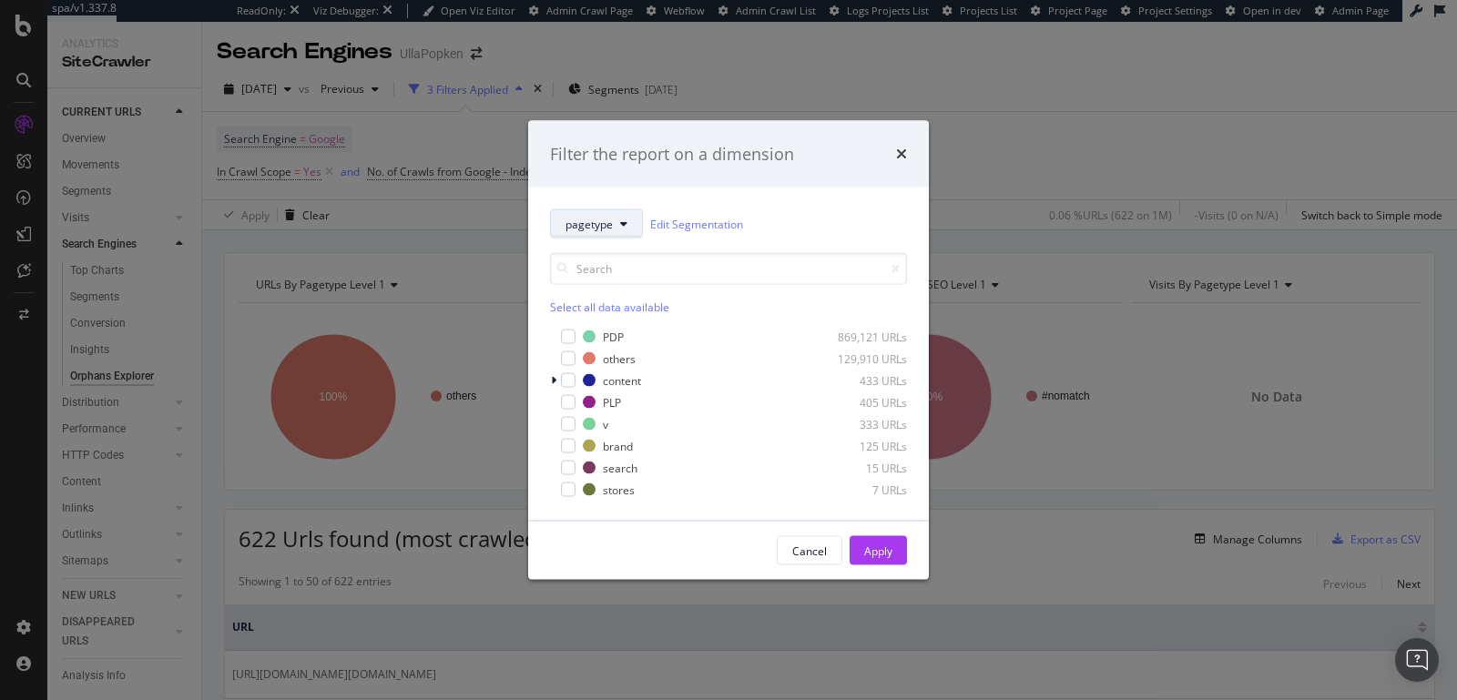
click at [610, 225] on span "pagetype" at bounding box center [588, 223] width 47 height 15
click at [610, 227] on span "pagetype" at bounding box center [588, 223] width 47 height 15
click at [608, 321] on span "lang" at bounding box center [598, 323] width 66 height 16
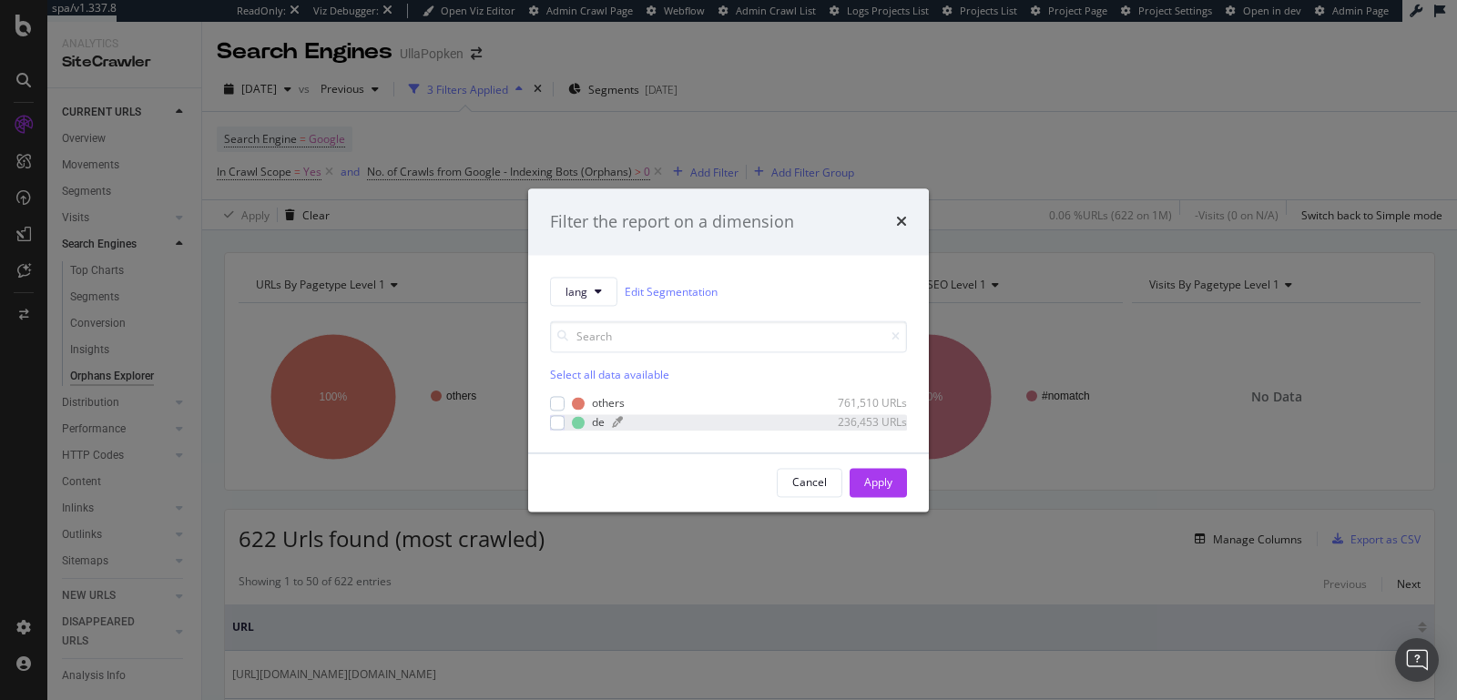
click at [596, 427] on div "de" at bounding box center [598, 422] width 13 height 15
click at [870, 486] on div "Apply" at bounding box center [878, 481] width 28 height 15
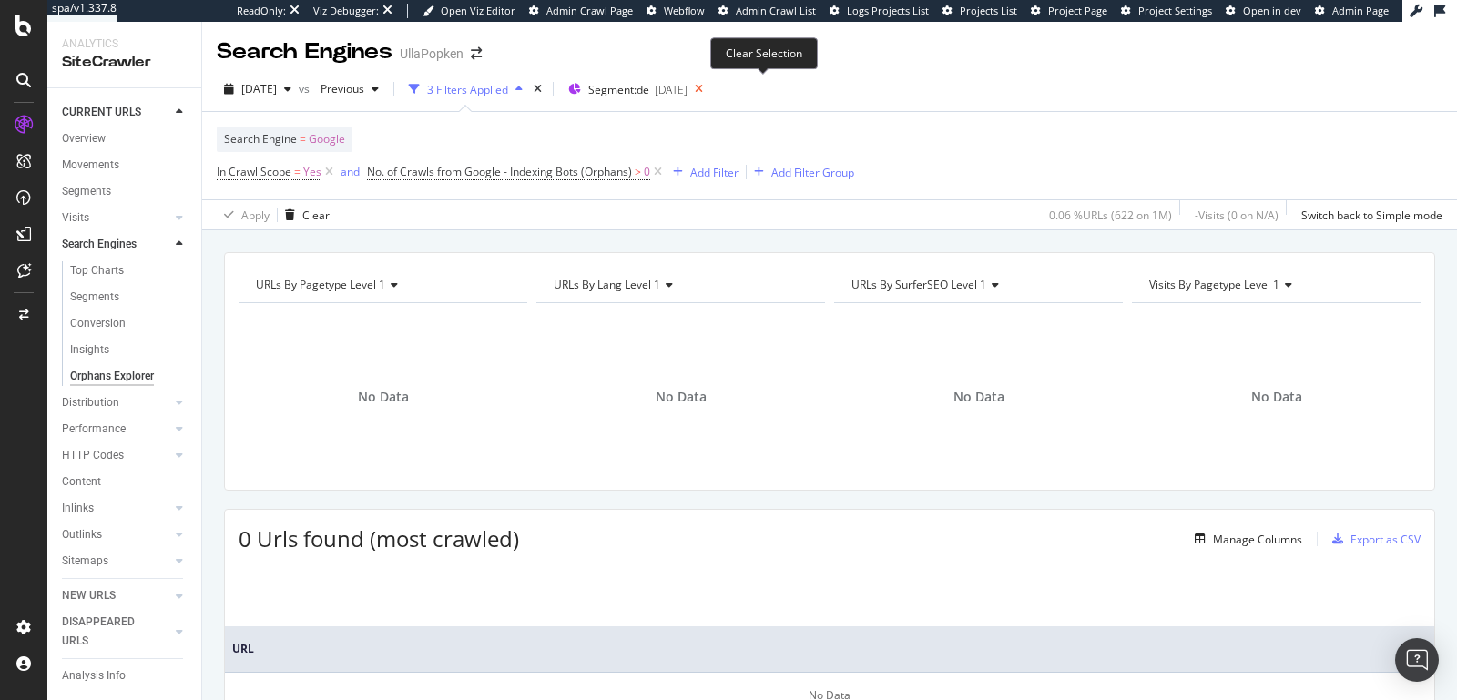
click at [710, 87] on icon at bounding box center [698, 88] width 23 height 25
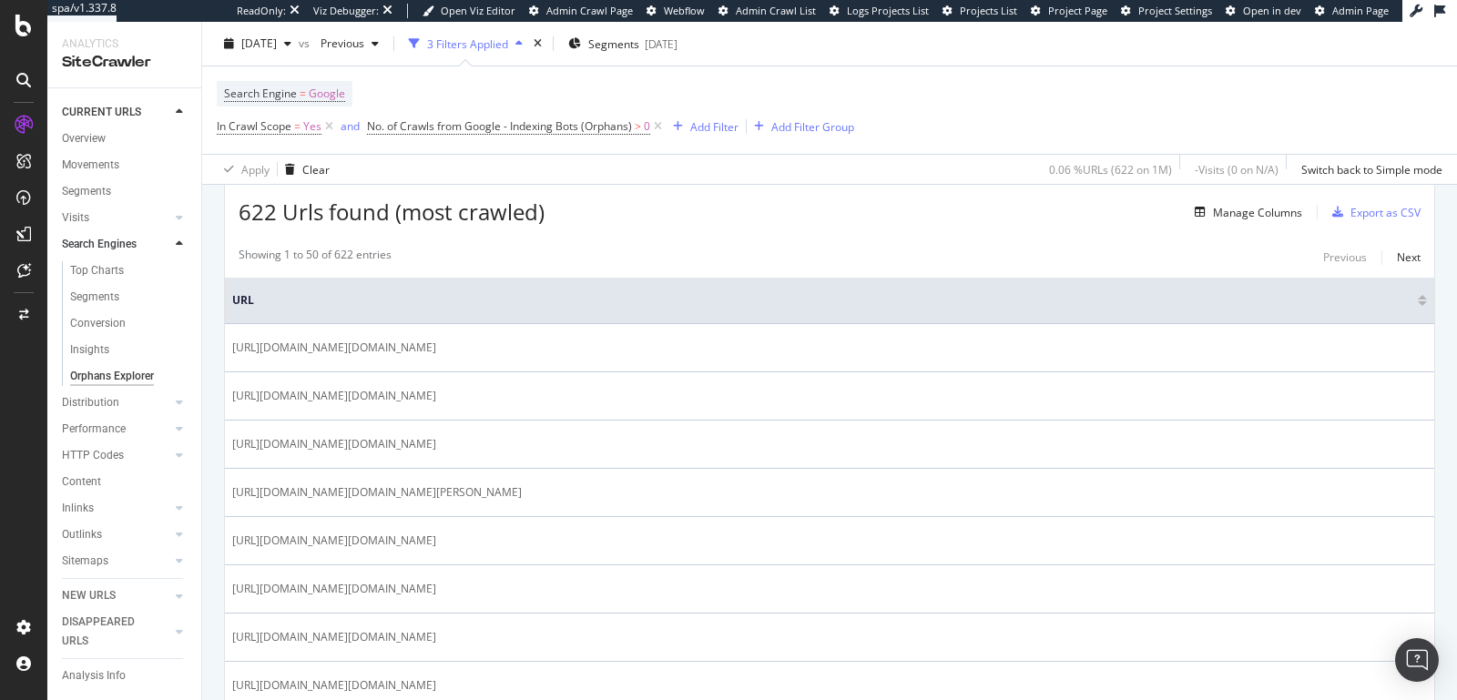
scroll to position [222, 0]
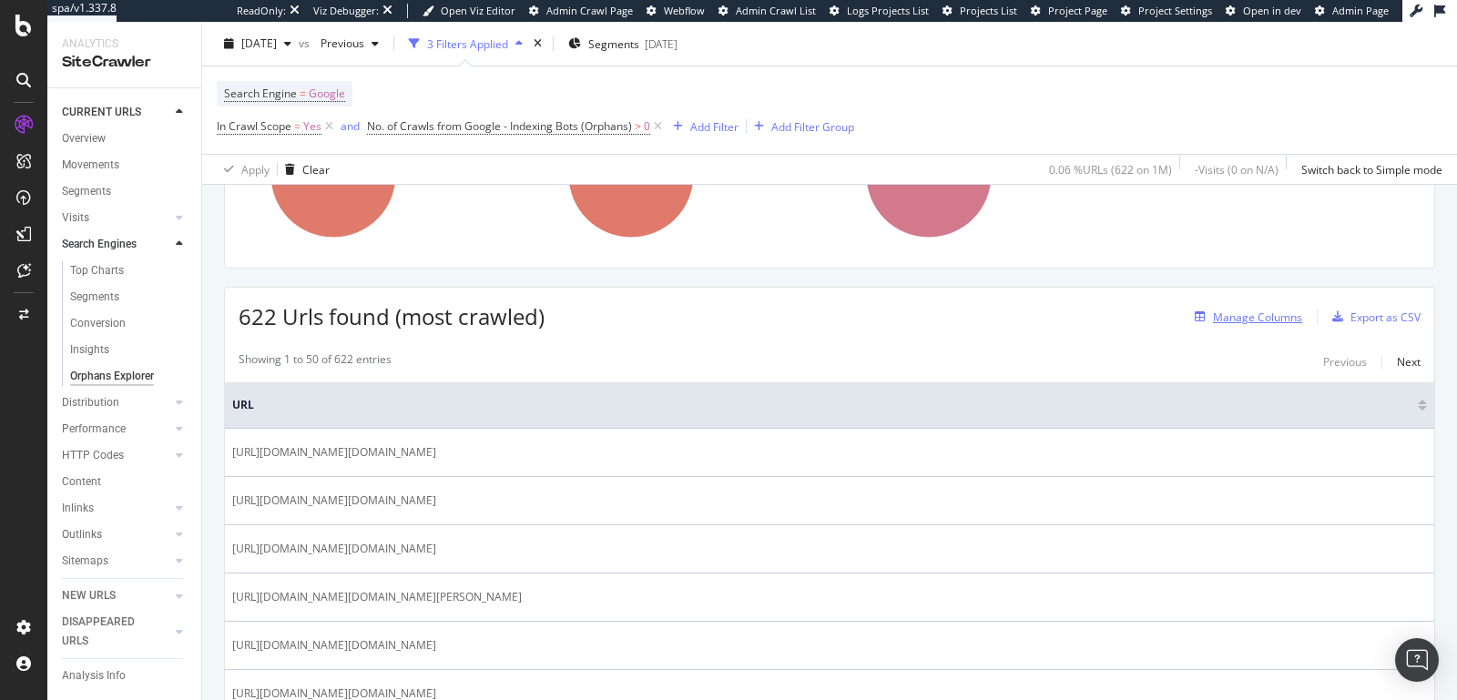
click at [1232, 310] on div "Manage Columns" at bounding box center [1257, 317] width 89 height 15
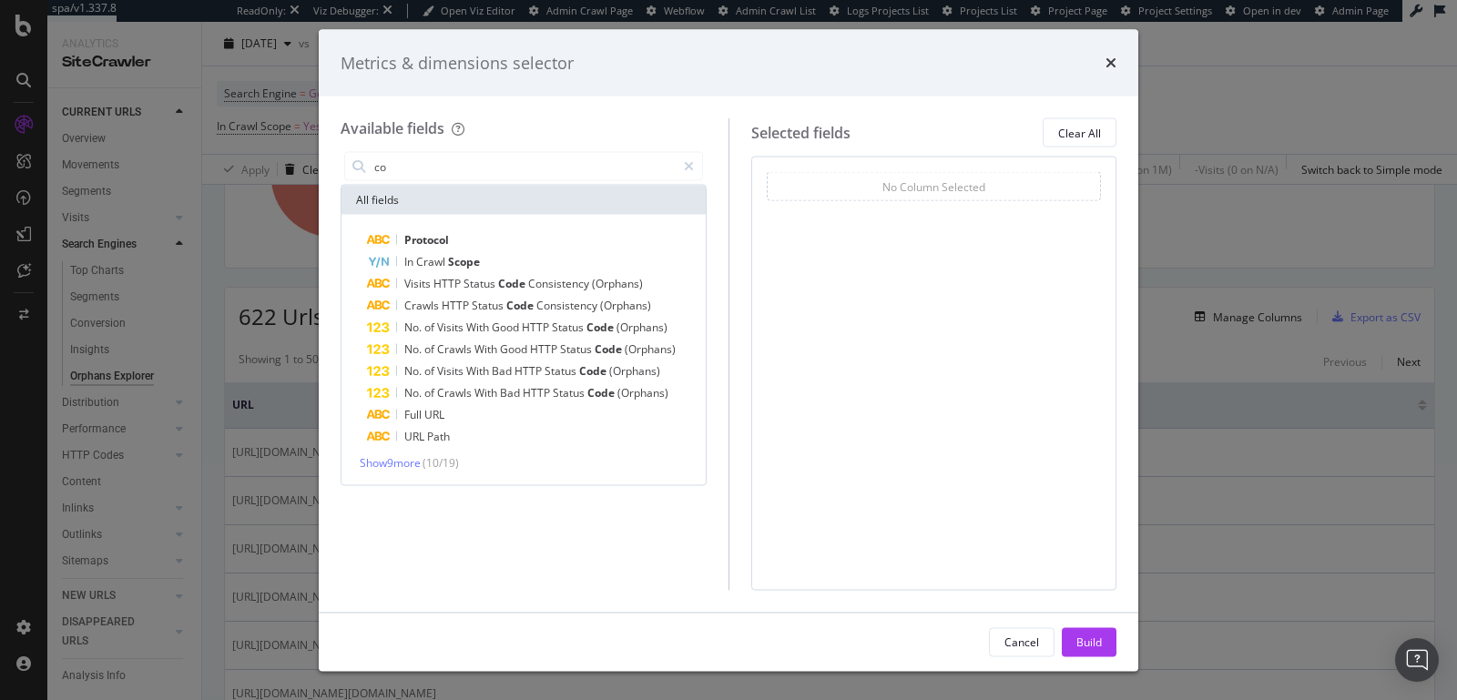
type input "c"
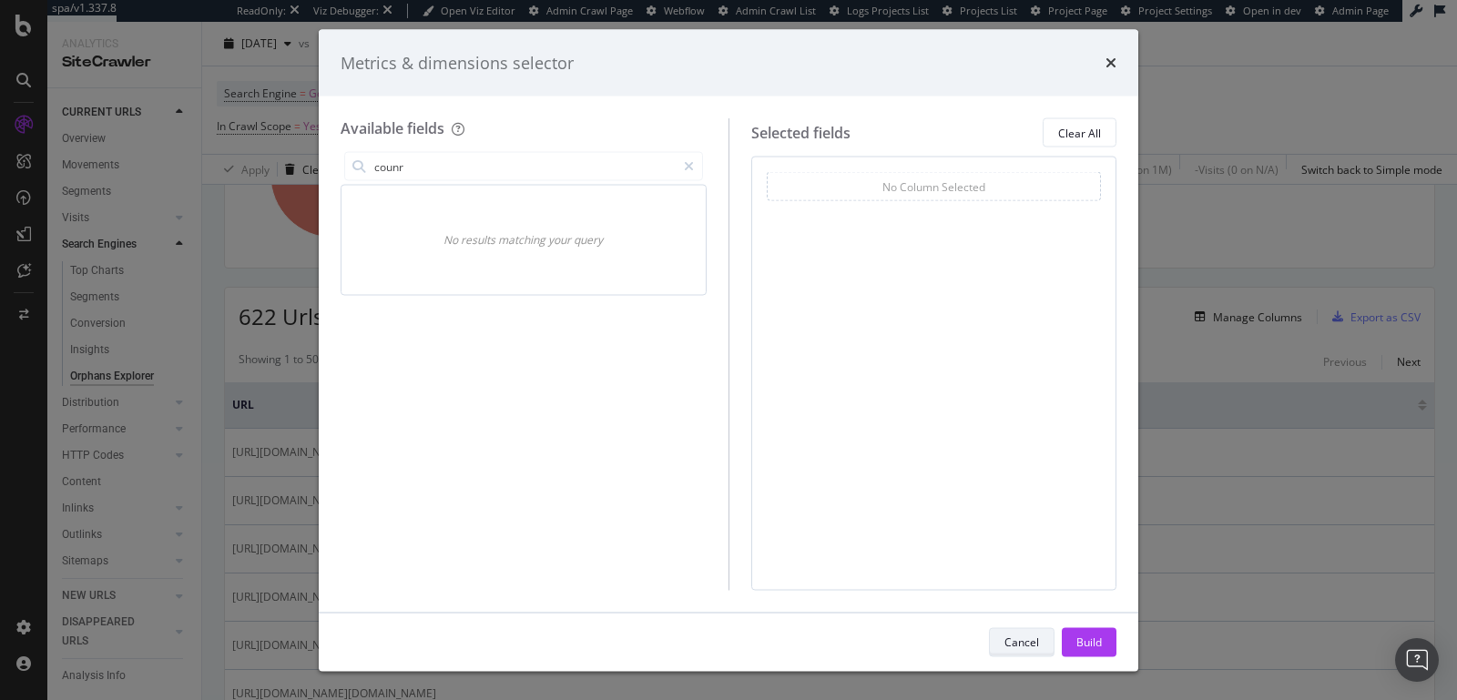
type input "counr"
click at [1008, 648] on div "Cancel" at bounding box center [1021, 641] width 35 height 15
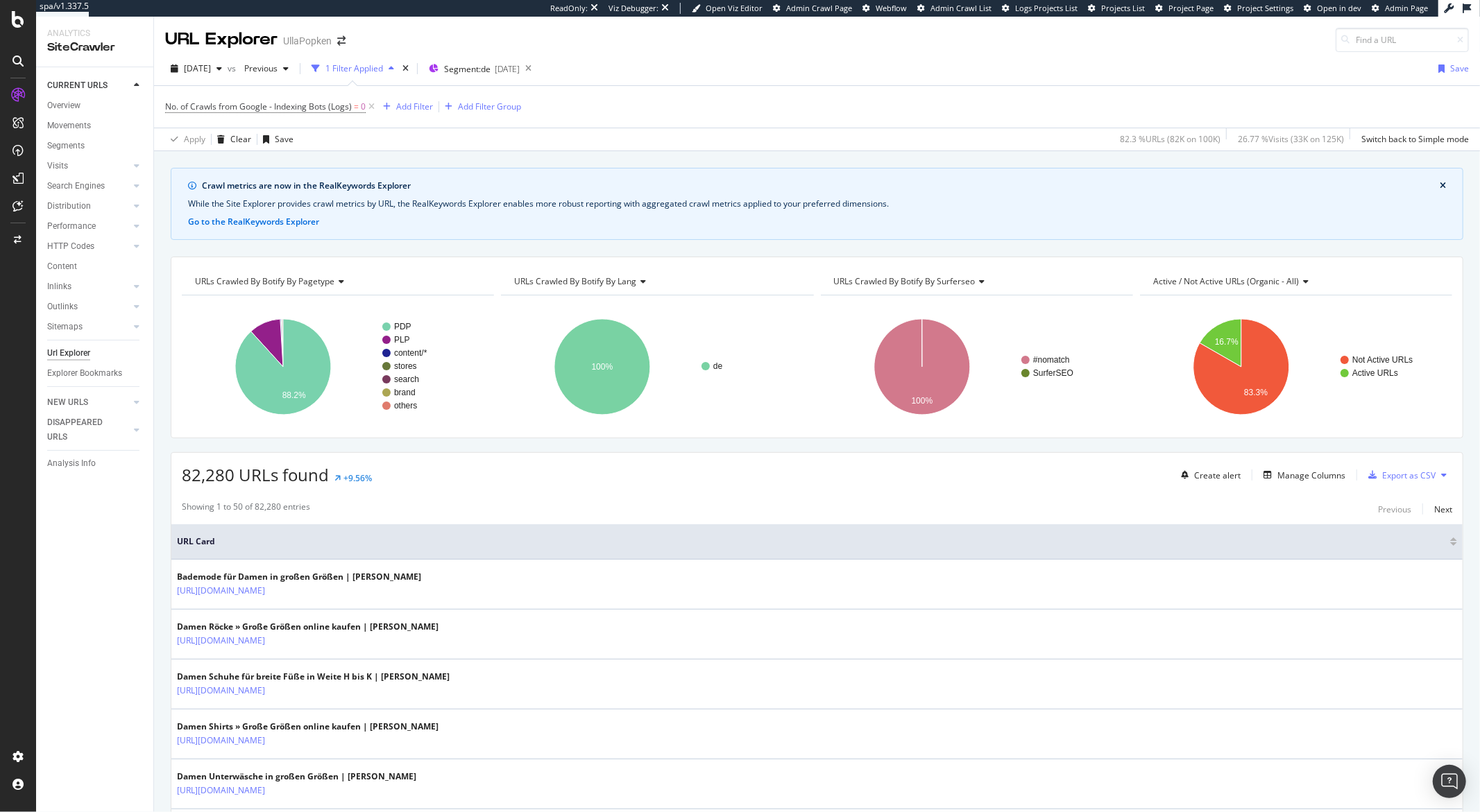
scroll to position [91, 0]
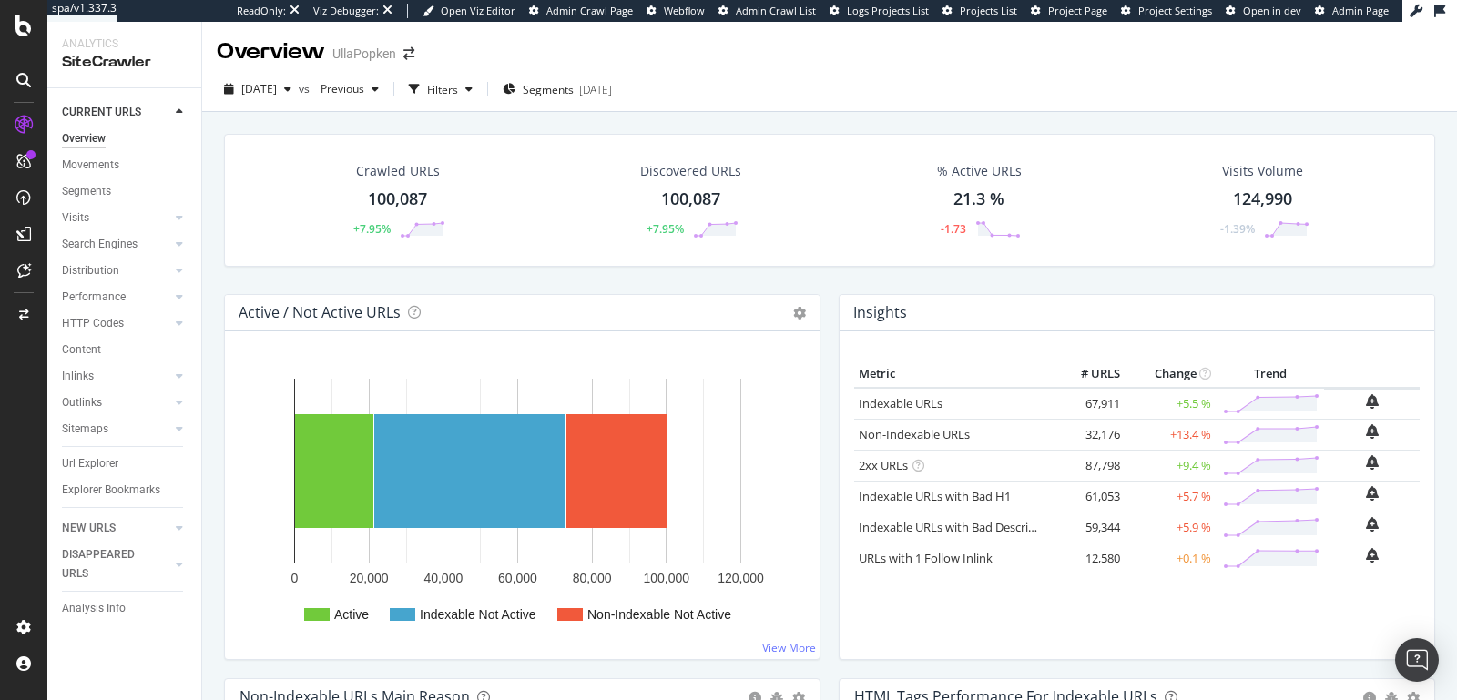
scroll to position [102, 0]
